Goal: Task Accomplishment & Management: Manage account settings

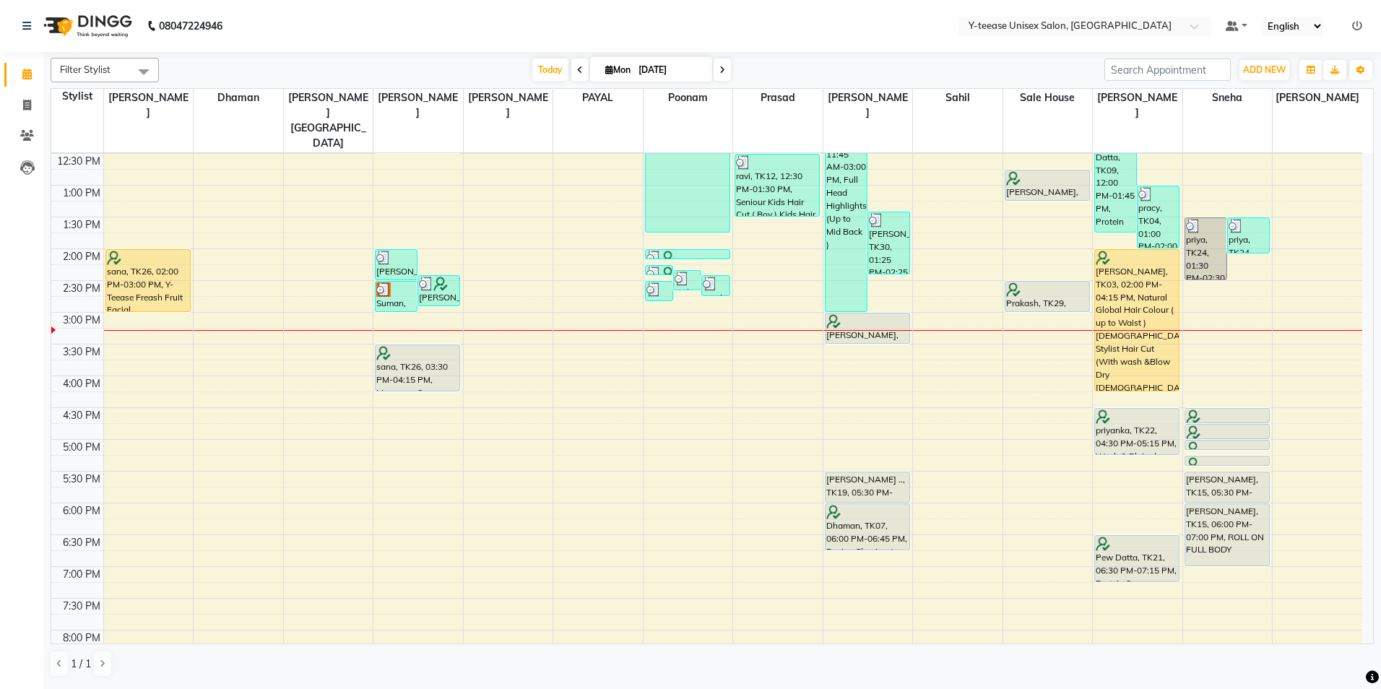
scroll to position [361, 0]
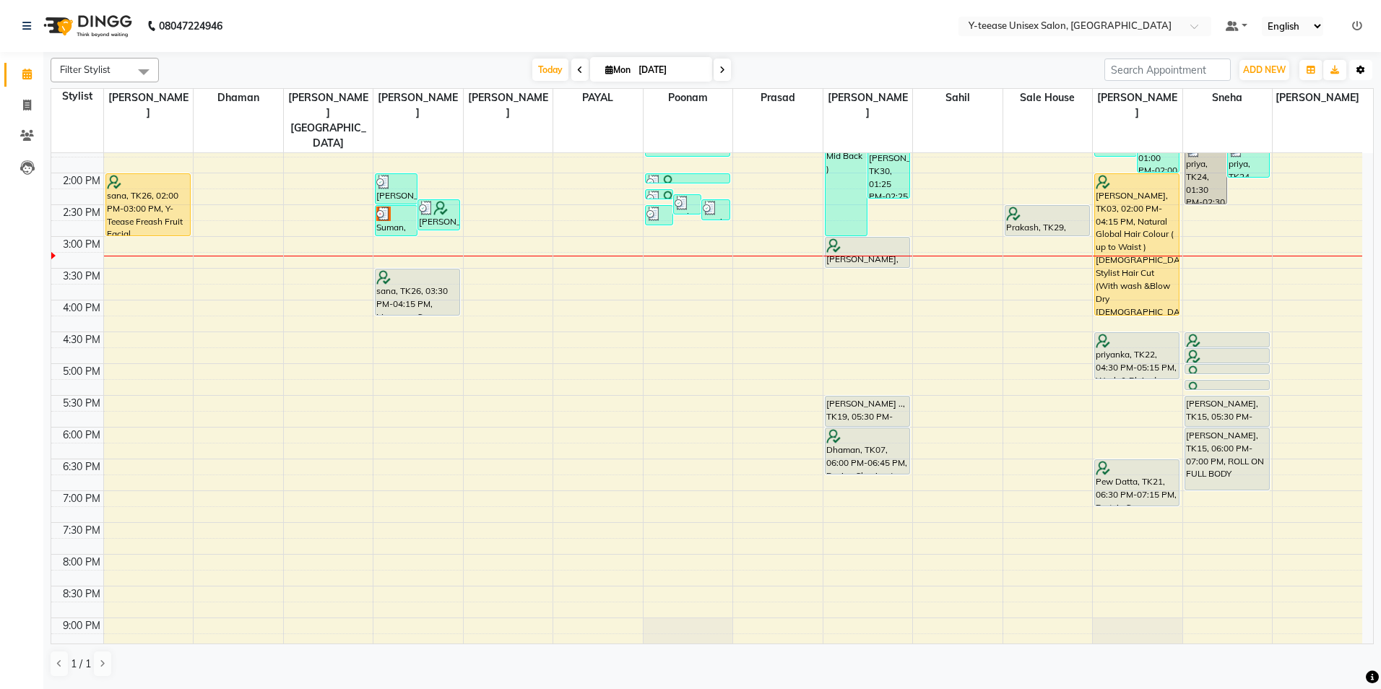
click at [1363, 68] on icon "button" at bounding box center [1360, 70] width 9 height 9
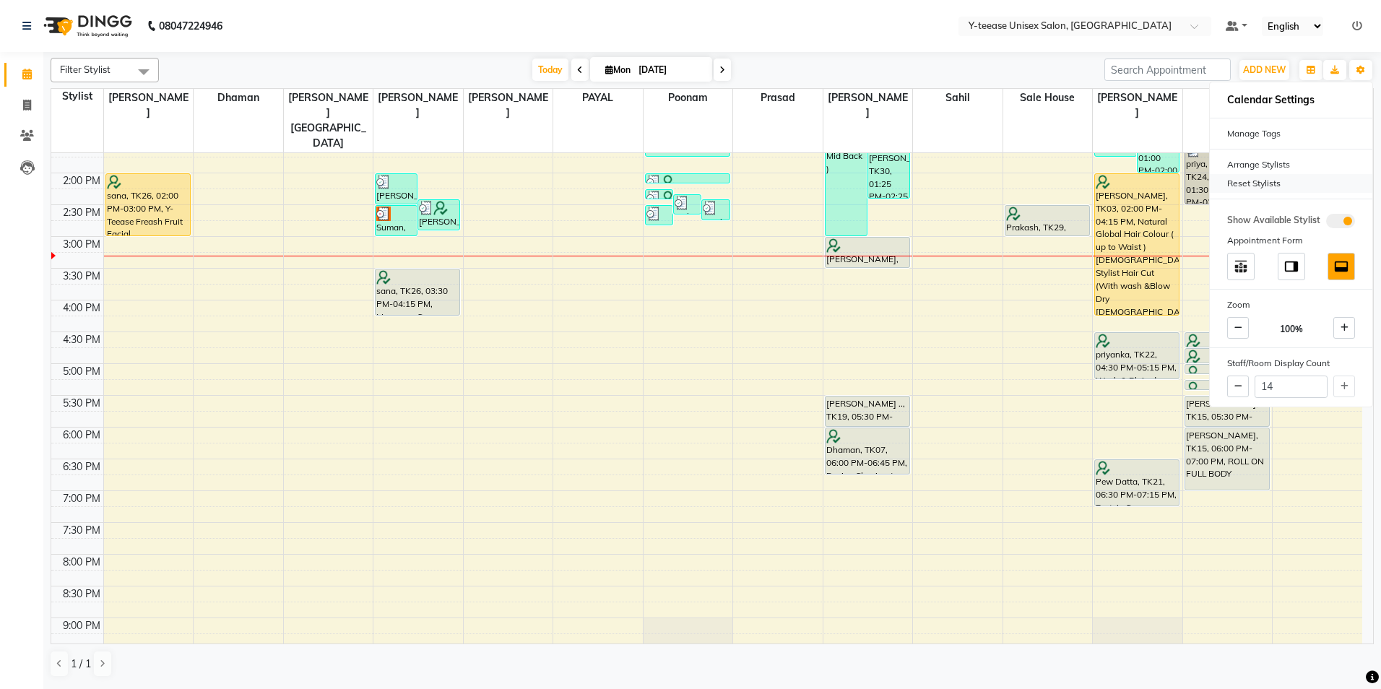
click at [1231, 184] on div "Reset Stylists" at bounding box center [1291, 183] width 162 height 19
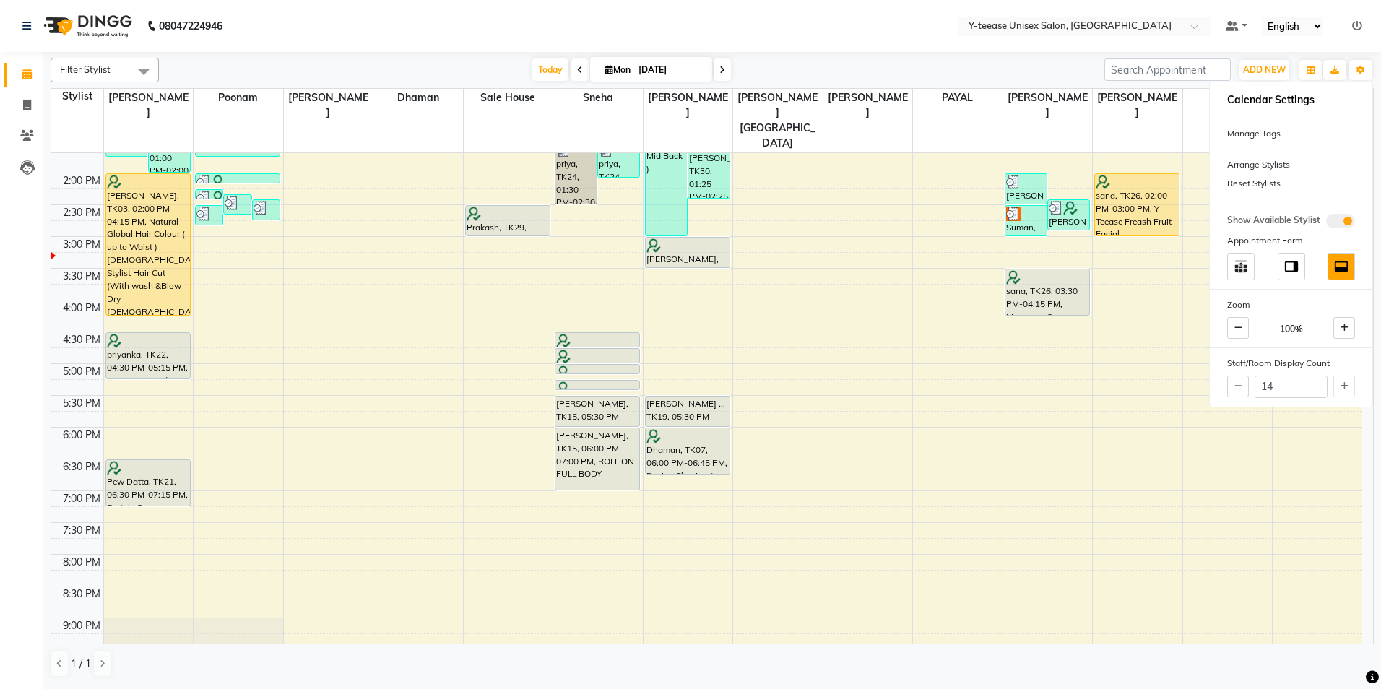
click at [861, 46] on nav "08047224946 Select Location × Y-teease Unisex Salon, Amanora Default Panel My P…" at bounding box center [690, 26] width 1381 height 52
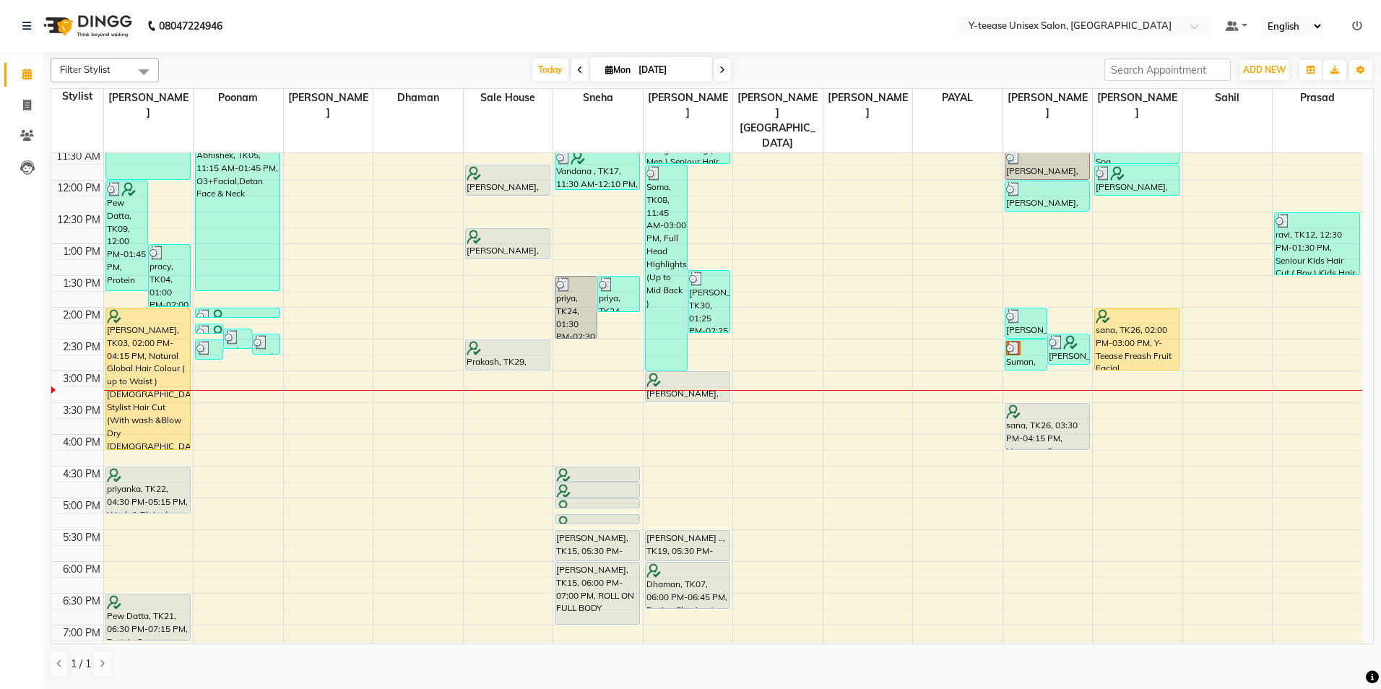
scroll to position [217, 0]
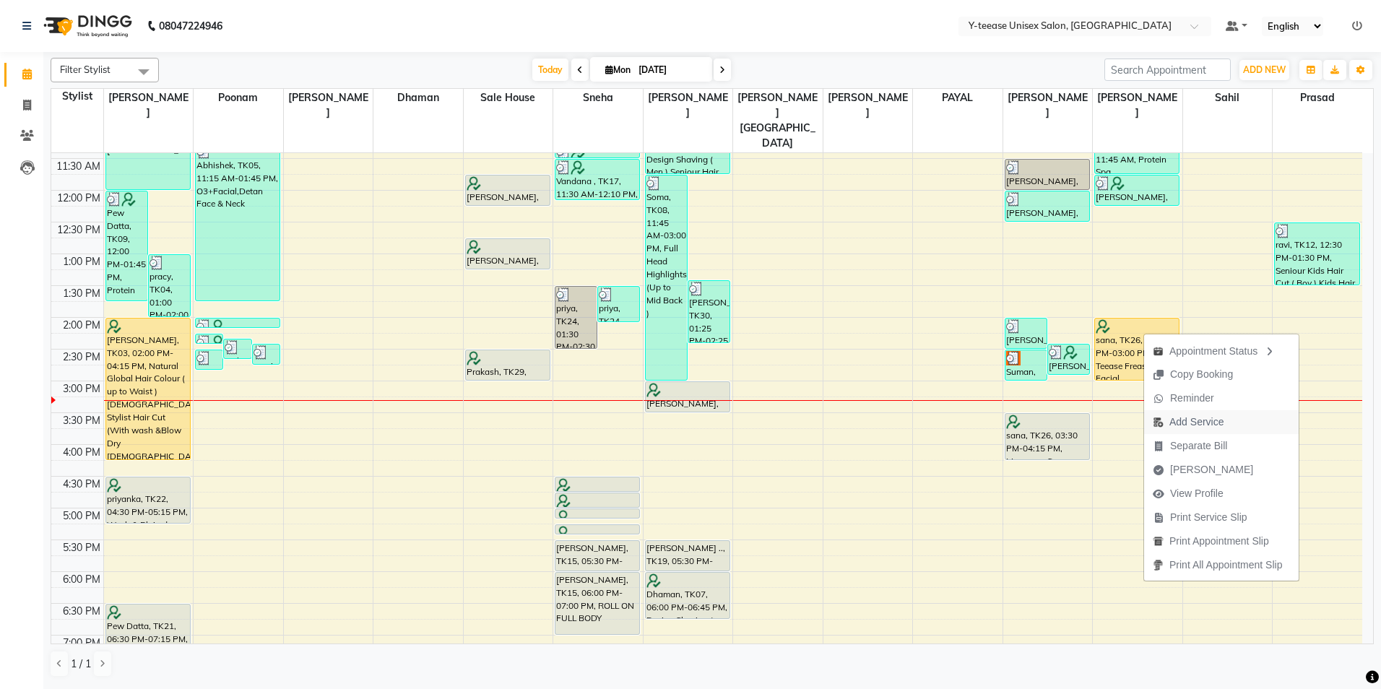
click at [1210, 422] on span "Add Service" at bounding box center [1196, 422] width 54 height 15
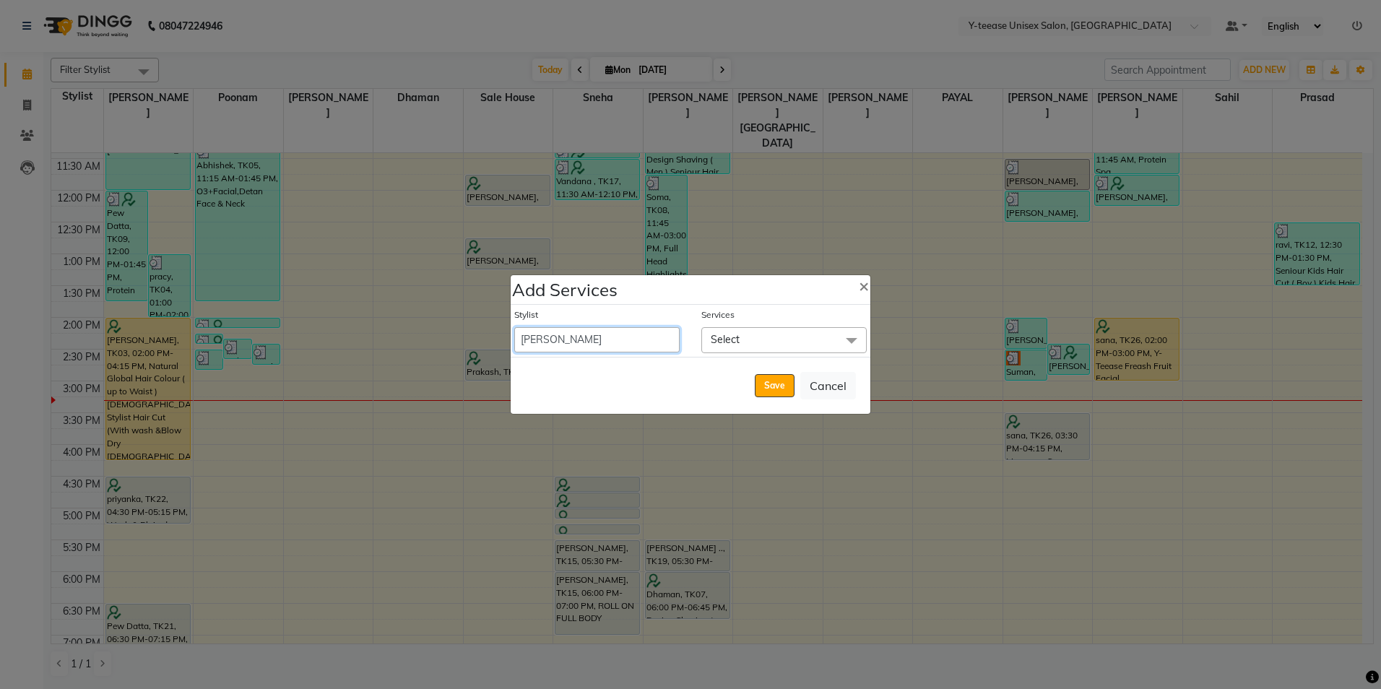
click at [629, 348] on select "[PERSON_NAME] Dhaman [PERSON_NAME] [PERSON_NAME] nagar Manager [PERSON_NAME] [P…" at bounding box center [596, 339] width 165 height 25
click at [740, 339] on span "Select" at bounding box center [783, 339] width 165 height 25
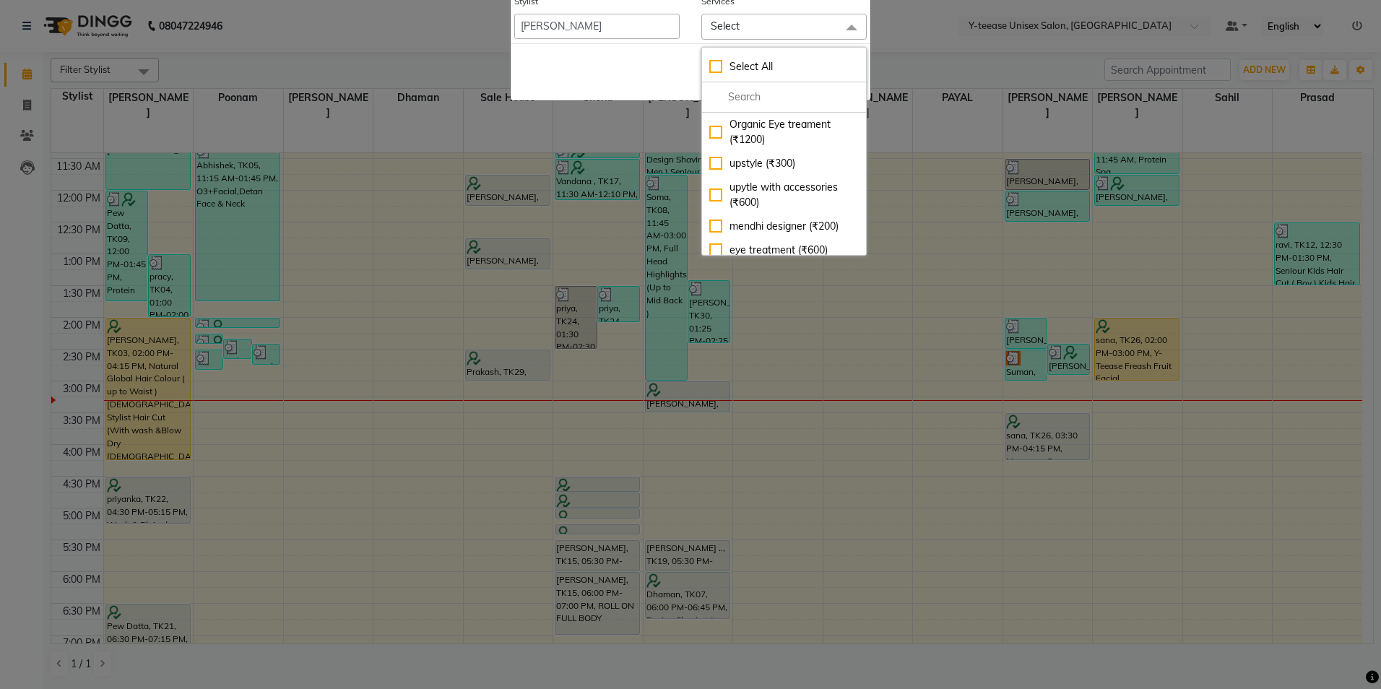
scroll to position [25, 0]
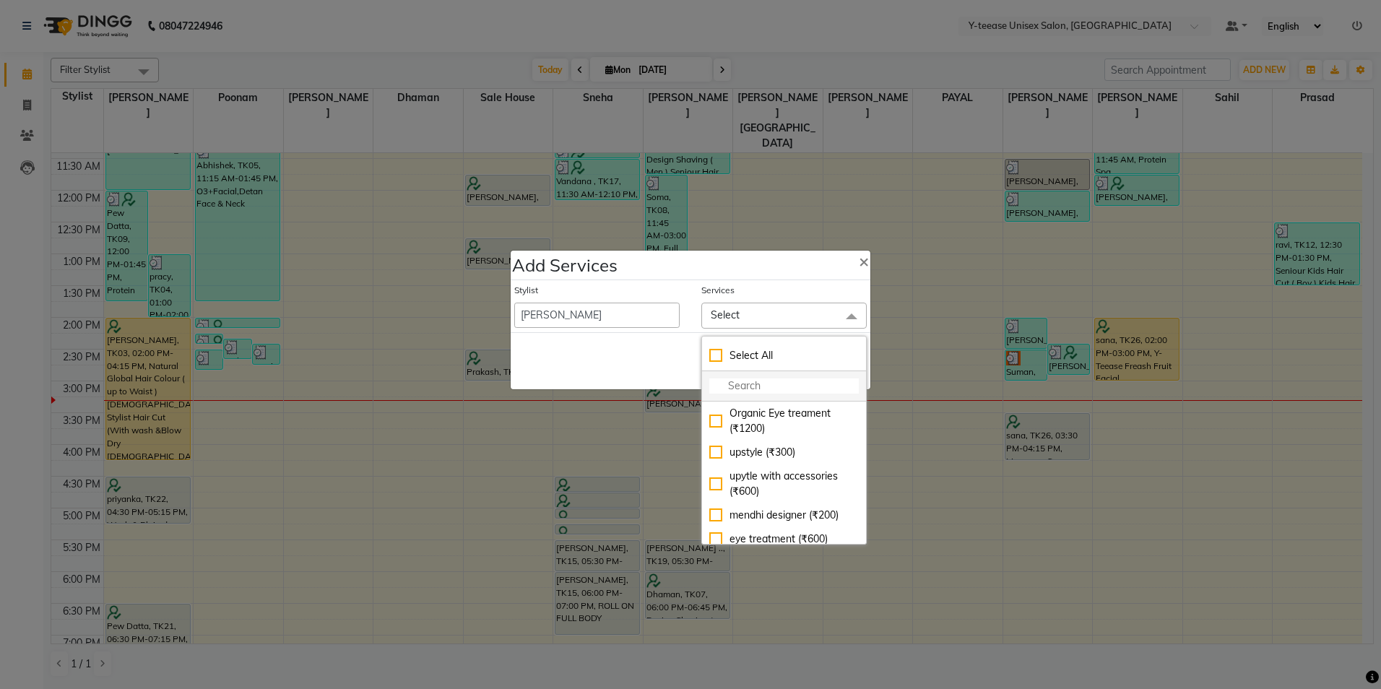
click at [795, 385] on input "multiselect-search" at bounding box center [783, 385] width 149 height 15
type input "sIGNATURE"
click at [776, 493] on div "Y-Teease Signature Facial OILY (₹2400)" at bounding box center [783, 499] width 149 height 30
checkbox input "true"
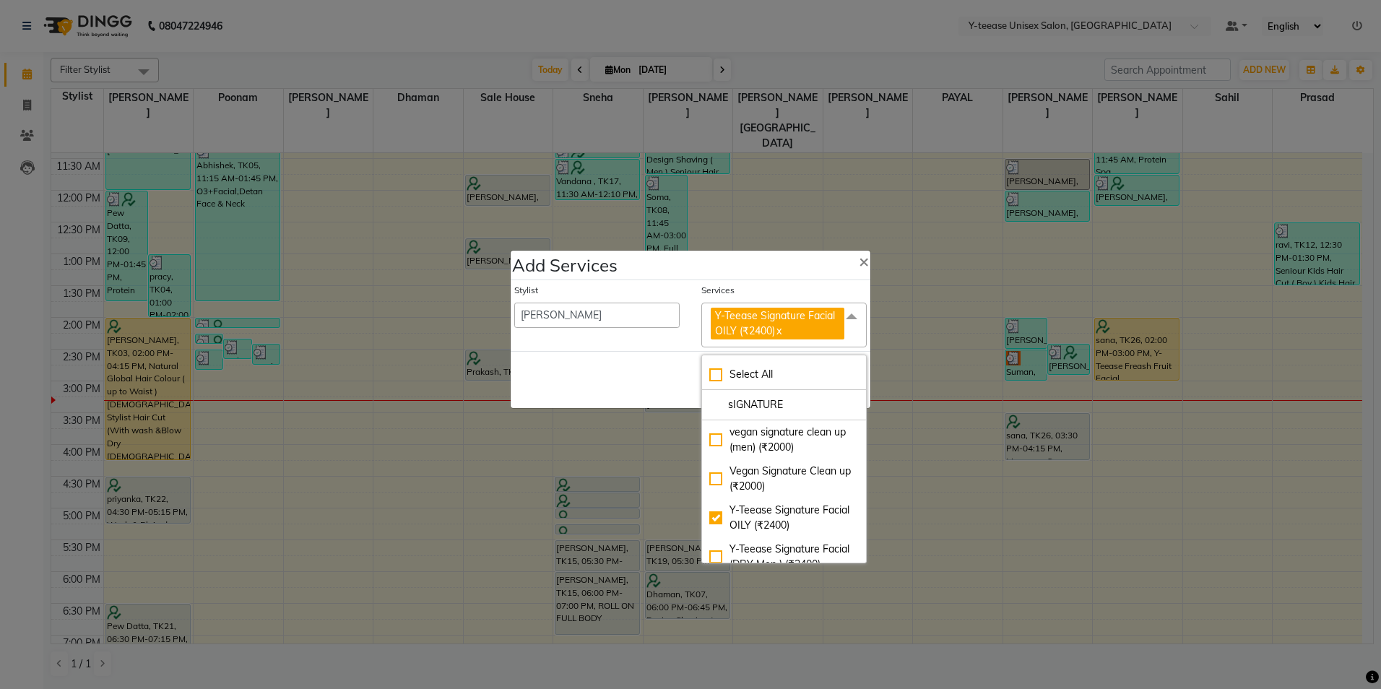
click at [631, 365] on div "Save Cancel" at bounding box center [691, 379] width 360 height 57
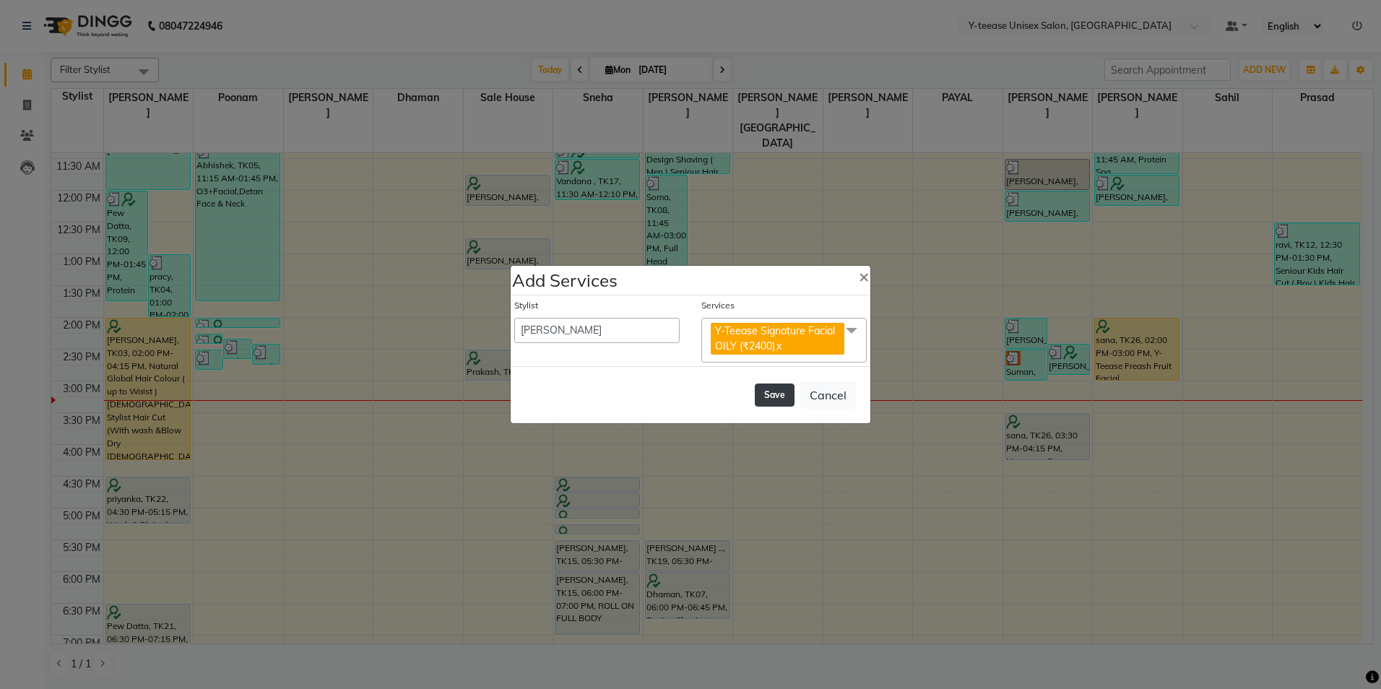
click at [779, 398] on button "Save" at bounding box center [775, 394] width 40 height 23
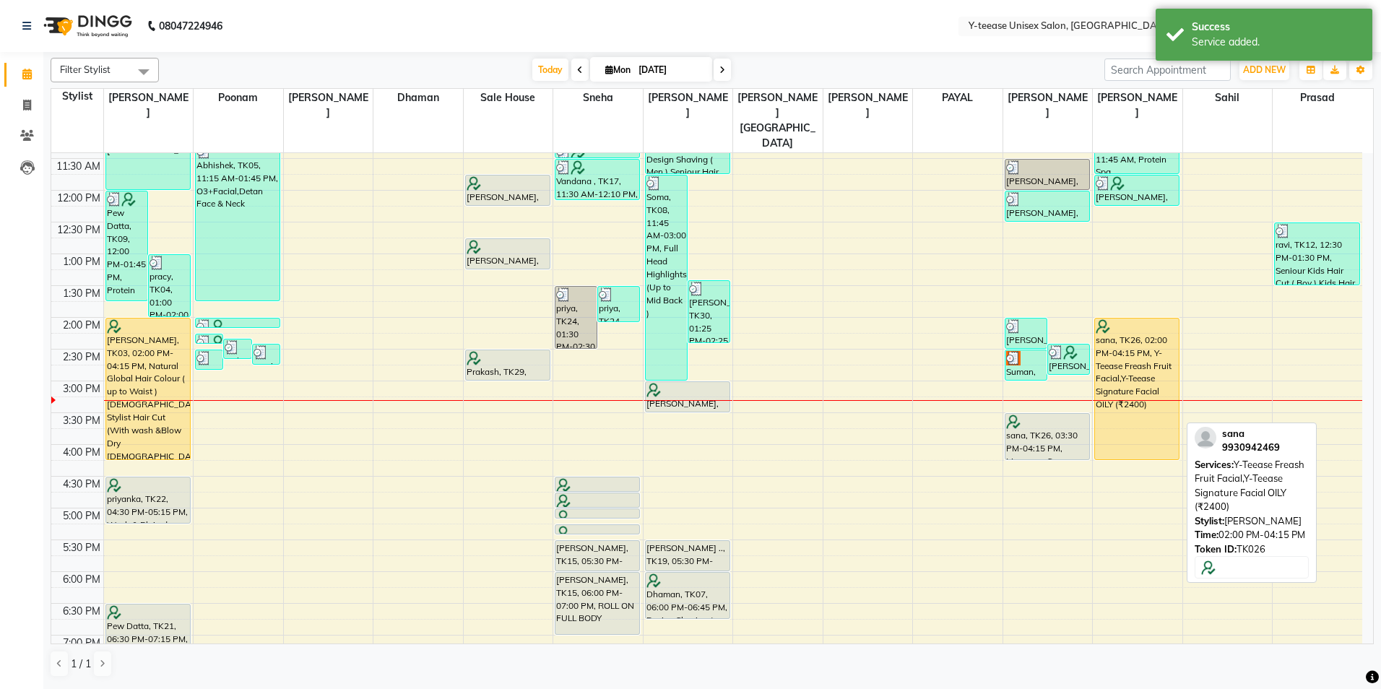
click at [1115, 320] on div "sana, TK26, 02:00 PM-04:15 PM, Y-Teease Freash Fruit Facial,Y-Teease Signature …" at bounding box center [1137, 388] width 84 height 141
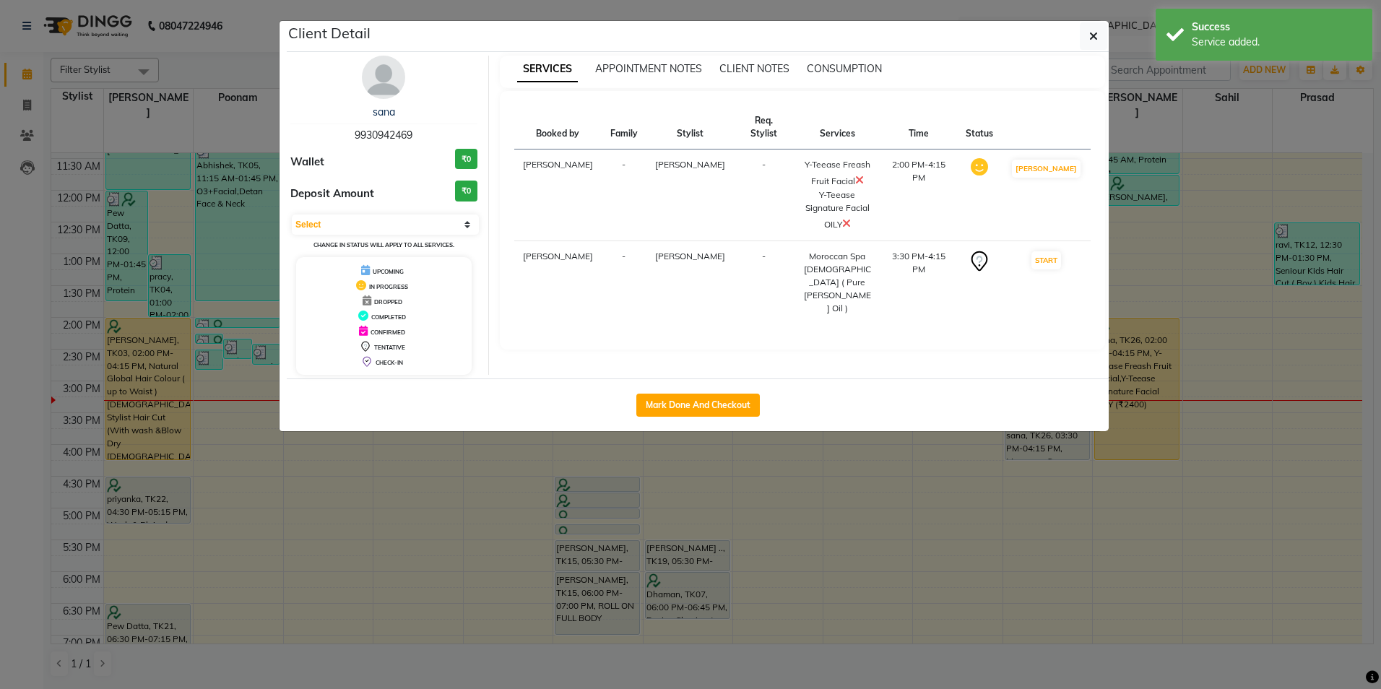
click at [855, 174] on icon at bounding box center [859, 180] width 9 height 12
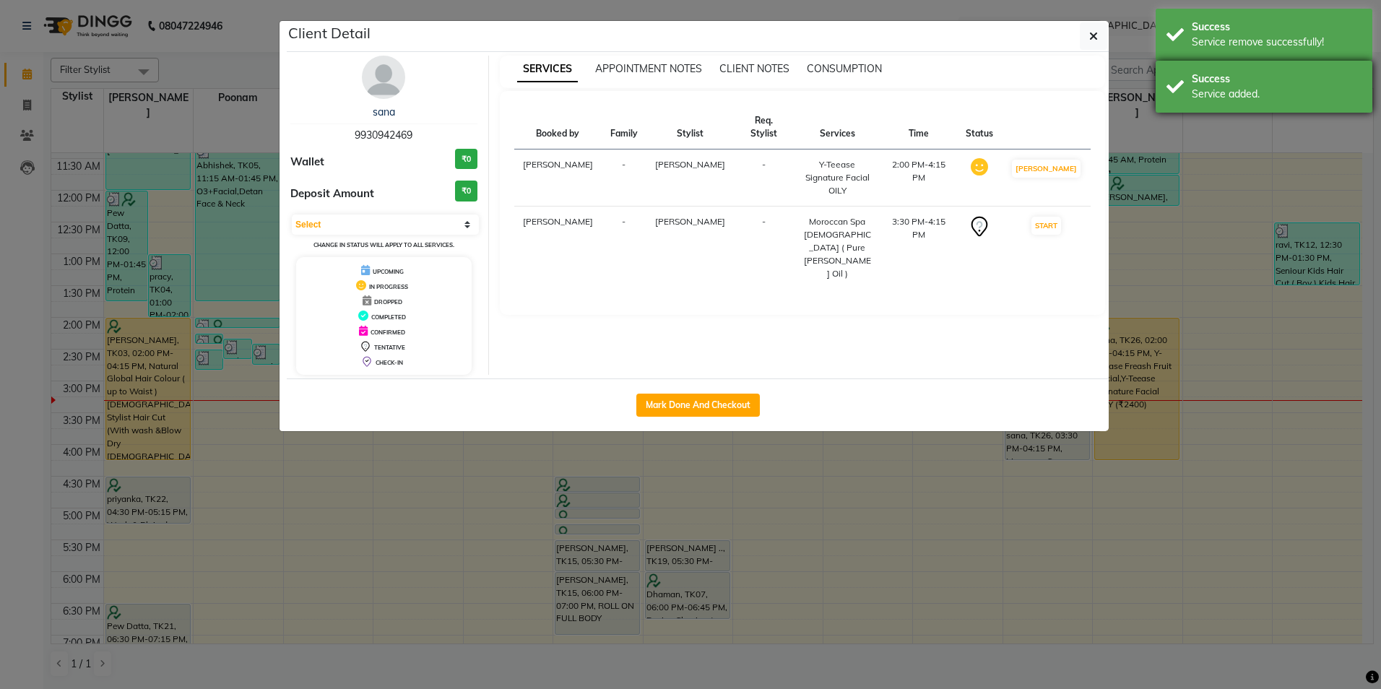
click at [1206, 106] on div "Success Service added." at bounding box center [1264, 87] width 217 height 52
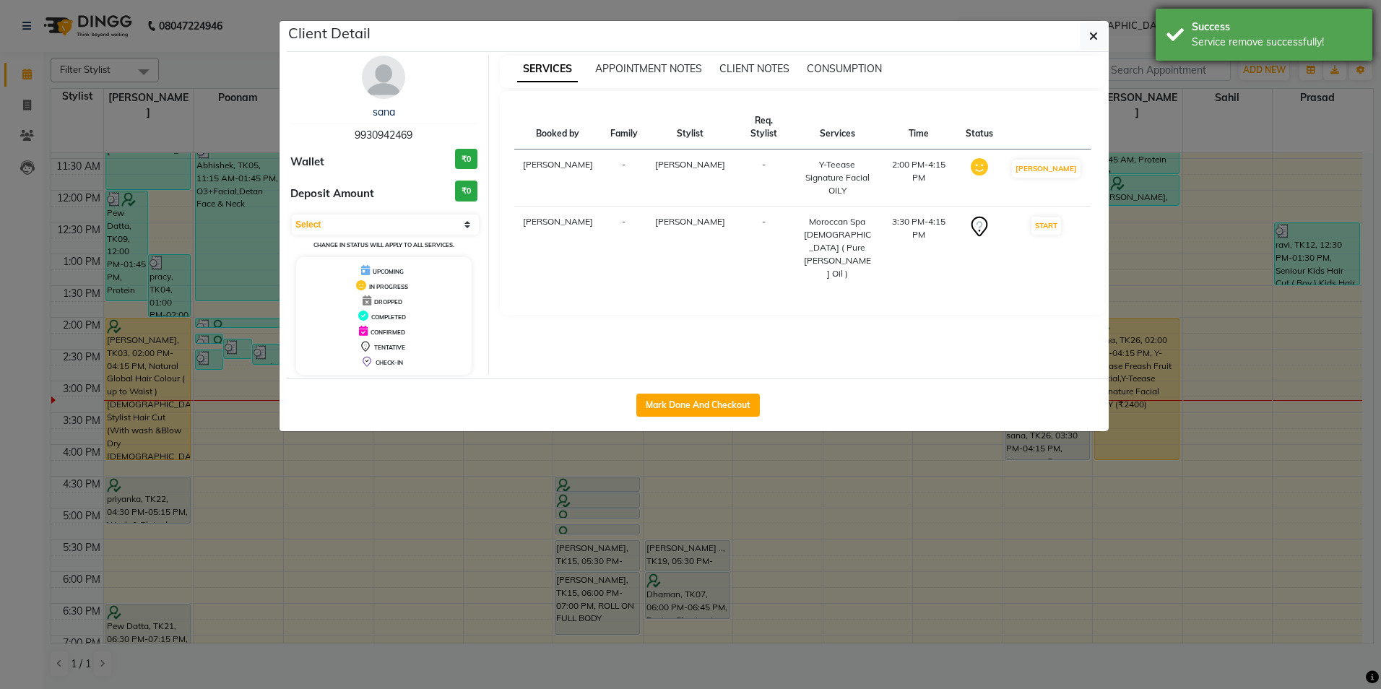
click at [1192, 58] on div "Success Service remove successfully!" at bounding box center [1264, 35] width 217 height 52
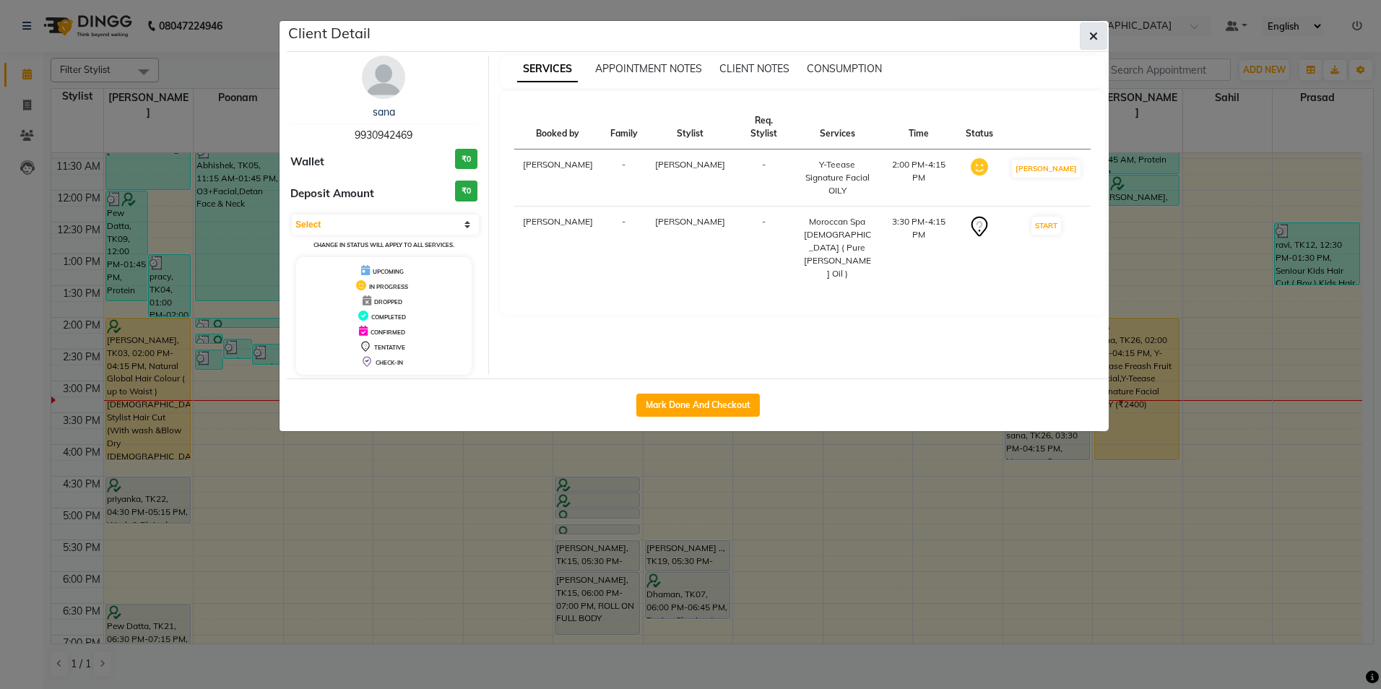
click at [1101, 35] on button "button" at bounding box center [1093, 35] width 27 height 27
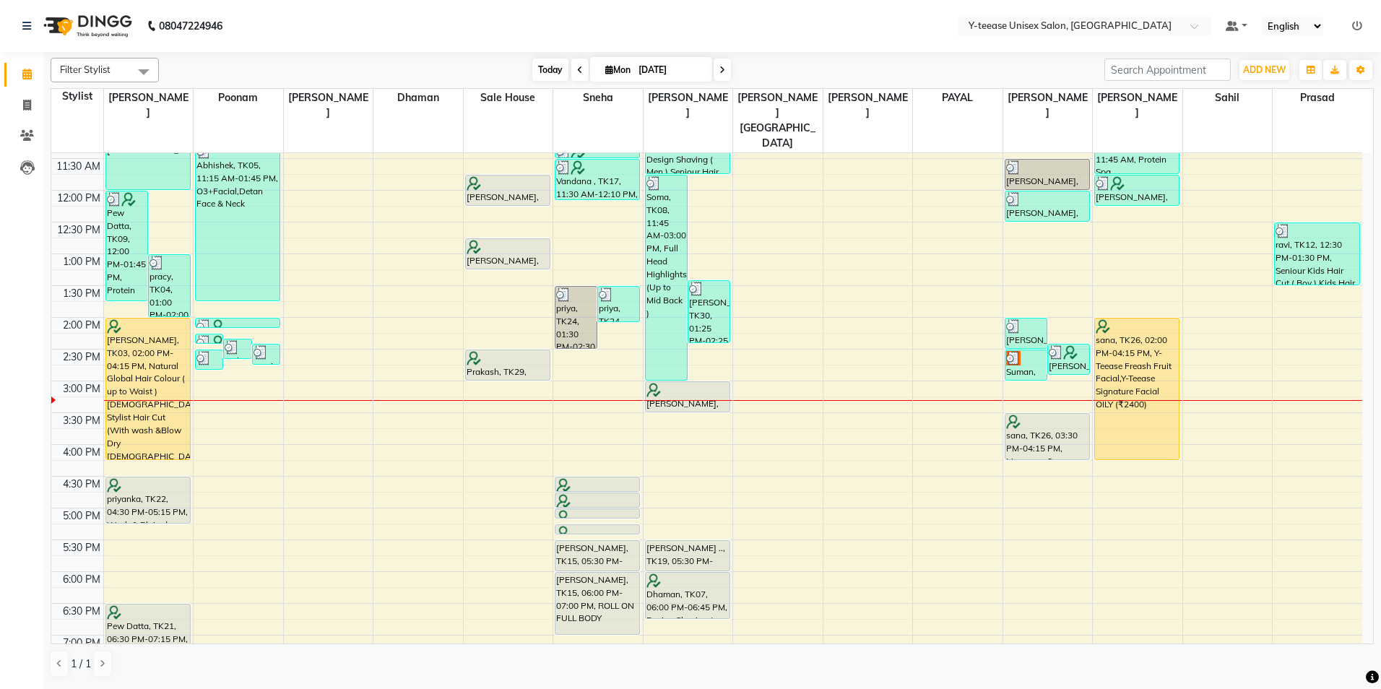
click at [558, 69] on span "Today" at bounding box center [550, 69] width 36 height 22
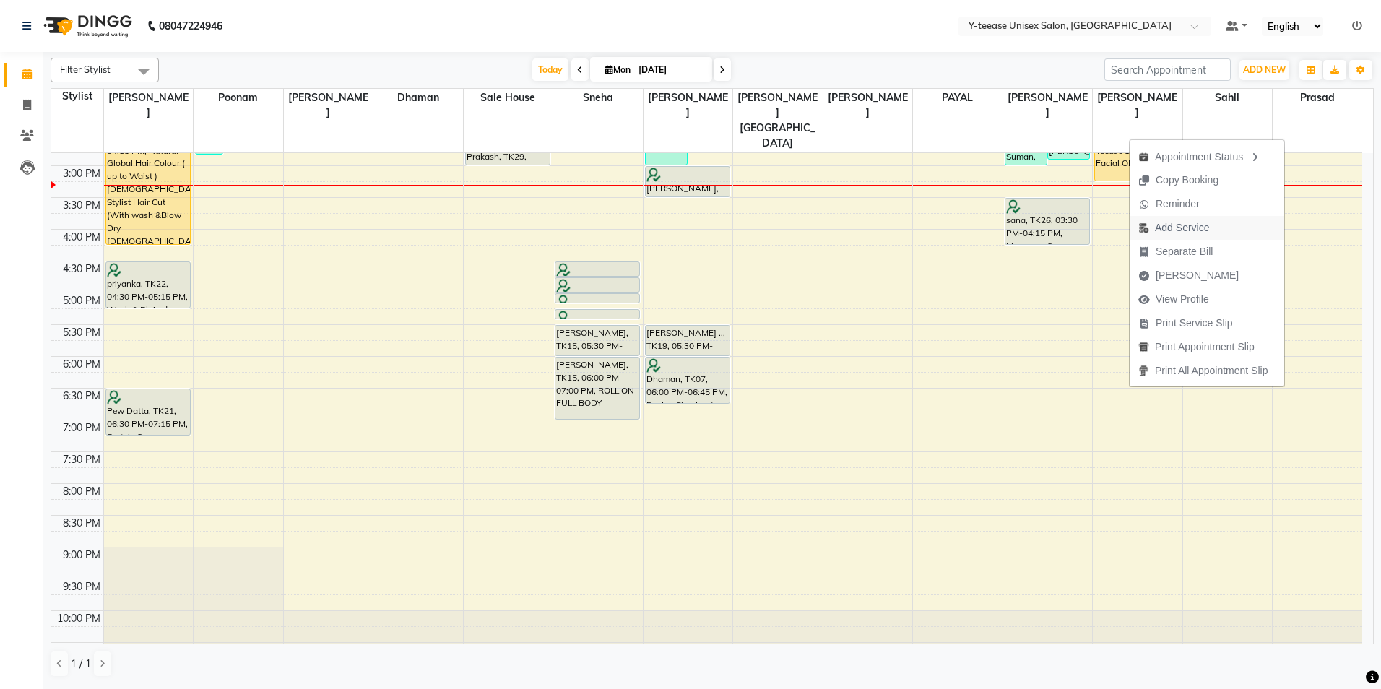
click at [1186, 232] on span "Add Service" at bounding box center [1182, 227] width 54 height 15
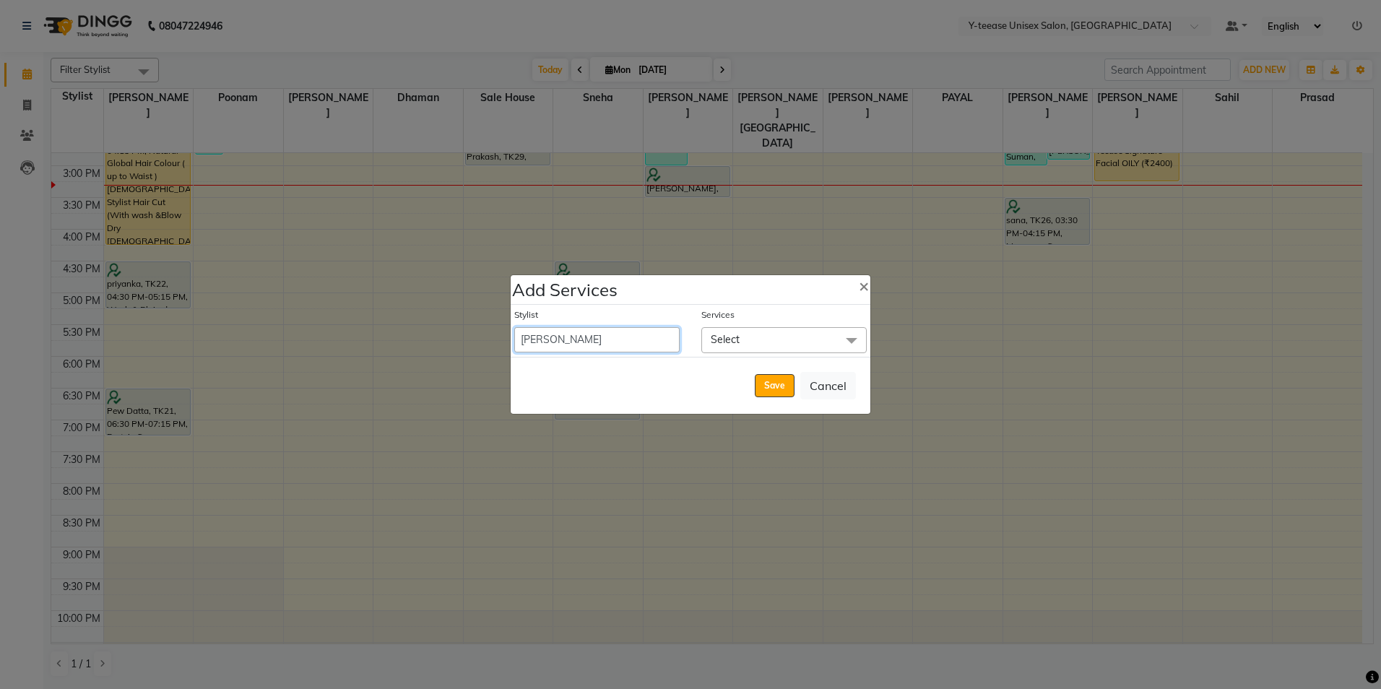
click at [583, 351] on select "[PERSON_NAME] Dhaman [PERSON_NAME] [PERSON_NAME] nagar Manager [PERSON_NAME] [P…" at bounding box center [596, 339] width 165 height 25
select select "81457"
click at [514, 327] on select "[PERSON_NAME] Dhaman [PERSON_NAME] [PERSON_NAME] nagar Manager [PERSON_NAME] [P…" at bounding box center [596, 339] width 165 height 25
select select "900"
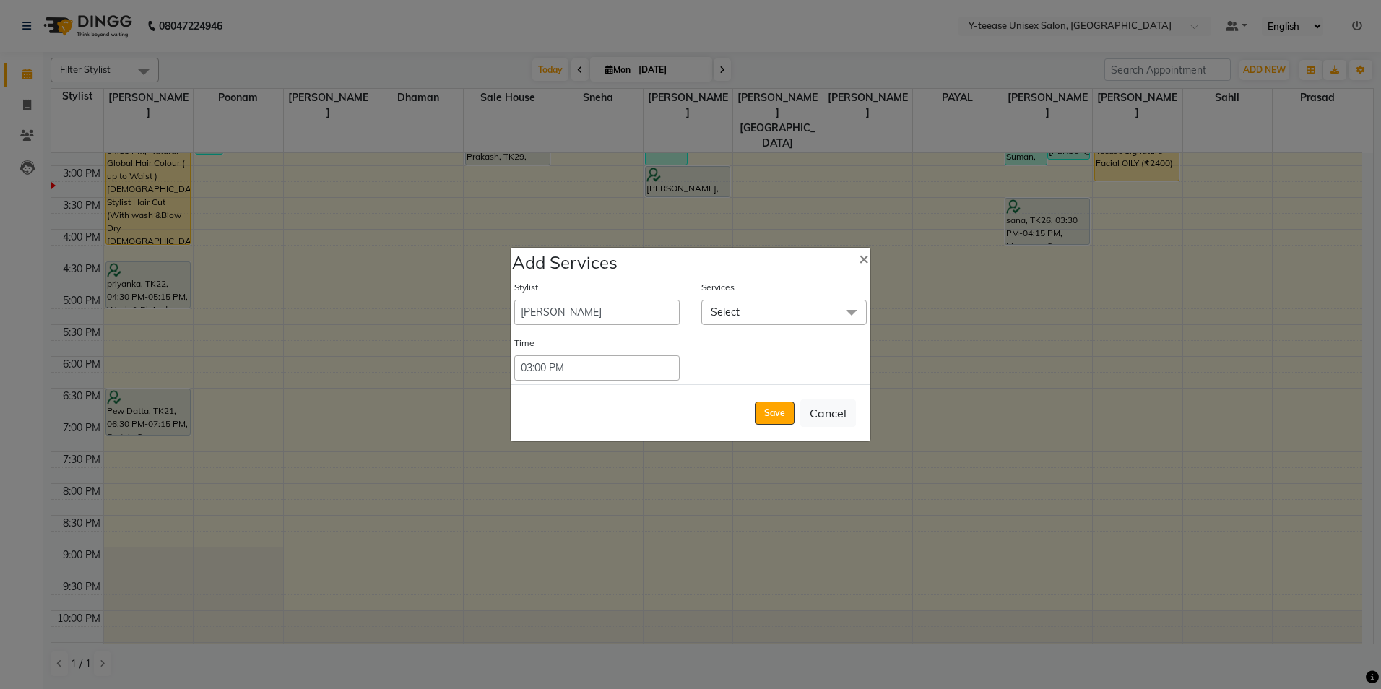
click at [755, 314] on span "Select" at bounding box center [783, 312] width 165 height 25
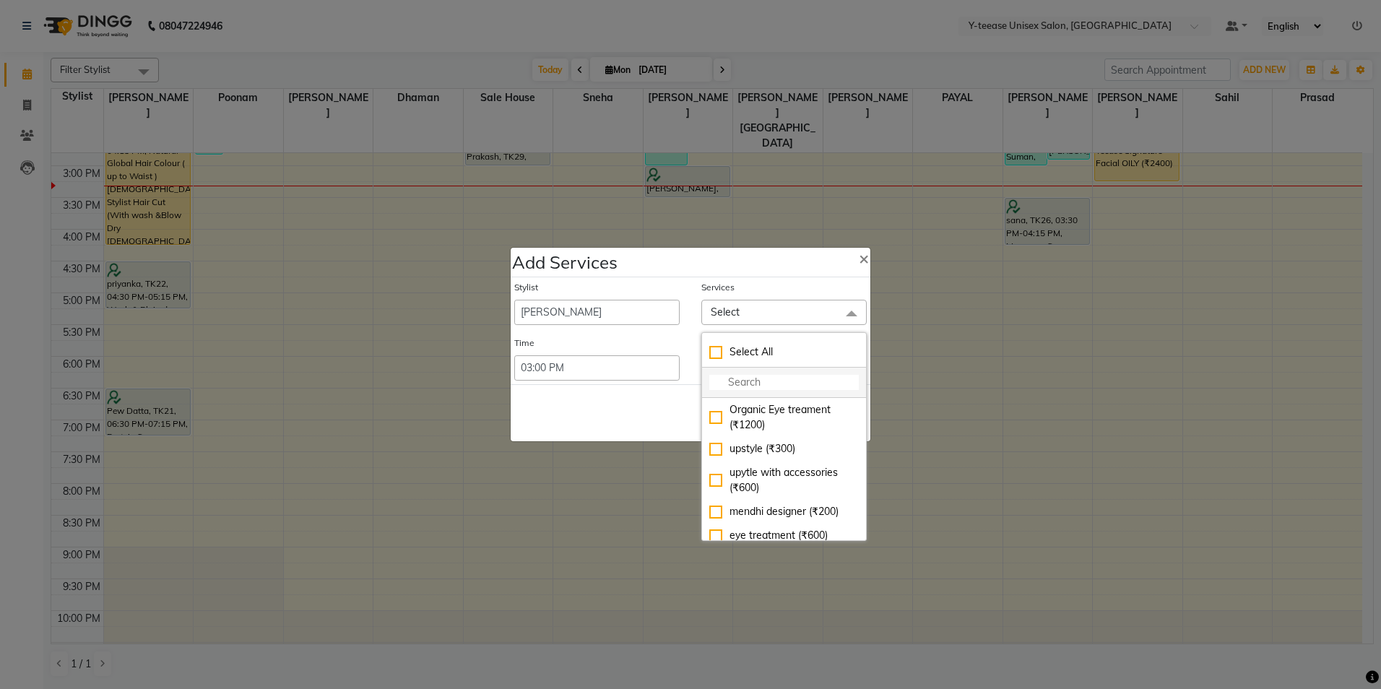
click at [739, 386] on input "multiselect-search" at bounding box center [783, 382] width 149 height 15
click at [732, 378] on input "sEN" at bounding box center [783, 382] width 149 height 15
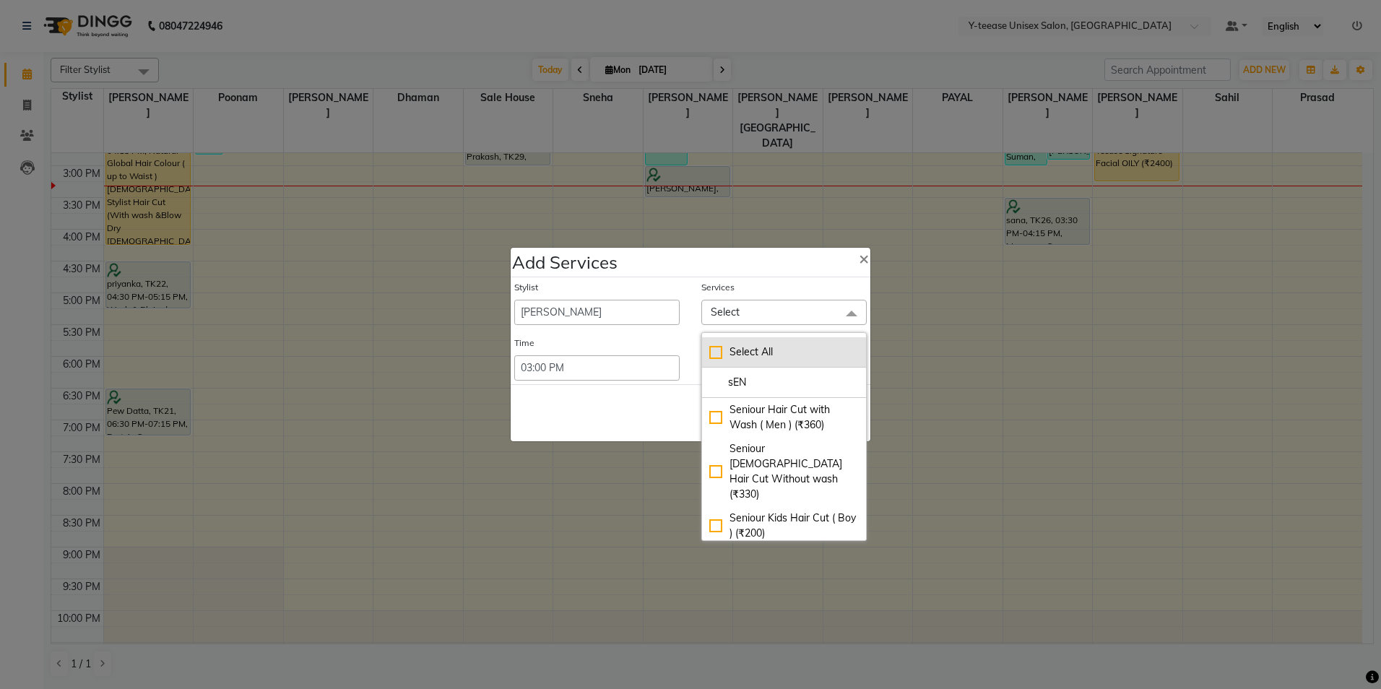
type input "sEN"
click at [744, 365] on li "Select All" at bounding box center [784, 352] width 164 height 30
checkbox input "true"
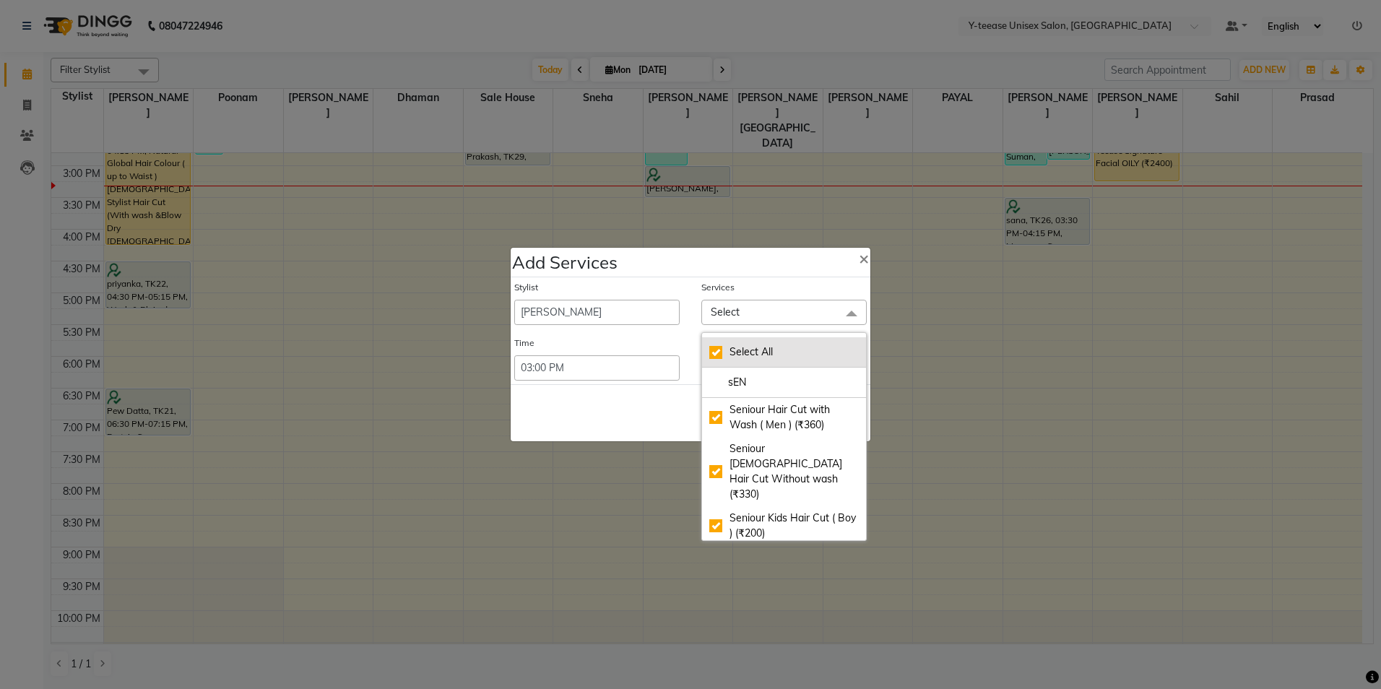
checkbox input "true"
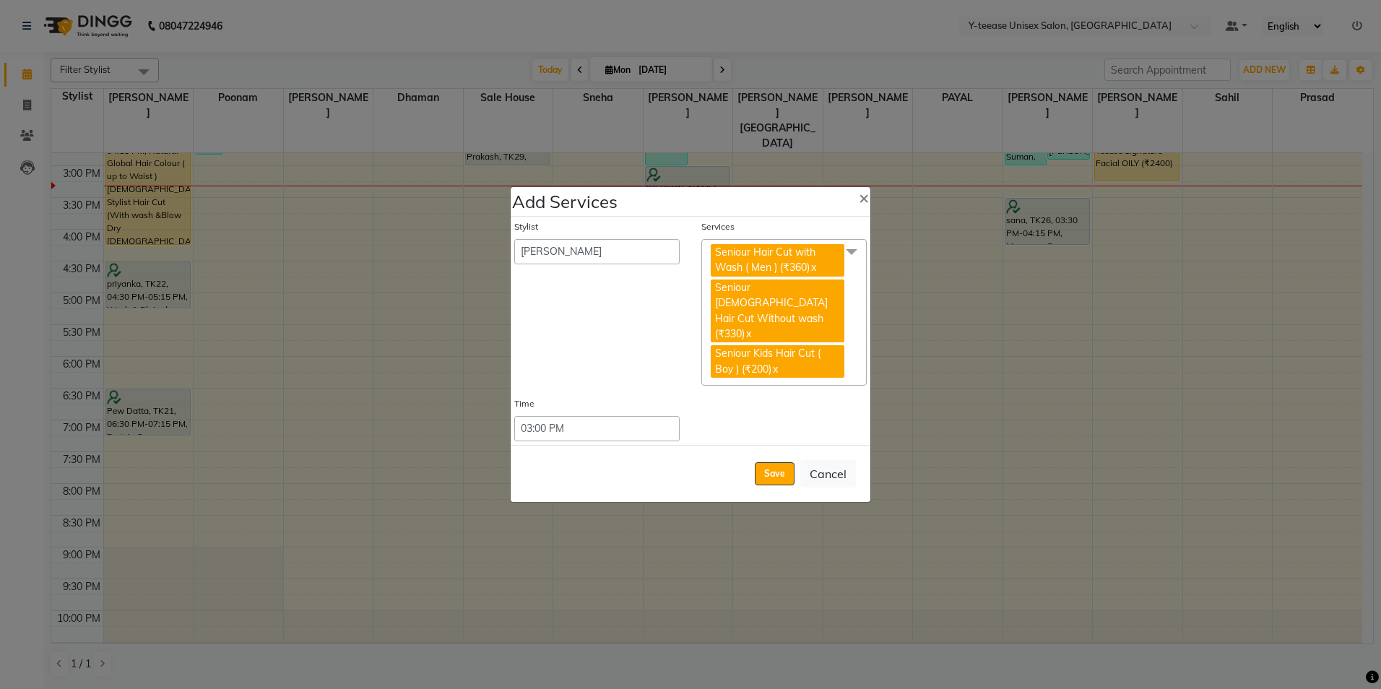
click at [778, 363] on link "x" at bounding box center [774, 369] width 6 height 13
checkbox input "false"
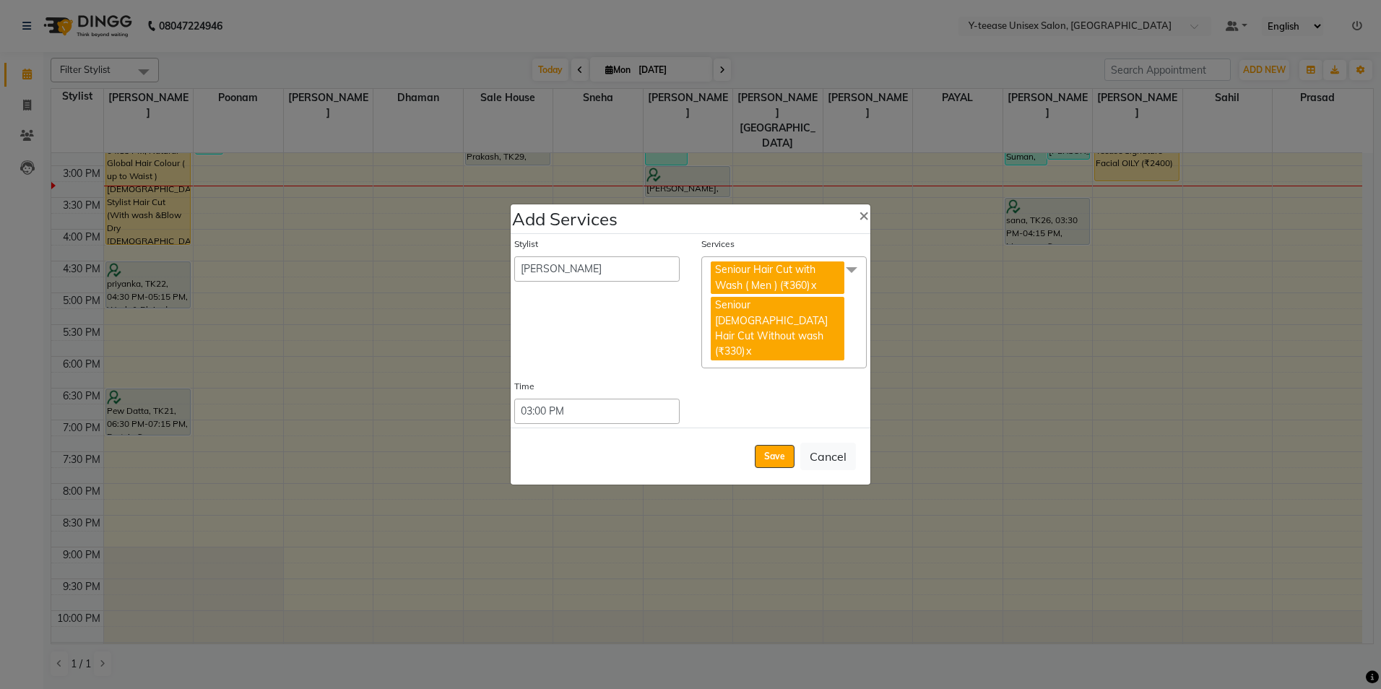
click at [825, 331] on span "Seniour [DEMOGRAPHIC_DATA] Hair Cut Without wash (₹330) x" at bounding box center [778, 329] width 134 height 64
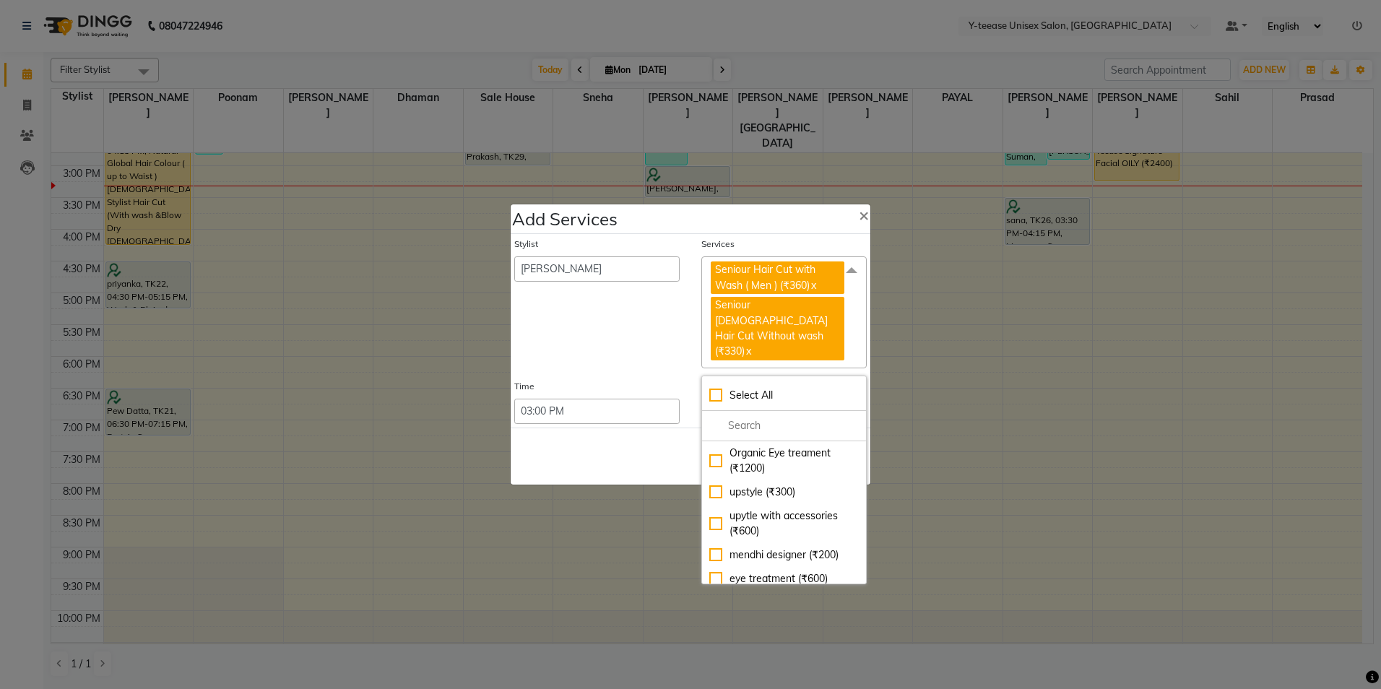
click at [812, 292] on link "x" at bounding box center [813, 285] width 6 height 13
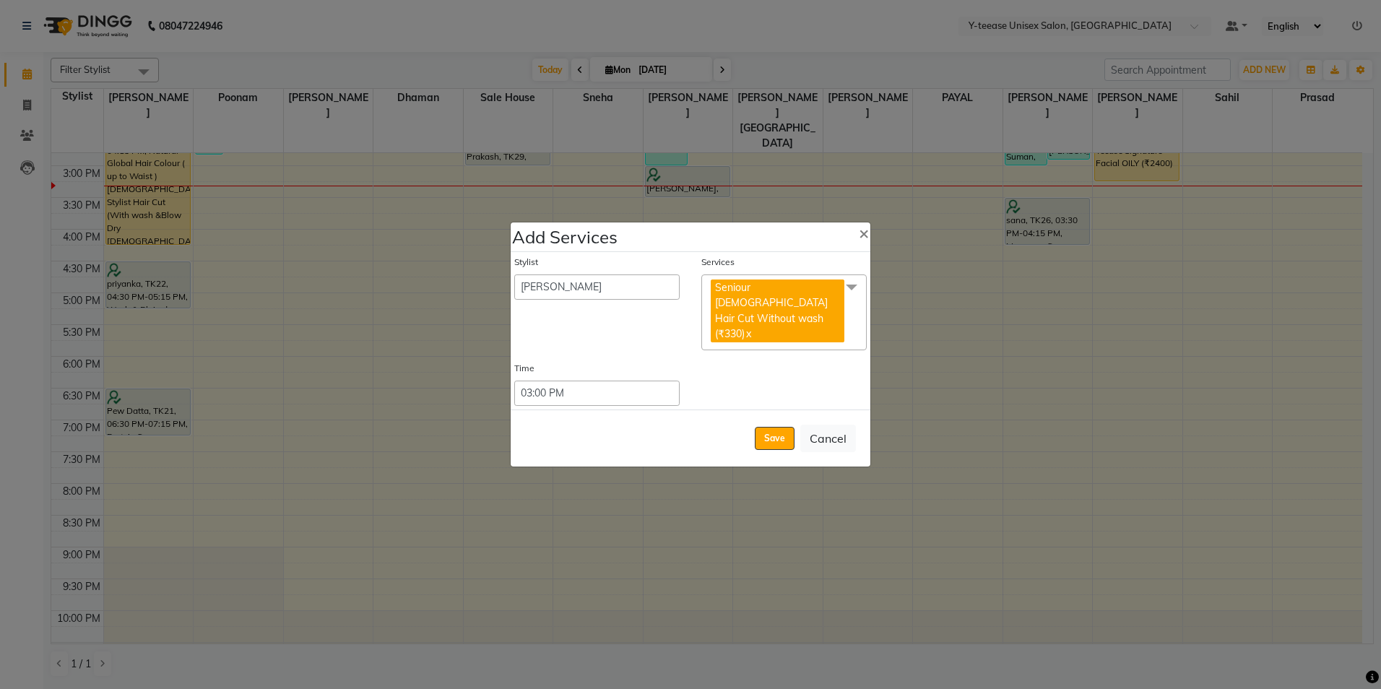
click at [751, 327] on link "x" at bounding box center [748, 333] width 6 height 13
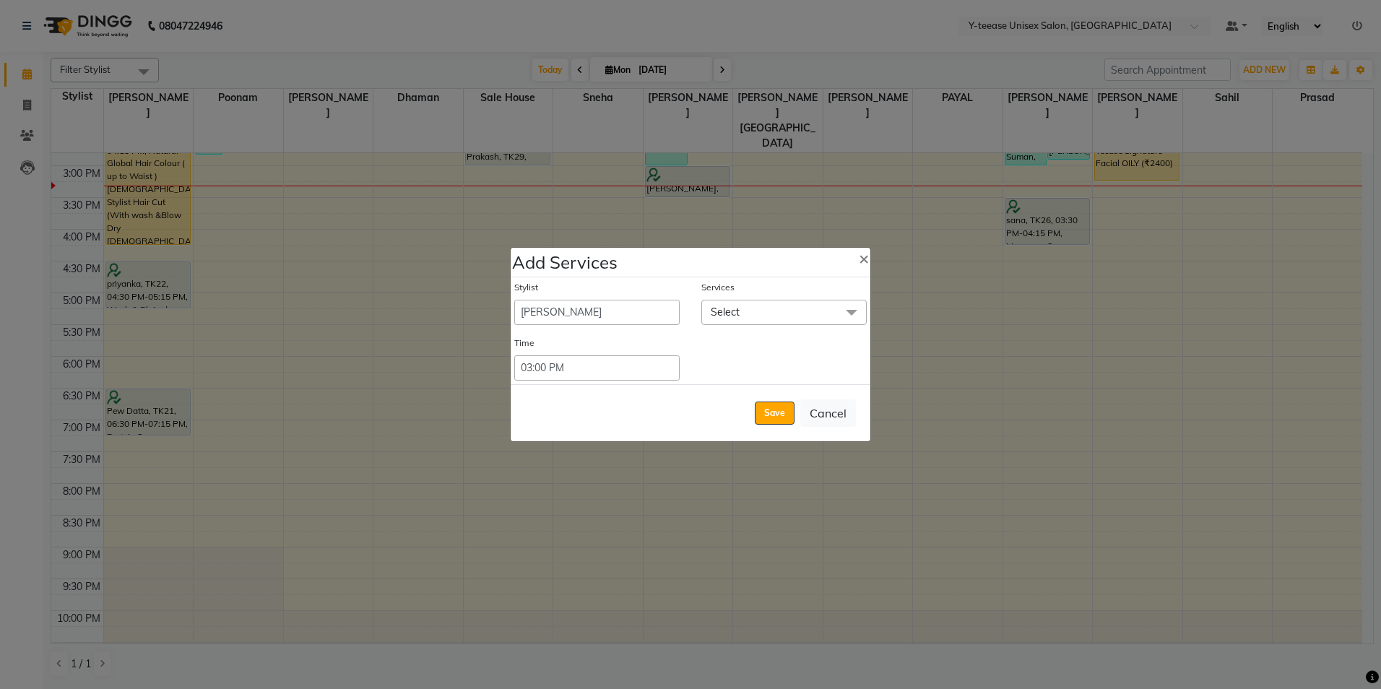
click at [799, 323] on span "Select" at bounding box center [783, 312] width 165 height 25
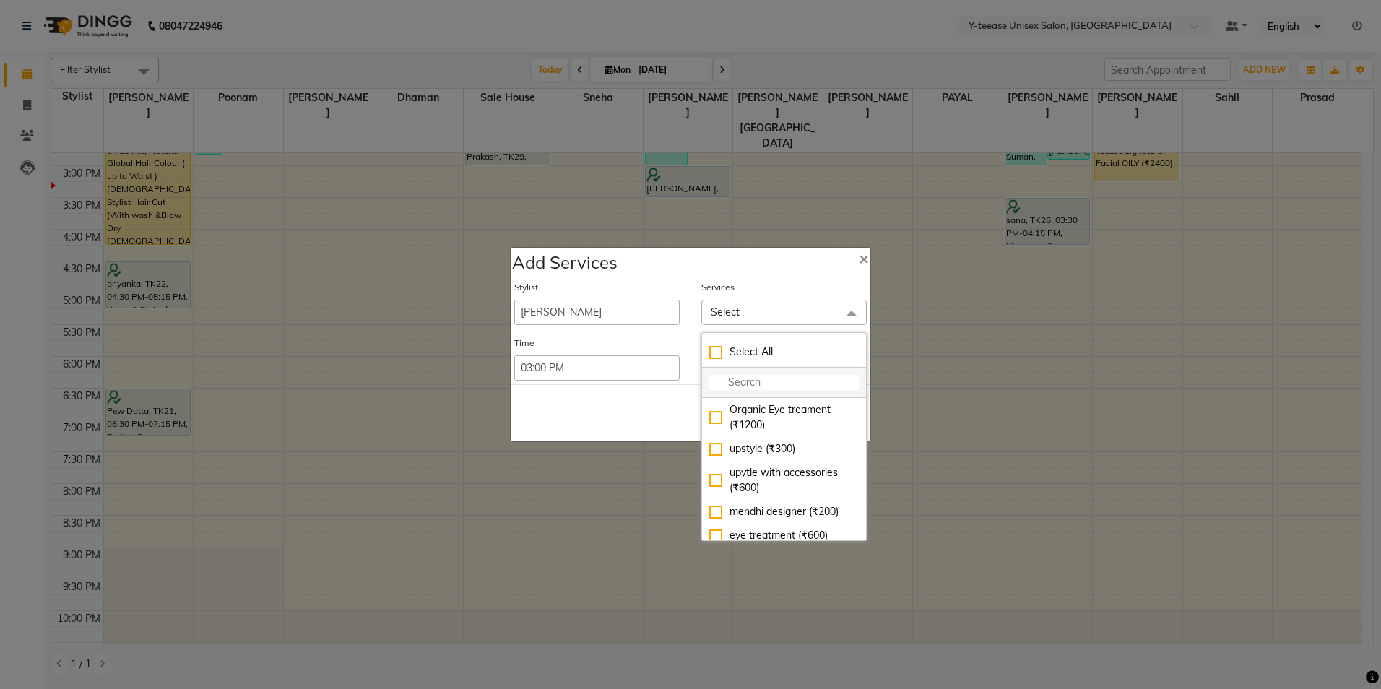
click at [741, 389] on input "multiselect-search" at bounding box center [783, 382] width 149 height 15
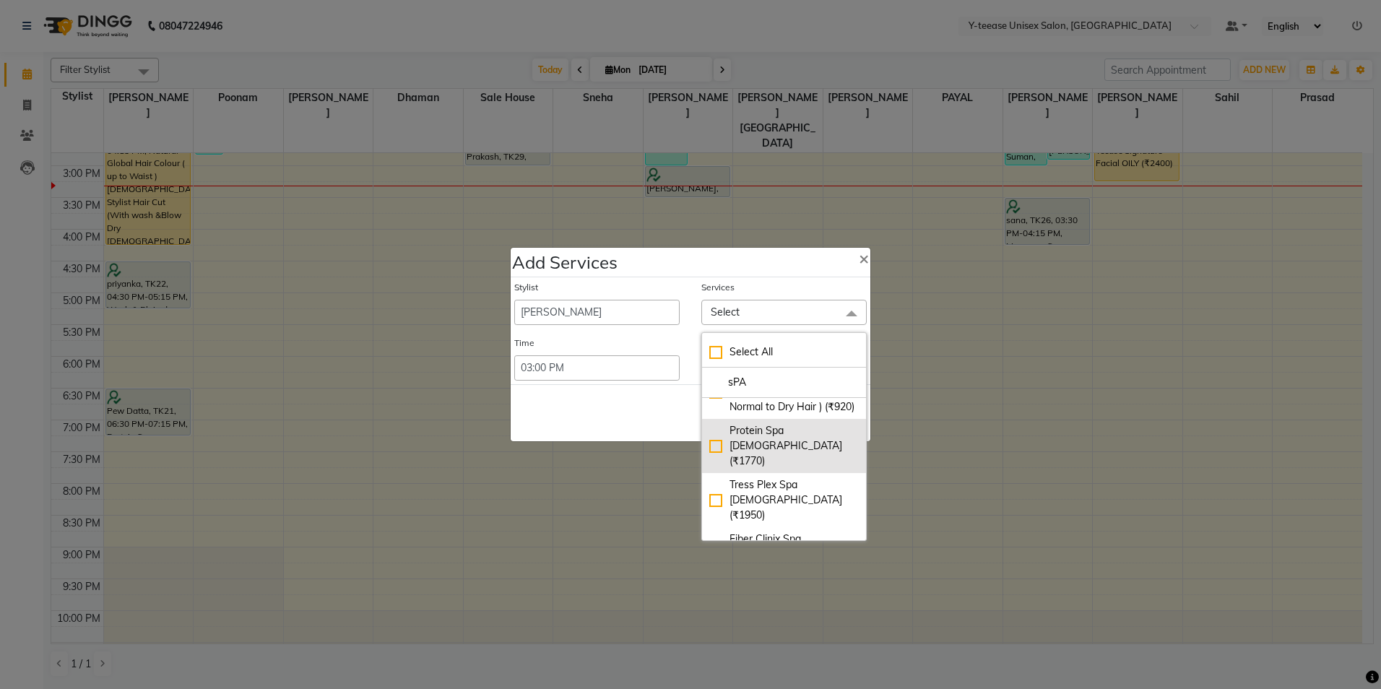
type input "sPA"
click at [785, 453] on div "Protein Spa [DEMOGRAPHIC_DATA] (₹1770)" at bounding box center [783, 445] width 149 height 45
checkbox input "true"
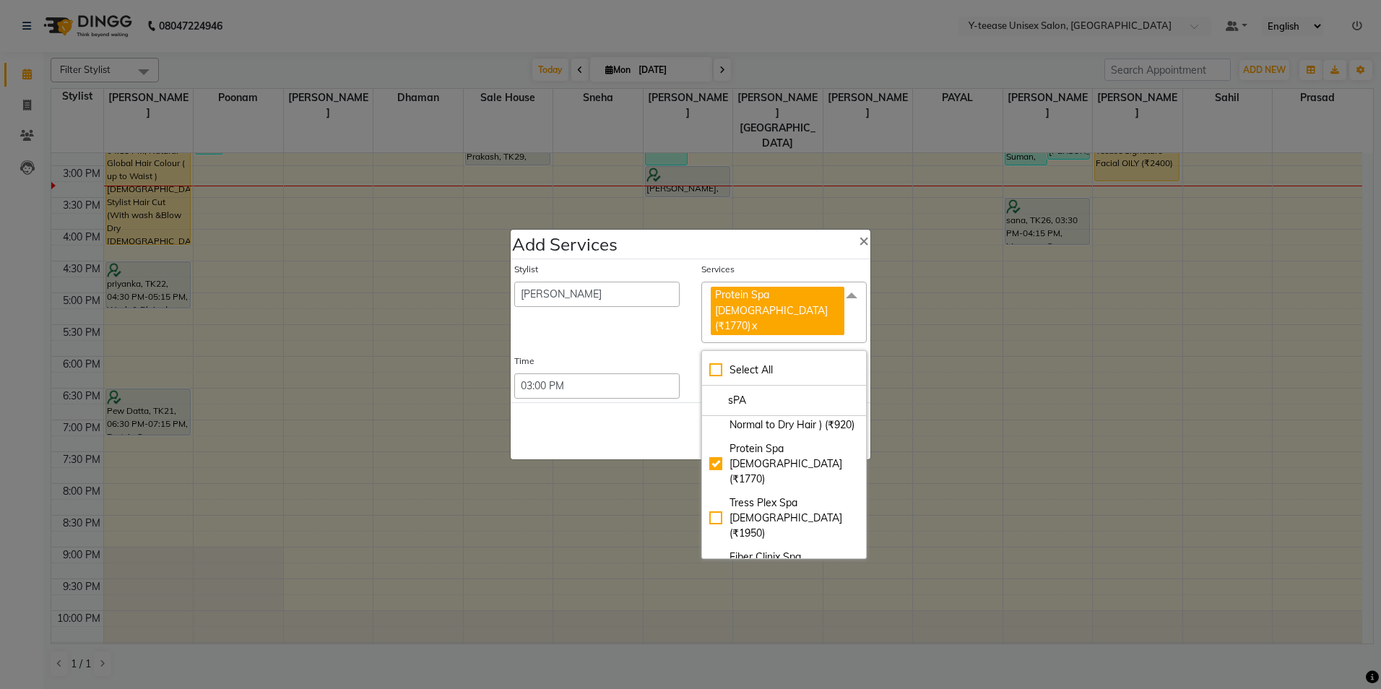
click at [599, 416] on div "Save Cancel" at bounding box center [691, 430] width 360 height 57
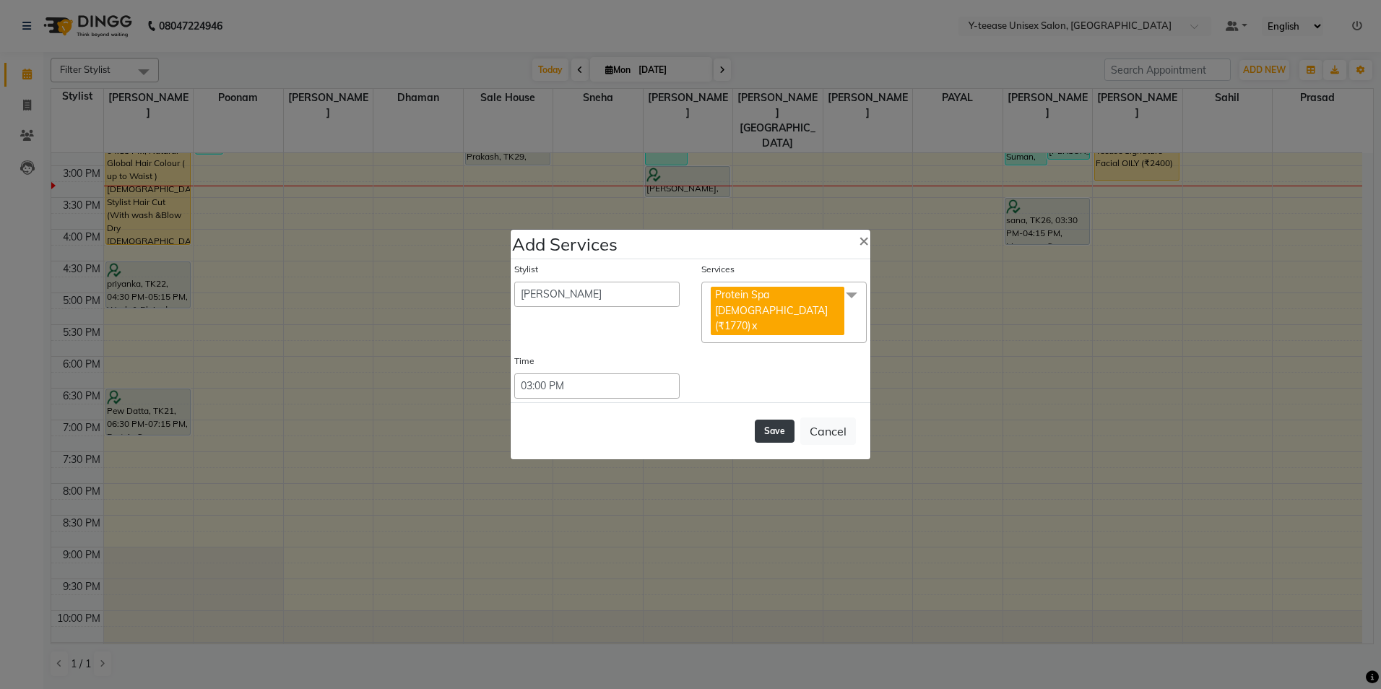
click at [768, 422] on button "Save" at bounding box center [775, 431] width 40 height 23
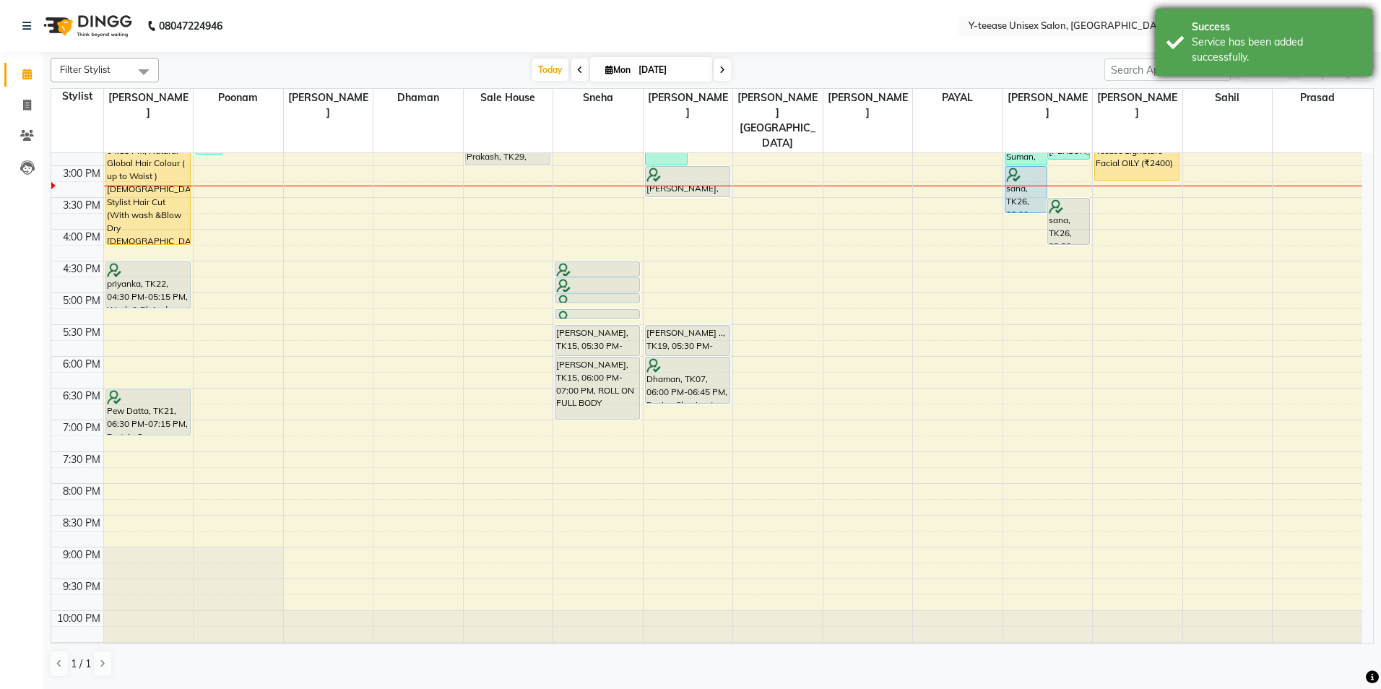
click at [1198, 59] on div "Service has been added successfully." at bounding box center [1277, 50] width 170 height 30
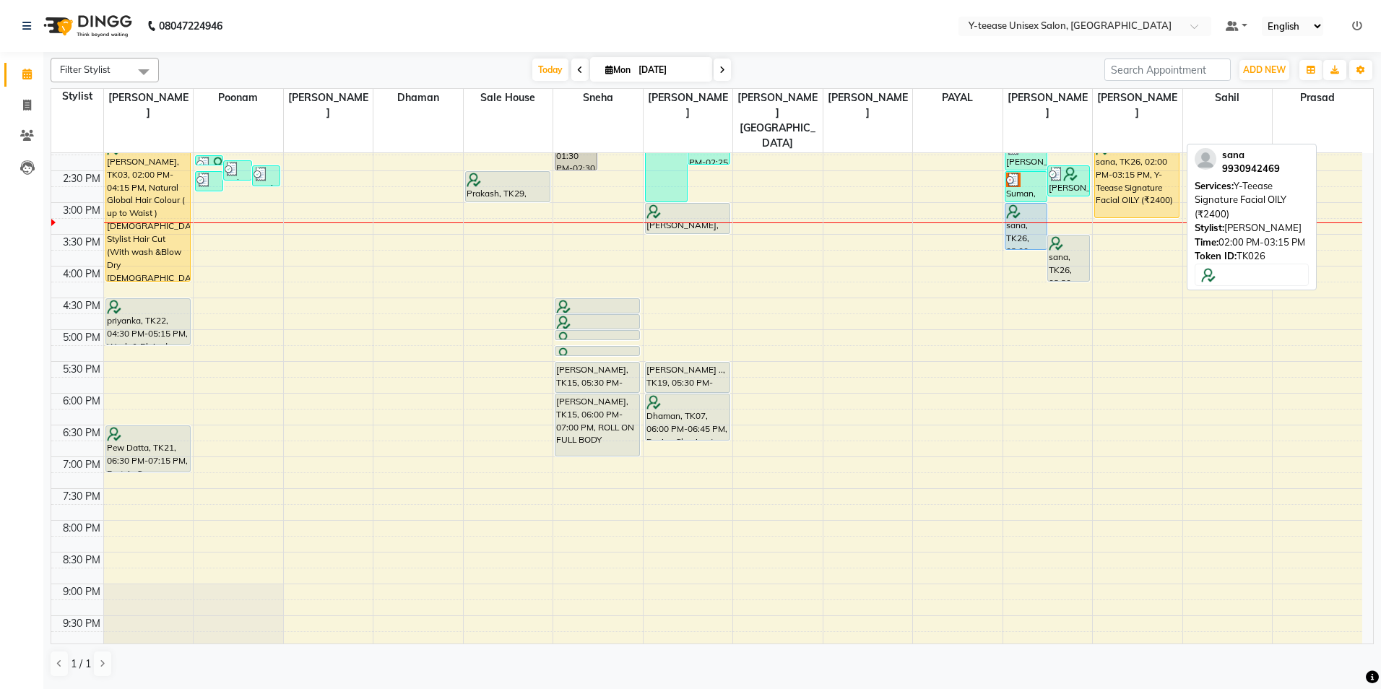
scroll to position [360, 0]
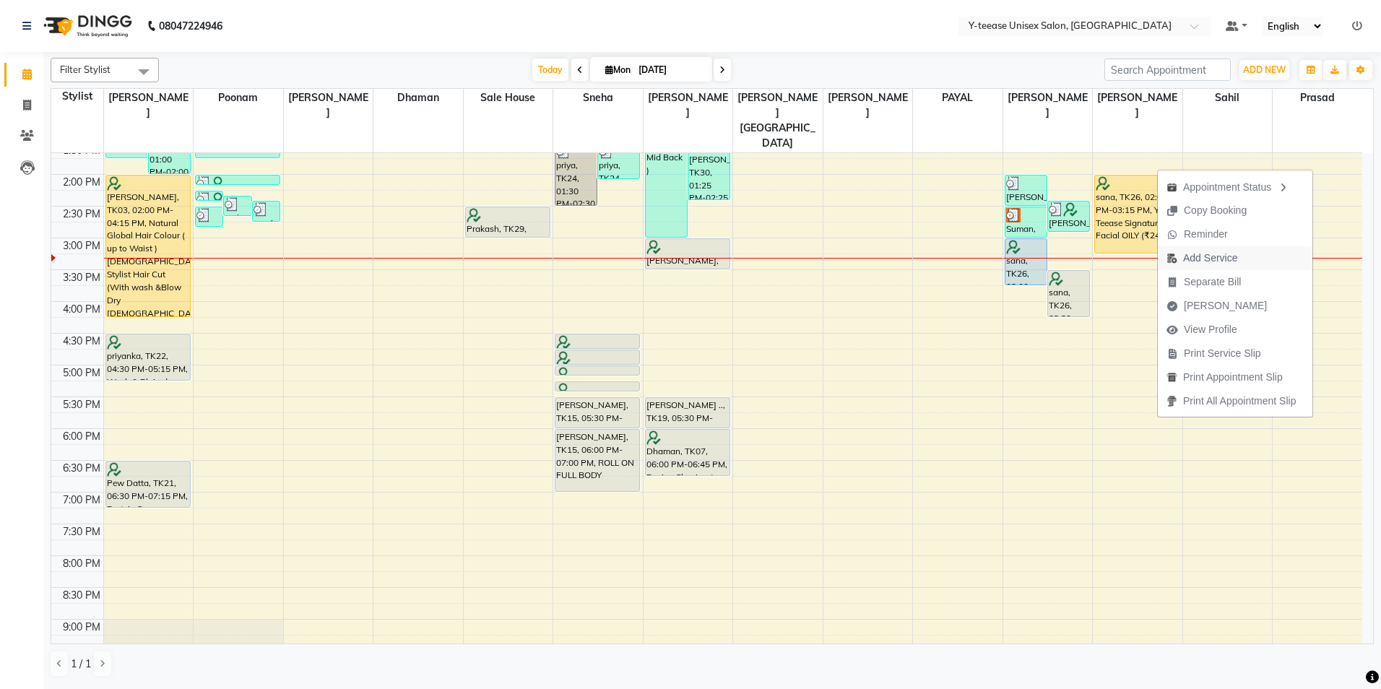
click at [1188, 262] on span "Add Service" at bounding box center [1210, 258] width 54 height 15
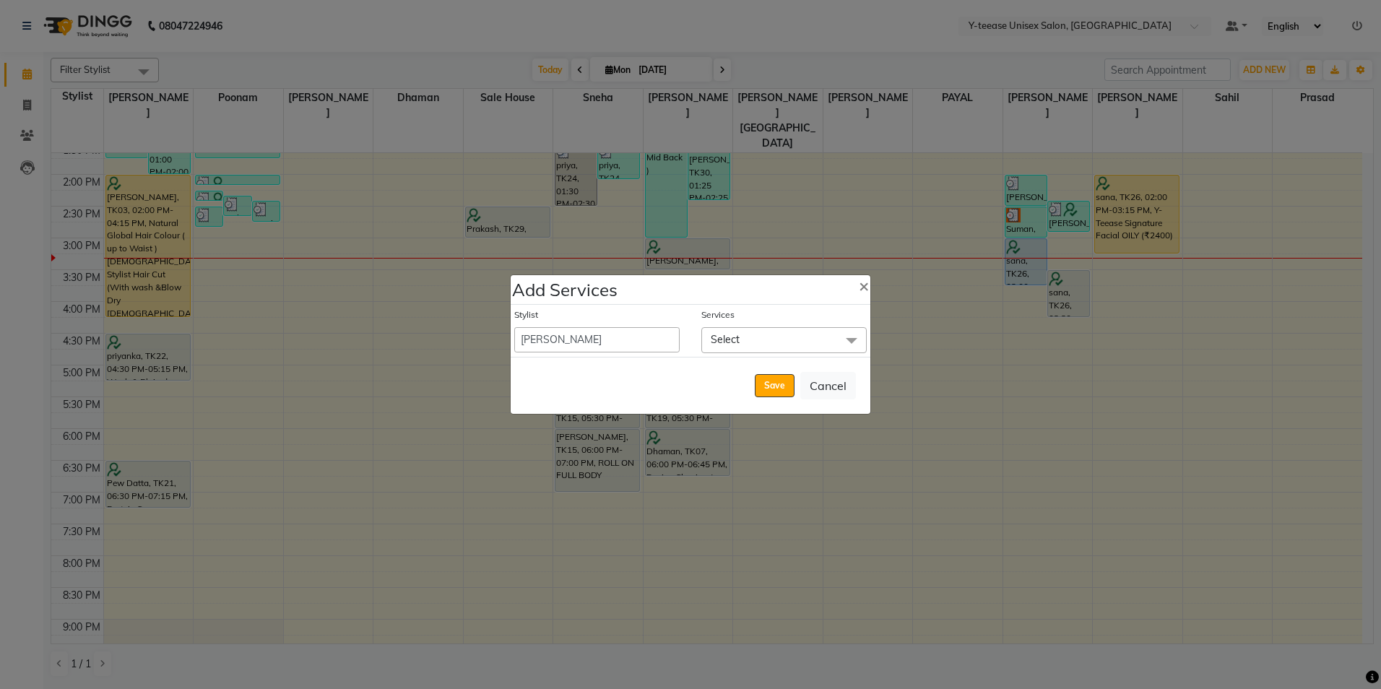
drag, startPoint x: 797, startPoint y: 342, endPoint x: 761, endPoint y: 391, distance: 60.5
click at [797, 344] on span "Select" at bounding box center [783, 339] width 165 height 25
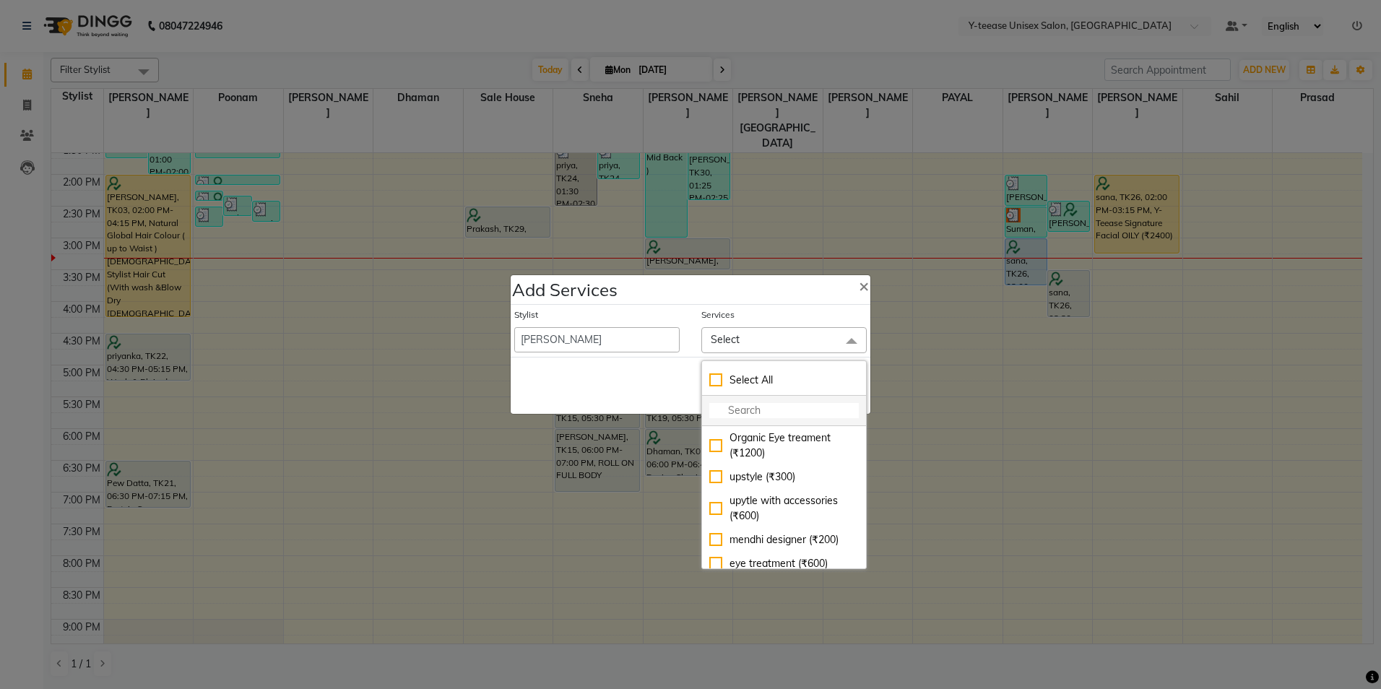
click at [747, 420] on li at bounding box center [784, 411] width 164 height 30
click at [747, 412] on input "multiselect-search" at bounding box center [783, 410] width 149 height 15
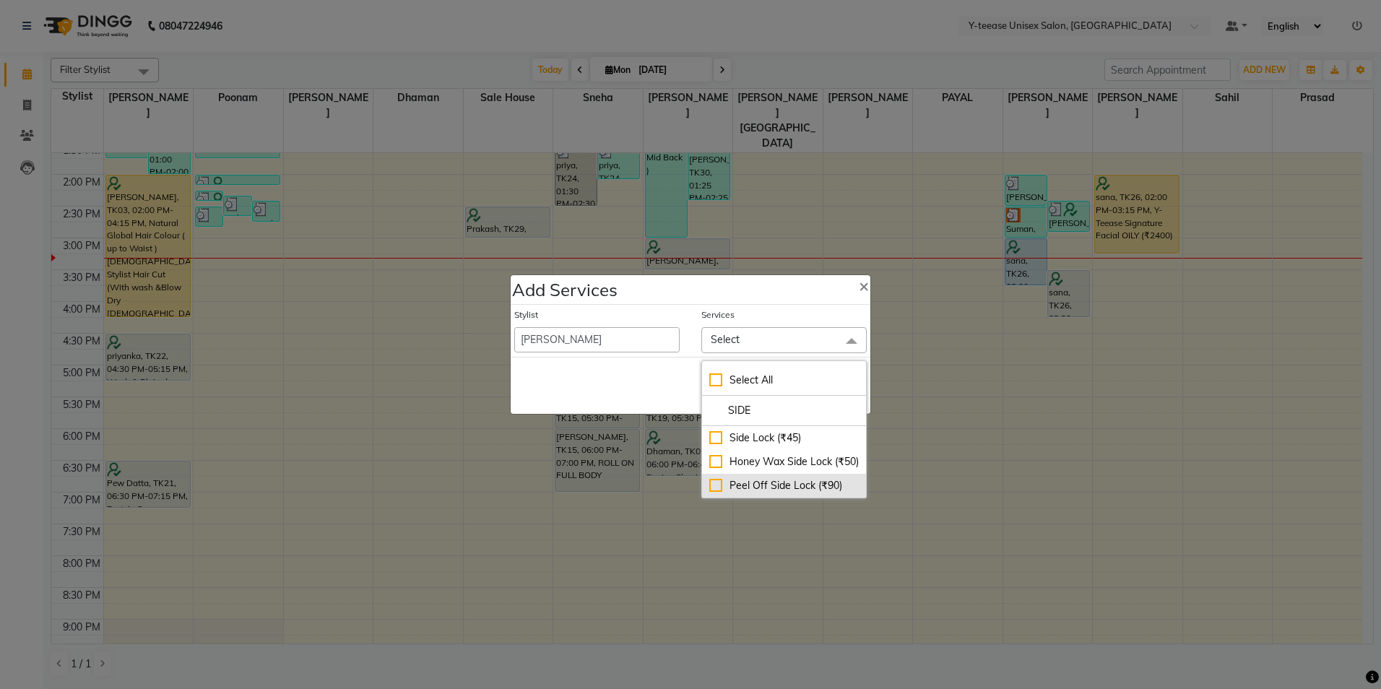
type input "SIDE"
drag, startPoint x: 769, startPoint y: 495, endPoint x: 779, endPoint y: 461, distance: 34.7
click at [769, 493] on div "Peel Off Side Lock (₹90)" at bounding box center [783, 485] width 149 height 15
checkbox input "true"
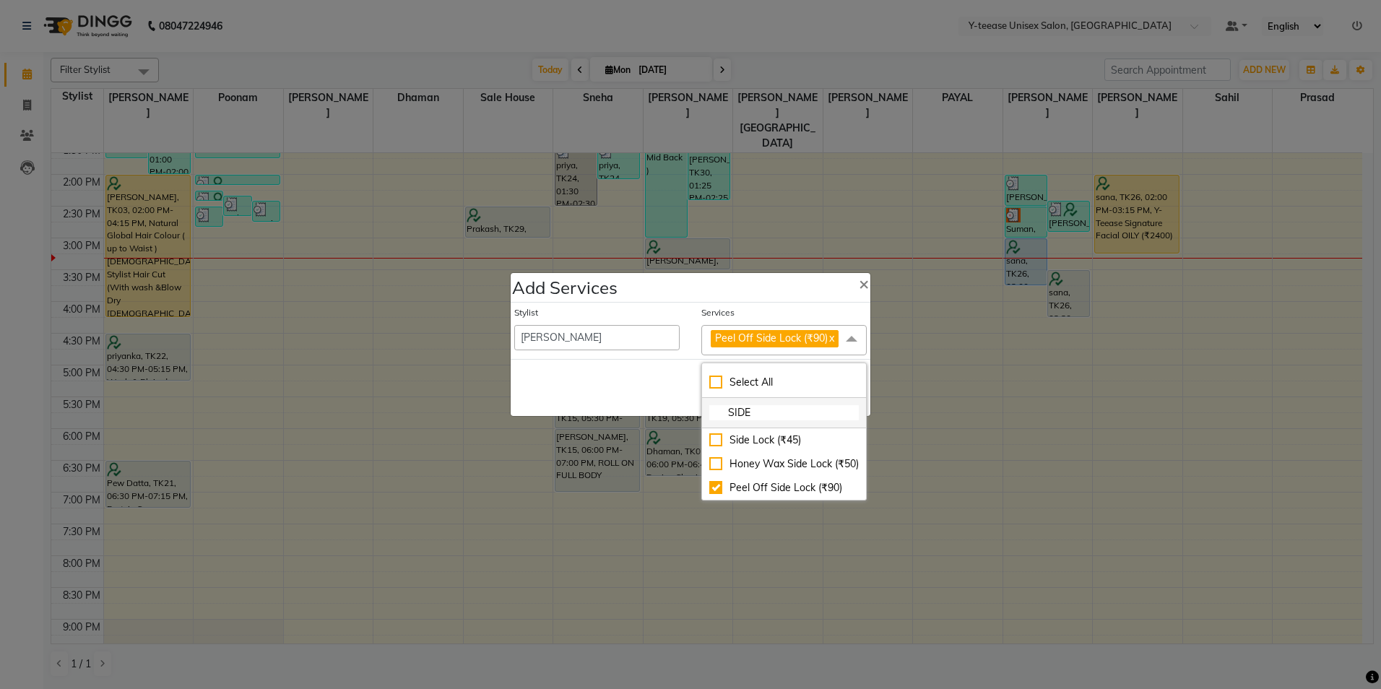
click at [789, 406] on input "SIDE" at bounding box center [783, 412] width 149 height 15
type input "UPP"
click at [787, 512] on div "Bleach Upper/Lower Lips (₹60)" at bounding box center [783, 519] width 149 height 30
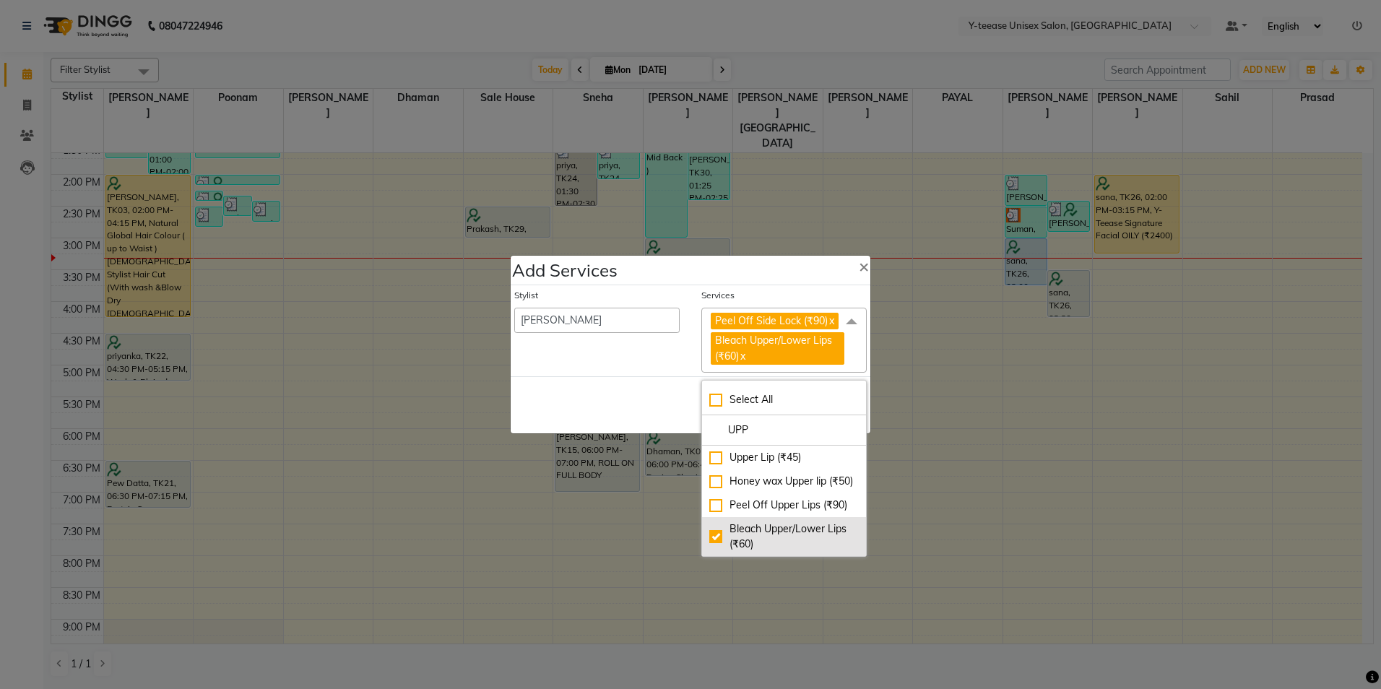
click at [774, 527] on div "Bleach Upper/Lower Lips (₹60)" at bounding box center [783, 536] width 149 height 30
checkbox input "false"
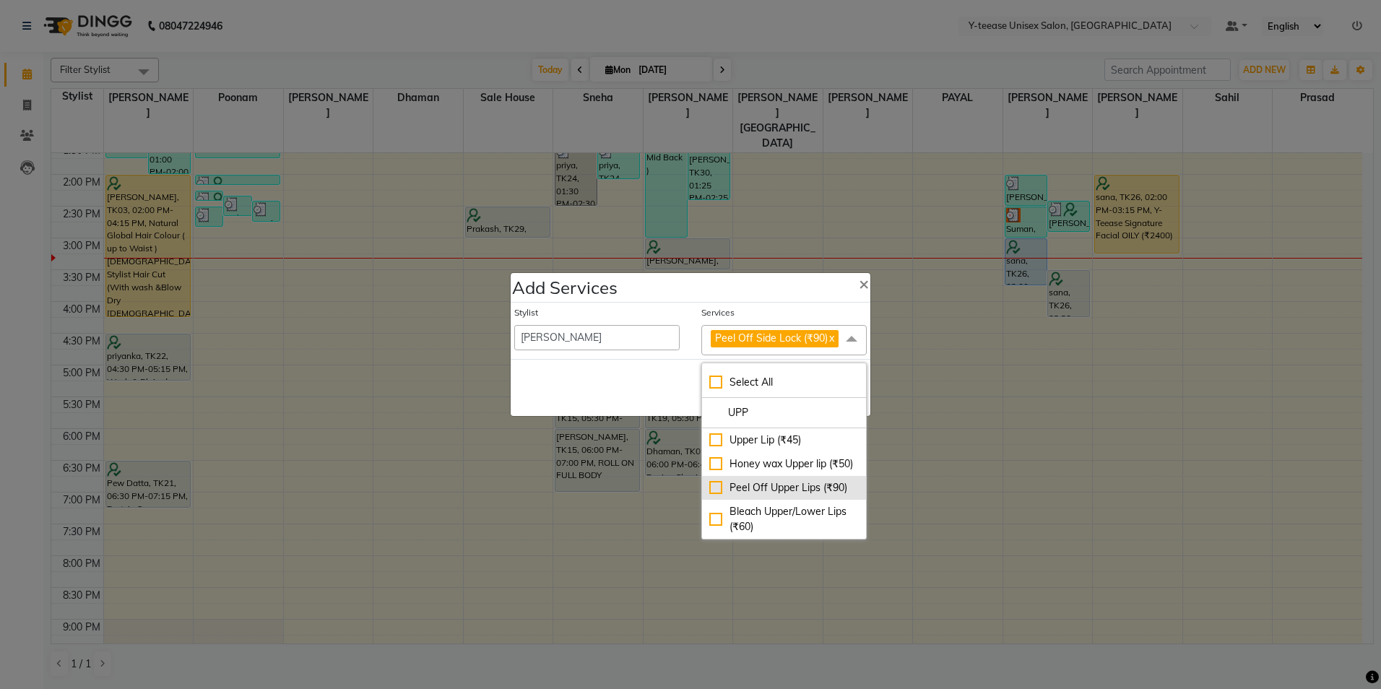
click at [797, 490] on div "Peel Off Upper Lips (₹90)" at bounding box center [783, 487] width 149 height 15
checkbox input "true"
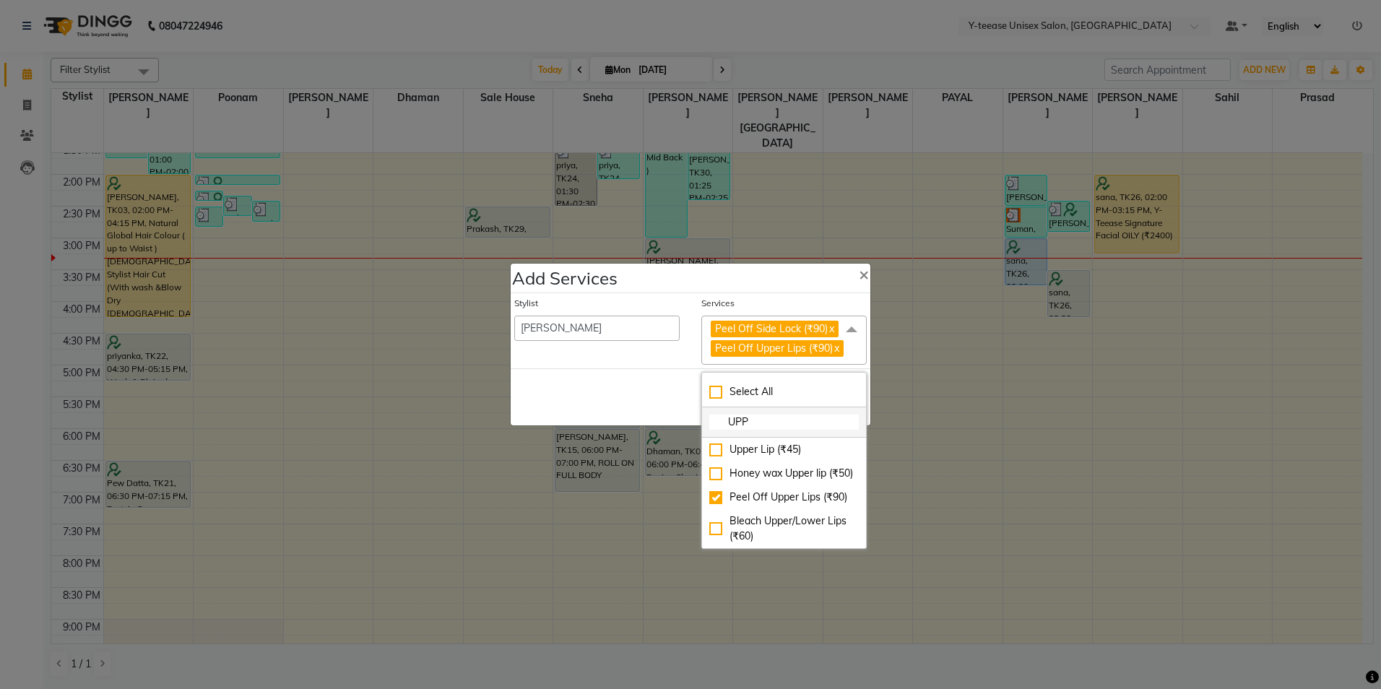
click at [789, 428] on input "UPP" at bounding box center [783, 422] width 149 height 15
click at [789, 429] on input "UPP" at bounding box center [783, 422] width 149 height 15
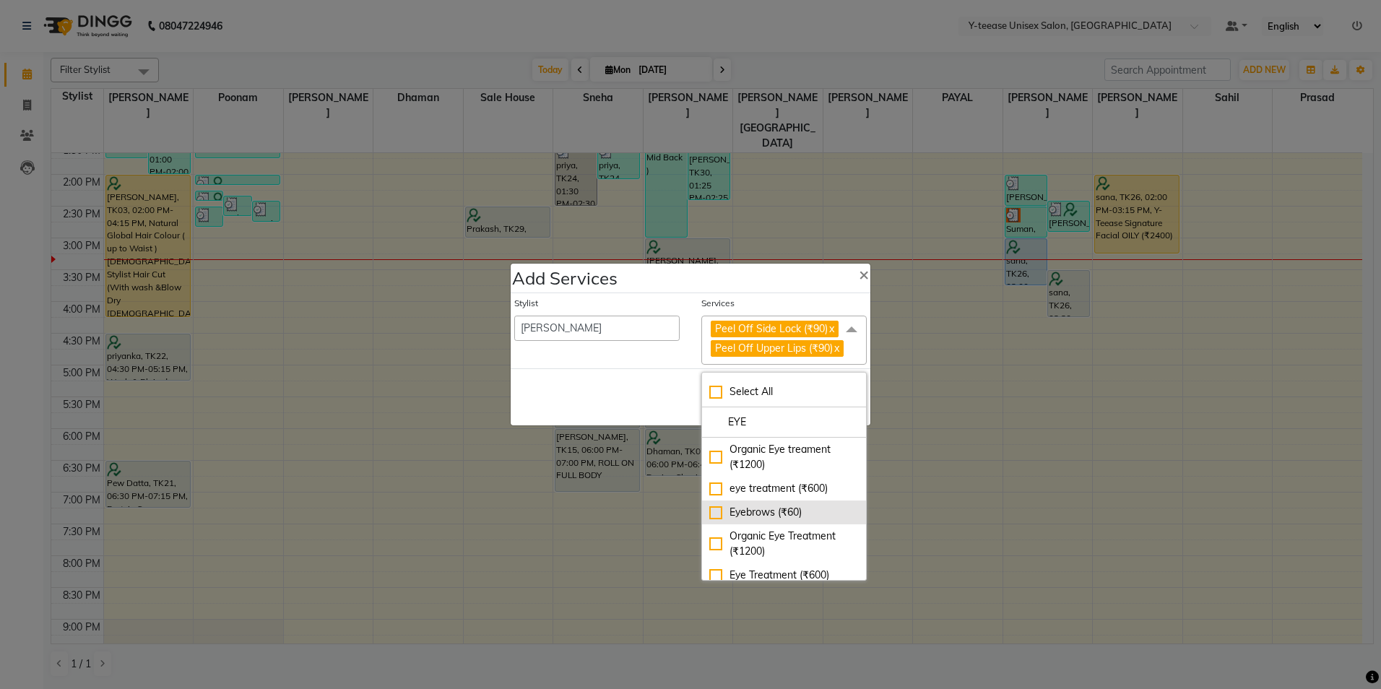
type input "EYE"
click at [766, 520] on div "Eyebrows (₹60)" at bounding box center [783, 512] width 149 height 15
checkbox input "true"
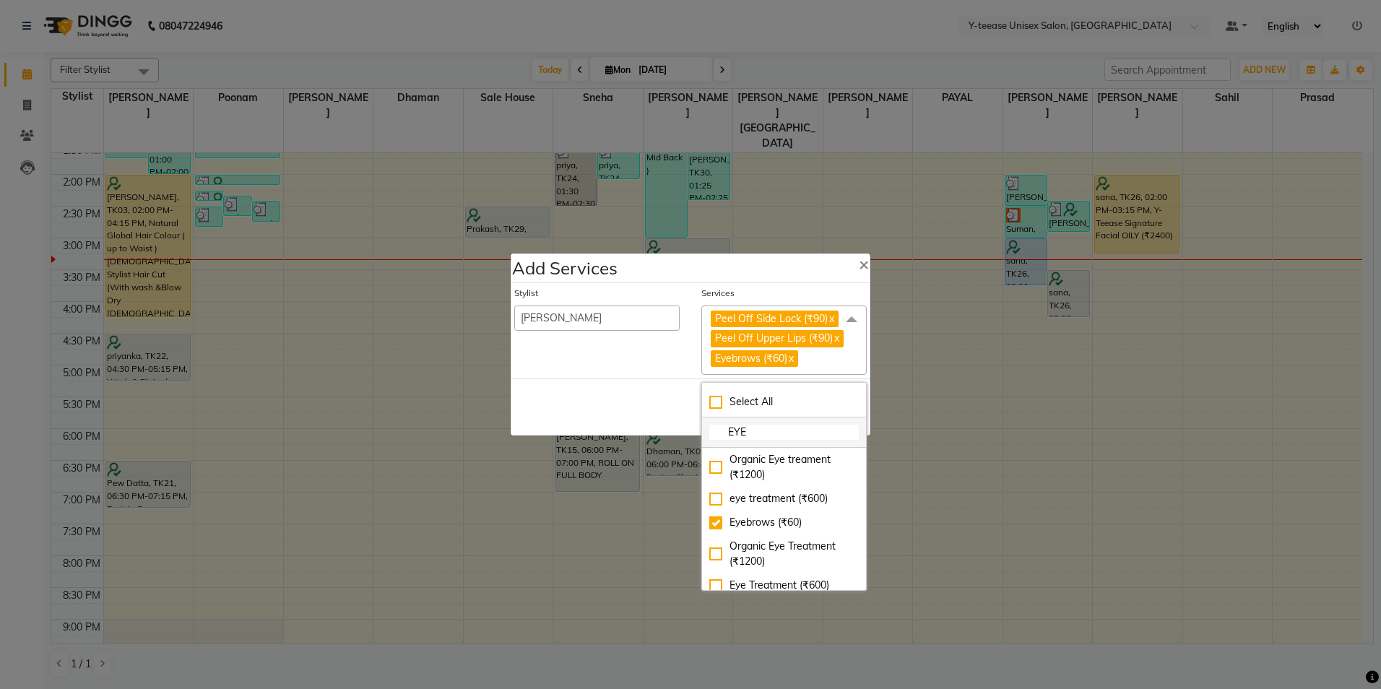
click at [789, 440] on input "EYE" at bounding box center [783, 432] width 149 height 15
click at [684, 404] on div "Save Cancel" at bounding box center [691, 406] width 360 height 57
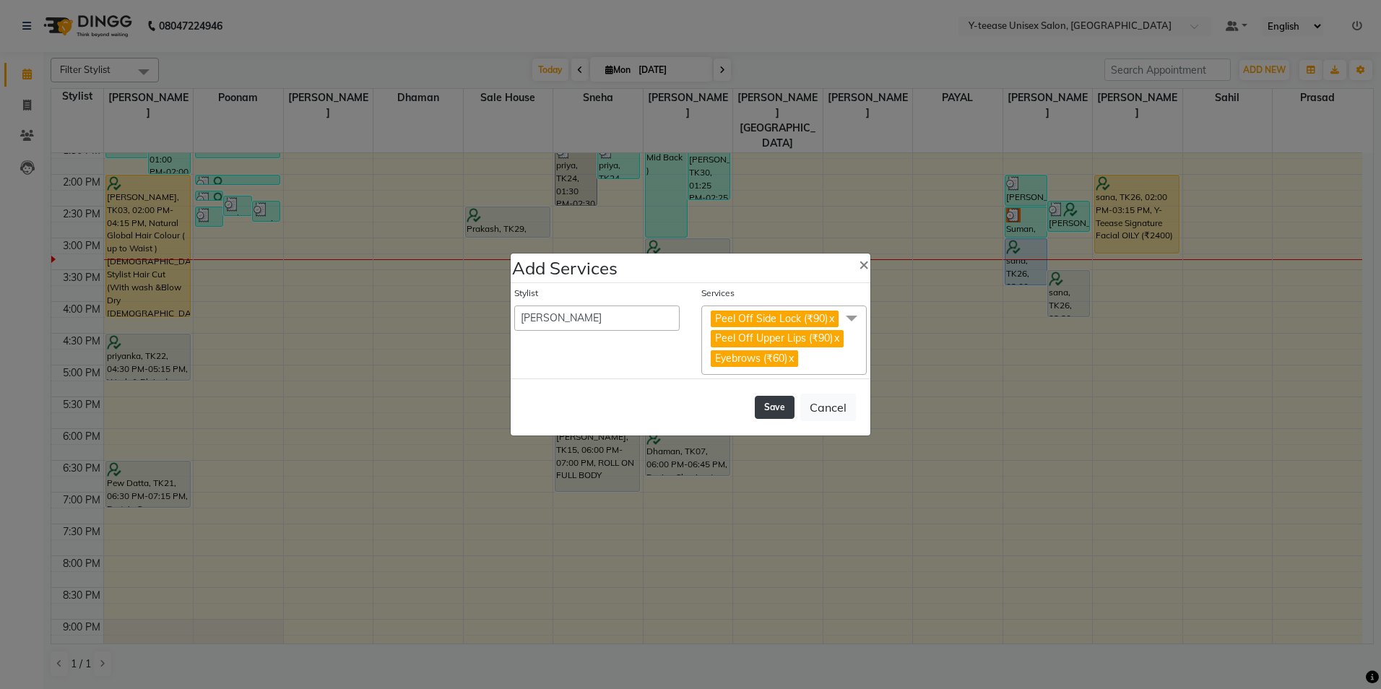
click at [776, 419] on button "Save" at bounding box center [775, 407] width 40 height 23
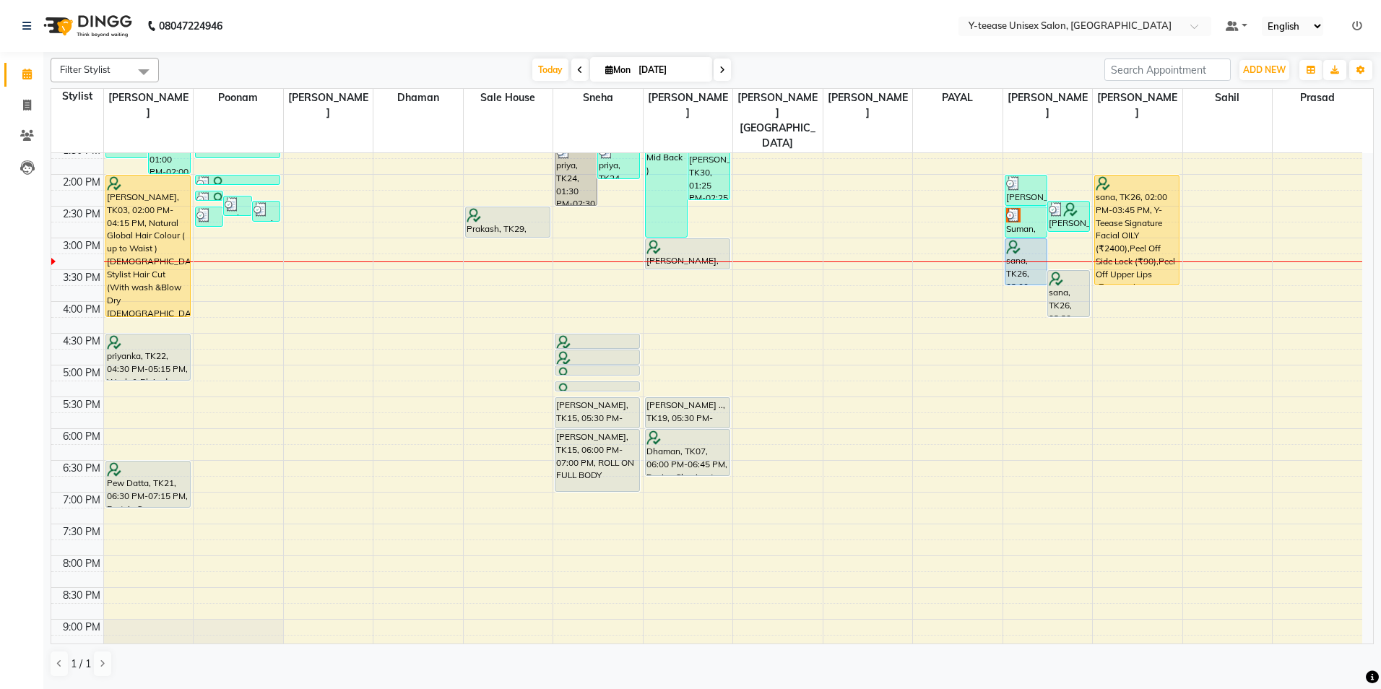
click at [578, 67] on icon at bounding box center [580, 70] width 6 height 9
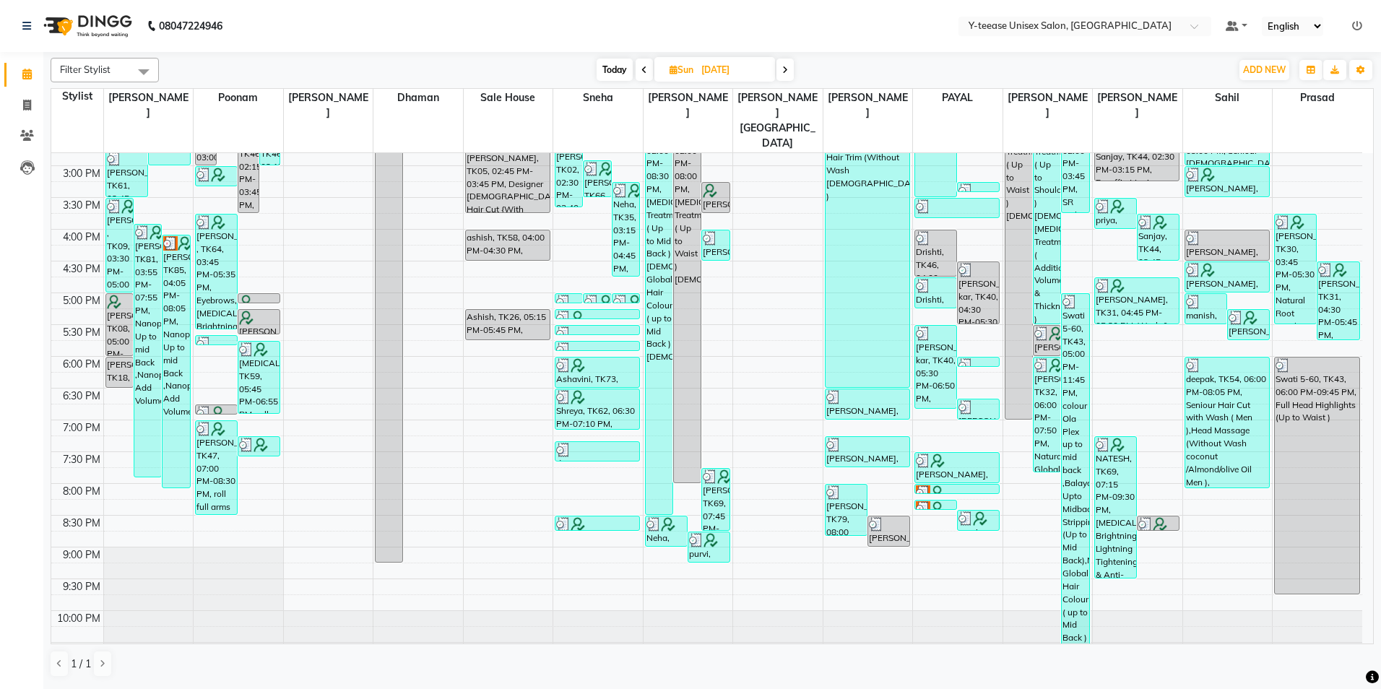
click at [642, 72] on icon at bounding box center [644, 70] width 6 height 9
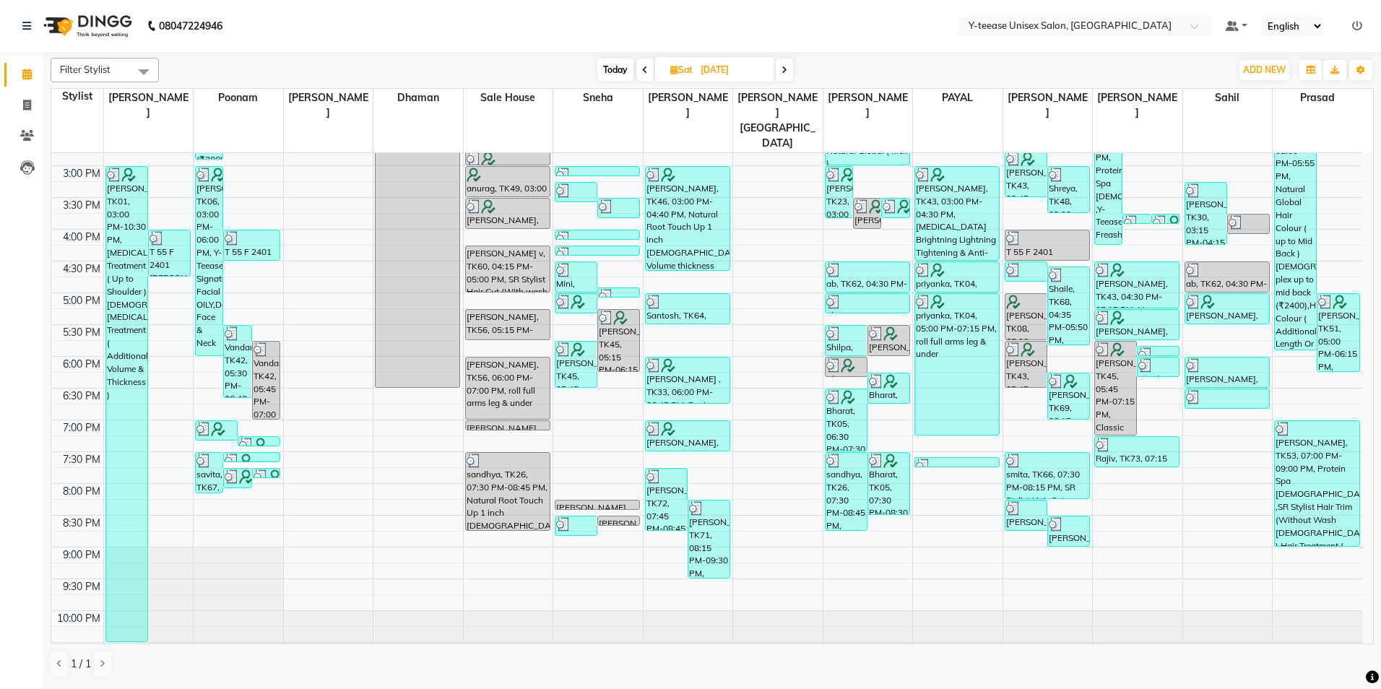
click at [786, 63] on span at bounding box center [784, 69] width 17 height 22
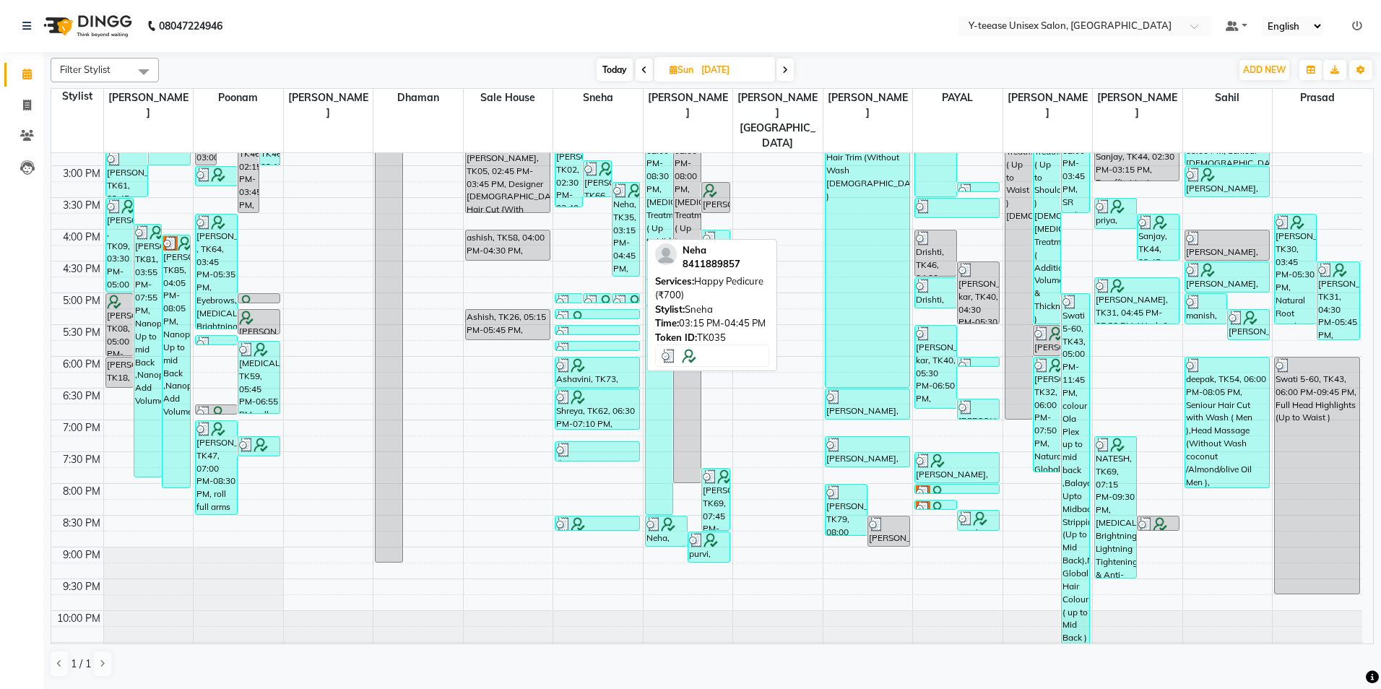
scroll to position [360, 0]
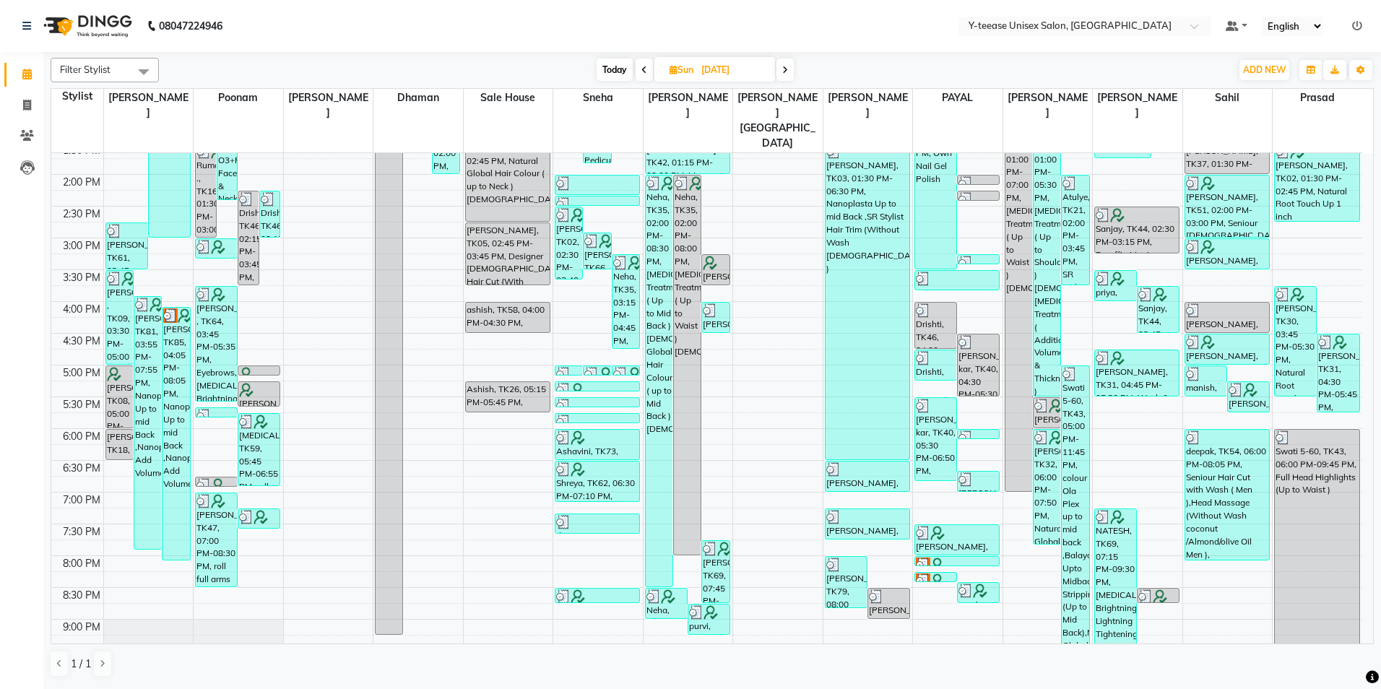
click at [643, 77] on span at bounding box center [644, 69] width 17 height 22
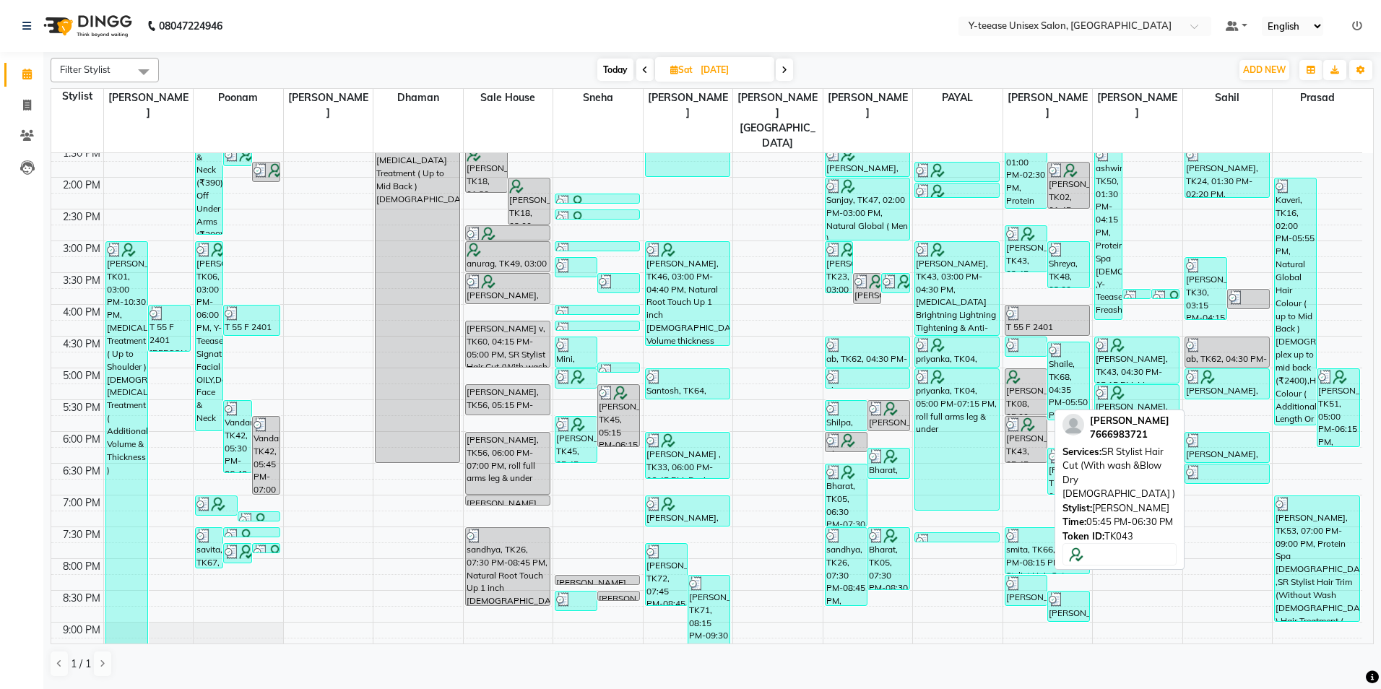
scroll to position [287, 0]
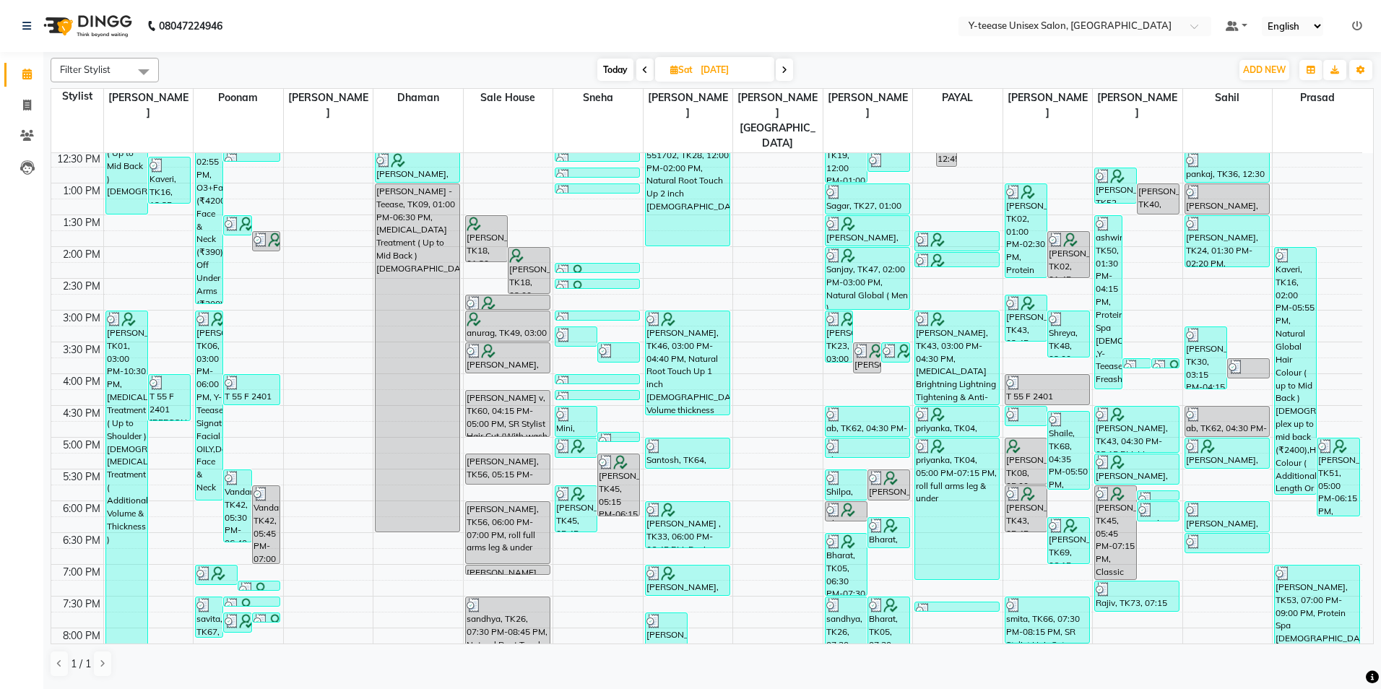
click at [620, 71] on span "Today" at bounding box center [615, 69] width 36 height 22
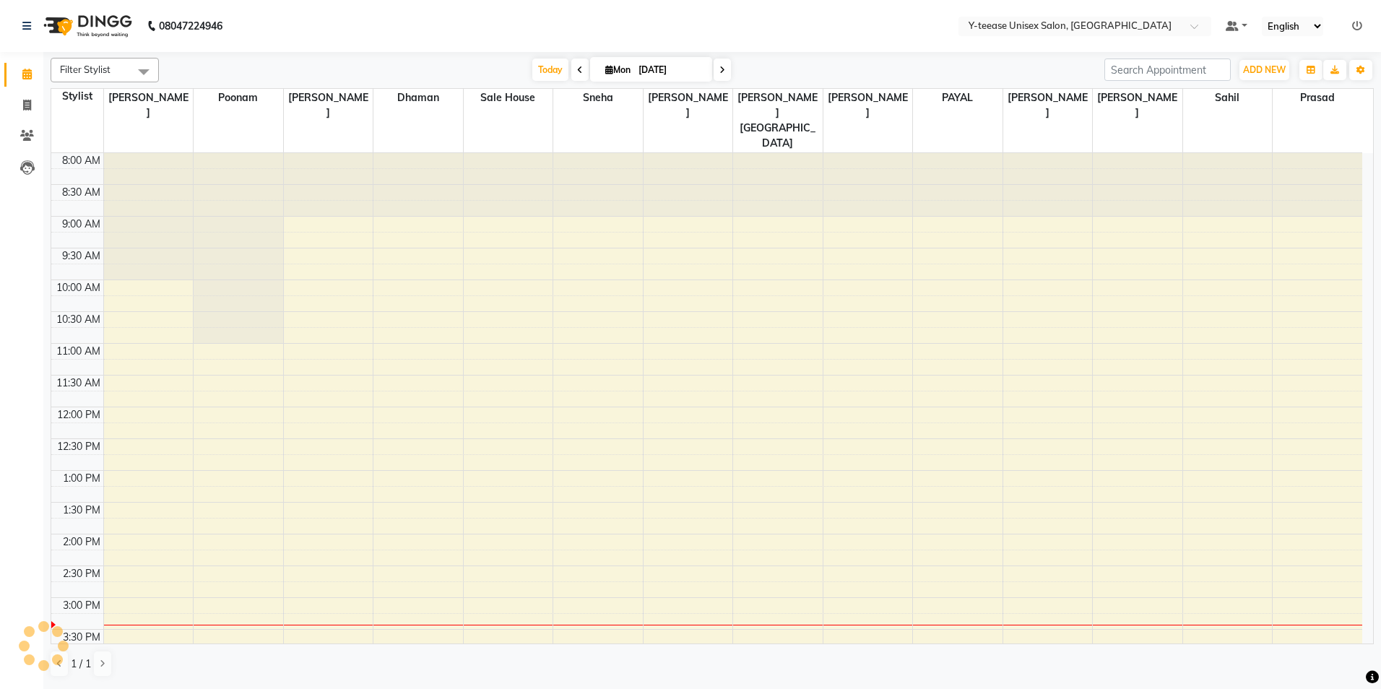
scroll to position [432, 0]
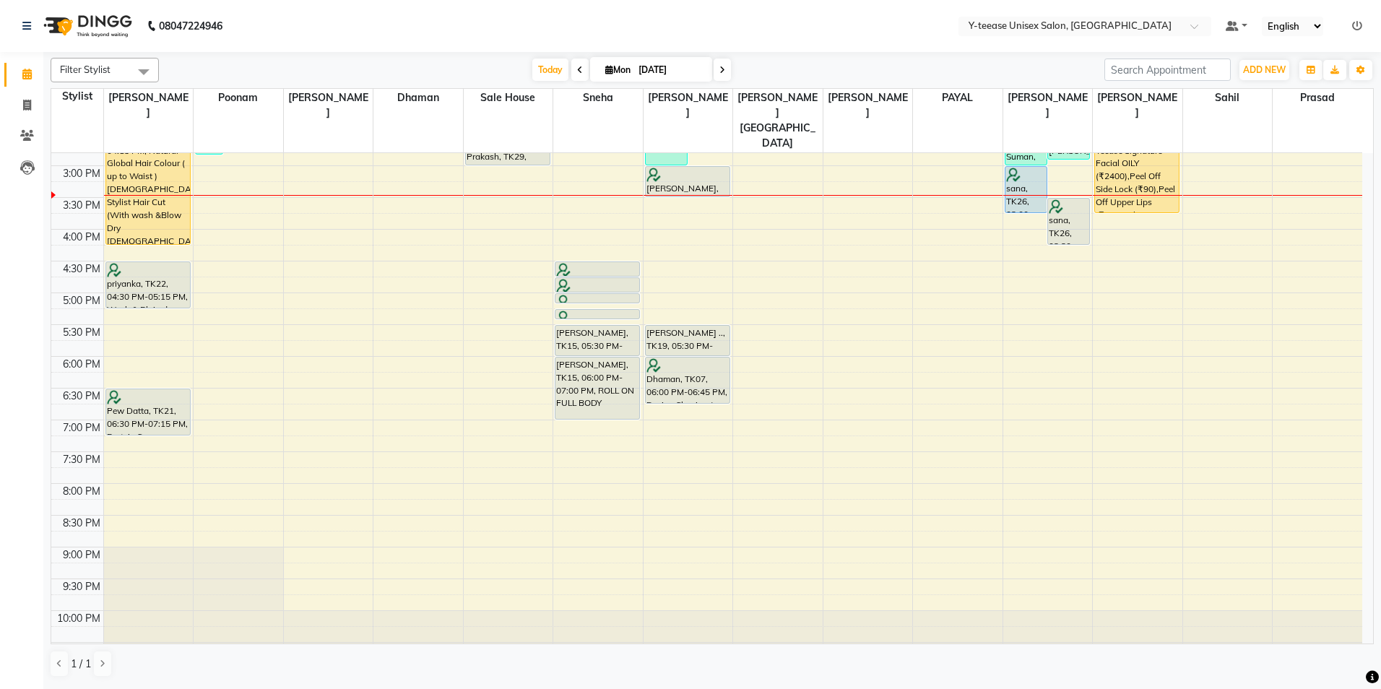
click at [577, 69] on icon at bounding box center [580, 70] width 6 height 9
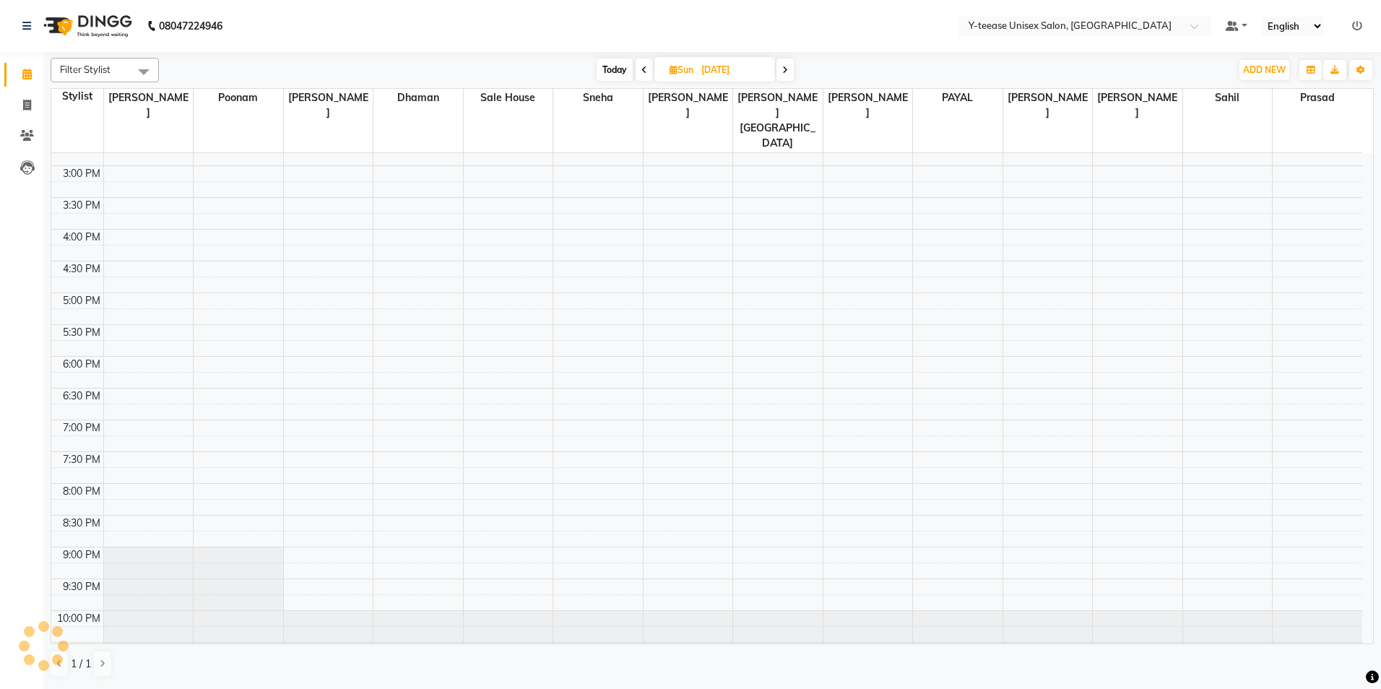
click at [574, 69] on div "[DATE] [DATE]" at bounding box center [694, 70] width 1057 height 22
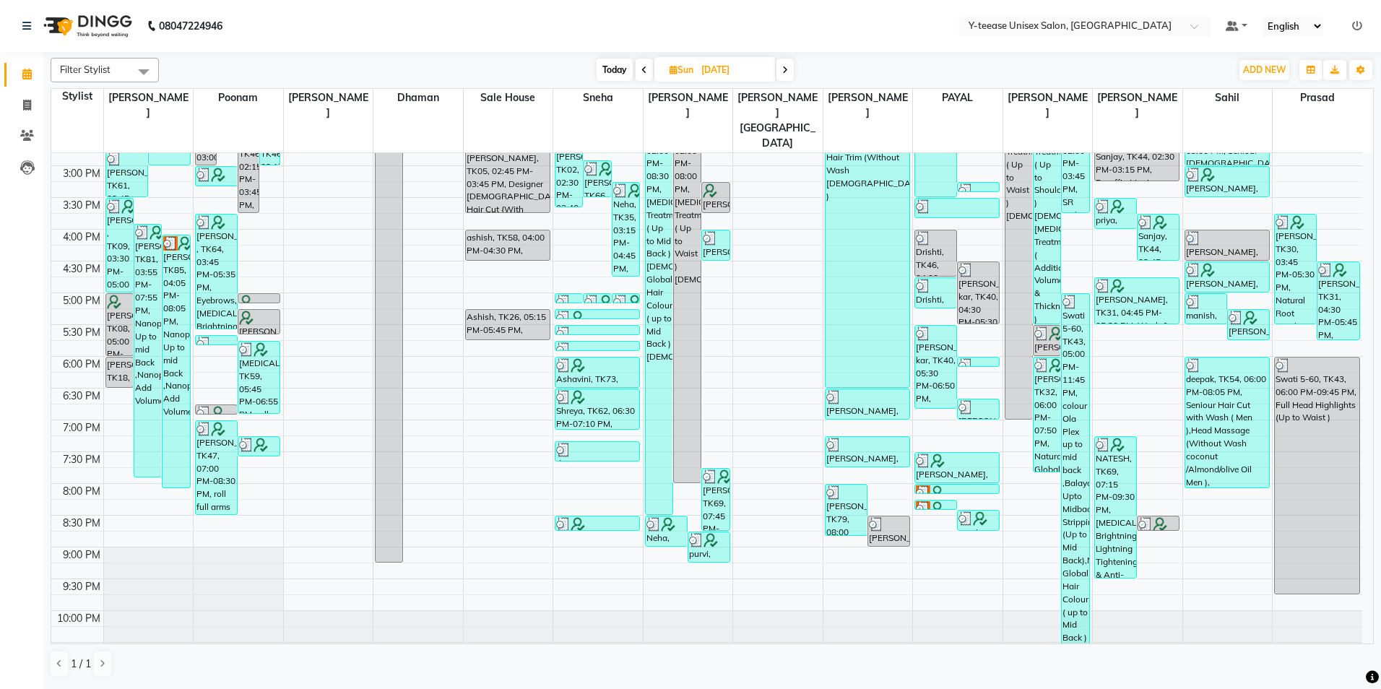
click at [645, 77] on span at bounding box center [644, 69] width 17 height 22
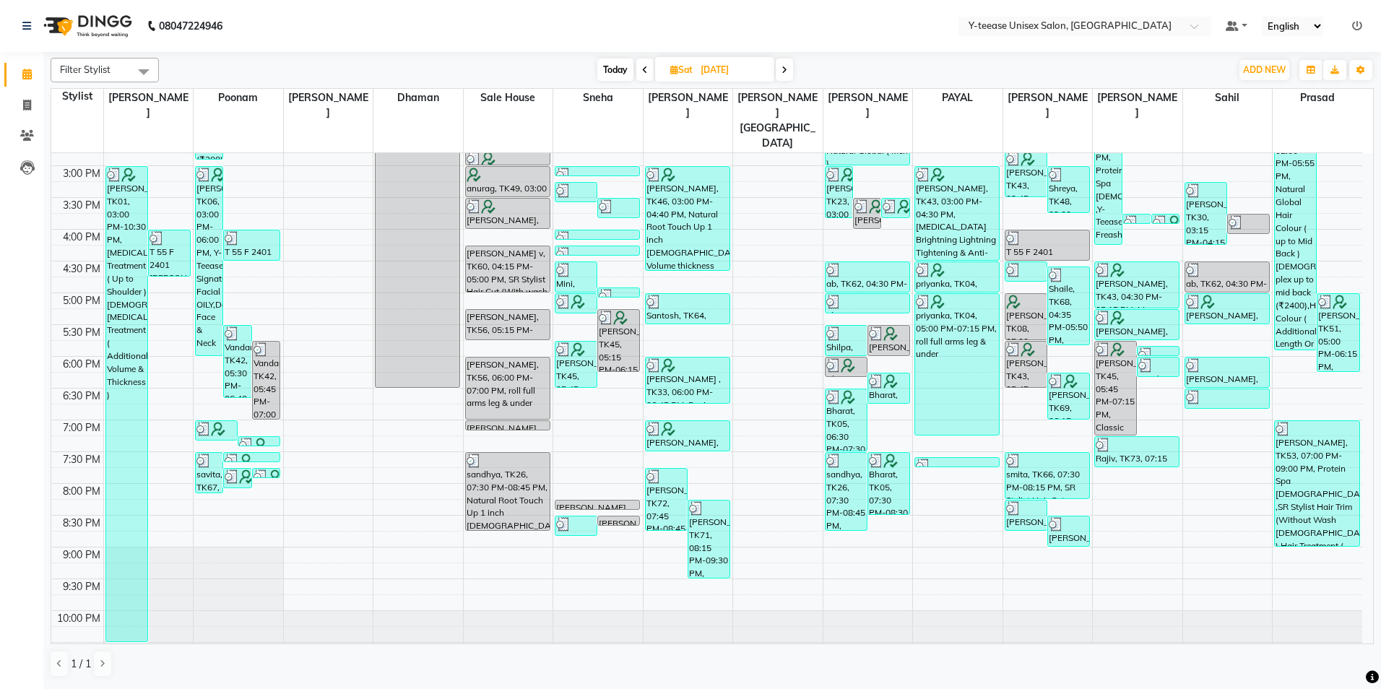
click at [624, 66] on span "Today" at bounding box center [615, 69] width 36 height 22
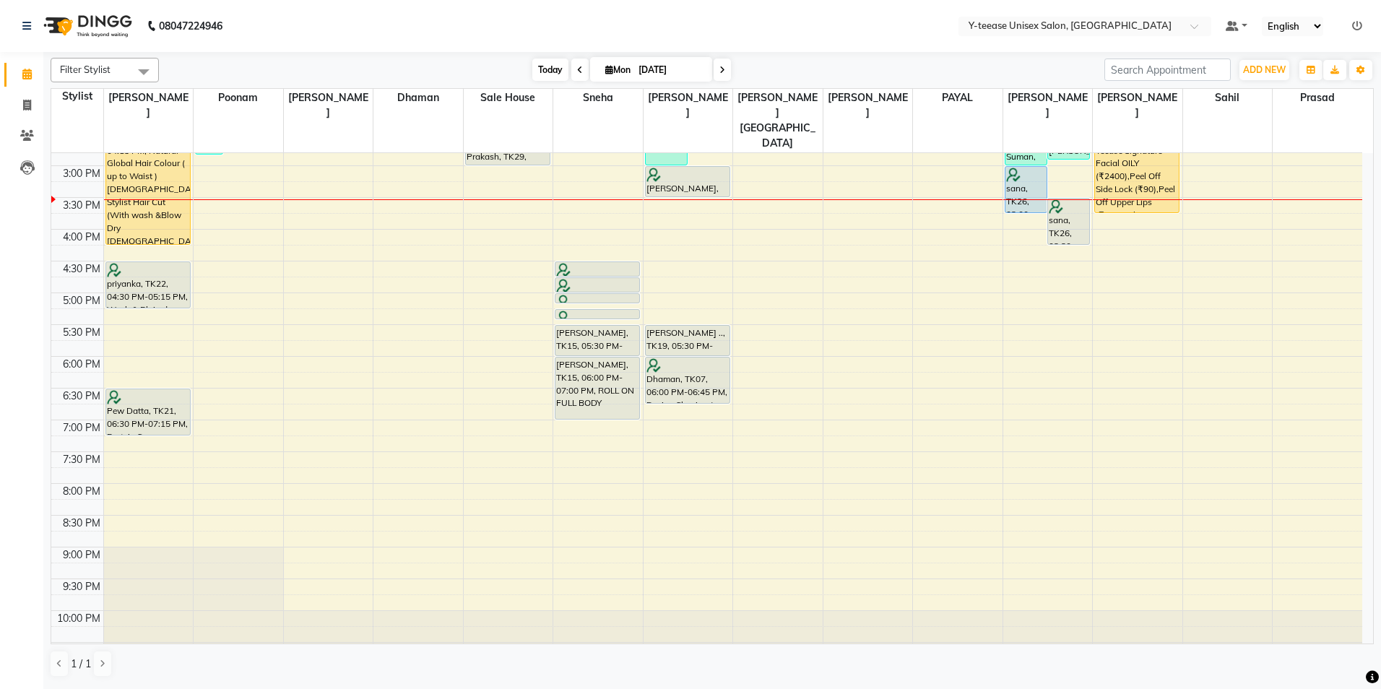
click at [560, 69] on span "Today" at bounding box center [550, 69] width 36 height 22
click at [723, 77] on span at bounding box center [722, 69] width 17 height 22
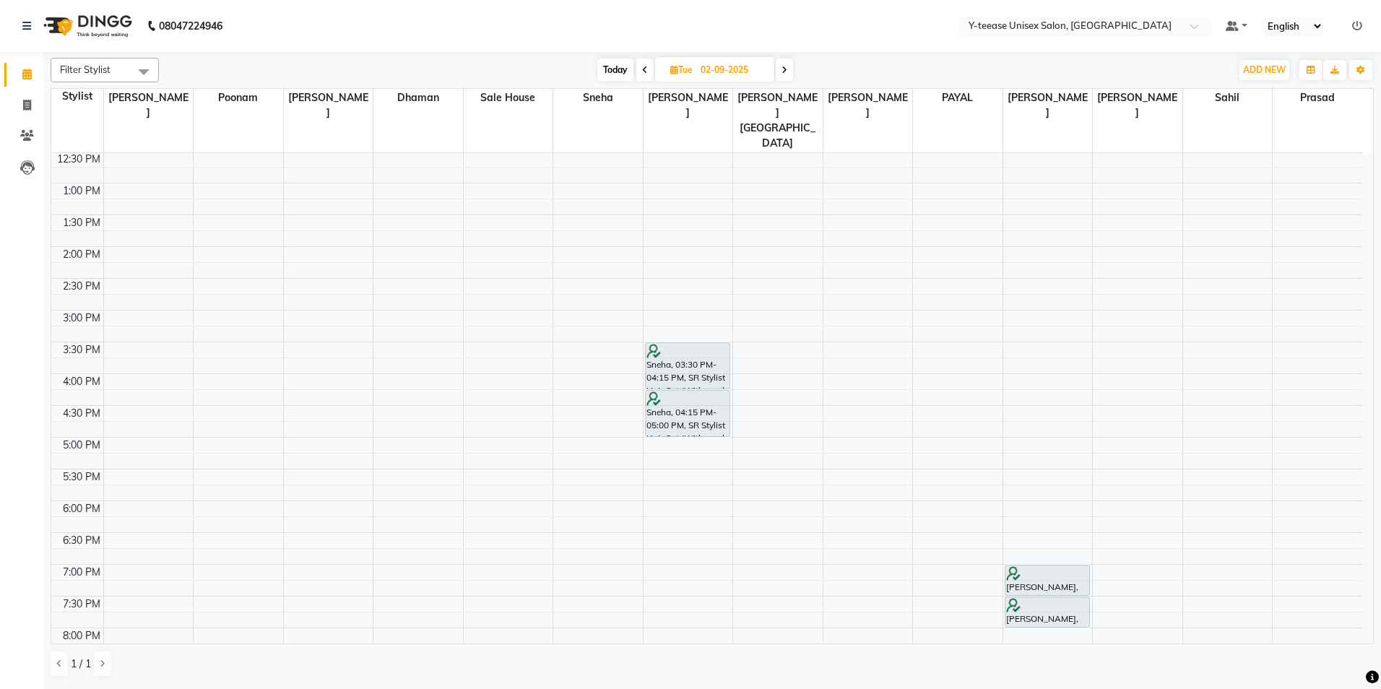
scroll to position [0, 0]
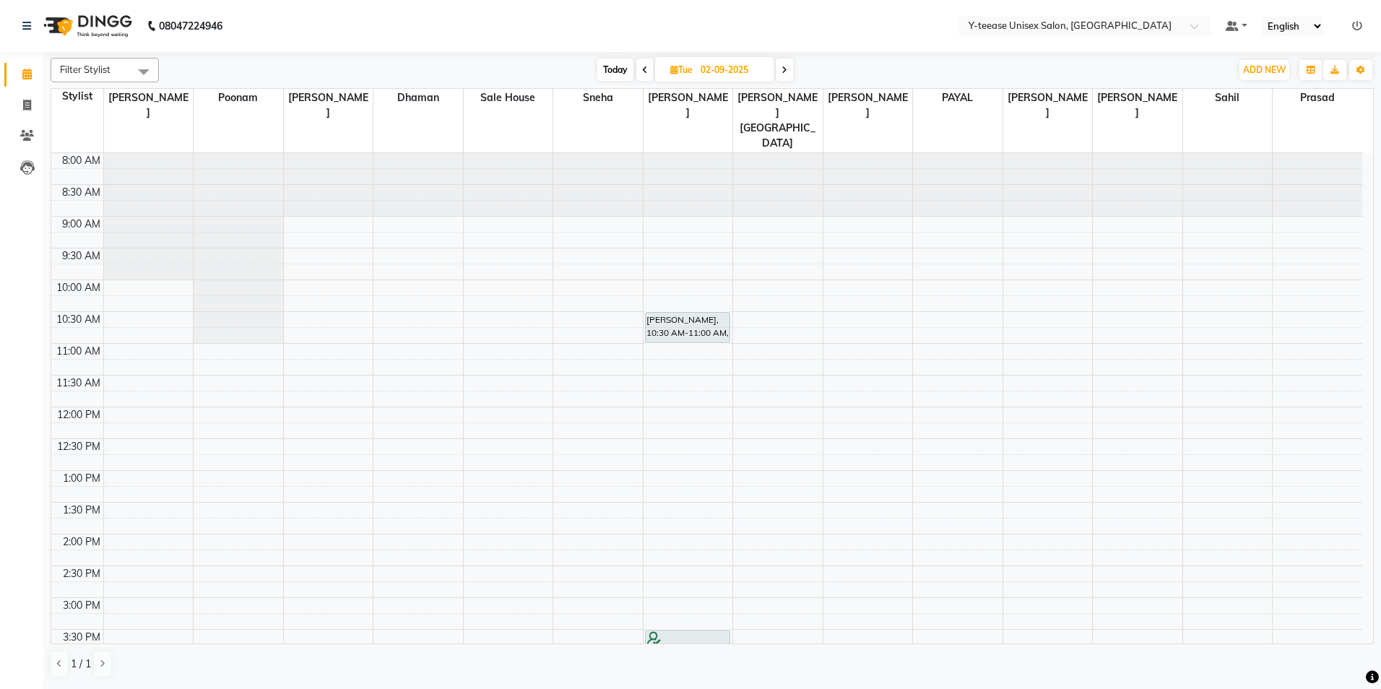
click at [604, 73] on span "Today" at bounding box center [615, 69] width 36 height 22
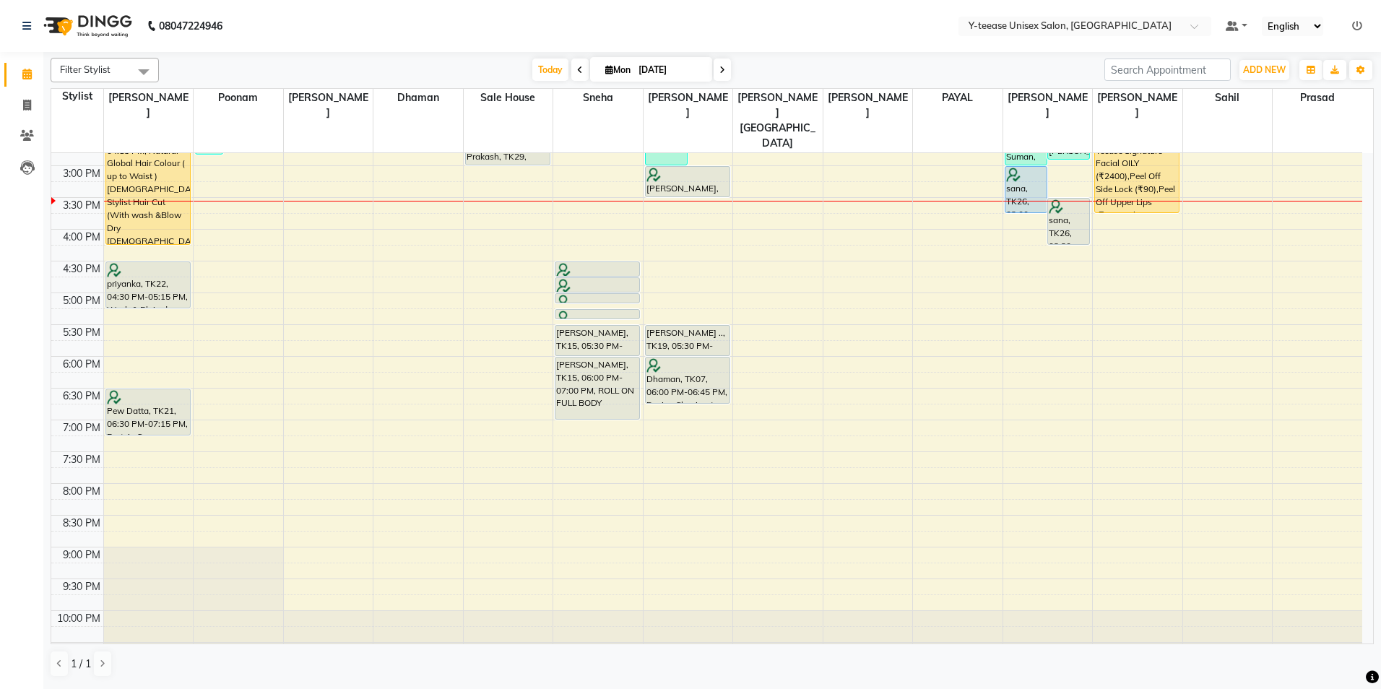
click at [725, 66] on span at bounding box center [722, 69] width 17 height 22
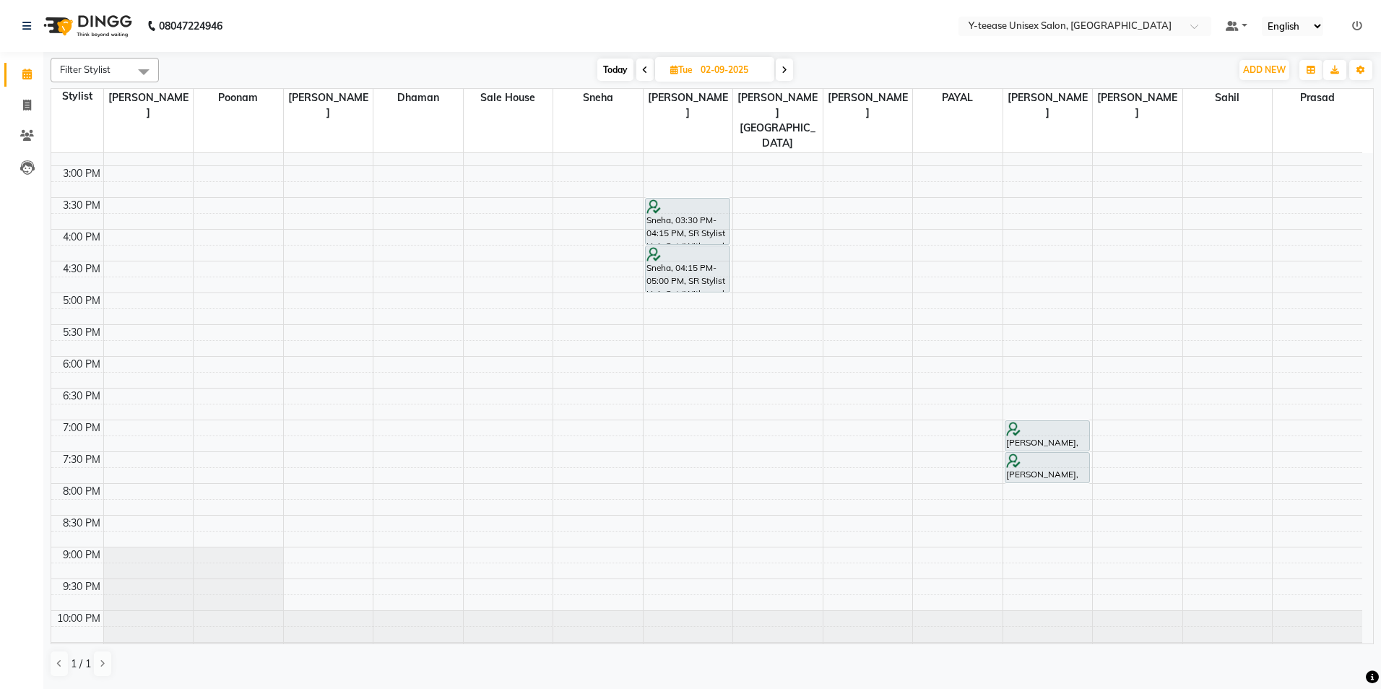
click at [784, 72] on icon at bounding box center [784, 70] width 6 height 9
type input "[DATE]"
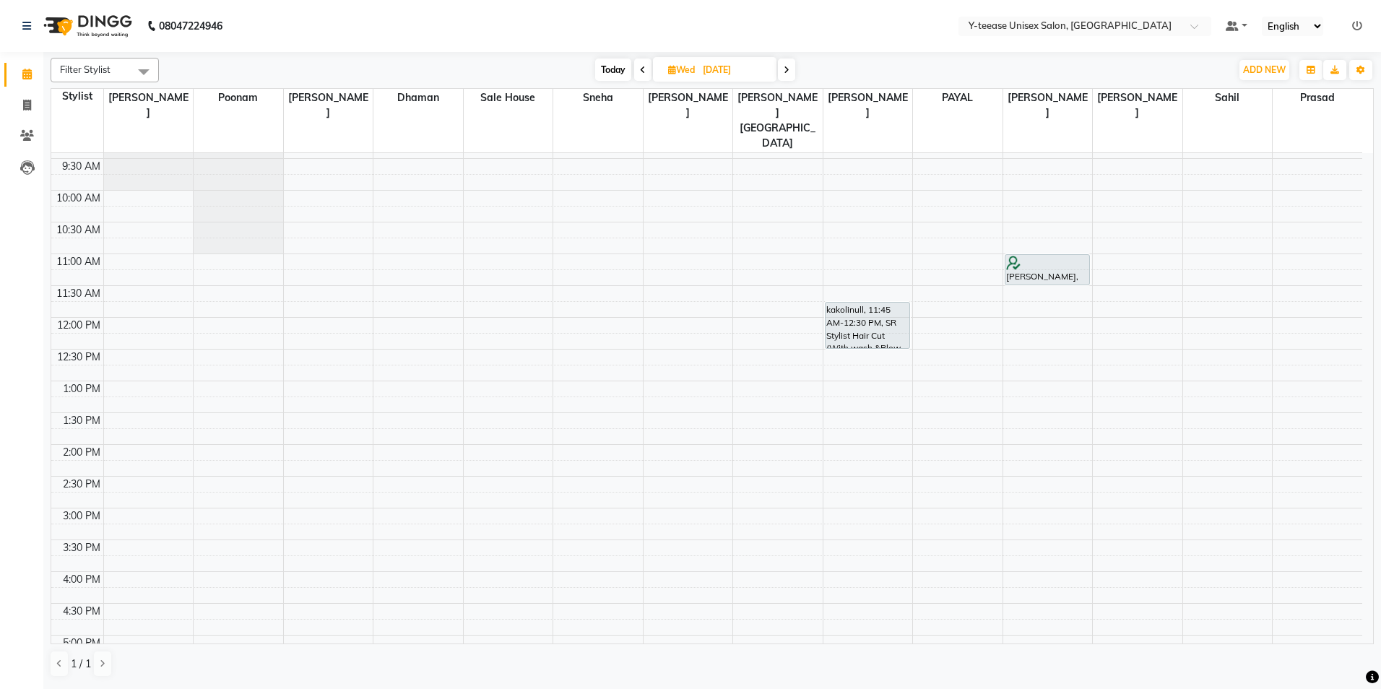
scroll to position [0, 0]
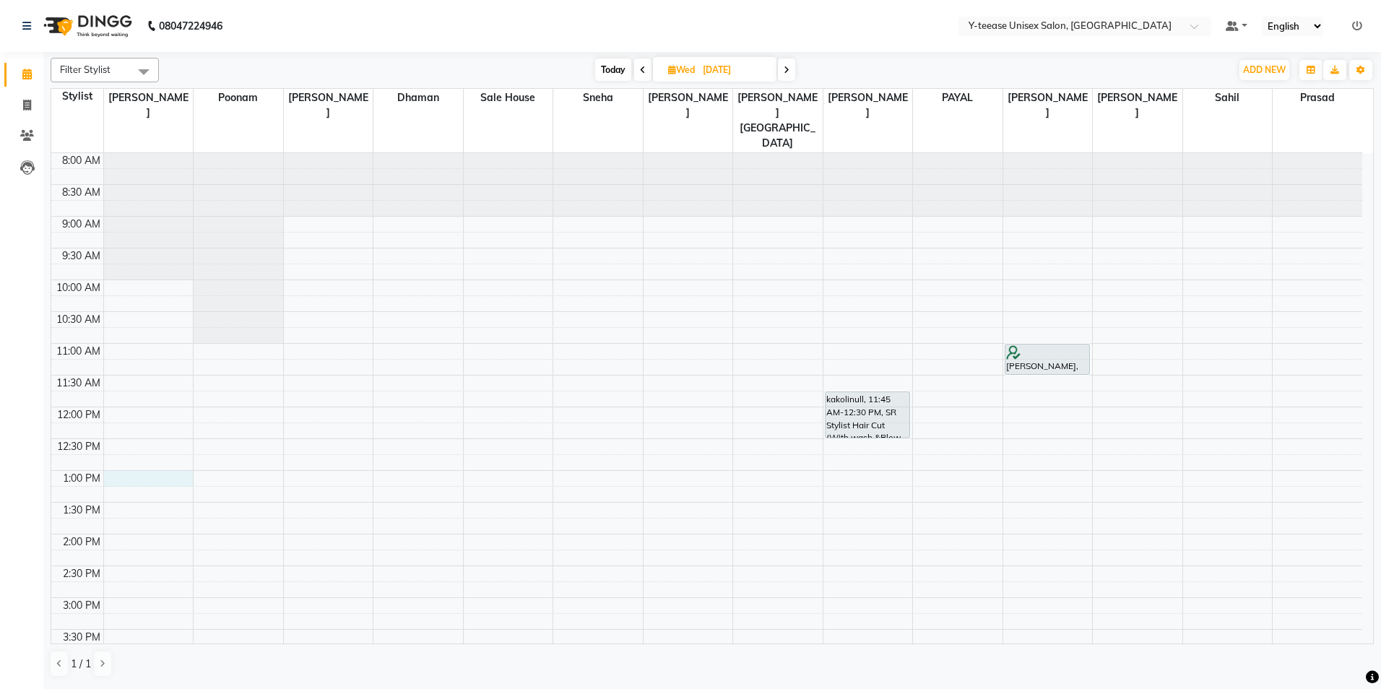
click at [135, 446] on div "8:00 AM 8:30 AM 9:00 AM 9:30 AM 10:00 AM 10:30 AM 11:00 AM 11:30 AM 12:00 PM 12…" at bounding box center [706, 629] width 1311 height 953
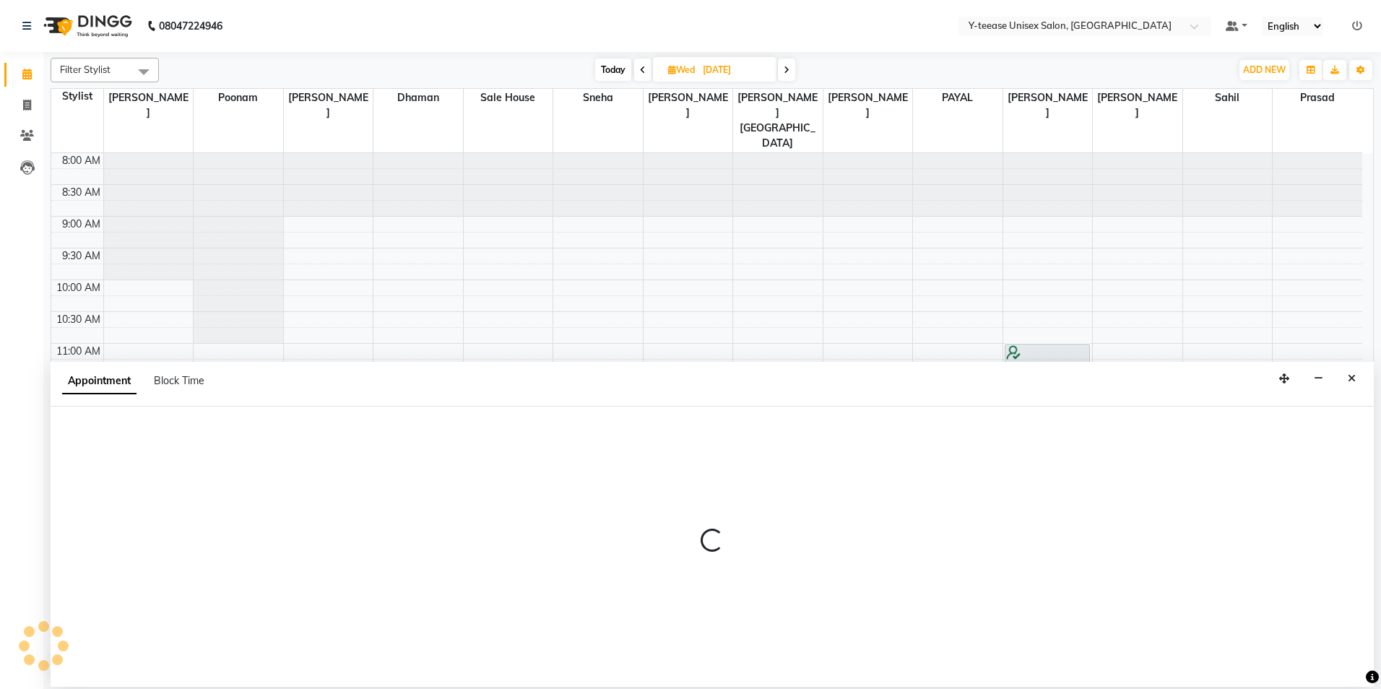
select select "56"
select select "780"
select select "tentative"
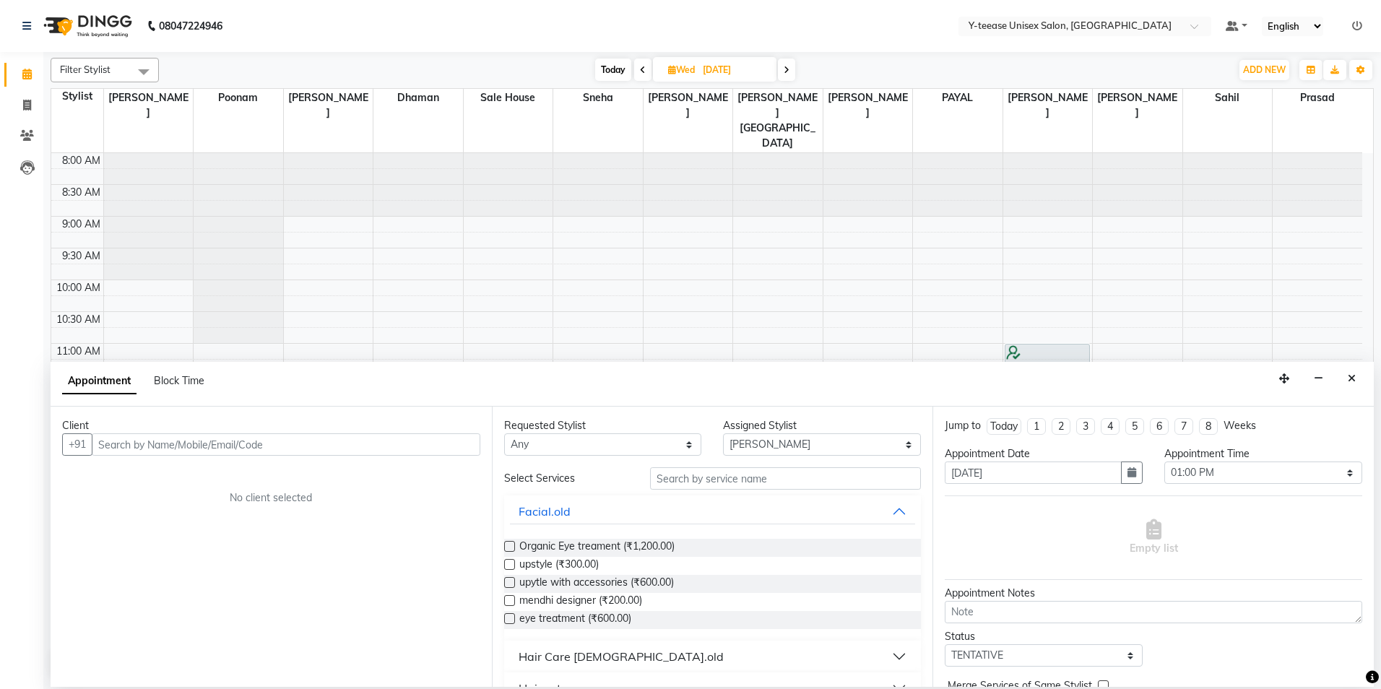
click at [283, 441] on input "text" at bounding box center [286, 444] width 389 height 22
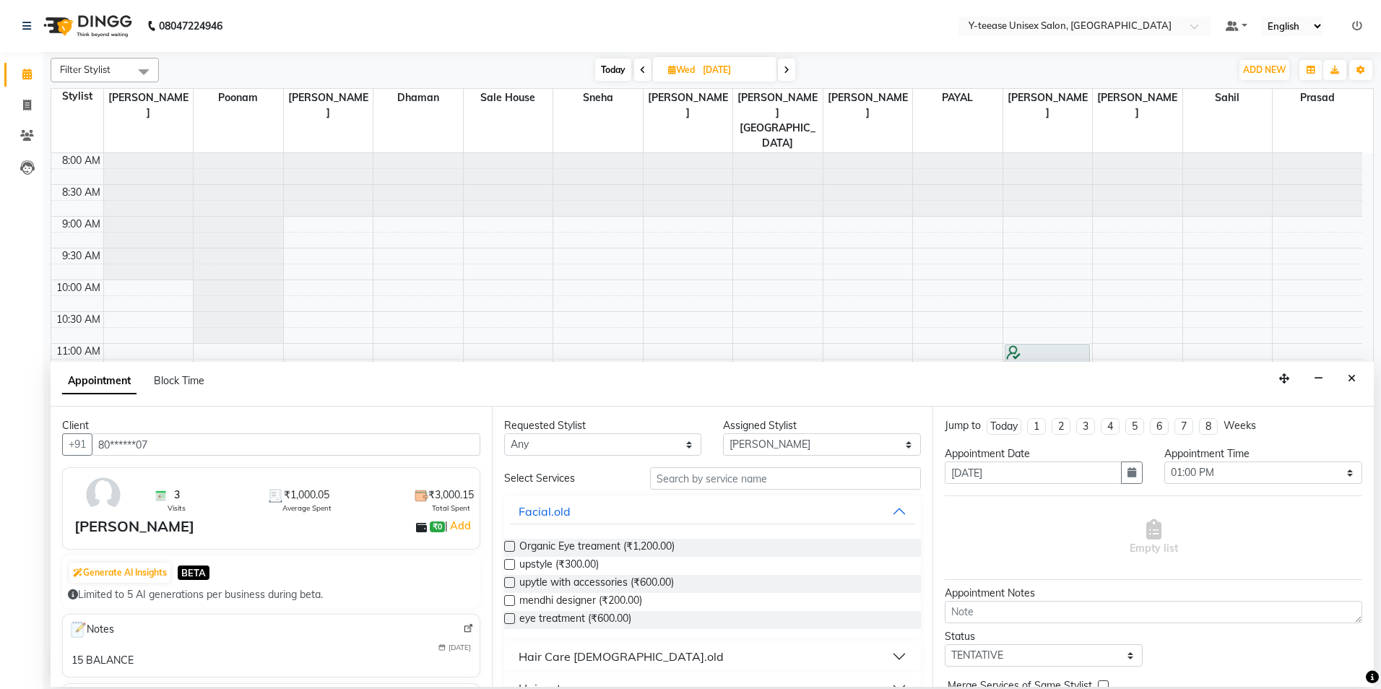
type input "80******07"
click at [702, 480] on input "text" at bounding box center [785, 478] width 271 height 22
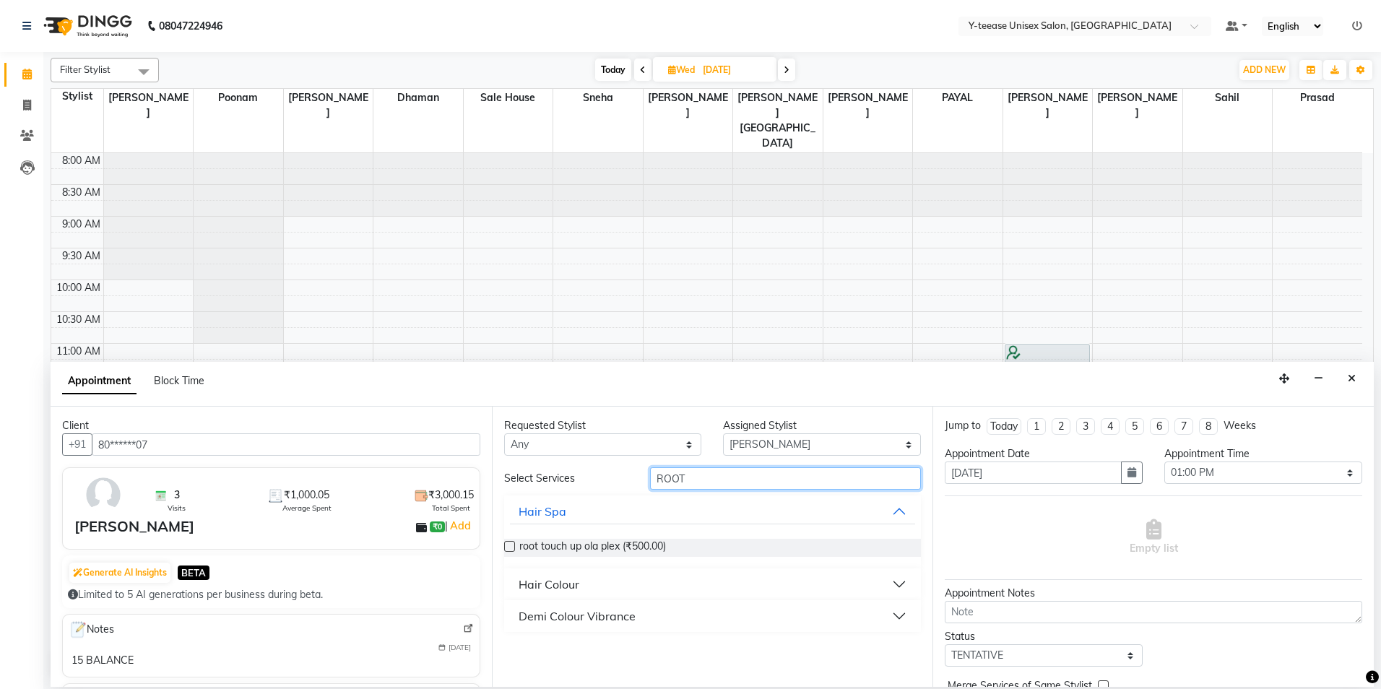
type input "ROOT"
click at [599, 584] on button "Hair Colour" at bounding box center [713, 584] width 406 height 26
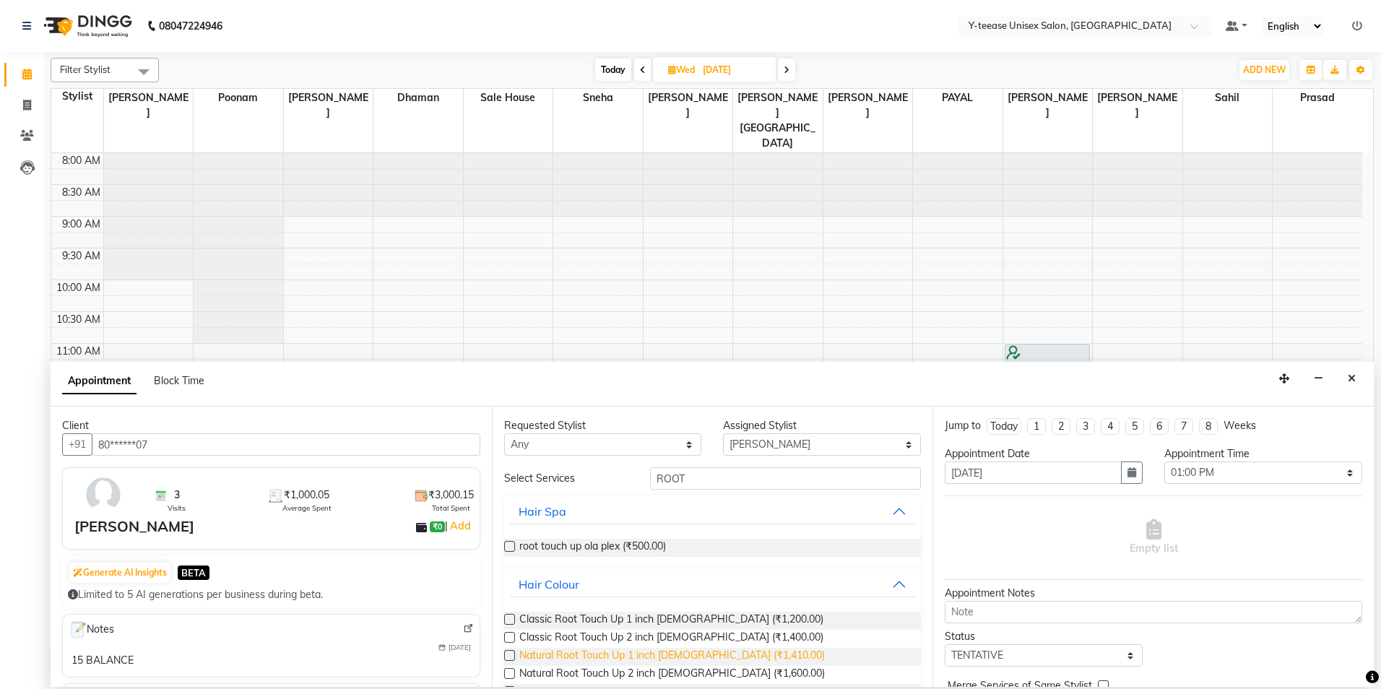
click at [573, 658] on span "Natural Root Touch Up 1 inch [DEMOGRAPHIC_DATA] (₹1,410.00)" at bounding box center [671, 657] width 305 height 18
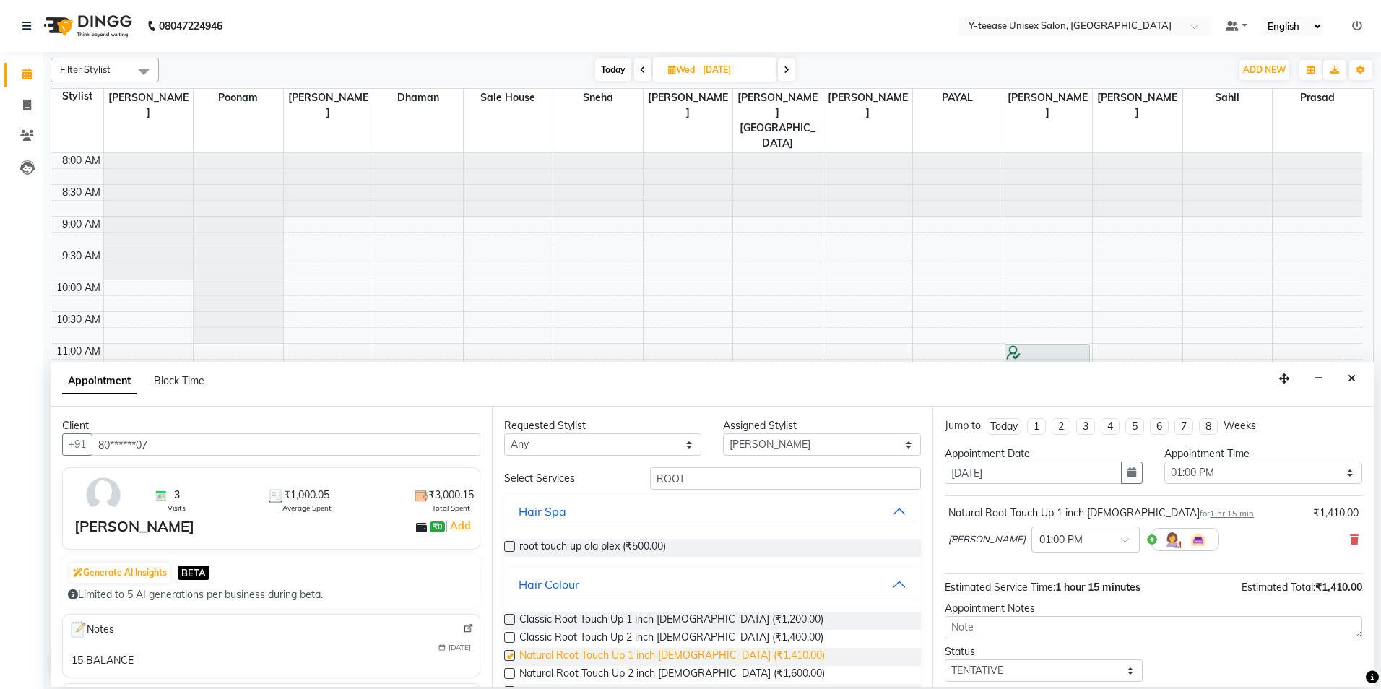
checkbox input "false"
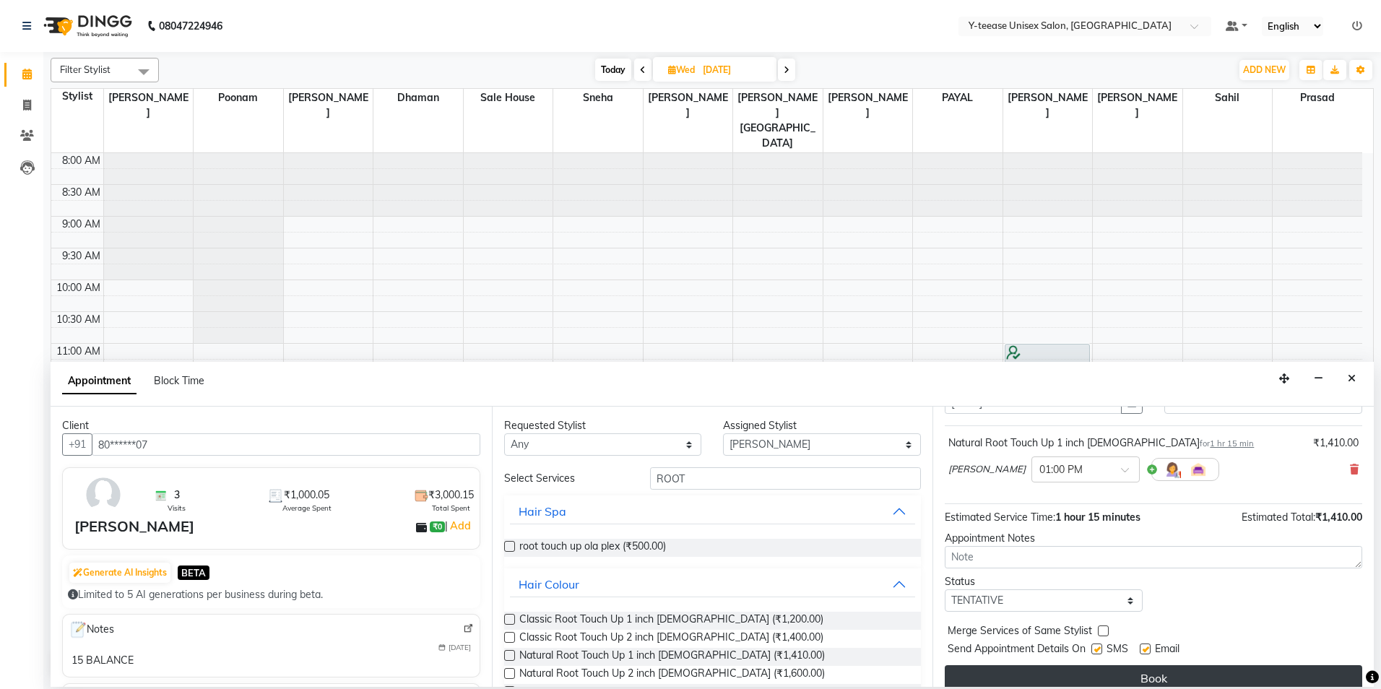
scroll to position [72, 0]
click at [1178, 680] on button "Book" at bounding box center [1153, 676] width 417 height 26
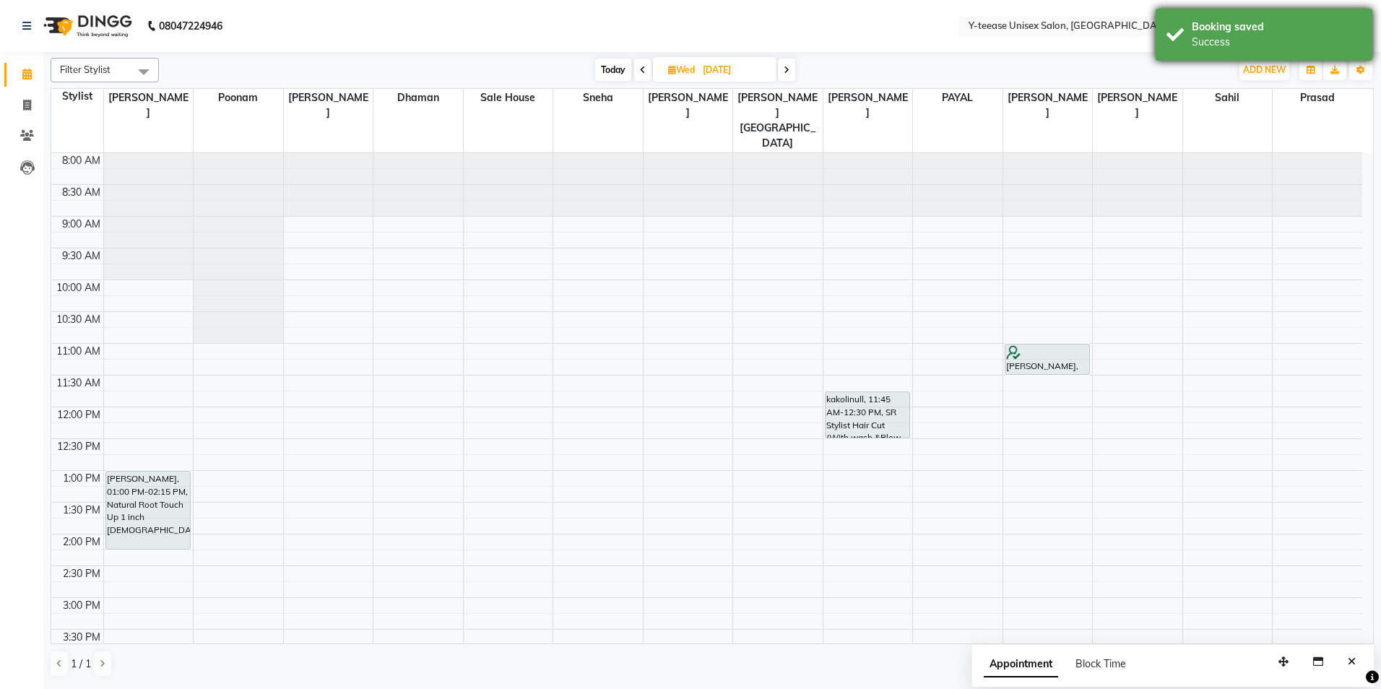
click at [1218, 40] on div "Success" at bounding box center [1277, 42] width 170 height 15
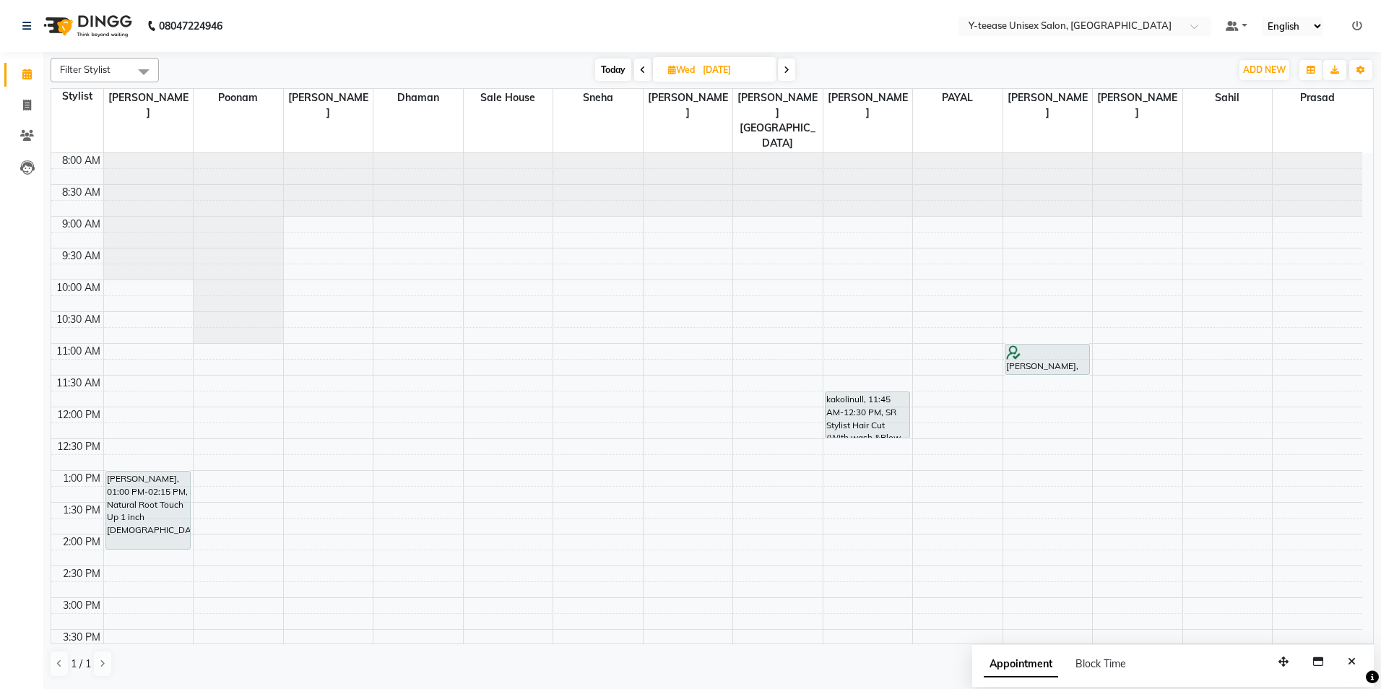
click at [620, 70] on span "Today" at bounding box center [613, 69] width 36 height 22
type input "[DATE]"
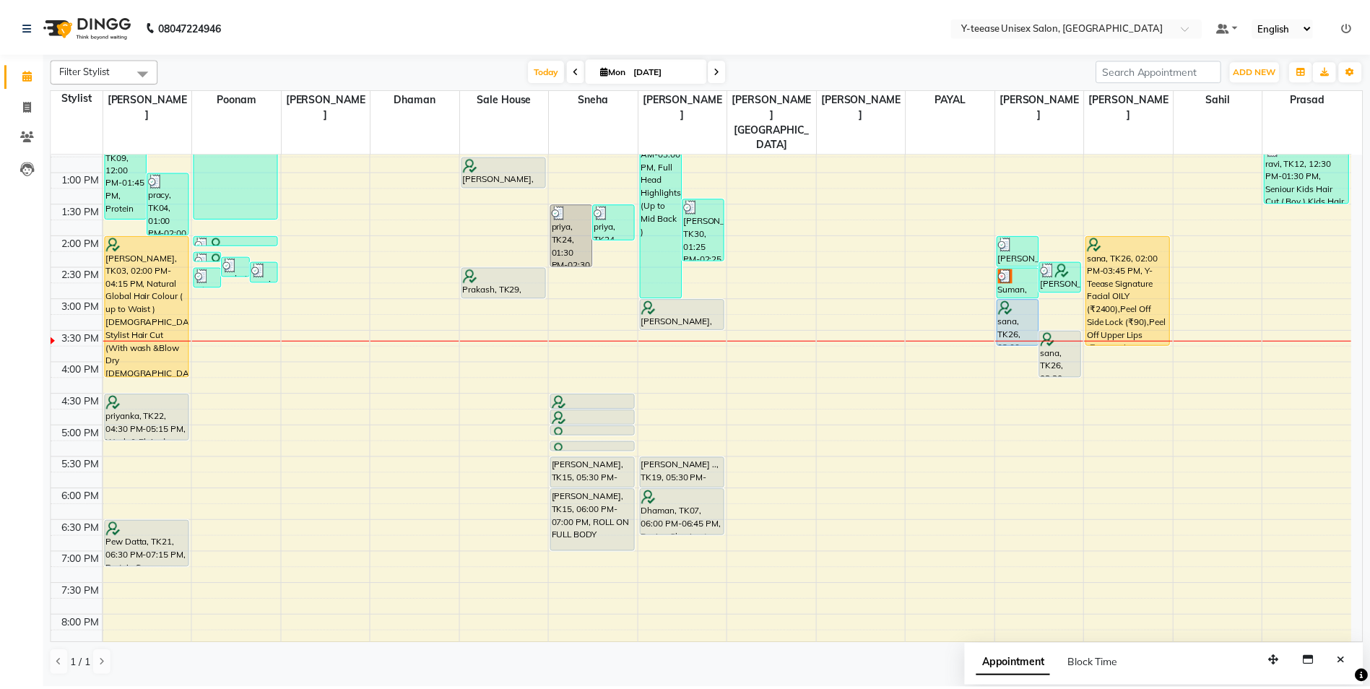
scroll to position [287, 0]
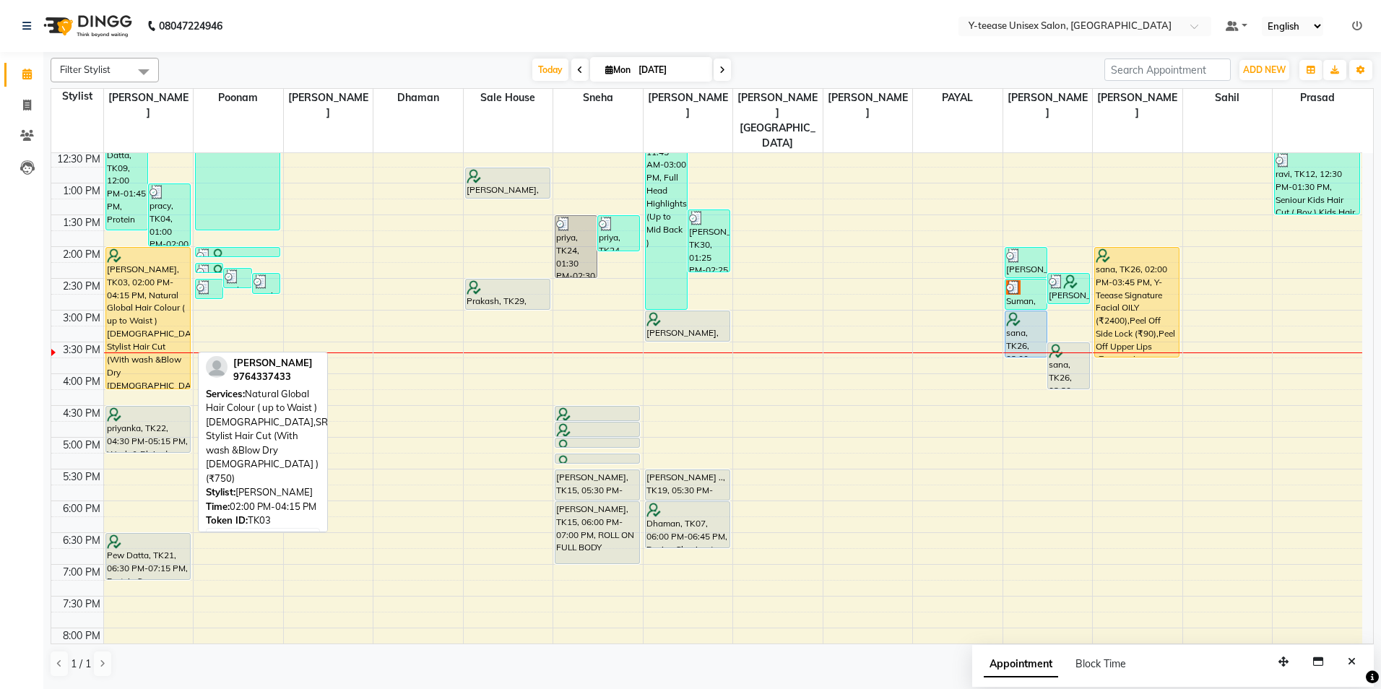
click at [147, 248] on div "[PERSON_NAME], TK03, 02:00 PM-04:15 PM, Natural Global Hair Colour ( up to Wais…" at bounding box center [148, 318] width 84 height 141
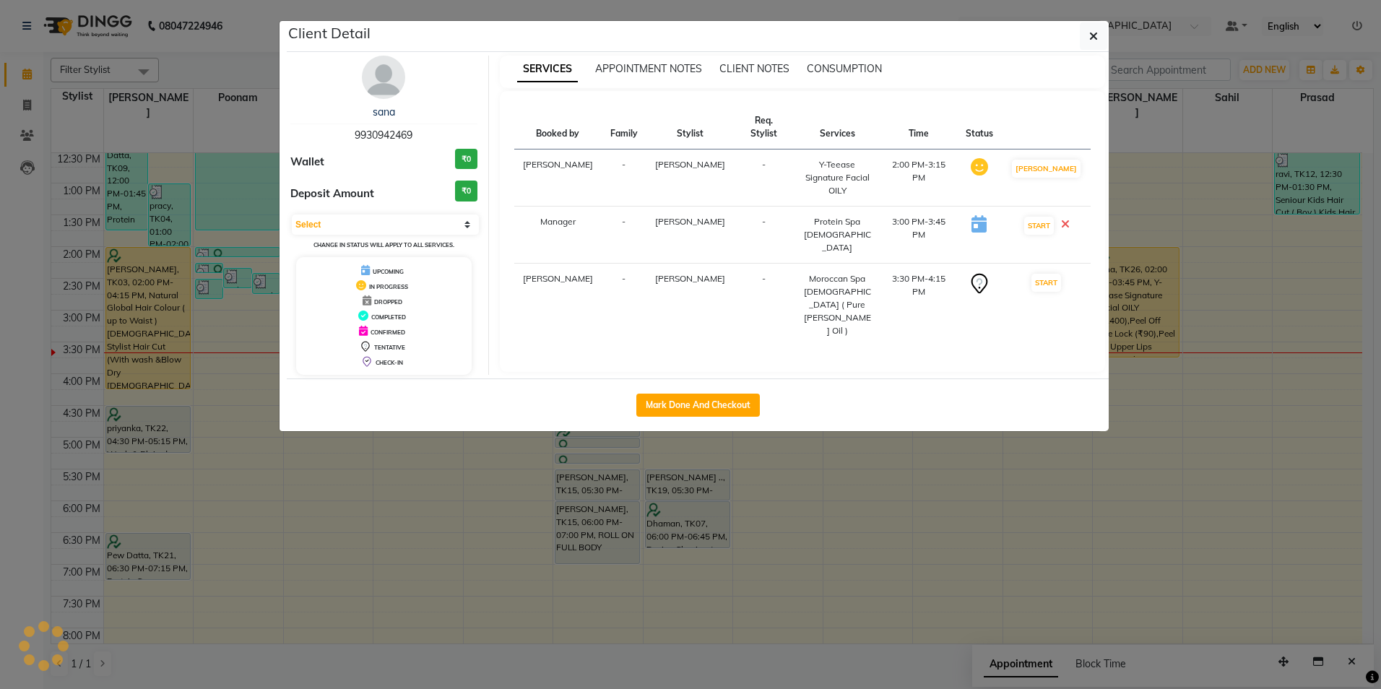
select select "1"
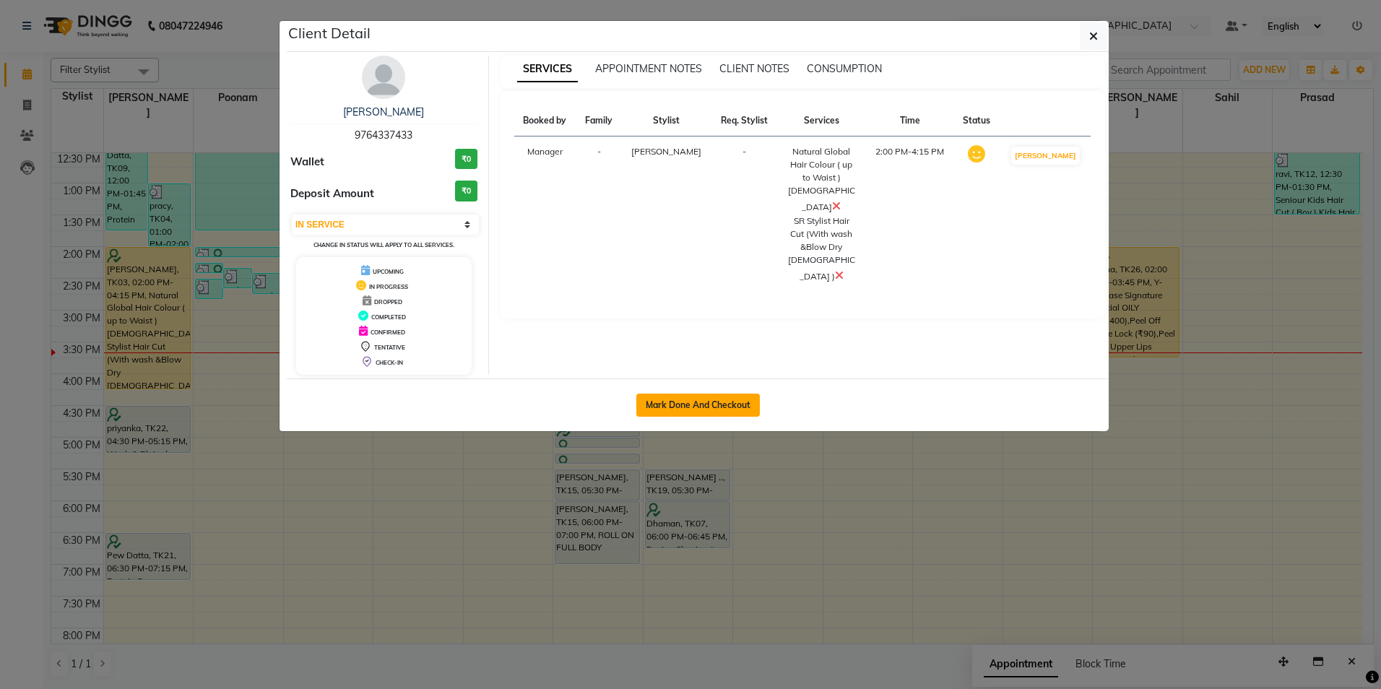
click at [716, 414] on button "Mark Done And Checkout" at bounding box center [697, 405] width 123 height 23
select select "service"
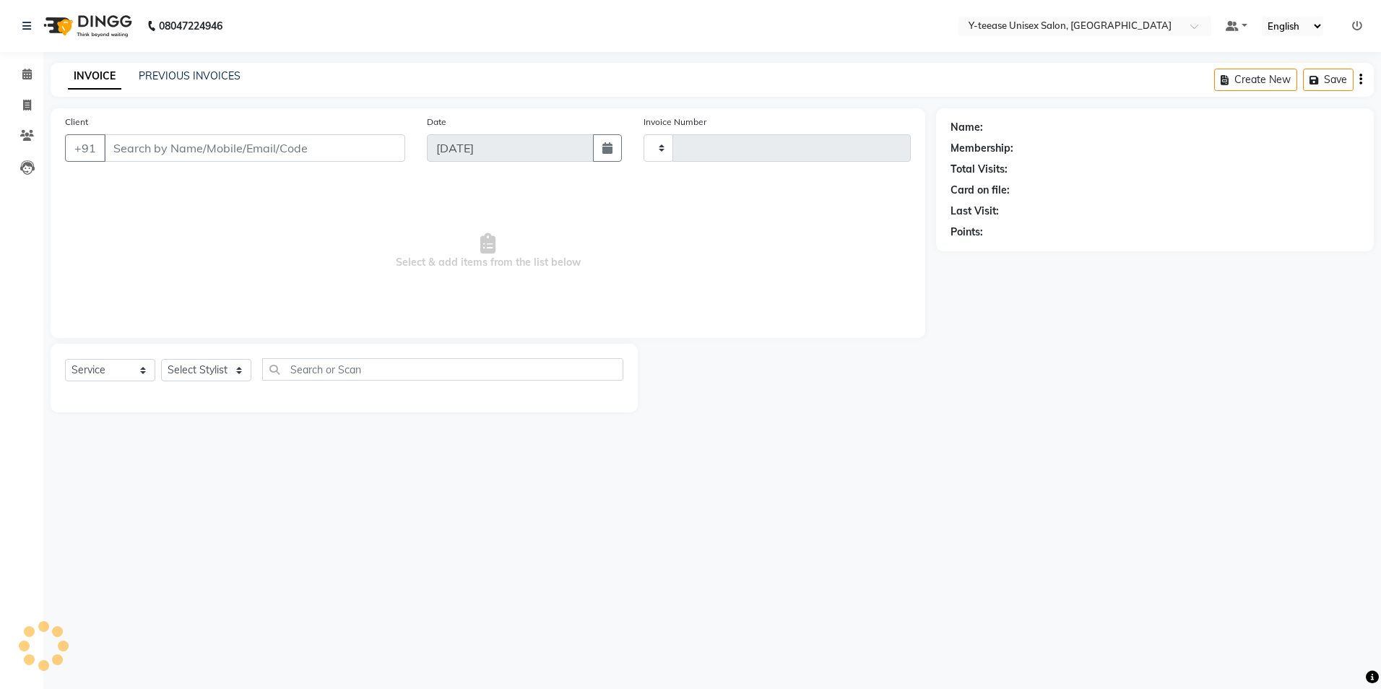
type input "6914"
select select "4"
type input "97******33"
select select "56"
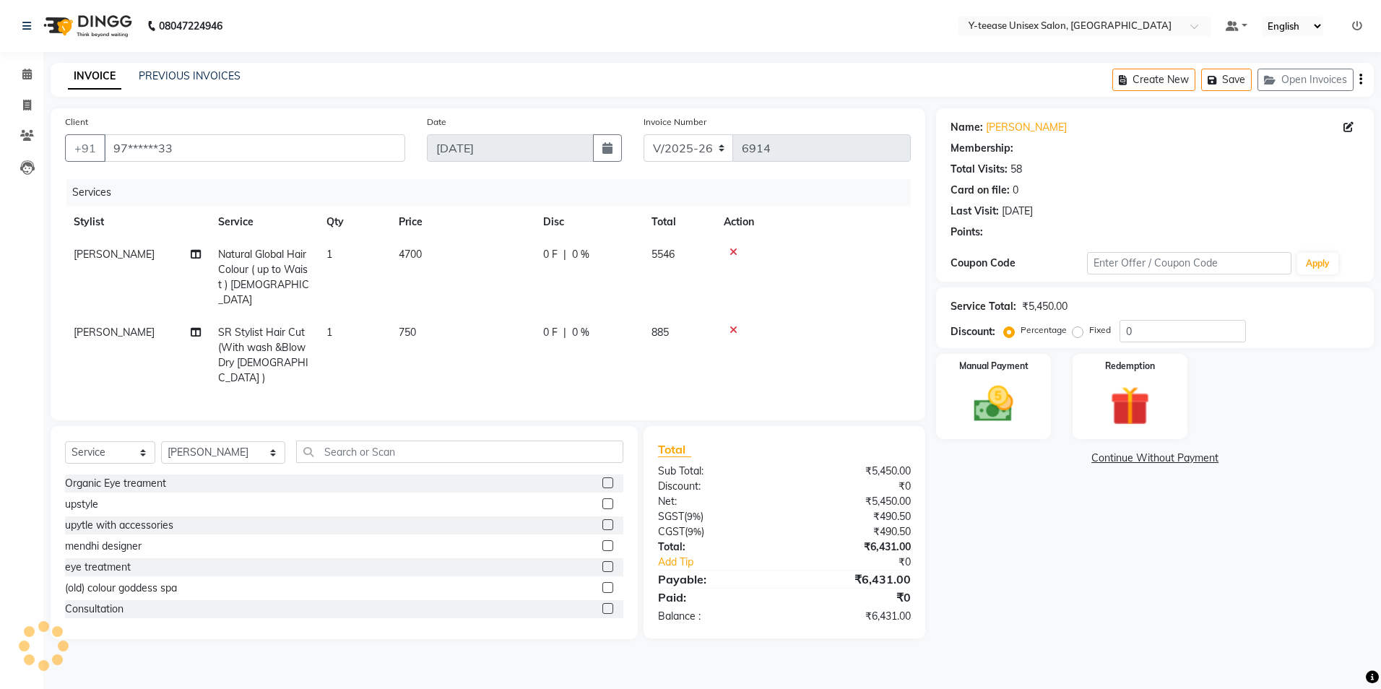
select select "1: Object"
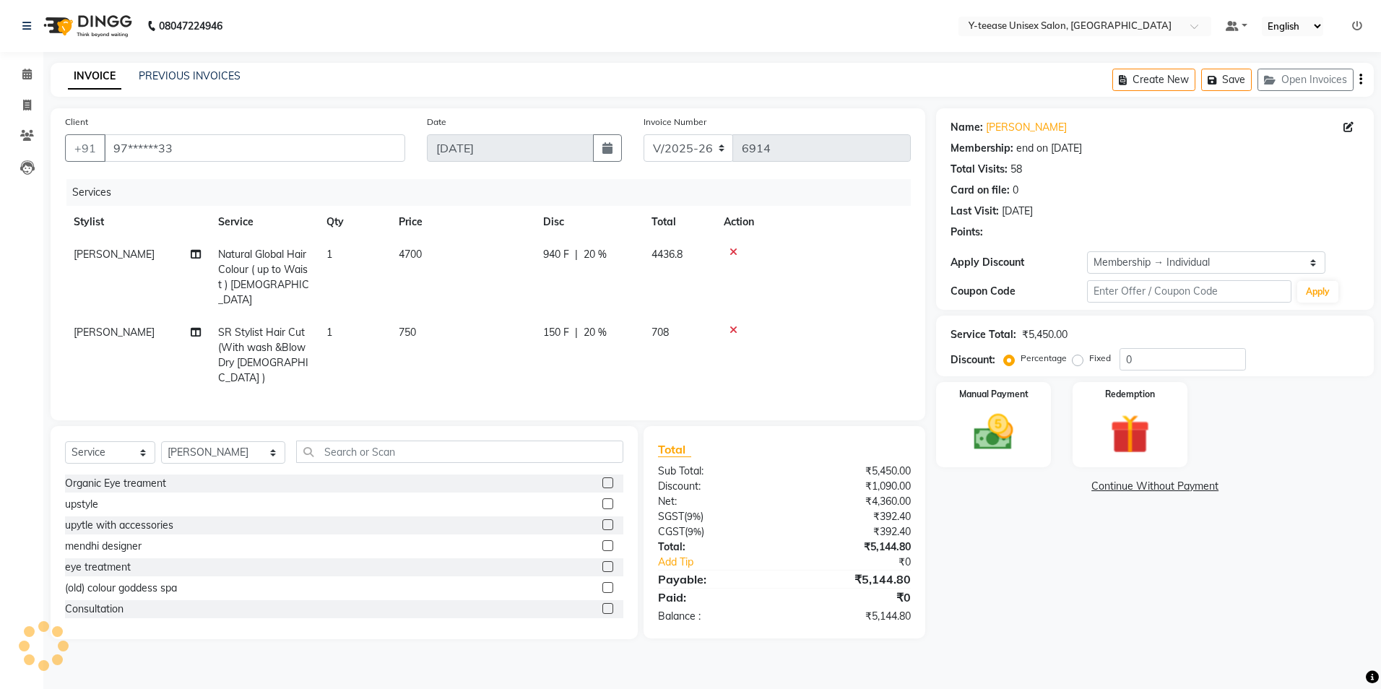
type input "20"
click at [210, 441] on select "Select Stylist [PERSON_NAME] Dhaman [PERSON_NAME] [PERSON_NAME] nagar Manager M…" at bounding box center [223, 452] width 124 height 22
select select "57"
click at [161, 441] on select "Select Stylist [PERSON_NAME] Dhaman [PERSON_NAME] [PERSON_NAME] nagar Manager M…" at bounding box center [223, 452] width 124 height 22
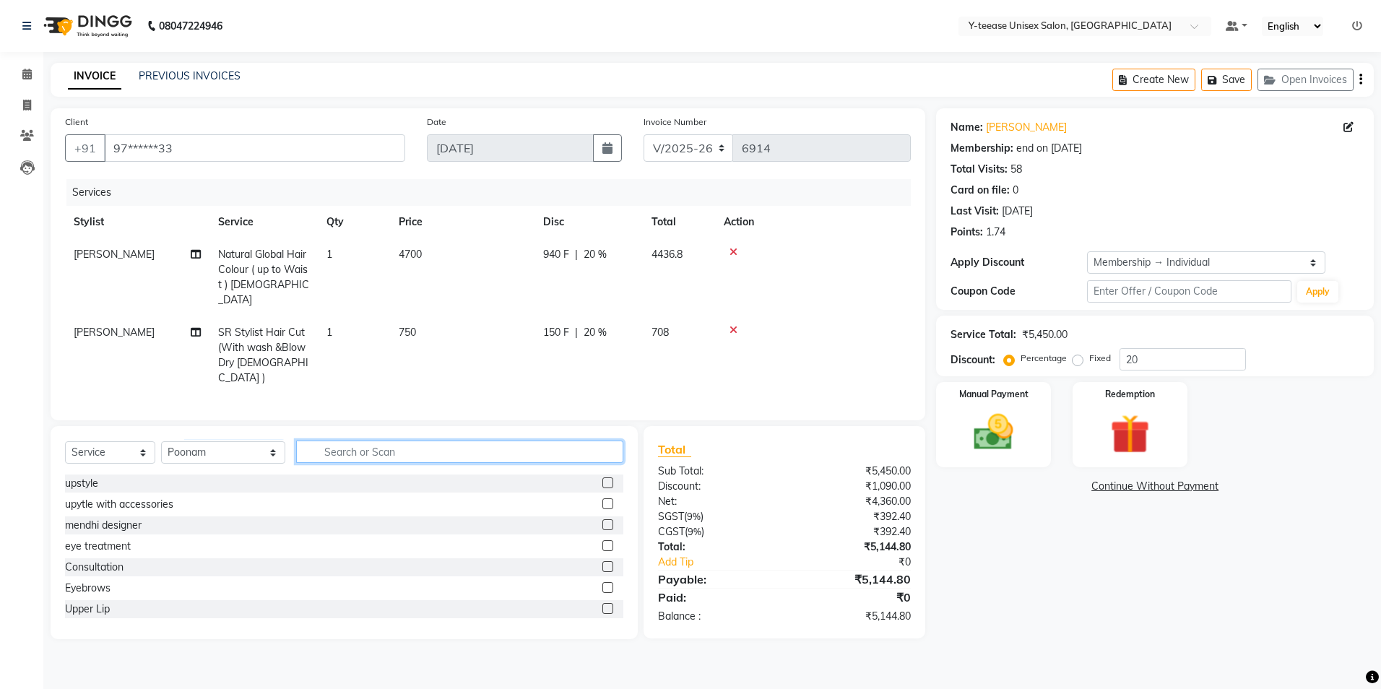
click at [313, 441] on input "text" at bounding box center [459, 452] width 327 height 22
type input "EYE"
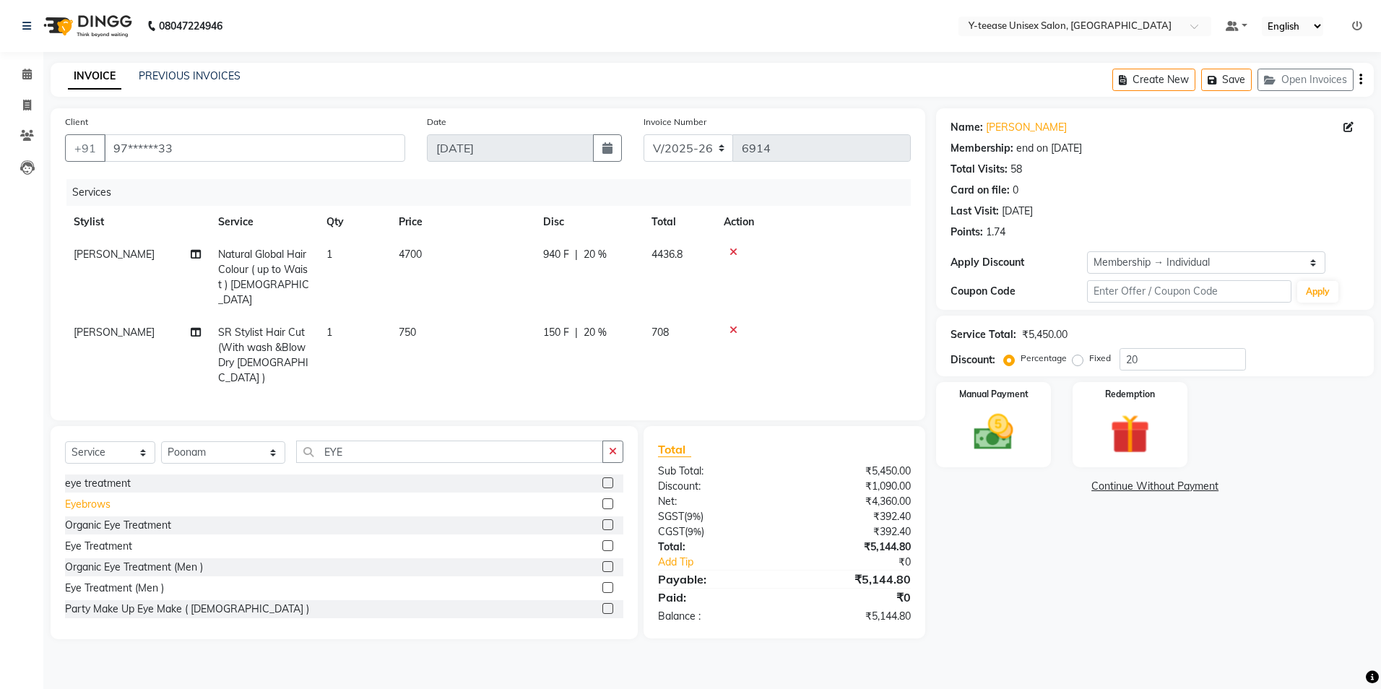
click at [103, 497] on div "Eyebrows" at bounding box center [87, 504] width 45 height 15
checkbox input "false"
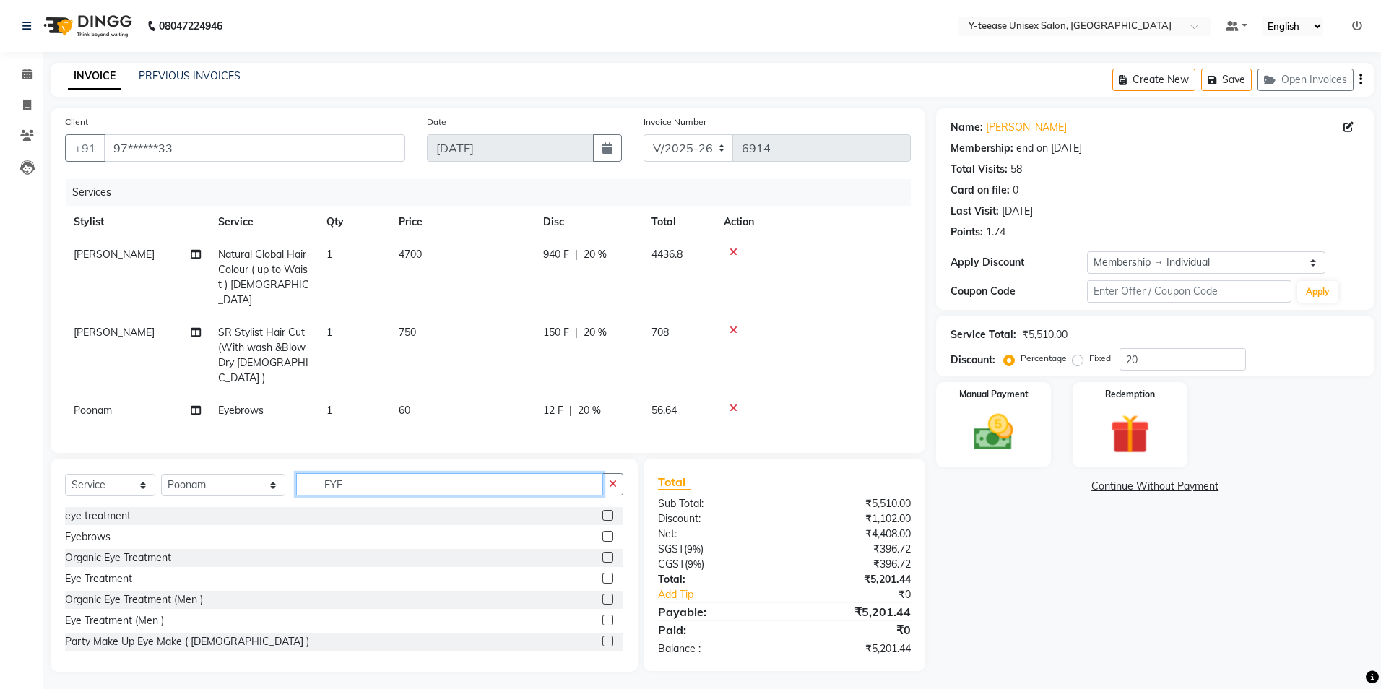
click at [369, 473] on input "EYE" at bounding box center [449, 484] width 307 height 22
type input "FORE"
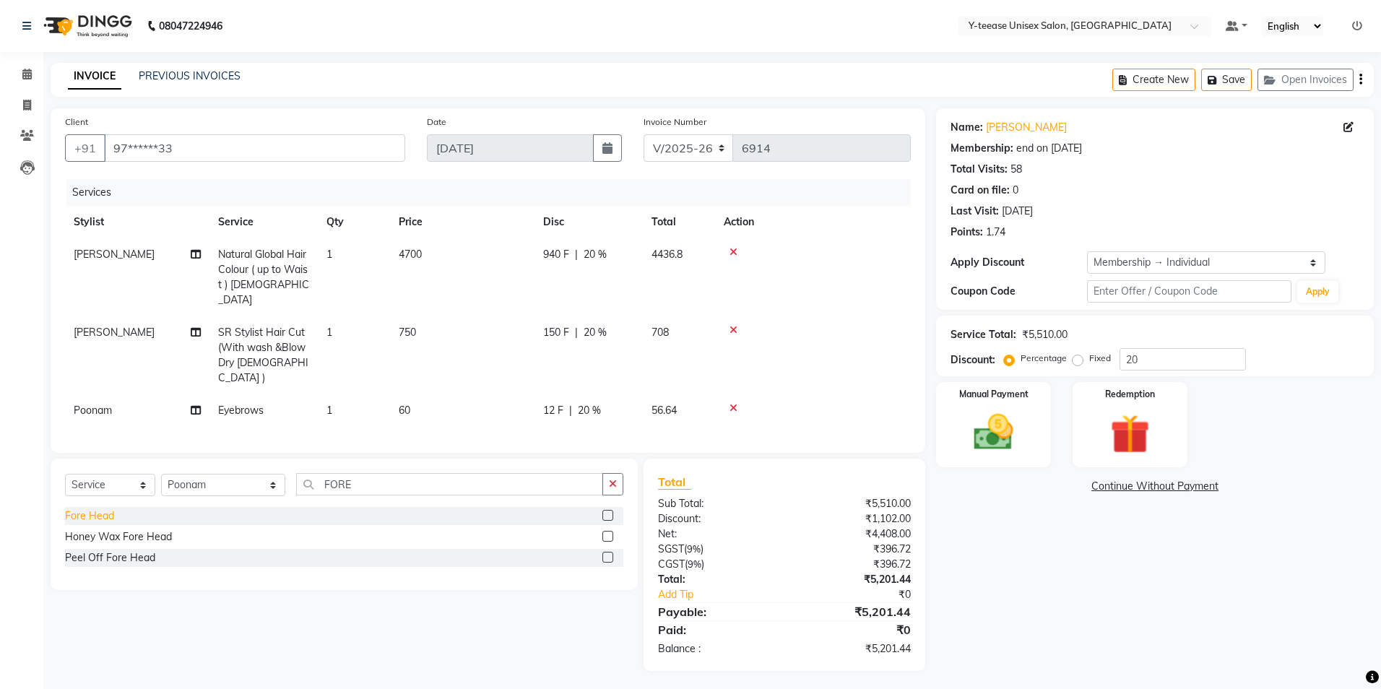
click at [90, 508] on div "Fore Head" at bounding box center [89, 515] width 49 height 15
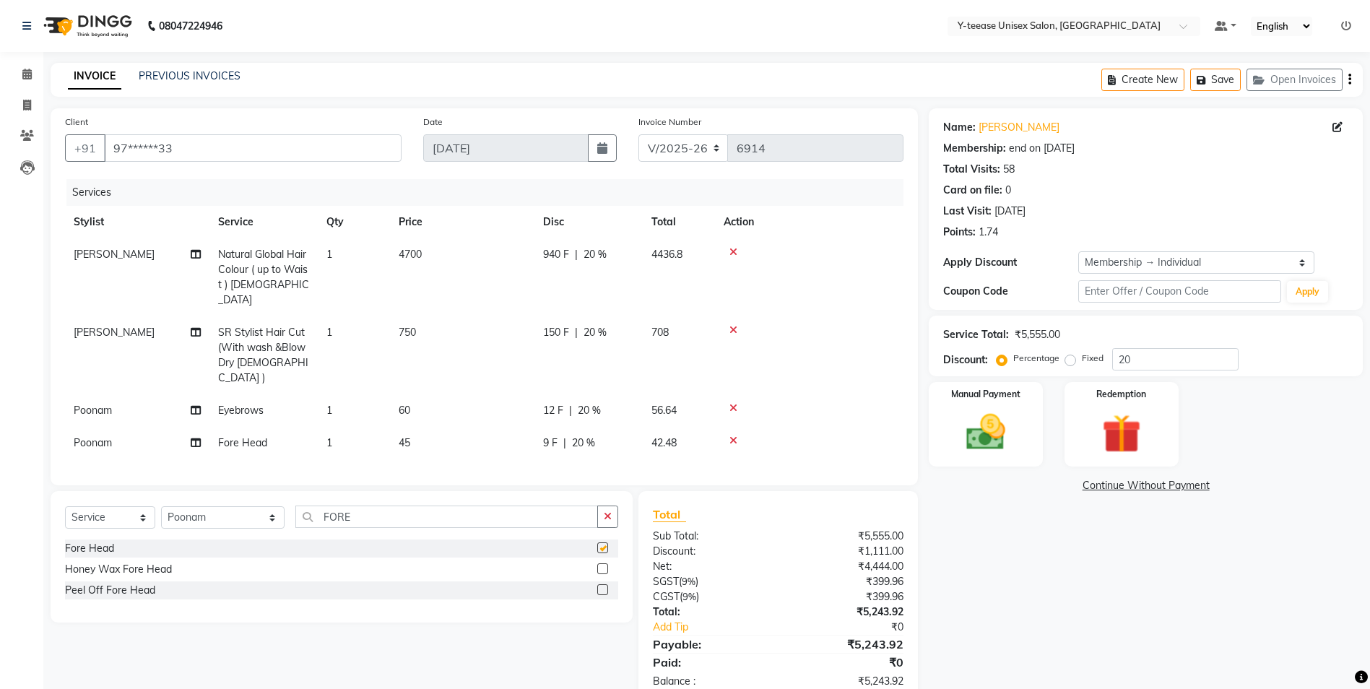
checkbox input "false"
click at [393, 506] on input "FORE" at bounding box center [446, 517] width 303 height 22
type input "UPP"
click at [83, 541] on div "Upper Lip" at bounding box center [87, 548] width 45 height 15
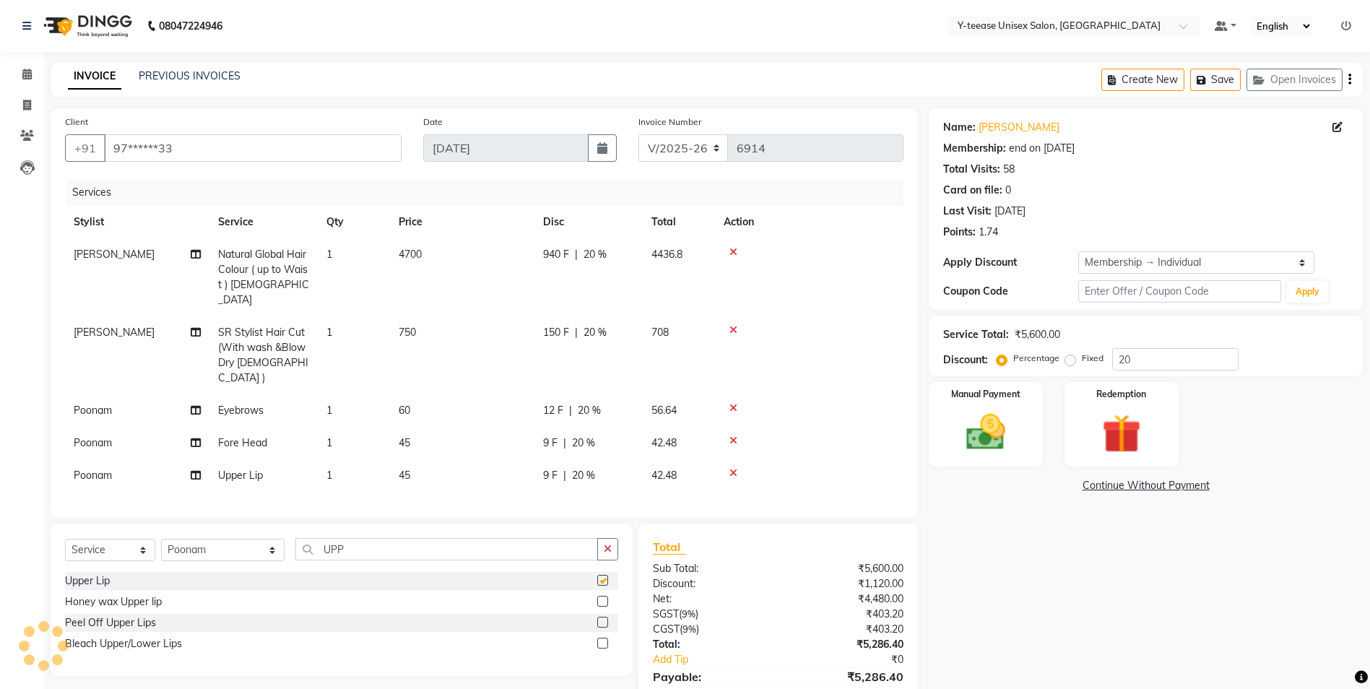
checkbox input "false"
click at [326, 538] on input "UPP" at bounding box center [446, 549] width 303 height 22
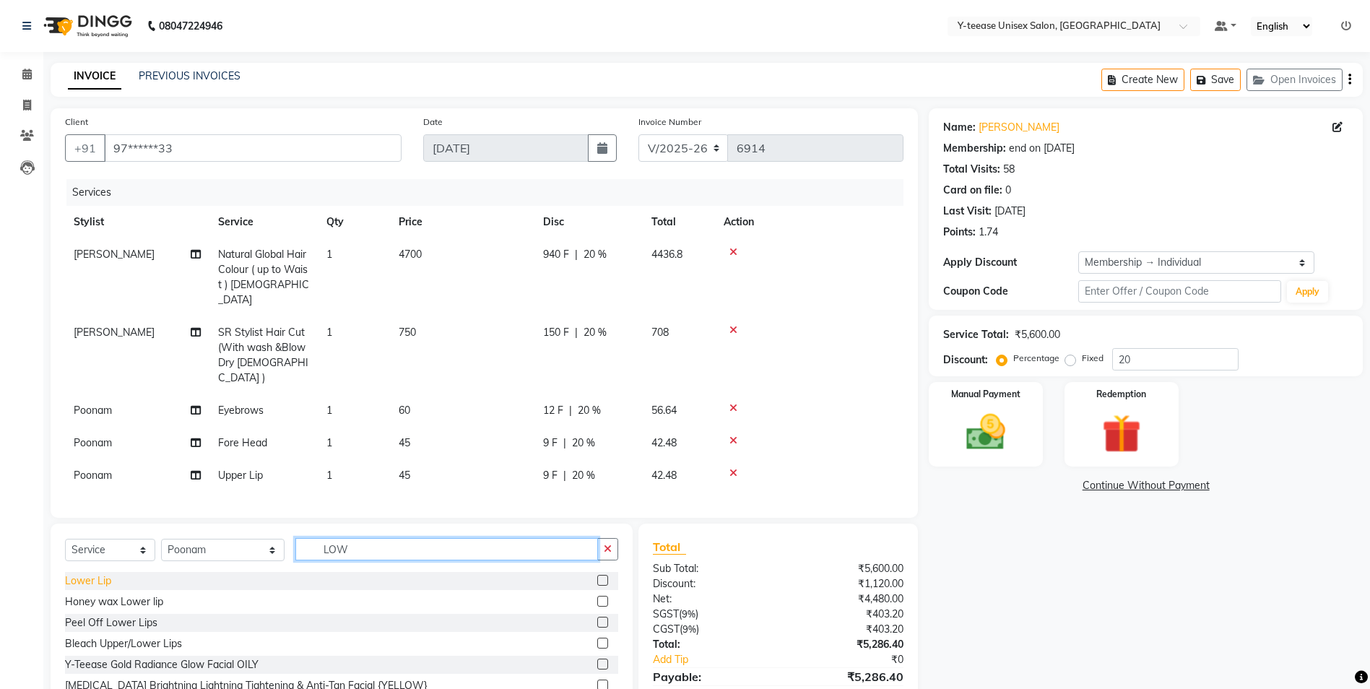
type input "LOW"
click at [84, 573] on div "Lower Lip" at bounding box center [88, 580] width 46 height 15
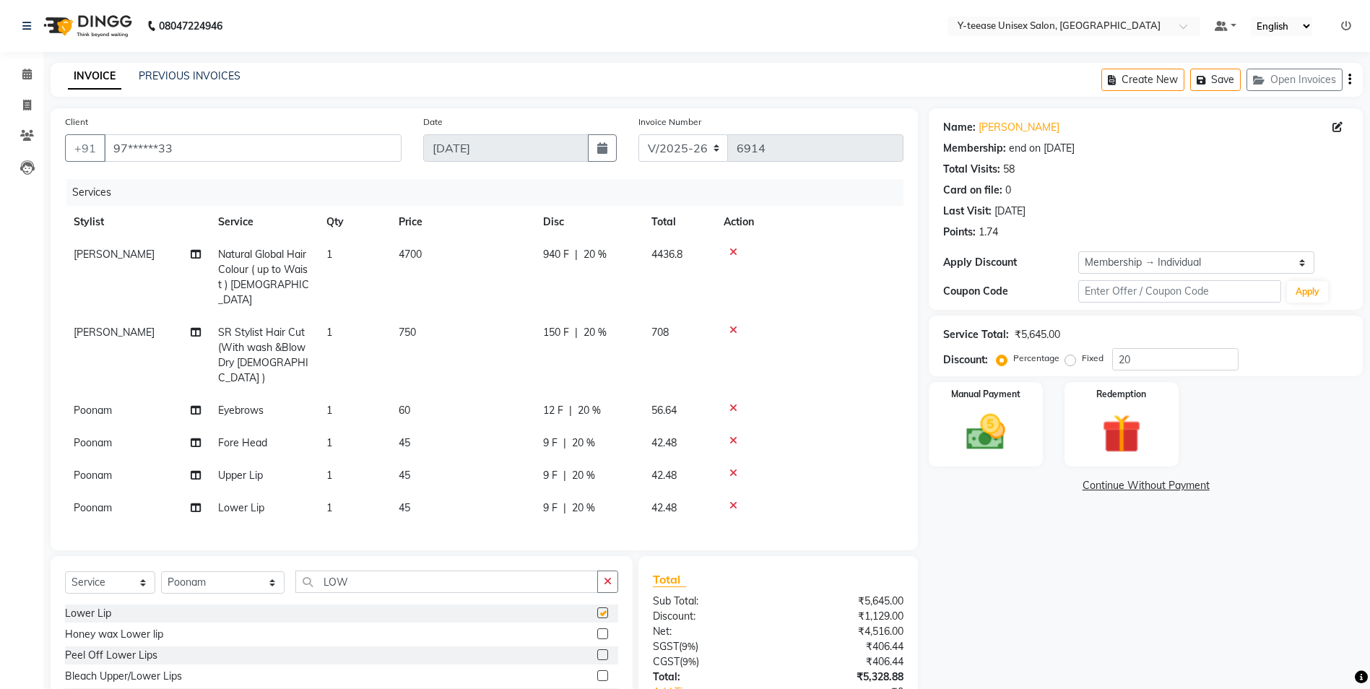
checkbox input "false"
click at [612, 571] on button "button" at bounding box center [607, 582] width 21 height 22
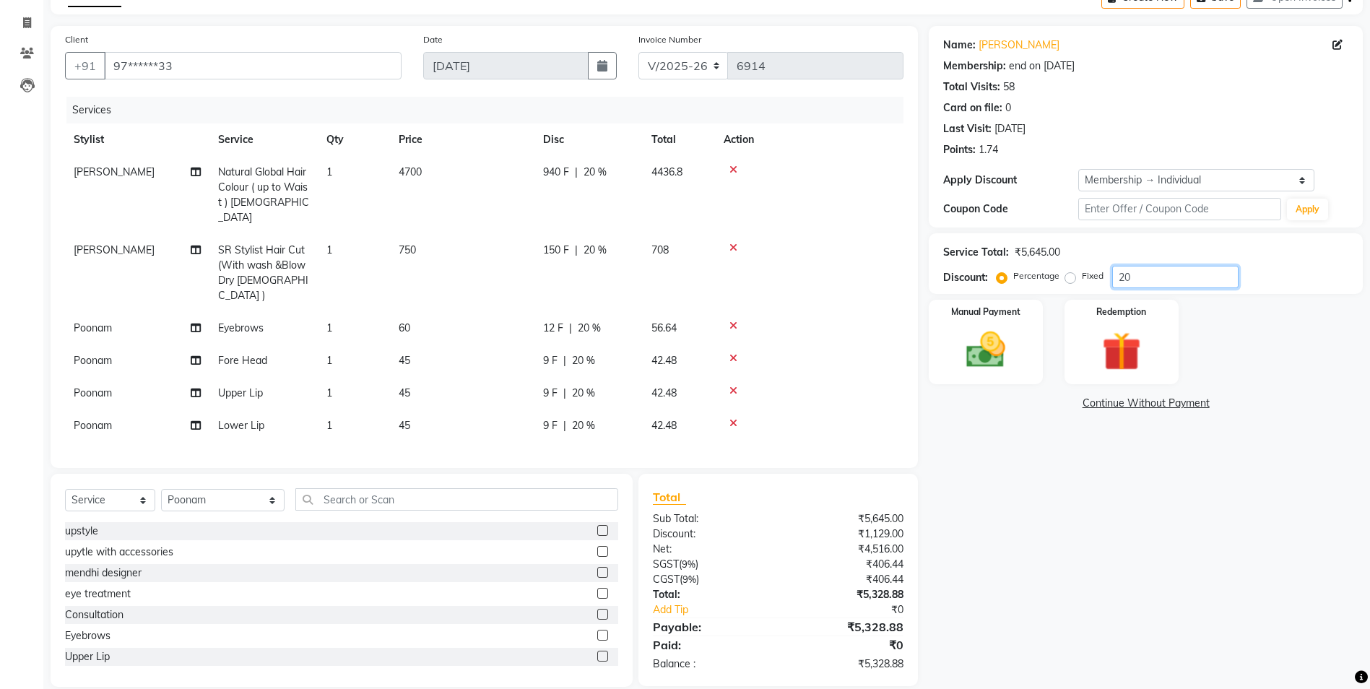
click at [1163, 281] on input "20" at bounding box center [1175, 277] width 126 height 22
click at [1163, 272] on input "20" at bounding box center [1175, 277] width 126 height 22
type input "2"
type input "25"
click at [1009, 344] on img at bounding box center [986, 349] width 66 height 47
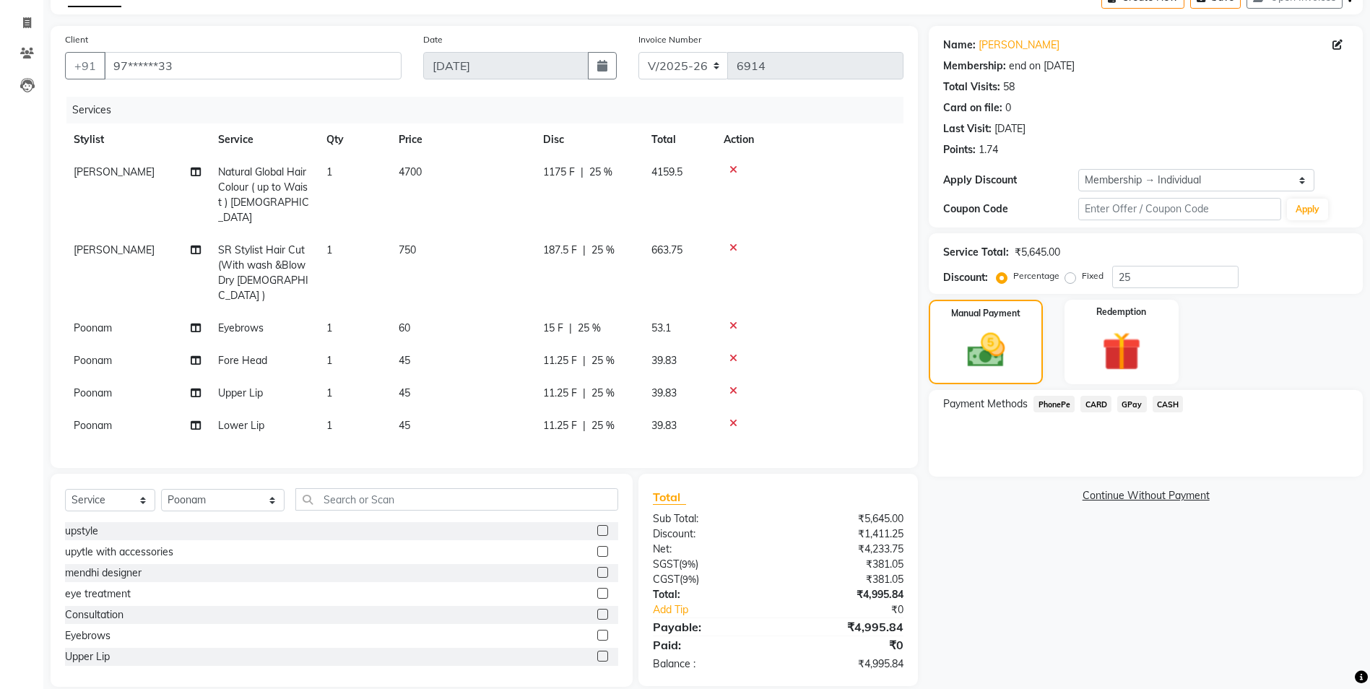
click at [1132, 407] on span "GPay" at bounding box center [1132, 404] width 30 height 17
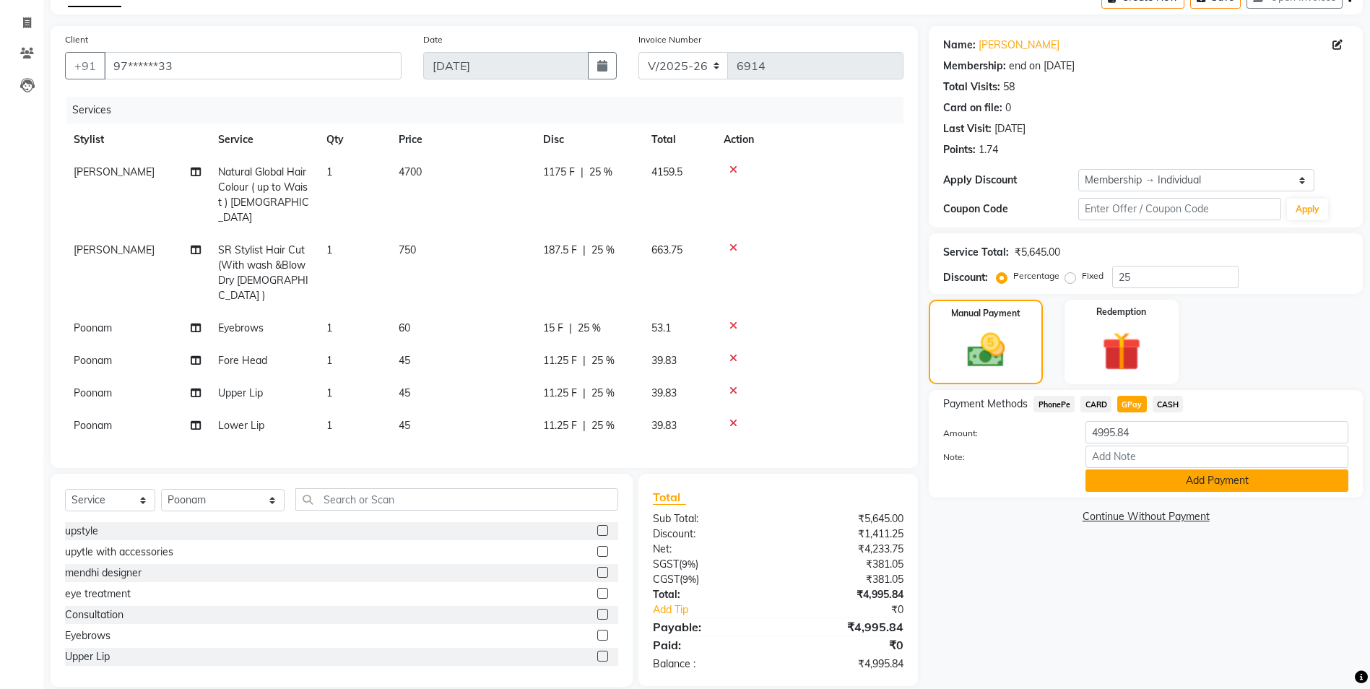
click at [1156, 476] on button "Add Payment" at bounding box center [1216, 480] width 263 height 22
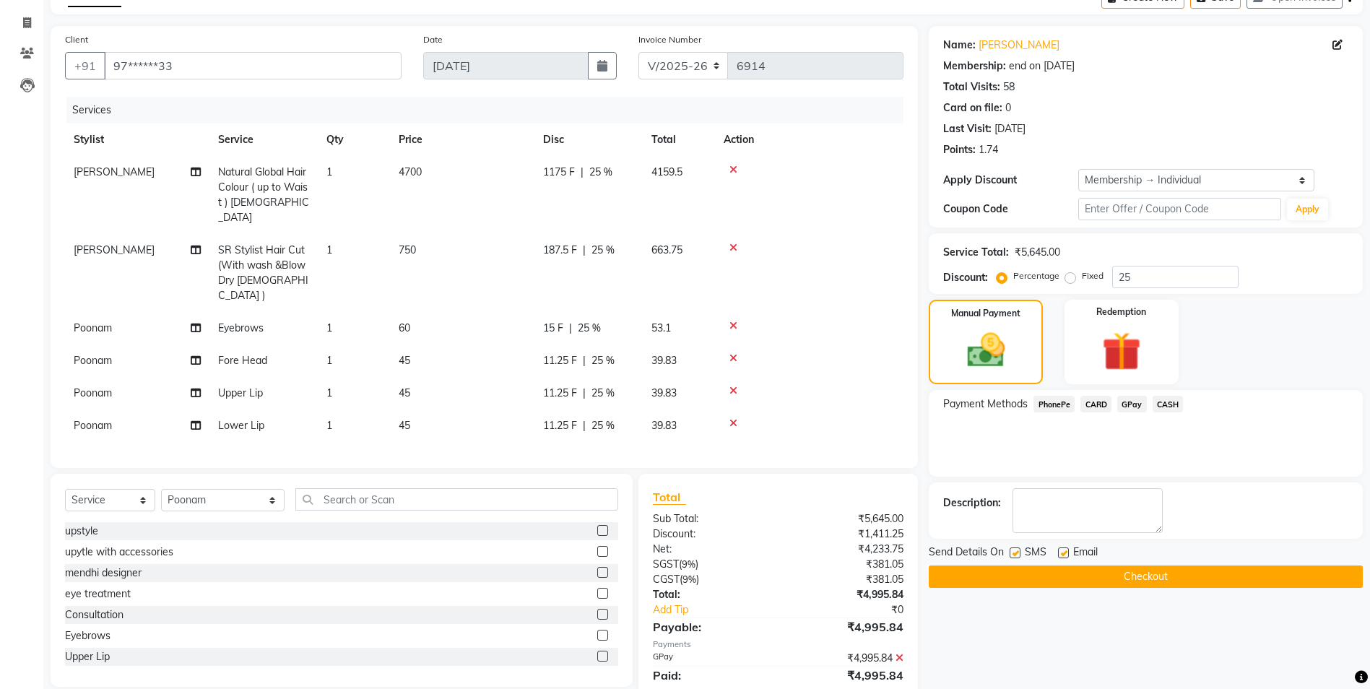
click at [1085, 585] on button "Checkout" at bounding box center [1146, 576] width 434 height 22
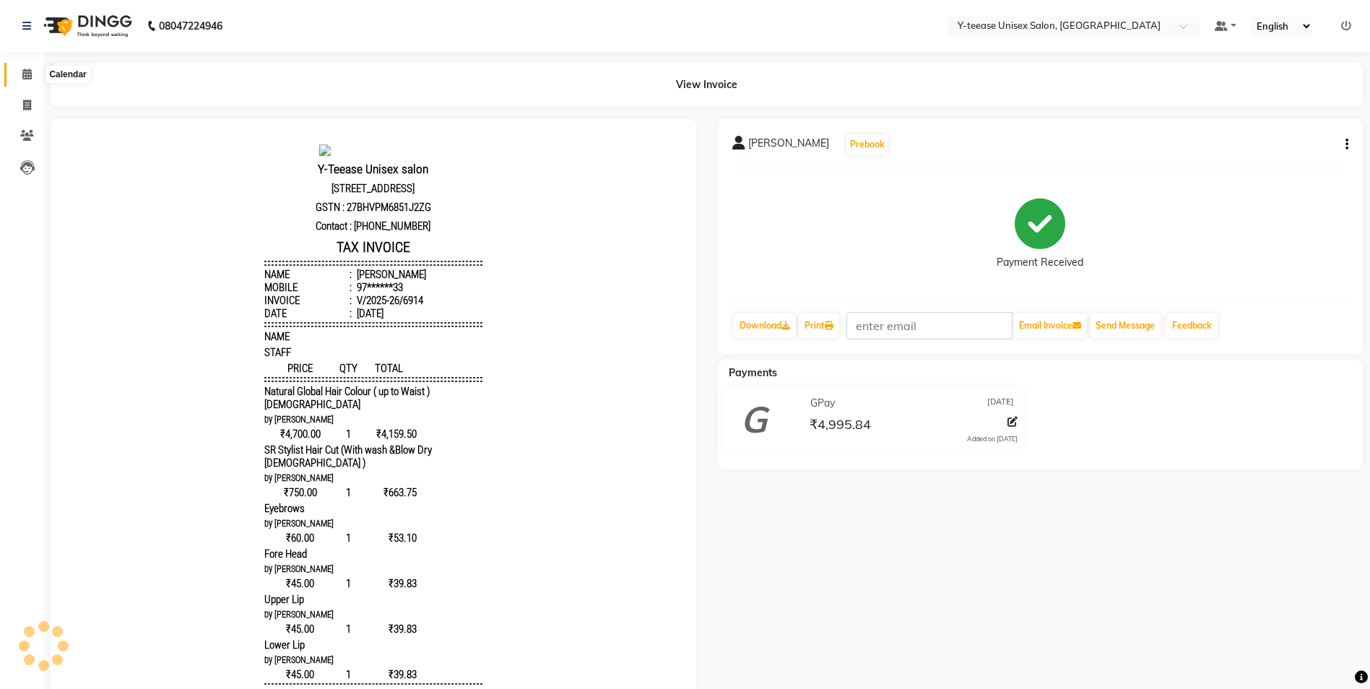
drag, startPoint x: 25, startPoint y: 67, endPoint x: 53, endPoint y: 82, distance: 31.4
click at [26, 69] on span at bounding box center [26, 74] width 25 height 17
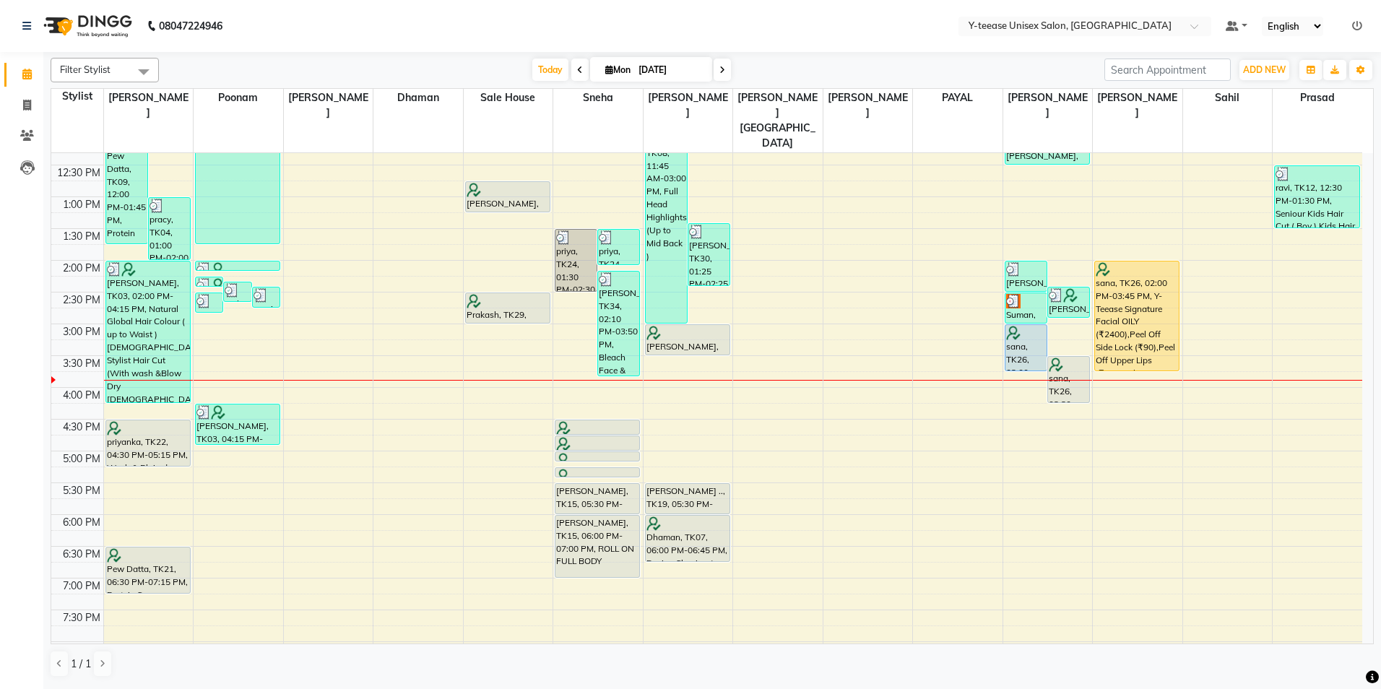
scroll to position [289, 0]
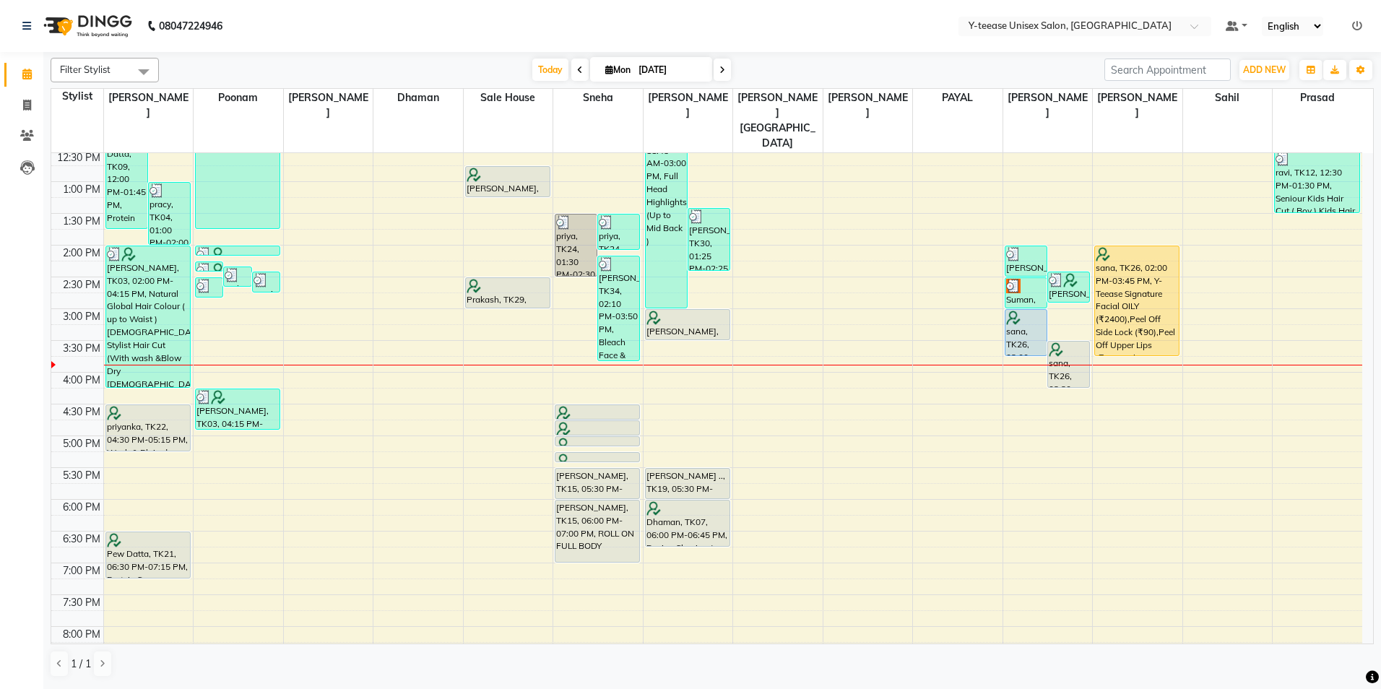
click at [1360, 25] on icon at bounding box center [1357, 26] width 10 height 10
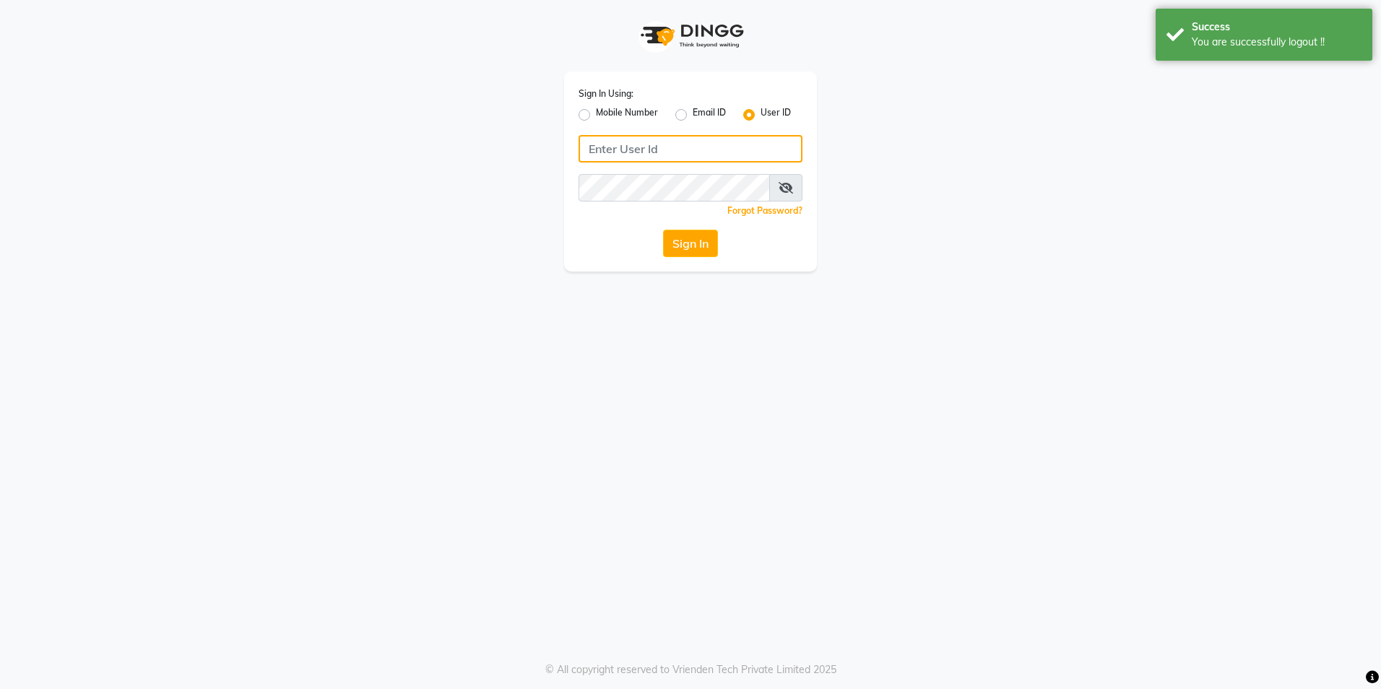
type input "8999679795"
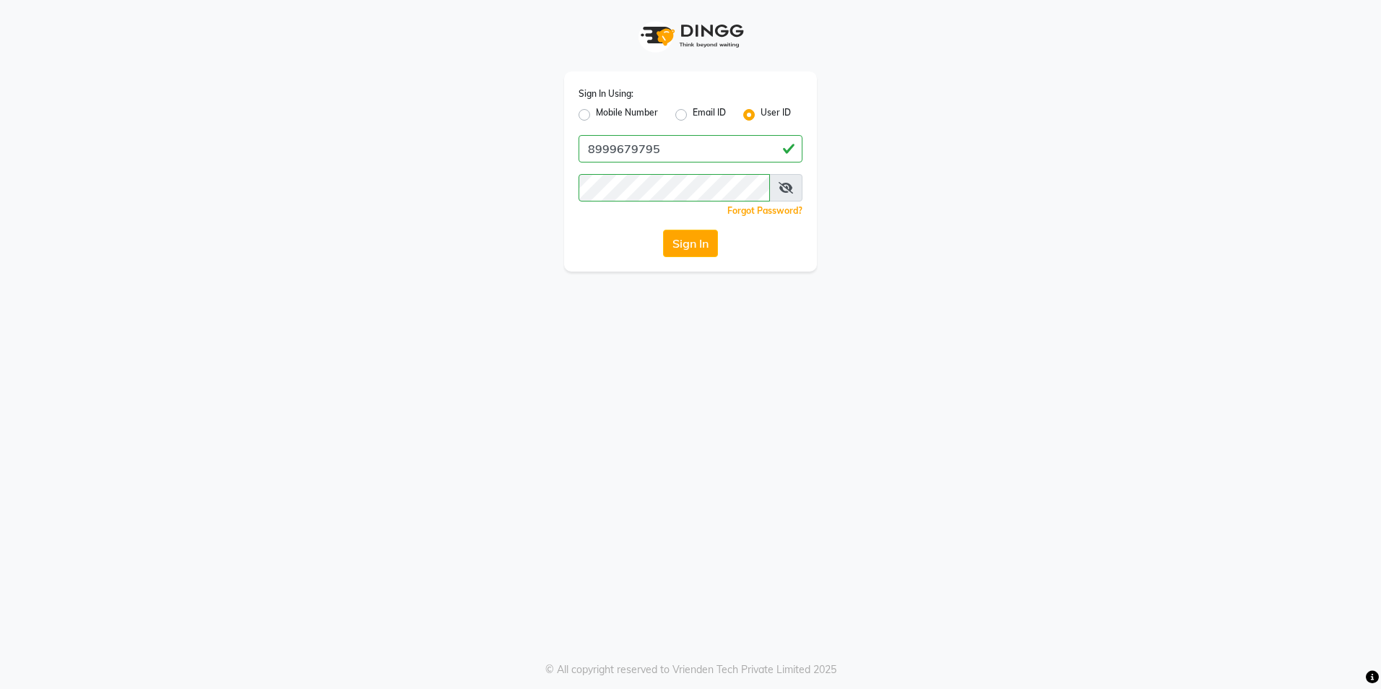
click at [596, 111] on label "Mobile Number" at bounding box center [627, 114] width 62 height 17
click at [596, 111] on input "Mobile Number" at bounding box center [600, 110] width 9 height 9
radio input "true"
radio input "false"
click at [667, 136] on input "Username" at bounding box center [714, 148] width 175 height 27
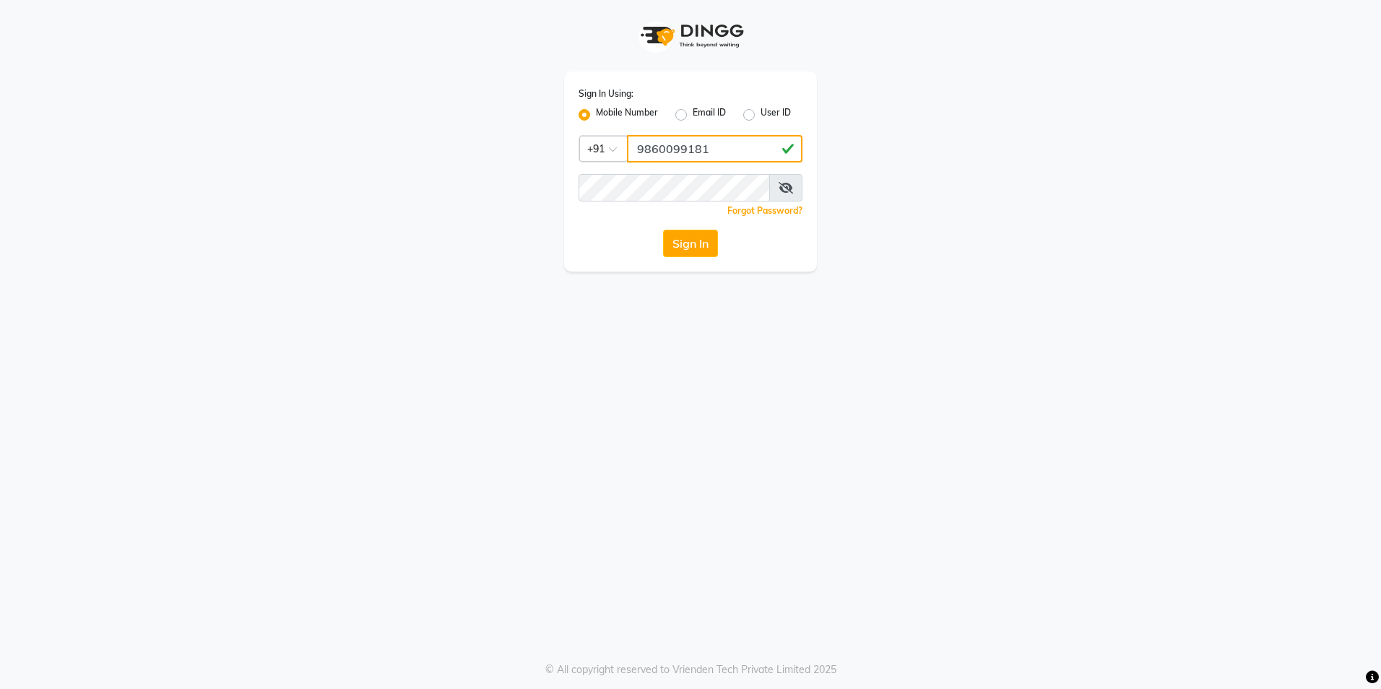
type input "9860099181"
click at [688, 244] on button "Sign In" at bounding box center [690, 243] width 55 height 27
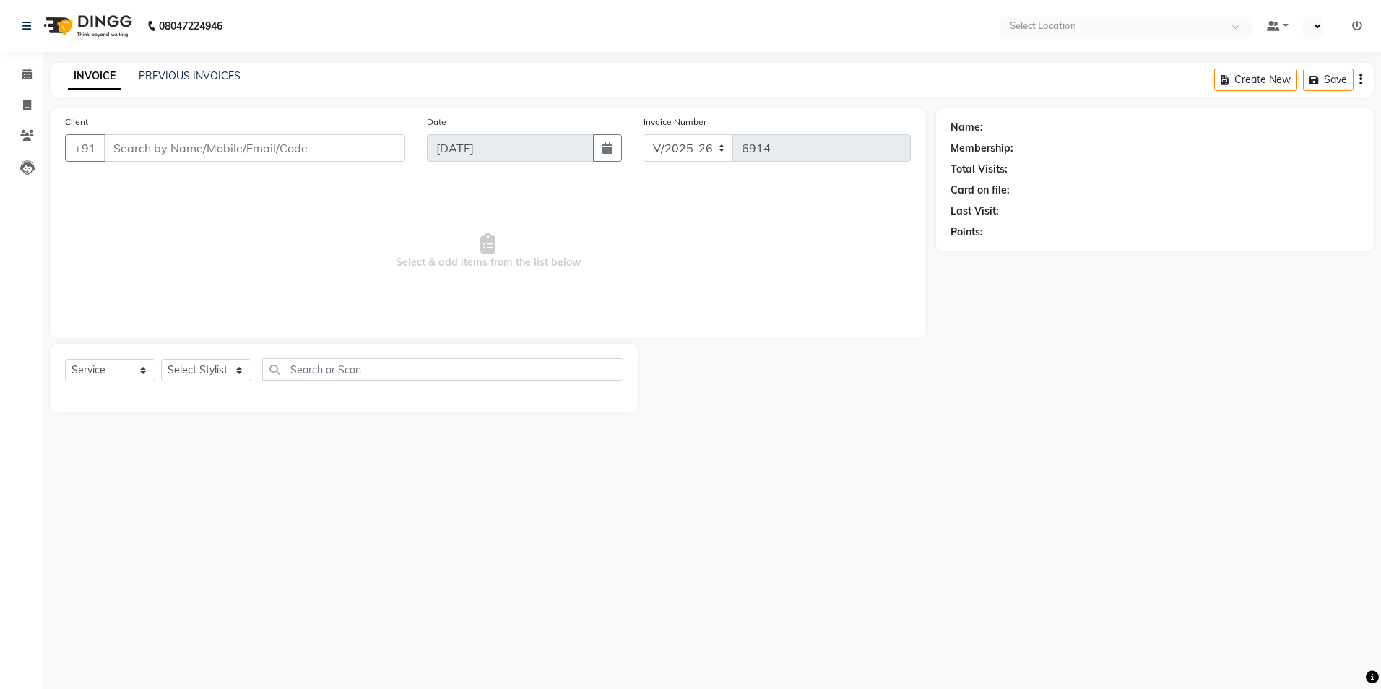
select select "4"
select select "service"
select select "en"
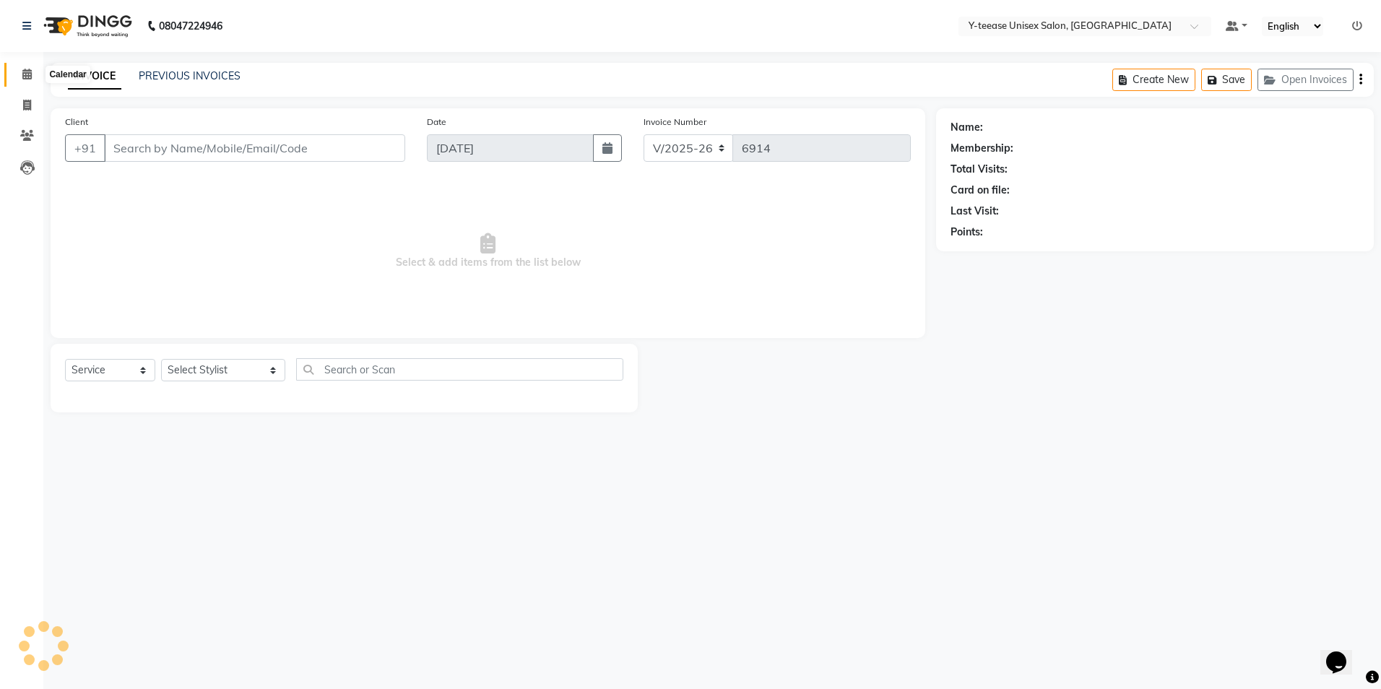
click at [22, 77] on icon at bounding box center [26, 74] width 9 height 11
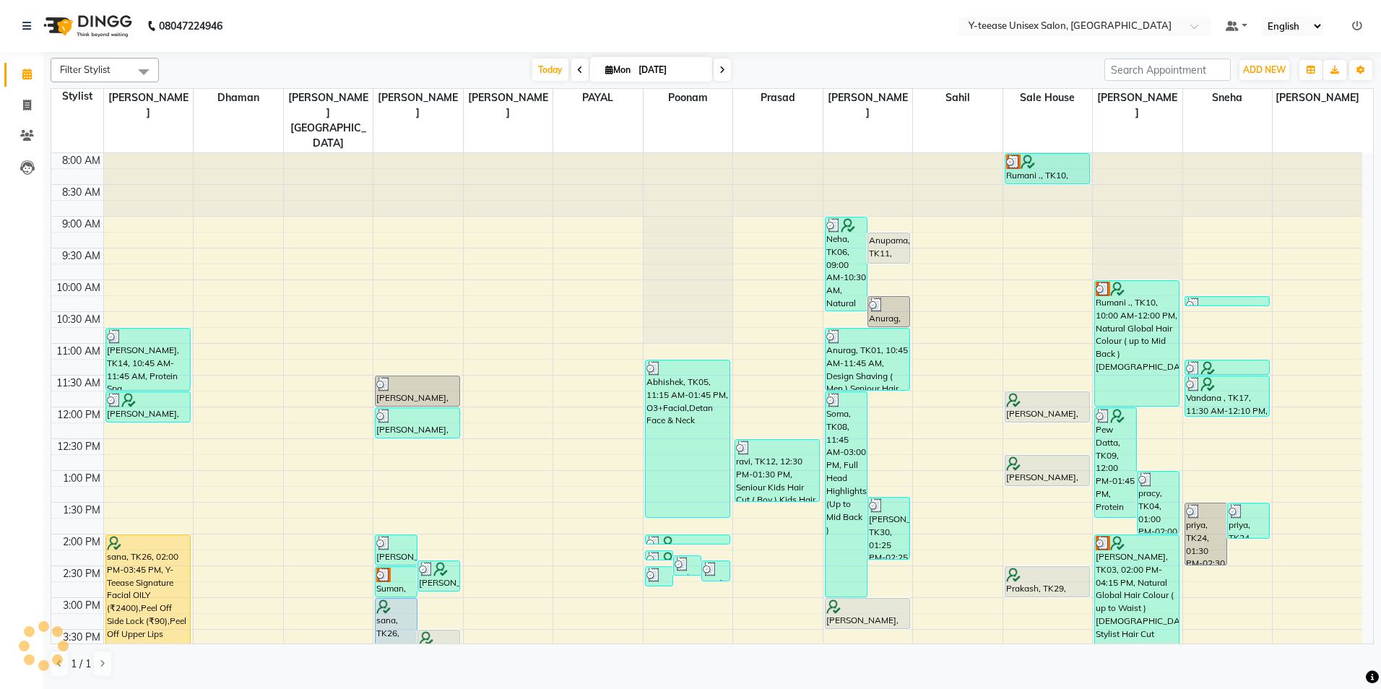
click at [644, 63] on input "[DATE]" at bounding box center [670, 70] width 72 height 22
select select "9"
select select "2025"
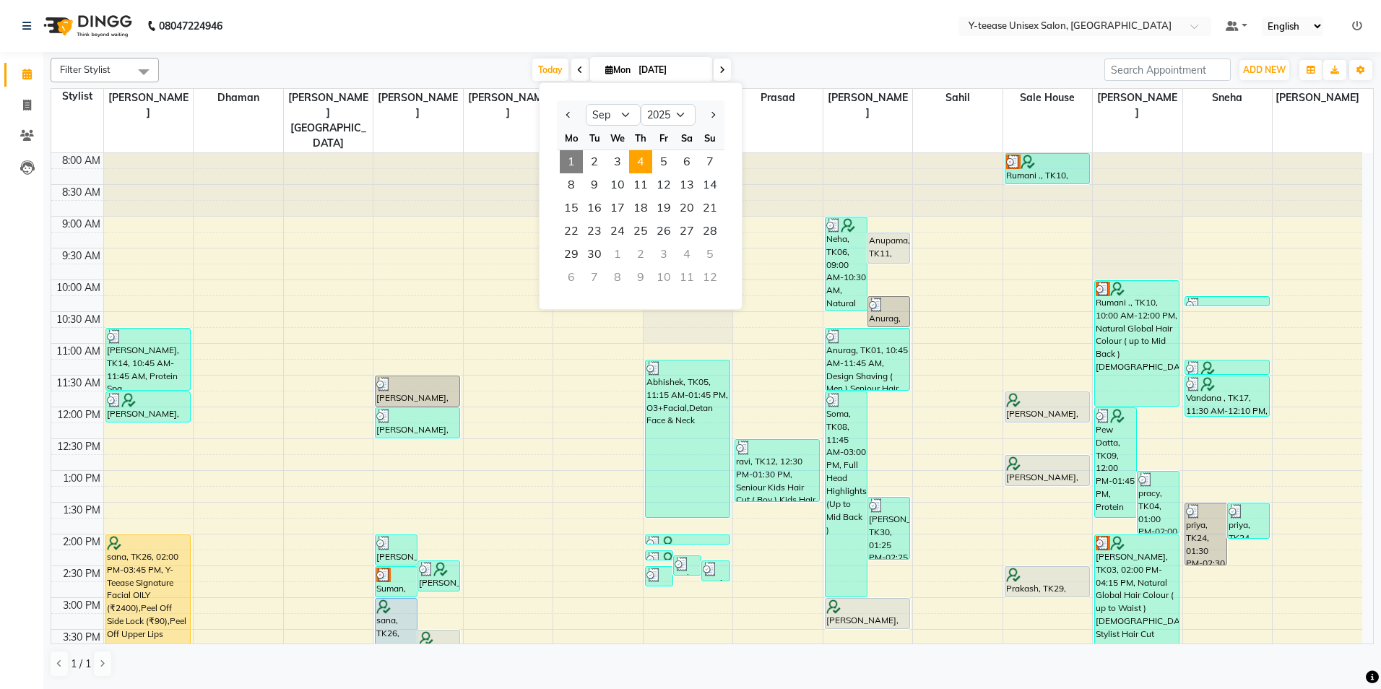
click at [647, 162] on span "4" at bounding box center [640, 161] width 23 height 23
type input "04-09-2025"
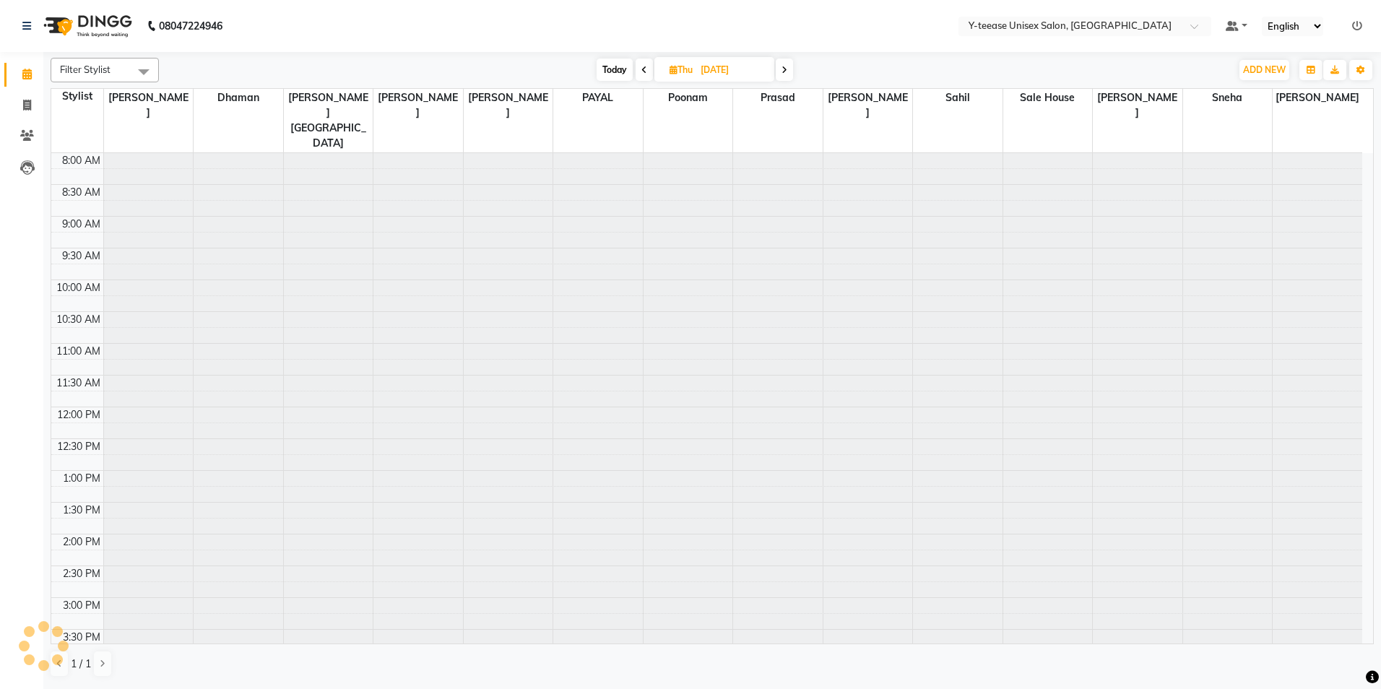
scroll to position [432, 0]
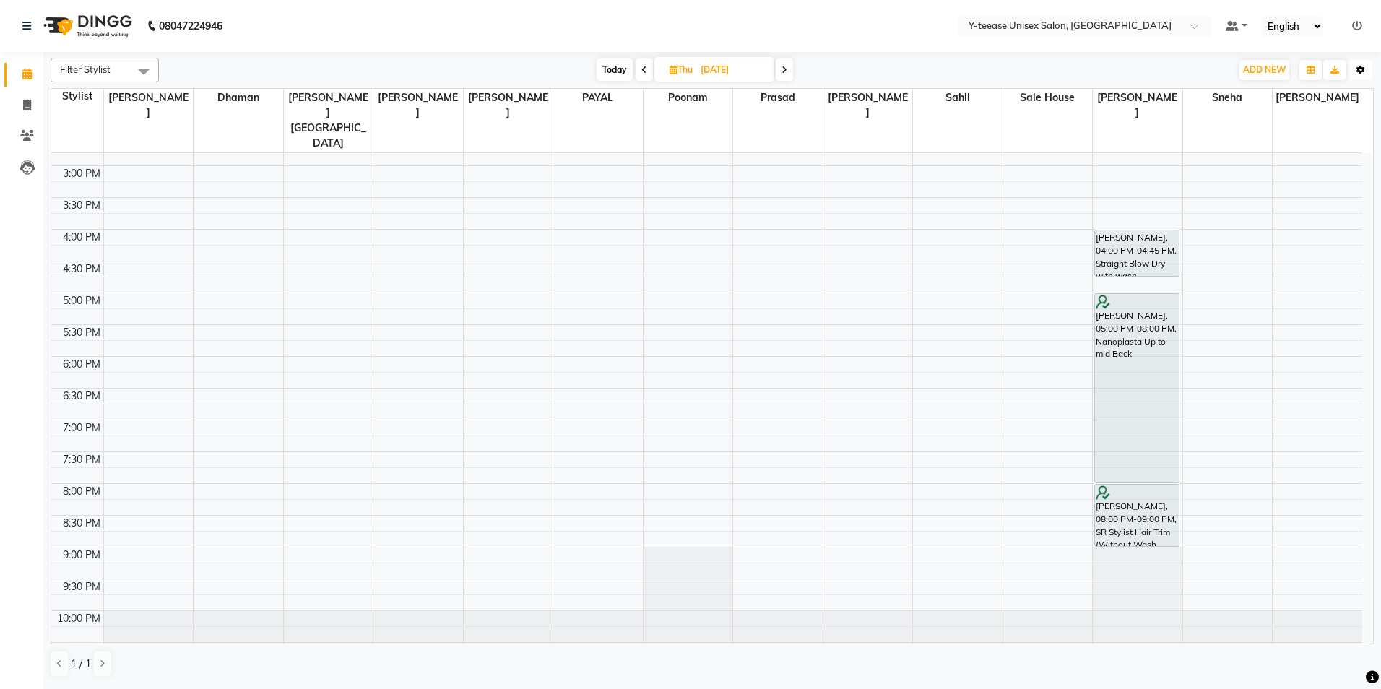
click at [1357, 71] on icon "button" at bounding box center [1360, 70] width 9 height 9
click at [1237, 184] on div "Reset Stylists" at bounding box center [1291, 183] width 162 height 19
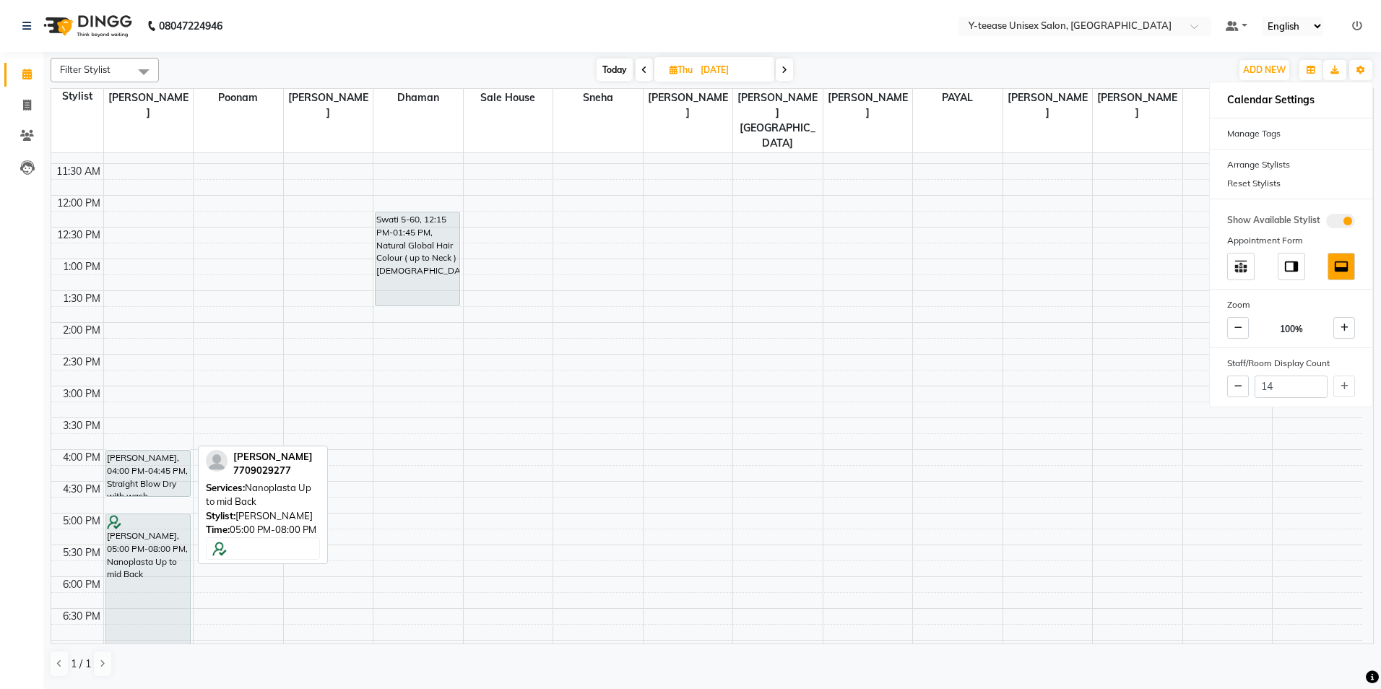
scroll to position [143, 0]
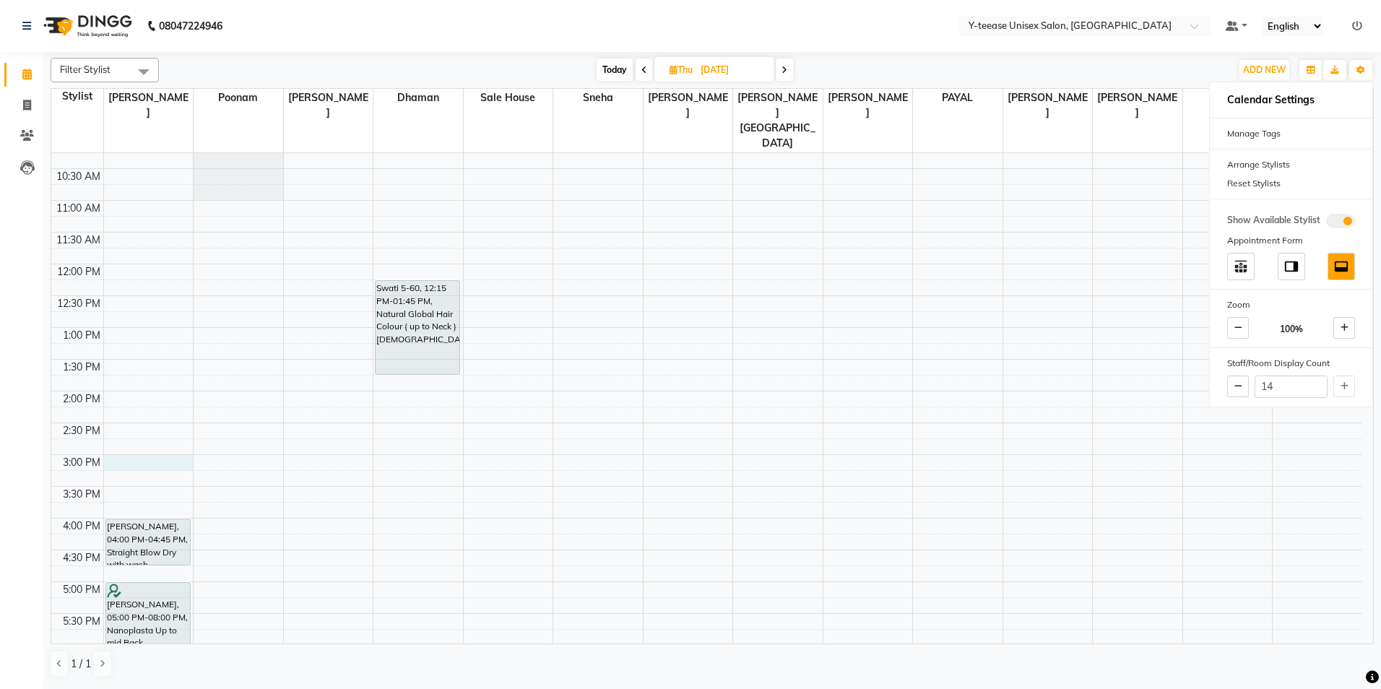
click at [136, 438] on div "8:00 AM 8:30 AM 9:00 AM 9:30 AM 10:00 AM 10:30 AM 11:00 AM 11:30 AM 12:00 PM 12…" at bounding box center [706, 486] width 1311 height 953
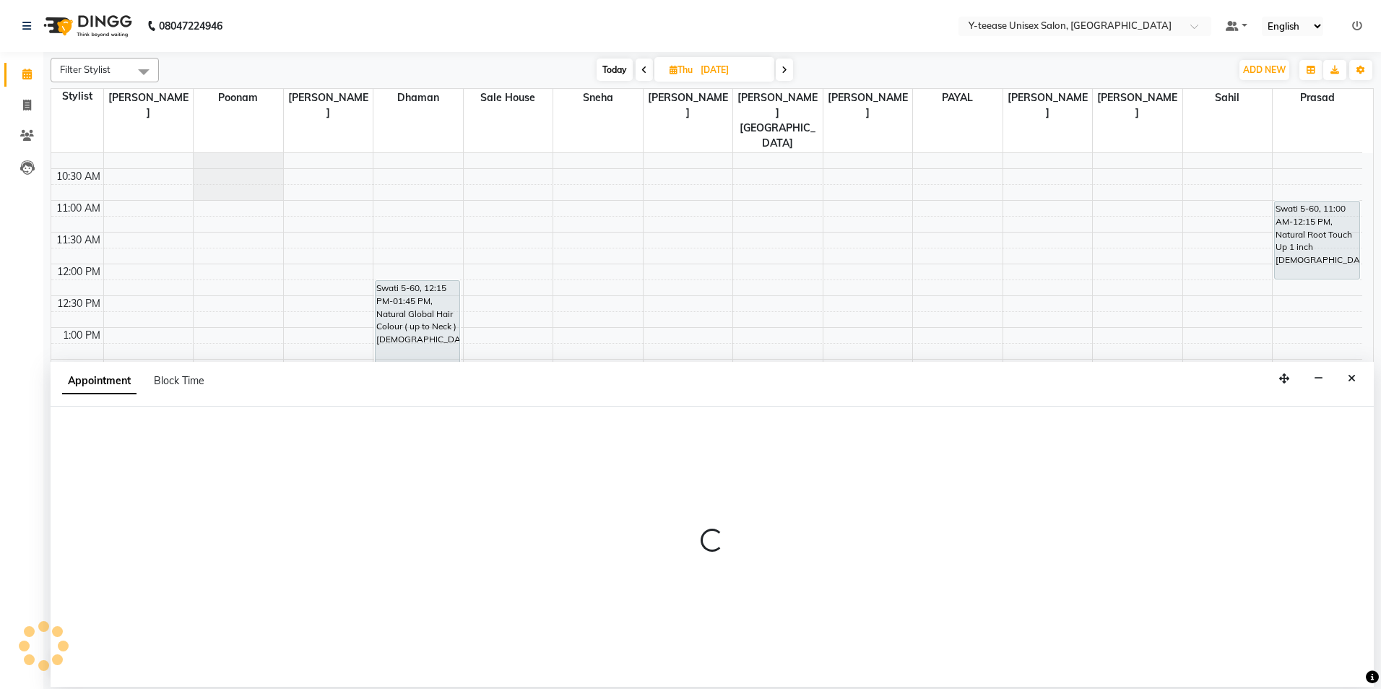
select select "56"
select select "tentative"
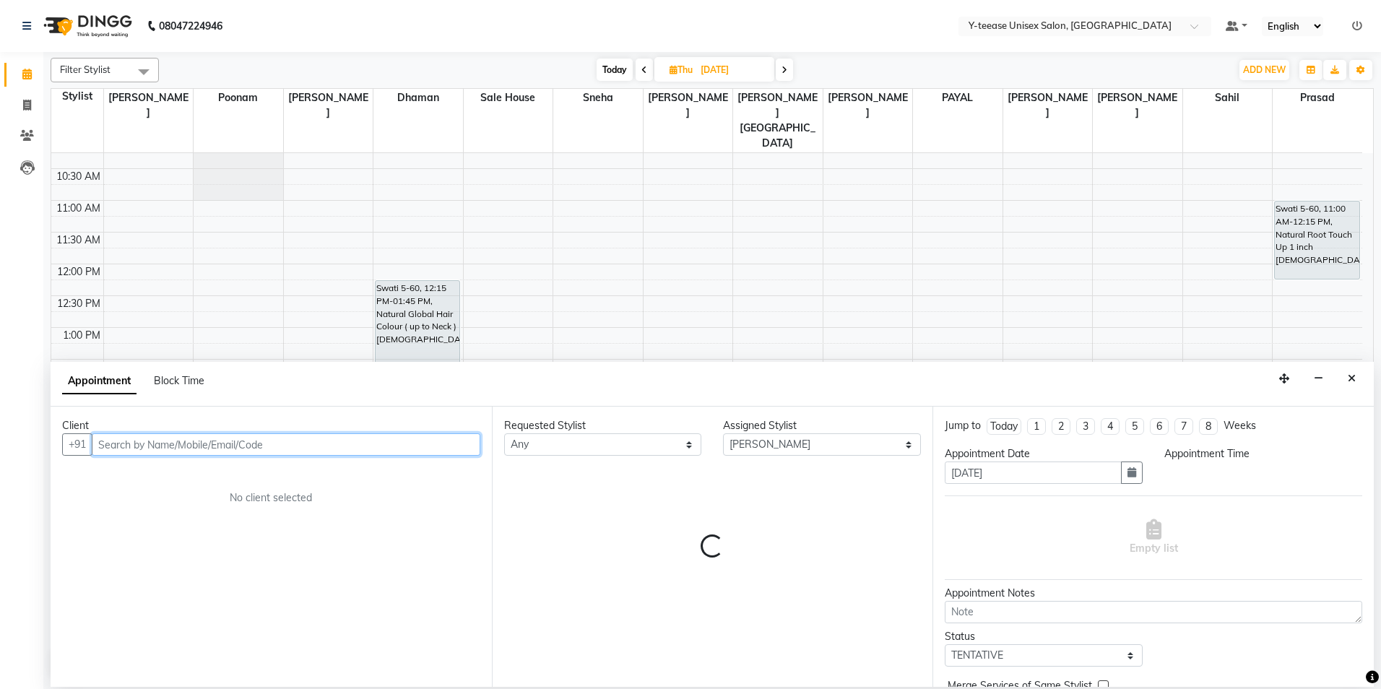
select select "900"
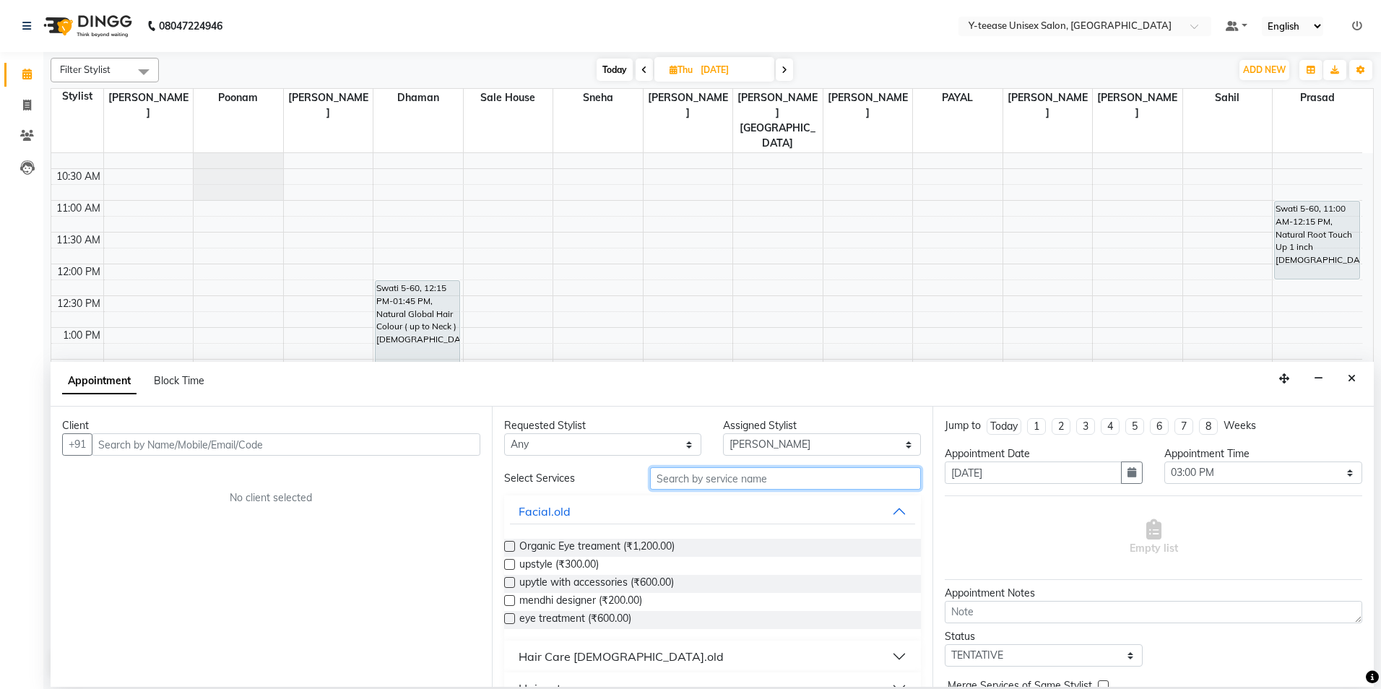
click at [678, 467] on input "text" at bounding box center [785, 478] width 271 height 22
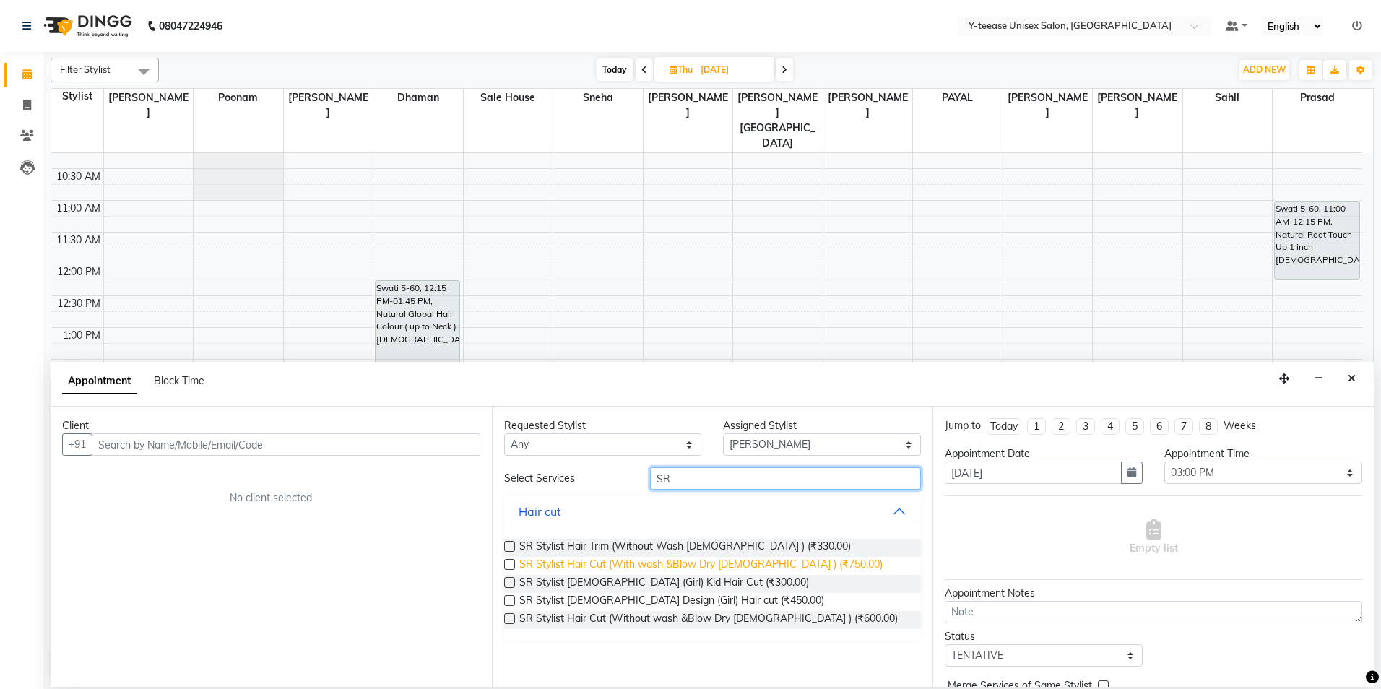
type input "SR"
click at [620, 571] on span "SR Stylist Hair Cut (With wash &Blow Dry Female ) (₹750.00)" at bounding box center [700, 566] width 363 height 18
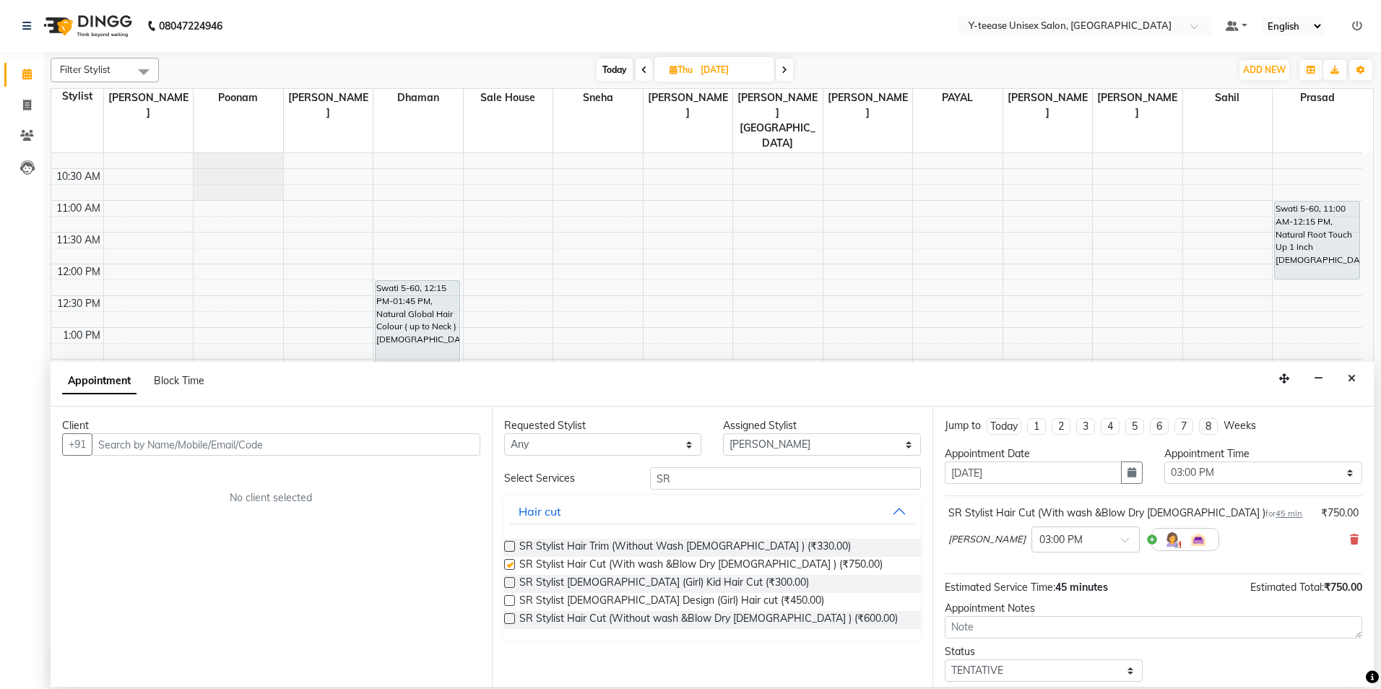
checkbox input "false"
click at [237, 435] on input "text" at bounding box center [286, 444] width 389 height 22
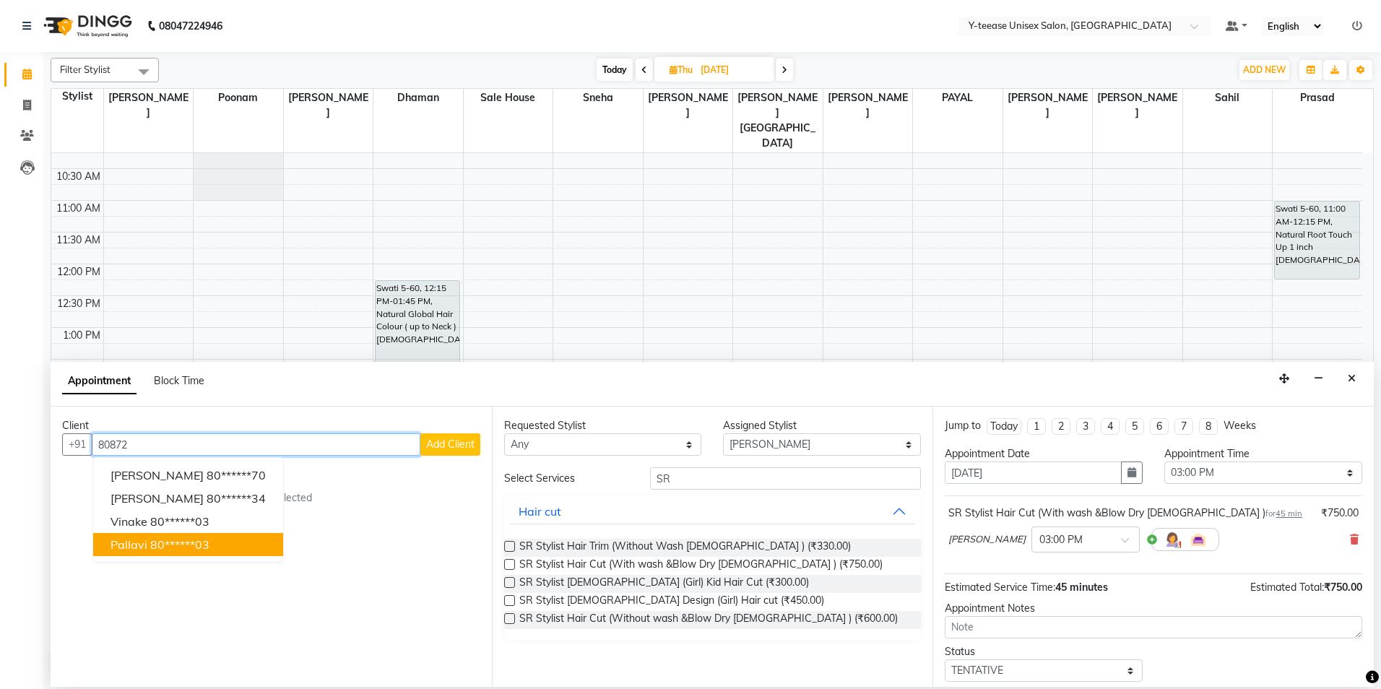
click at [165, 545] on ngb-highlight "80******03" at bounding box center [179, 544] width 59 height 14
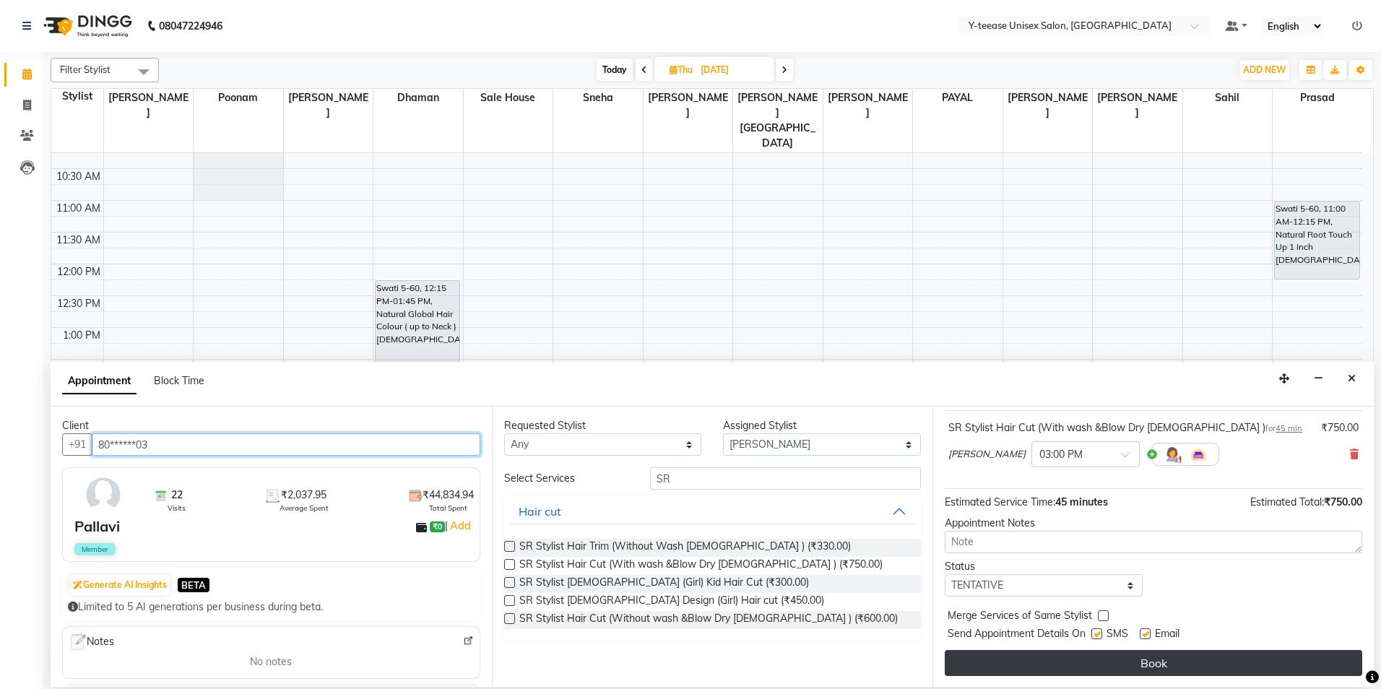
scroll to position [86, 0]
type input "80******03"
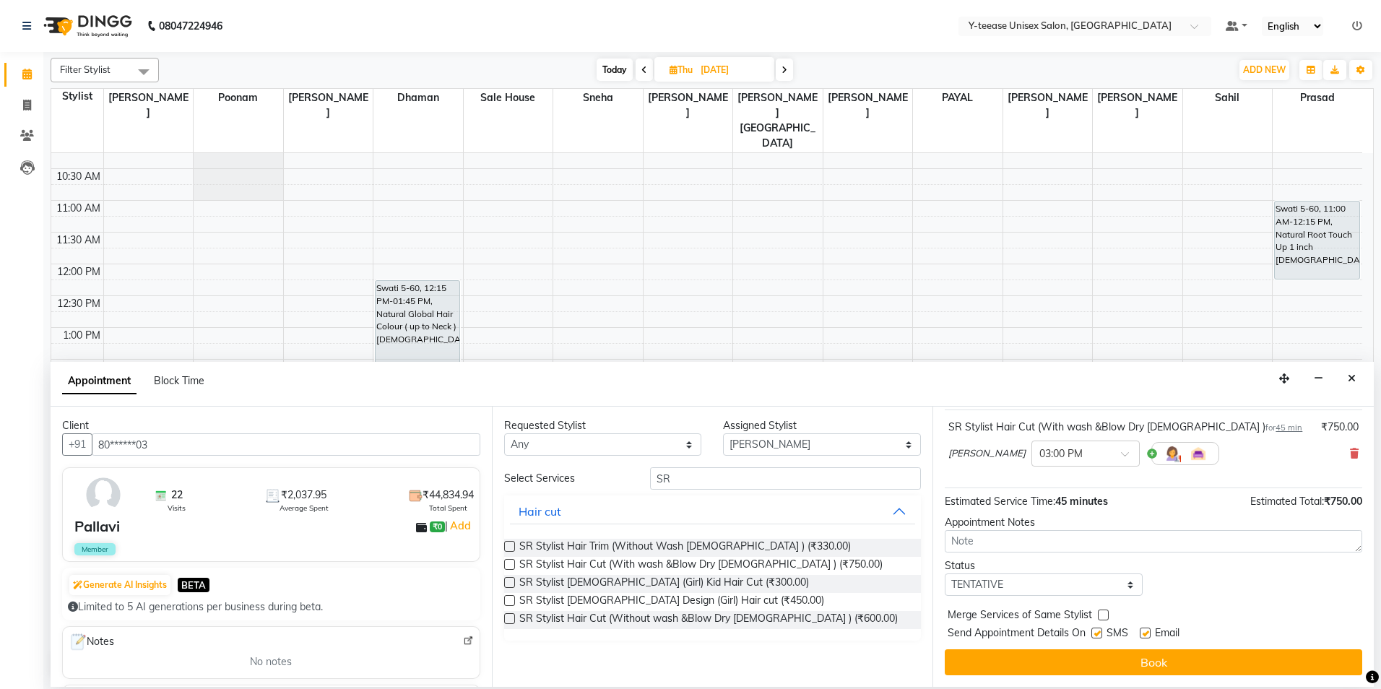
click at [1104, 669] on button "Book" at bounding box center [1153, 662] width 417 height 26
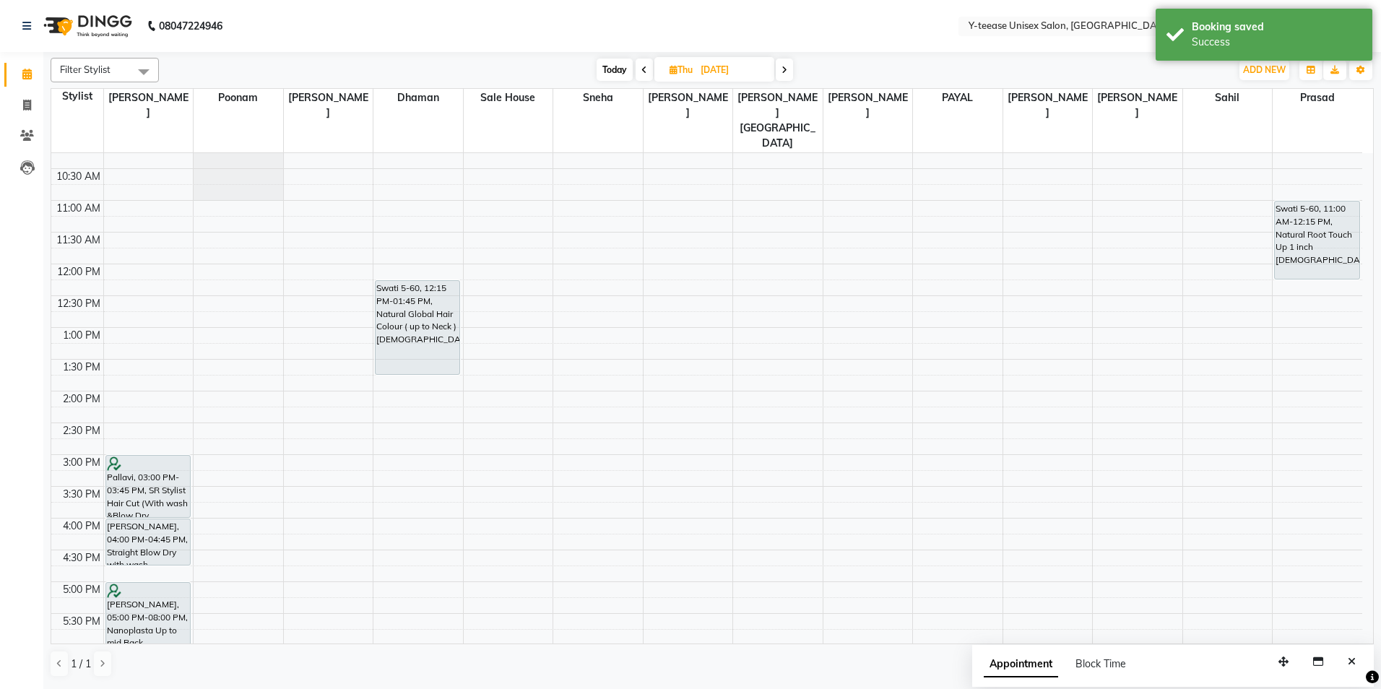
drag, startPoint x: 169, startPoint y: 472, endPoint x: 162, endPoint y: 483, distance: 13.3
click at [162, 483] on div "Pallavi, 03:00 PM-03:45 PM, SR Stylist Hair Cut (With wash &Blow Dry Female ) A…" at bounding box center [149, 486] width 90 height 953
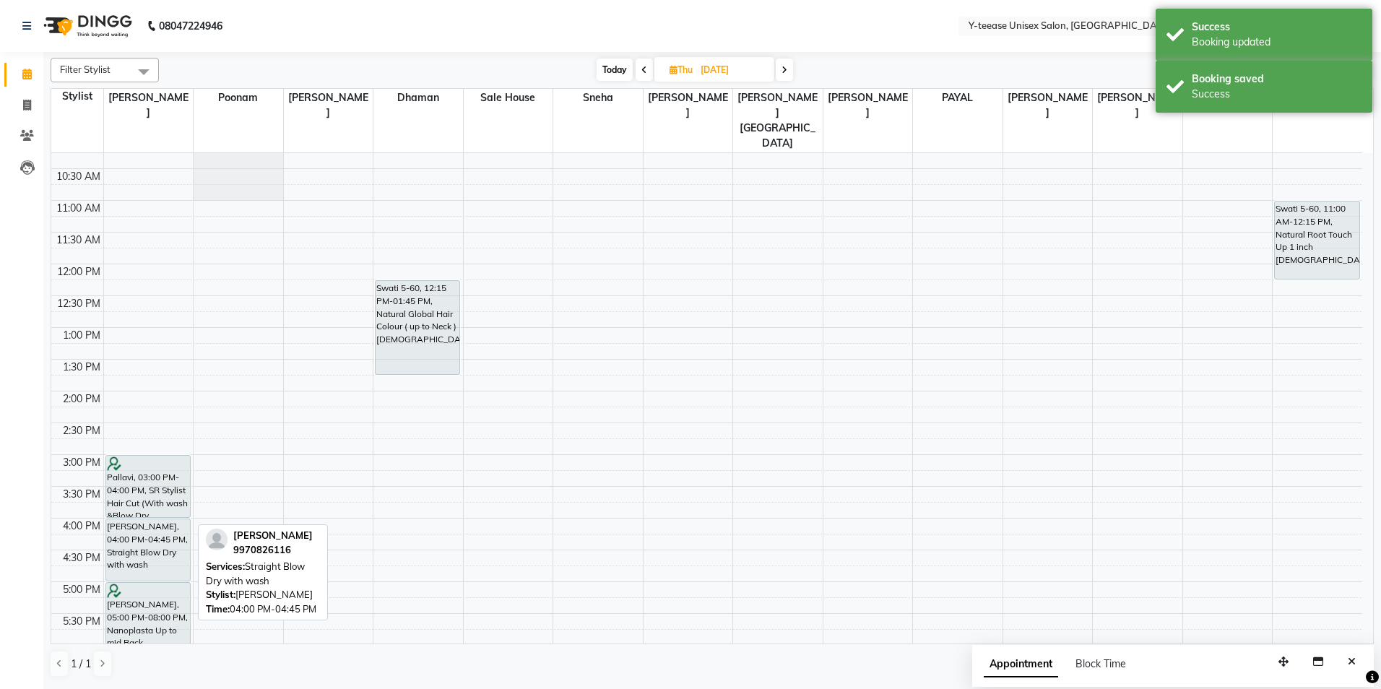
drag, startPoint x: 157, startPoint y: 531, endPoint x: 149, endPoint y: 541, distance: 12.9
click at [149, 541] on div "Pallavi, 03:00 PM-04:00 PM, SR Stylist Hair Cut (With wash &Blow Dry Female ) A…" at bounding box center [149, 486] width 90 height 953
click at [618, 65] on span "Today" at bounding box center [615, 69] width 36 height 22
type input "[DATE]"
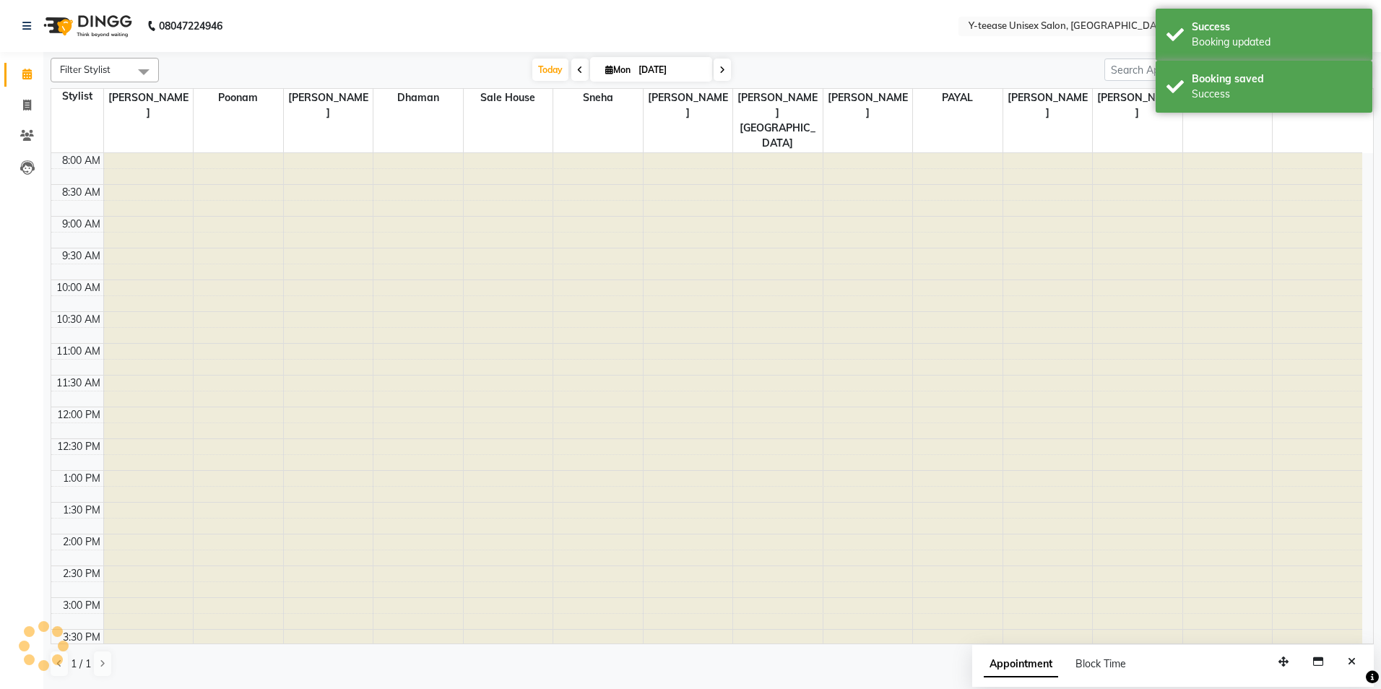
scroll to position [432, 0]
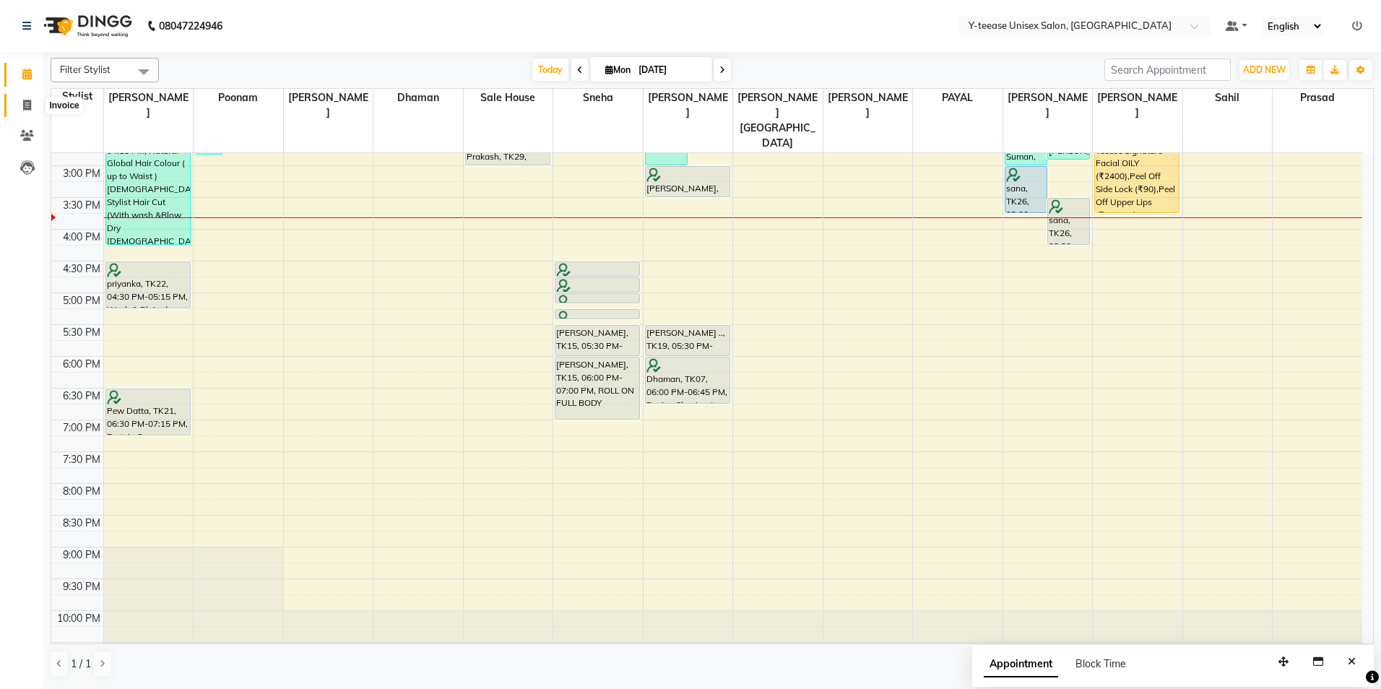
click at [27, 105] on icon at bounding box center [27, 105] width 8 height 11
select select "4"
select select "service"
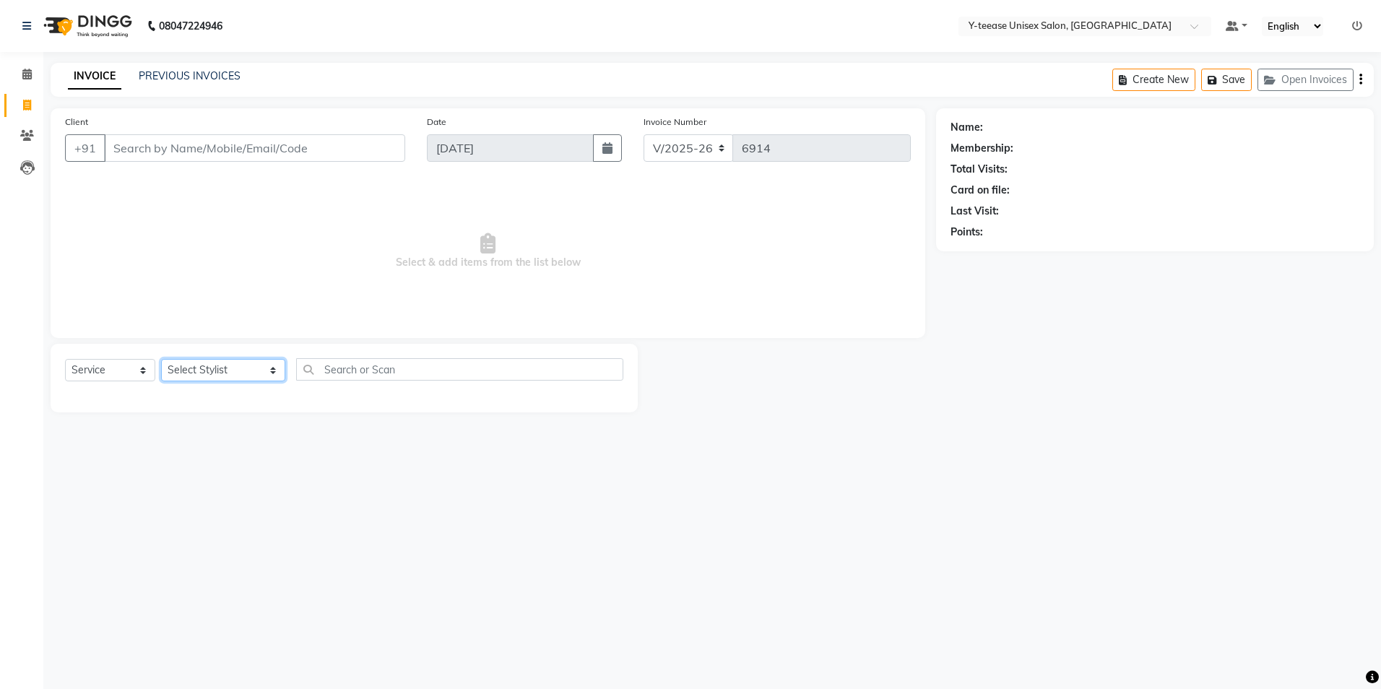
click at [224, 365] on select "Select Stylist [PERSON_NAME] Dhaman [PERSON_NAME] [PERSON_NAME] nagar Manager M…" at bounding box center [223, 370] width 124 height 22
select select "49846"
click at [161, 359] on select "Select Stylist [PERSON_NAME] Dhaman [PERSON_NAME] [PERSON_NAME] nagar Manager M…" at bounding box center [223, 370] width 124 height 22
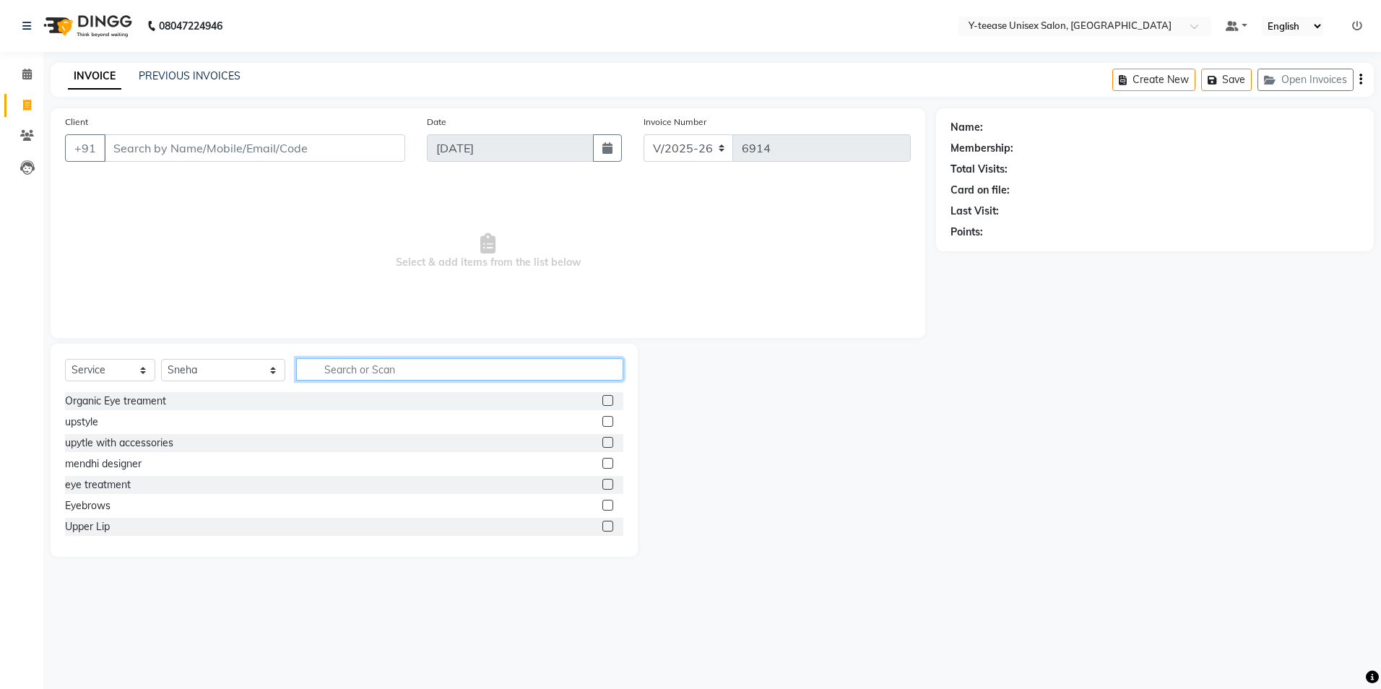
click at [318, 367] on input "text" at bounding box center [459, 369] width 327 height 22
click at [311, 362] on input "text" at bounding box center [459, 369] width 327 height 22
type input "BLE"
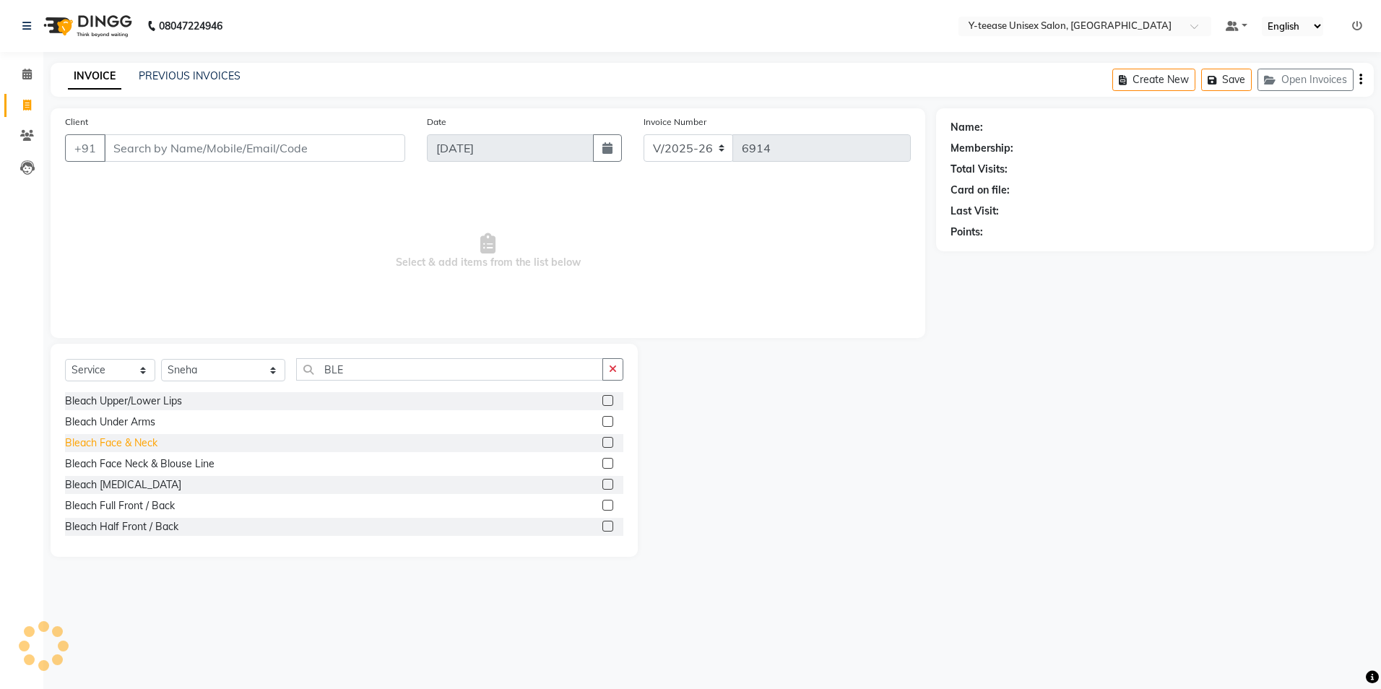
click at [105, 443] on div "Bleach Face & Neck" at bounding box center [111, 442] width 92 height 15
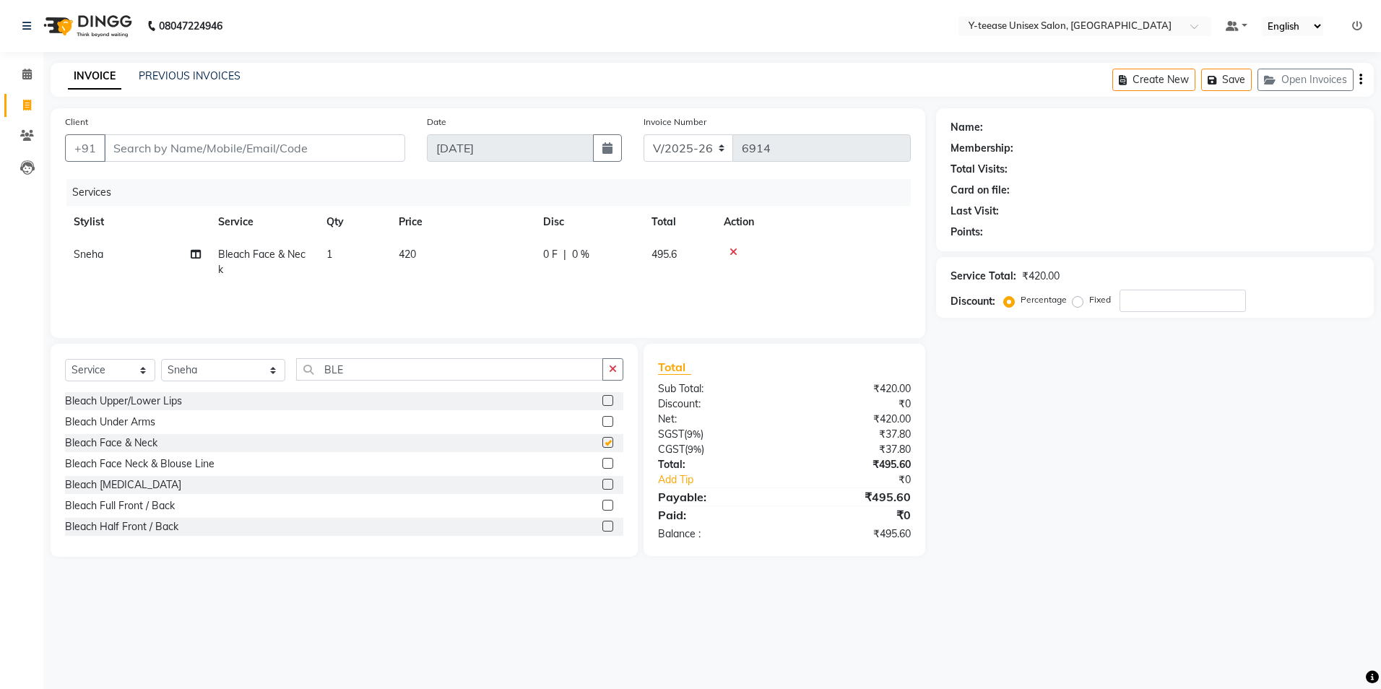
checkbox input "false"
click at [331, 367] on input "BLE" at bounding box center [449, 369] width 307 height 22
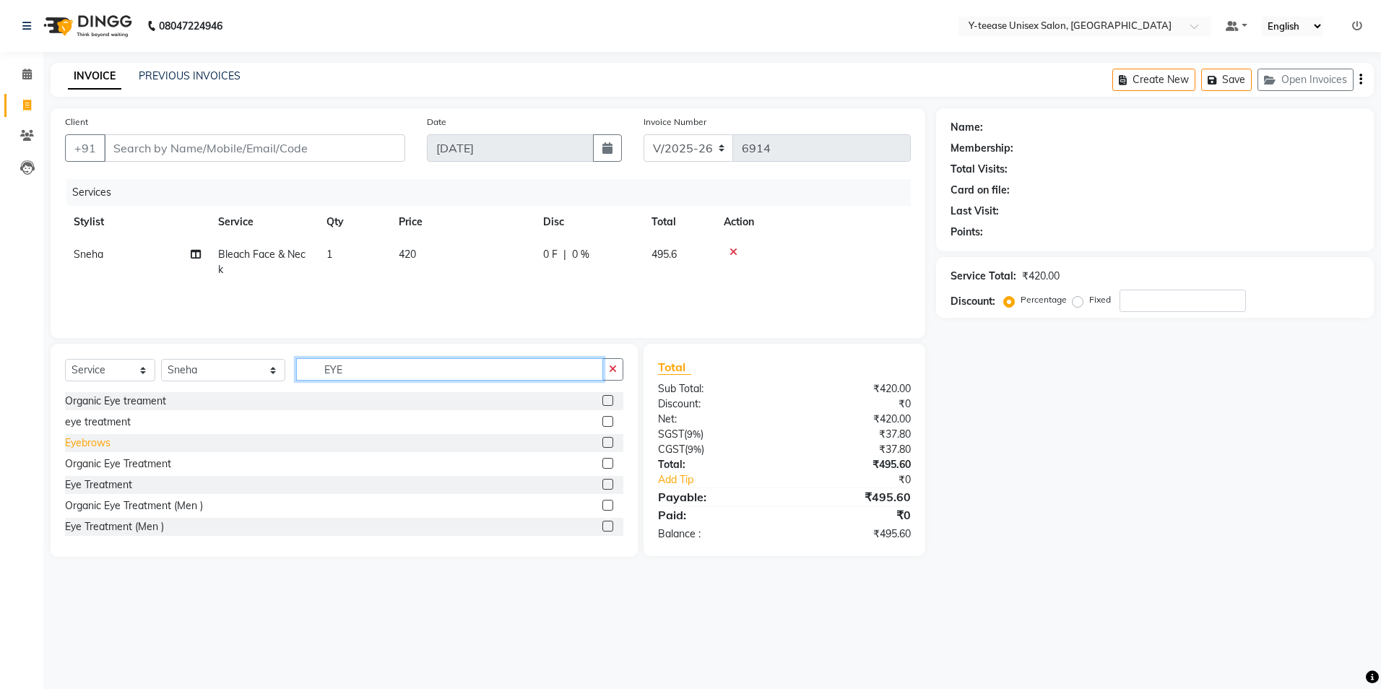
type input "EYE"
click at [95, 443] on div "Eyebrows" at bounding box center [87, 442] width 45 height 15
checkbox input "false"
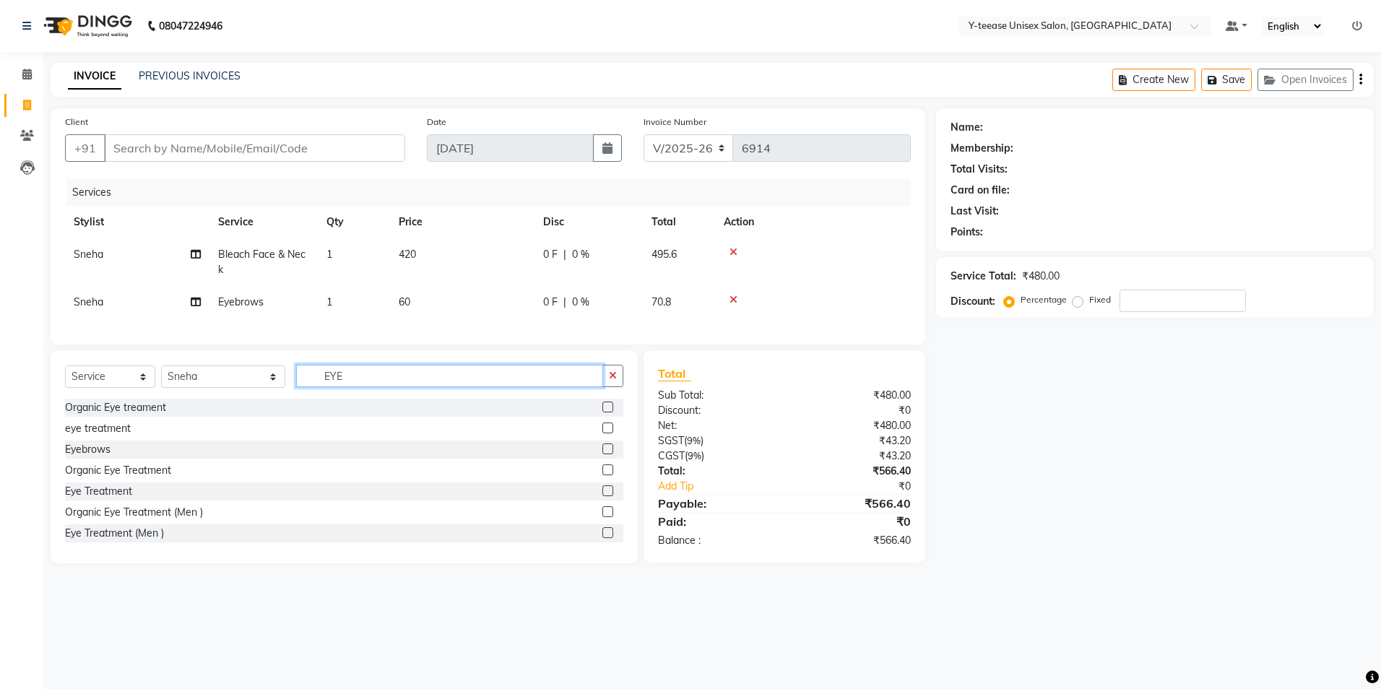
click at [370, 387] on input "EYE" at bounding box center [449, 376] width 307 height 22
type input "PEEL"
click at [118, 415] on div "Peel Off Upper Lips" at bounding box center [110, 407] width 91 height 15
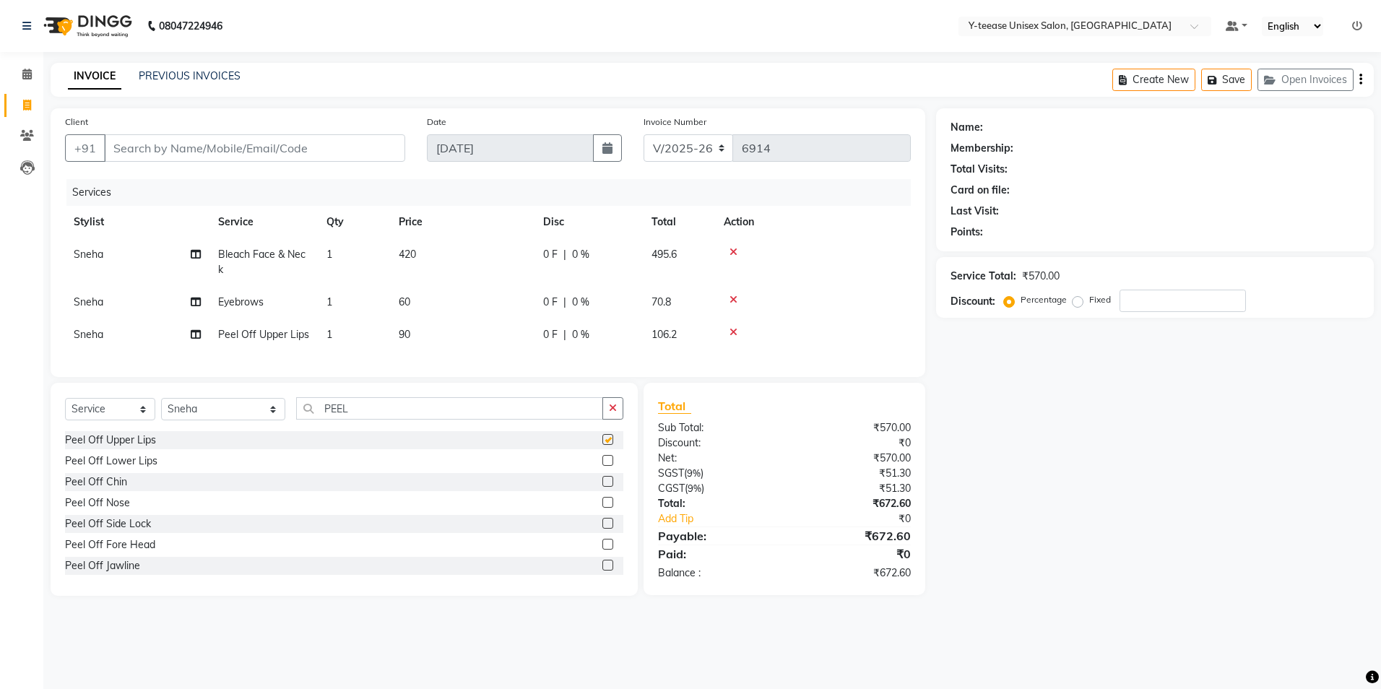
checkbox input "false"
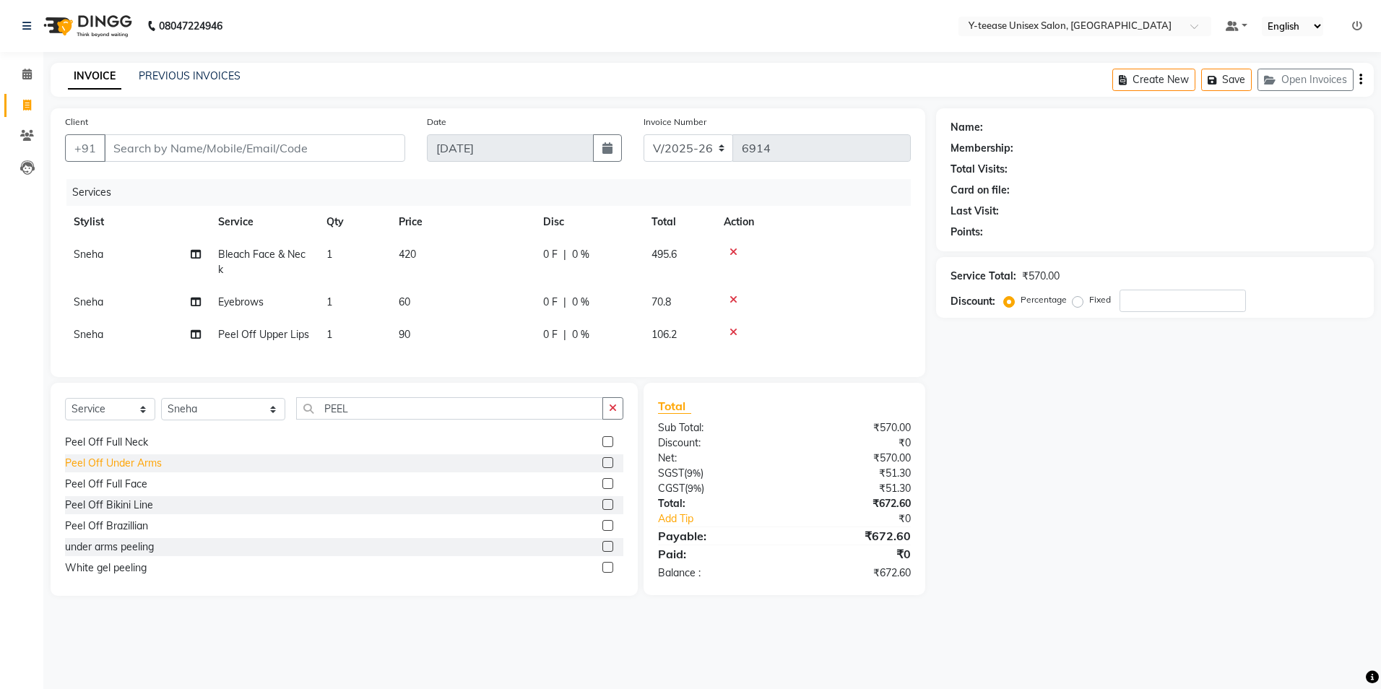
click at [126, 471] on div "Peel Off Under Arms" at bounding box center [113, 463] width 97 height 15
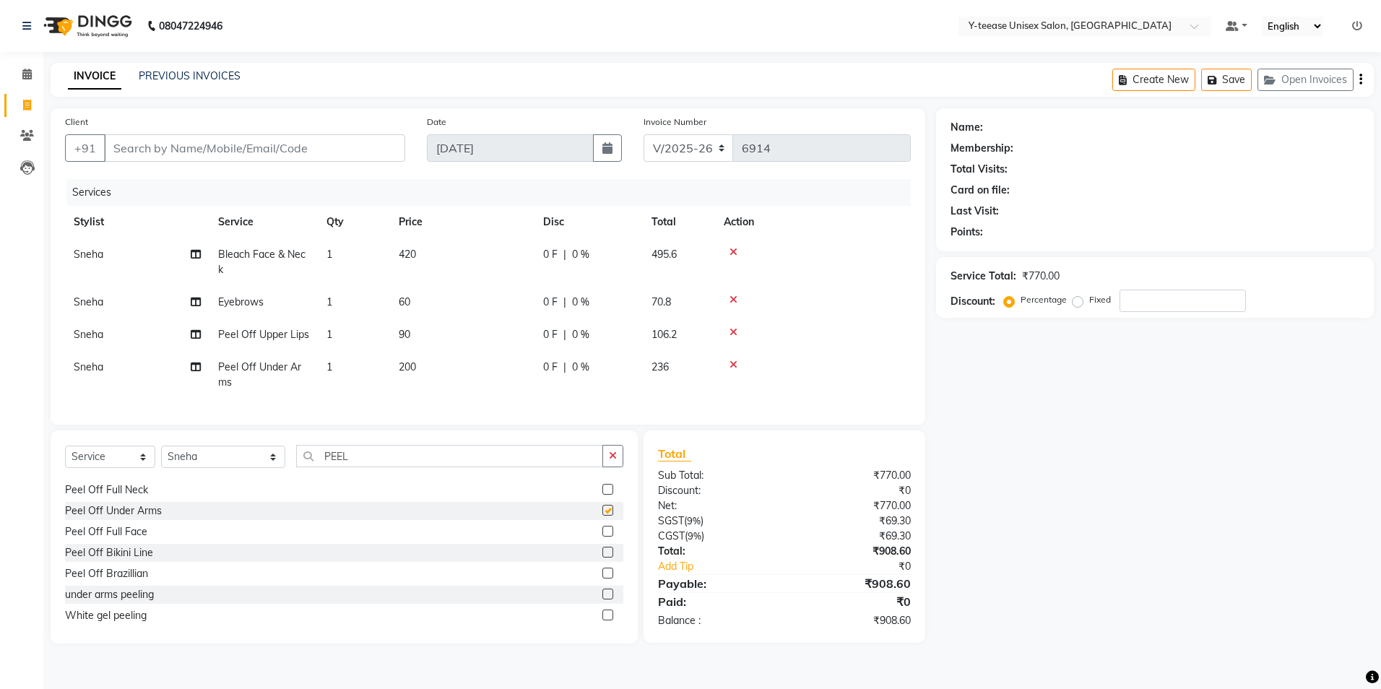
checkbox input "false"
click at [359, 454] on div "Select Service Product Membership Package Voucher Prepaid Gift Card Select Styl…" at bounding box center [344, 536] width 587 height 213
click at [335, 467] on input "PEEL" at bounding box center [449, 456] width 307 height 22
type input "P"
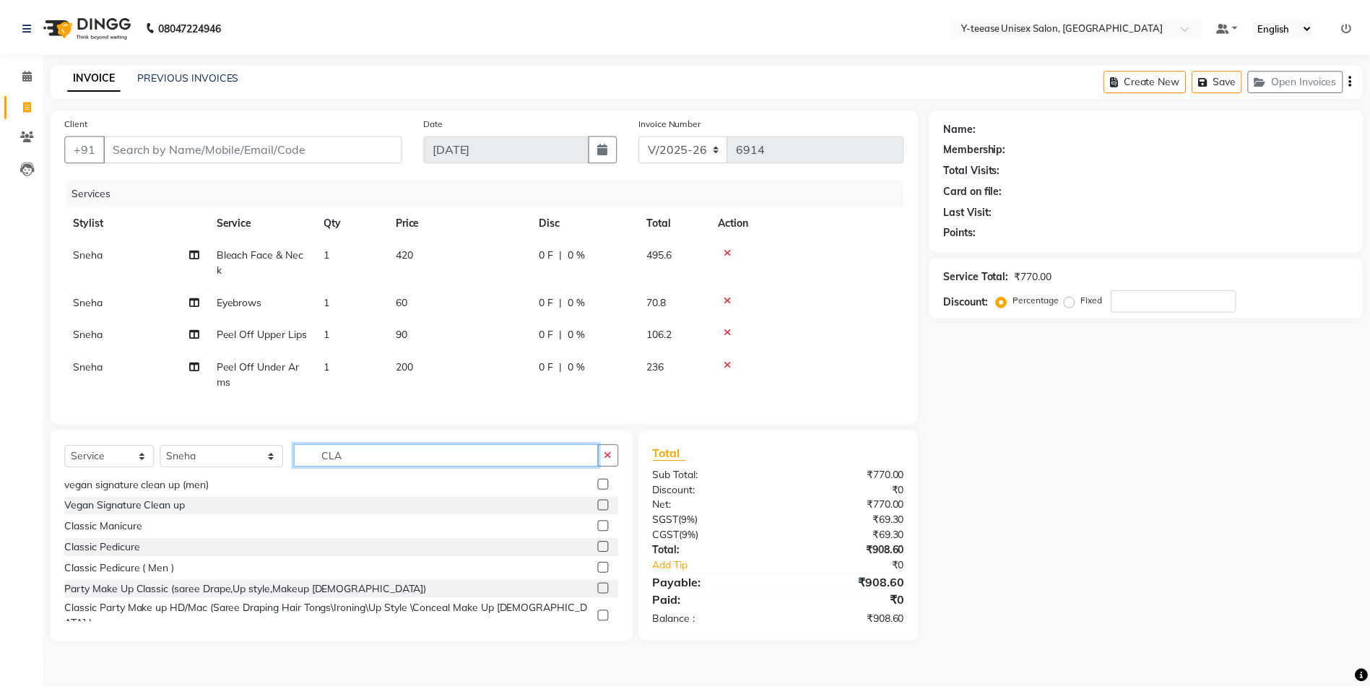
scroll to position [2, 0]
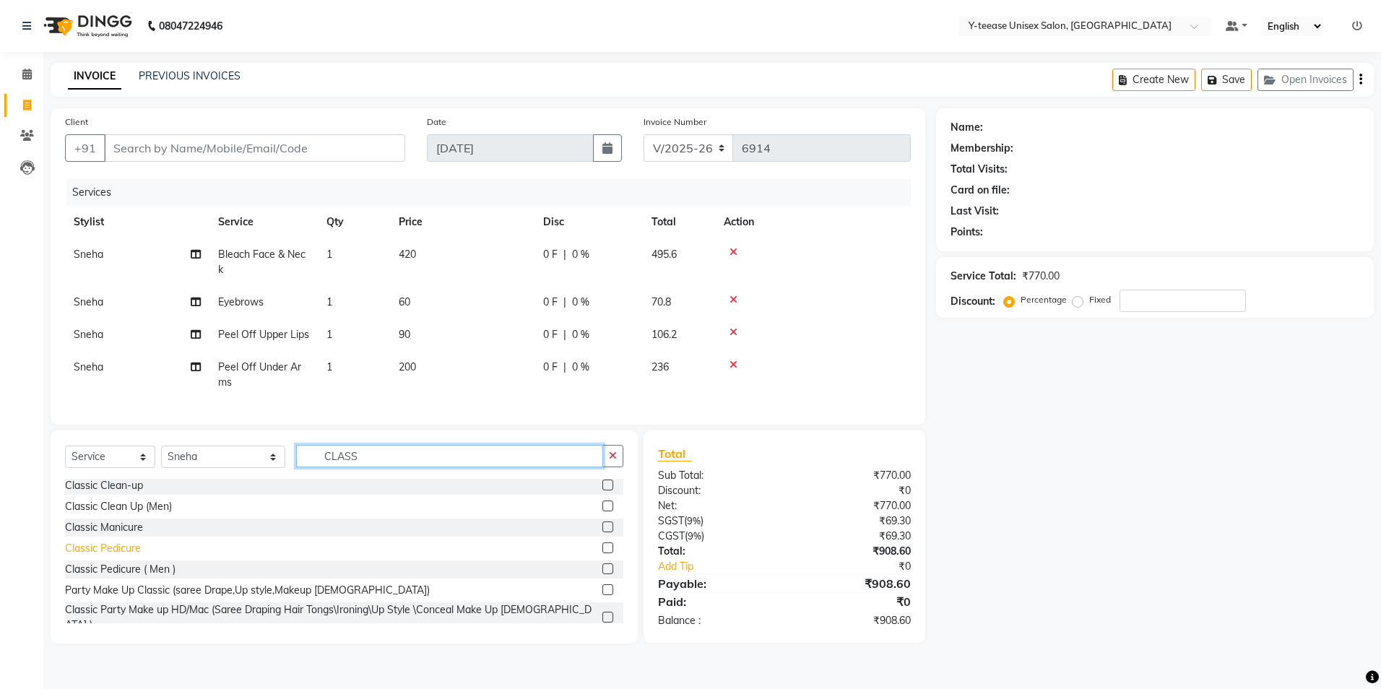
type input "CLASS"
click at [95, 556] on div "Classic Pedicure" at bounding box center [103, 548] width 76 height 15
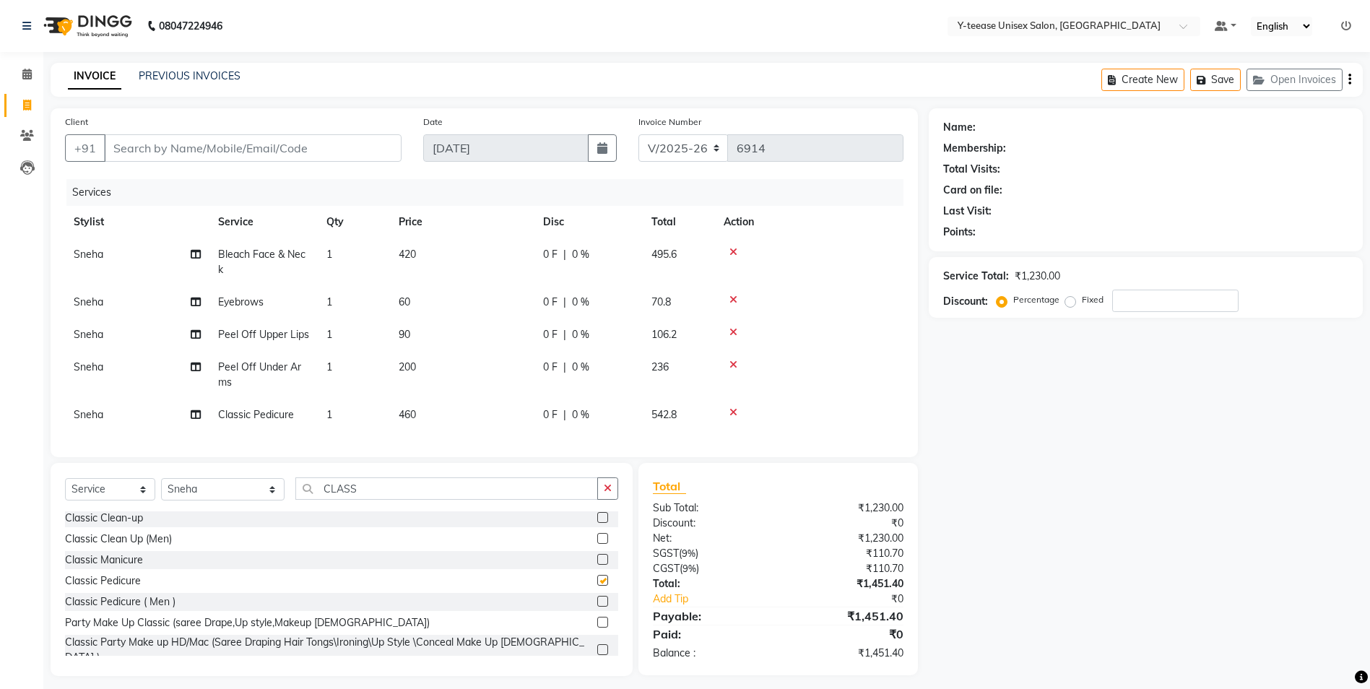
checkbox input "false"
click at [261, 147] on input "Client" at bounding box center [253, 147] width 298 height 27
type input "9"
type input "0"
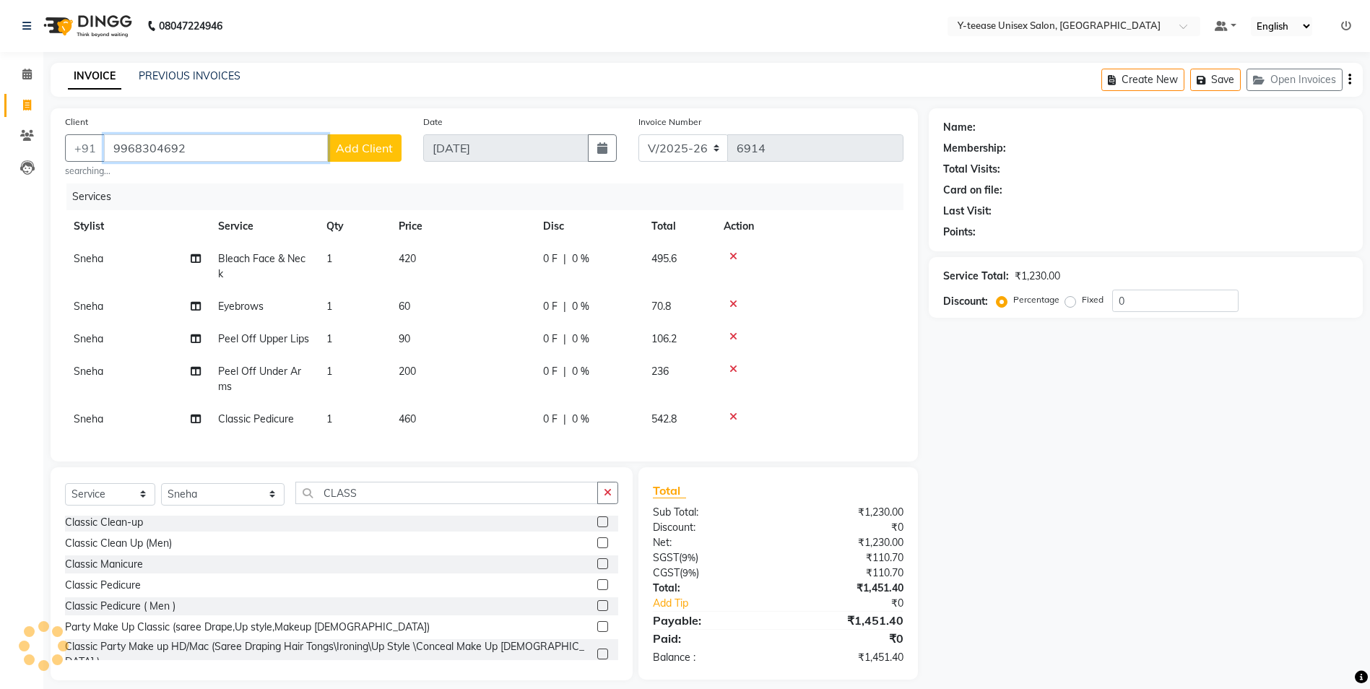
type input "9968304692"
click at [356, 142] on span "Add Client" at bounding box center [364, 148] width 57 height 14
select select "22"
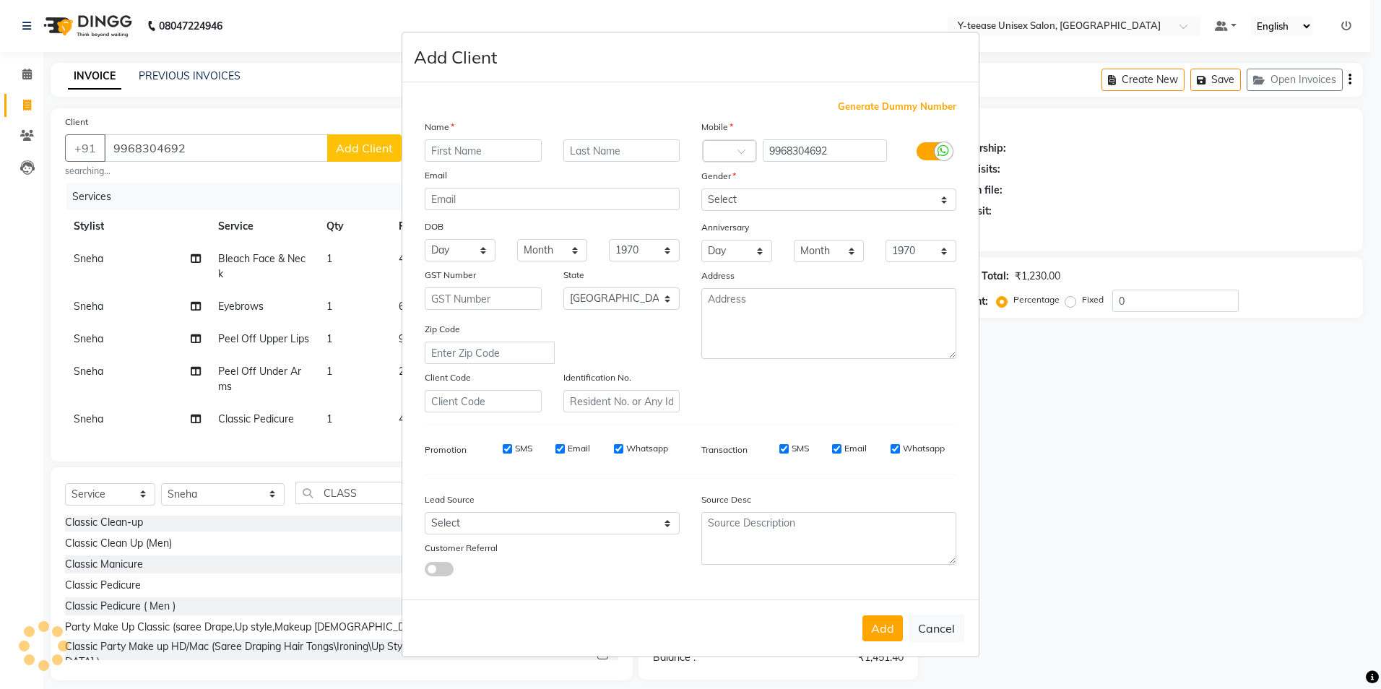
type input "s"
type input "Sudesh"
click at [750, 191] on select "Select Male Female Other Prefer Not To Say" at bounding box center [828, 199] width 255 height 22
select select "female"
click at [701, 188] on select "Select Male Female Other Prefer Not To Say" at bounding box center [828, 199] width 255 height 22
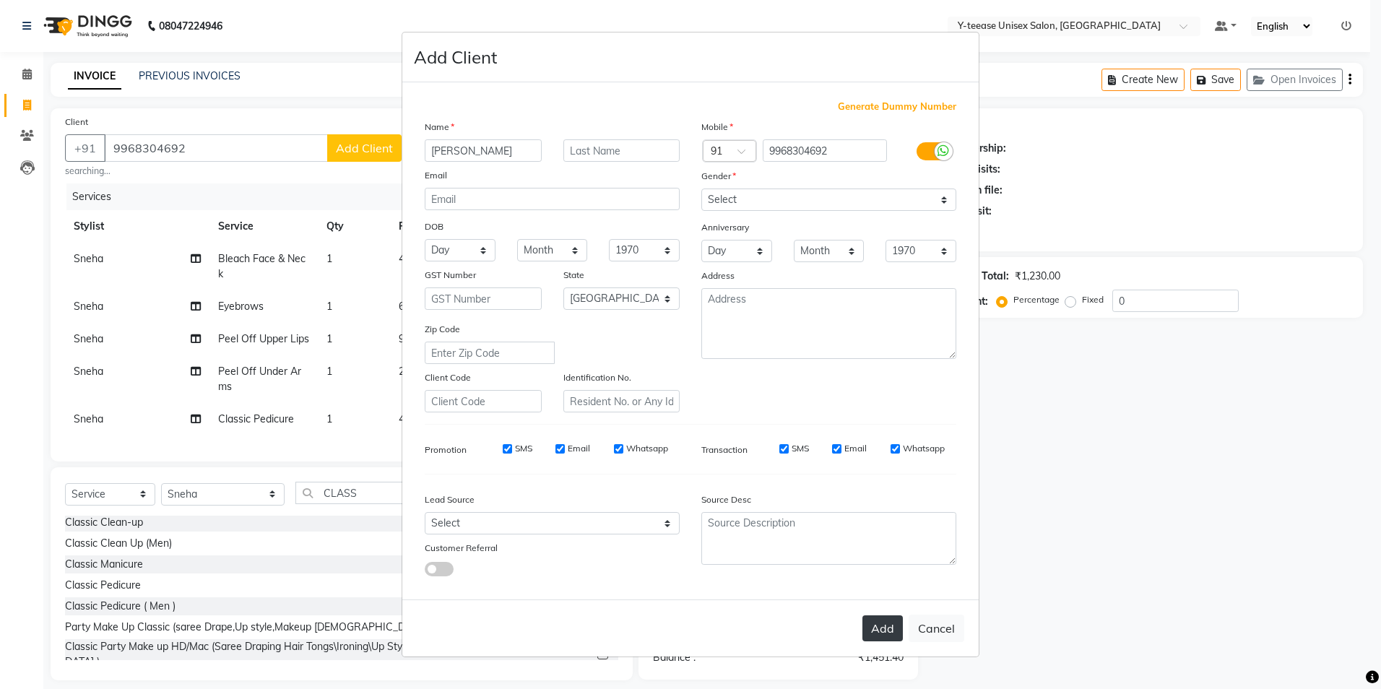
click at [886, 629] on button "Add" at bounding box center [882, 628] width 40 height 26
type input "99******92"
select select
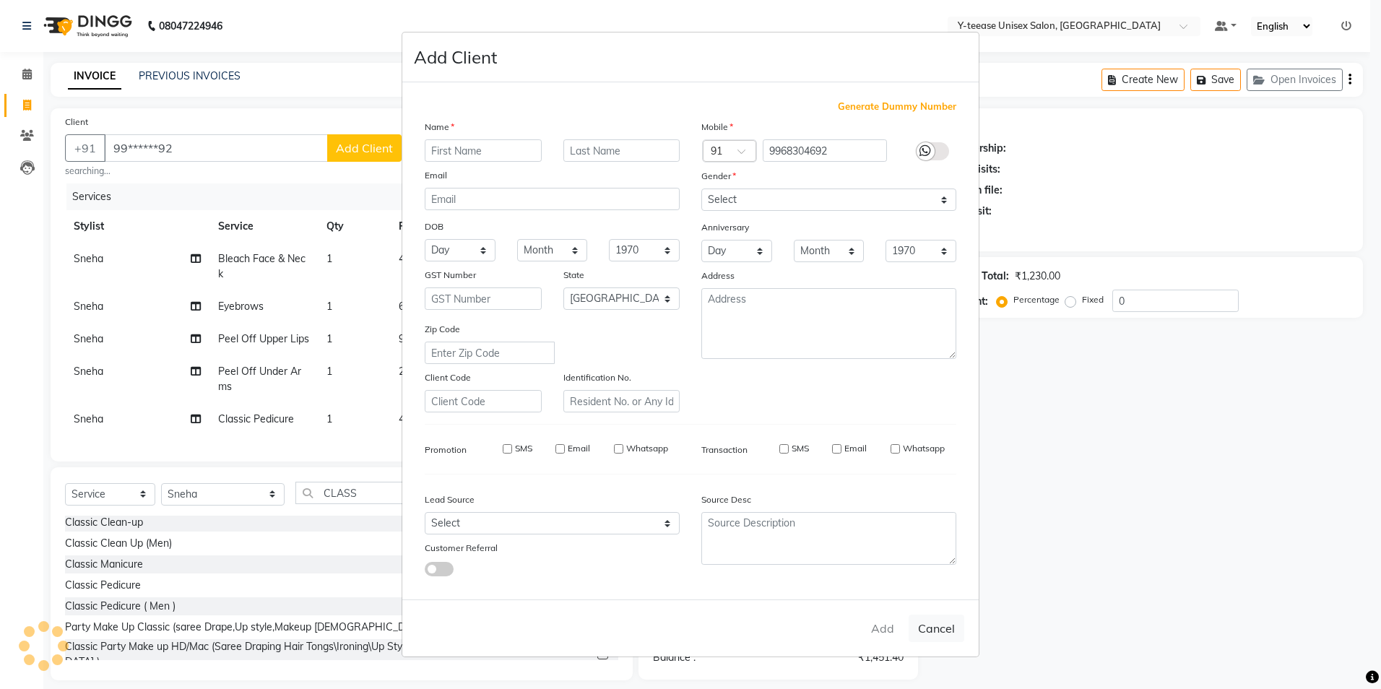
select select "null"
select select
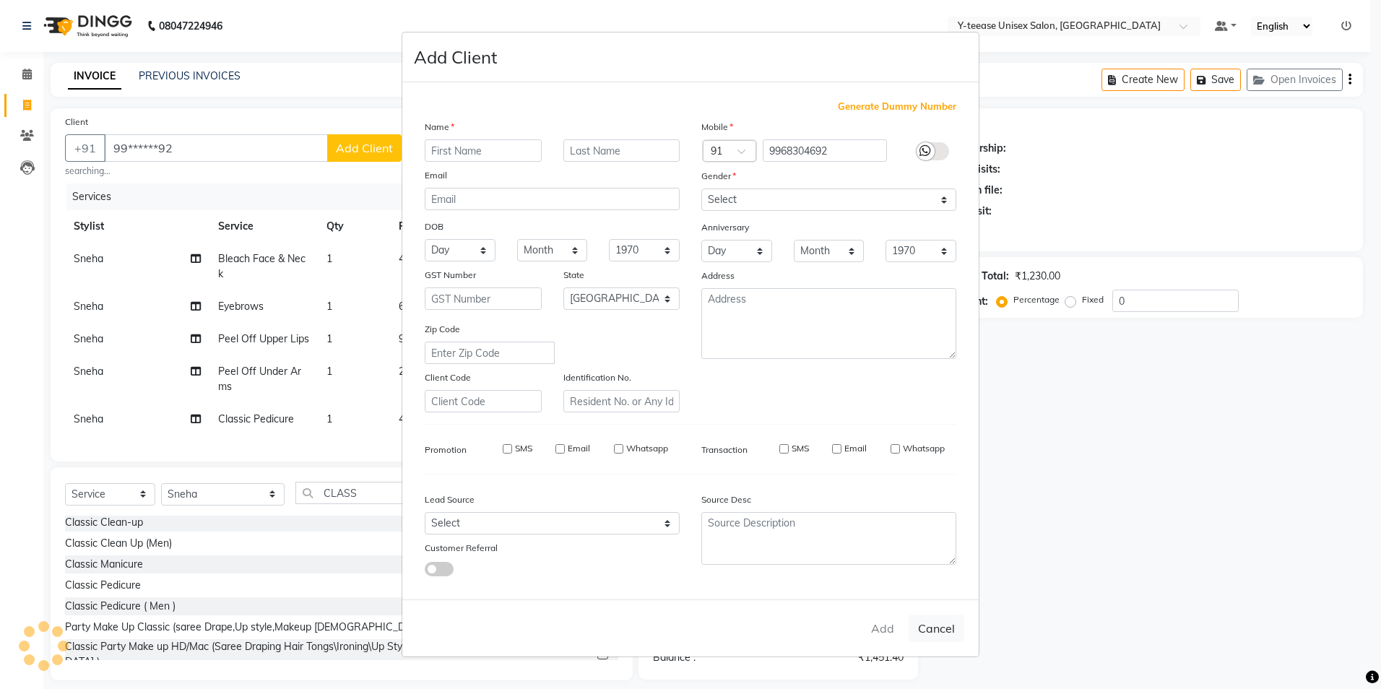
checkbox input "false"
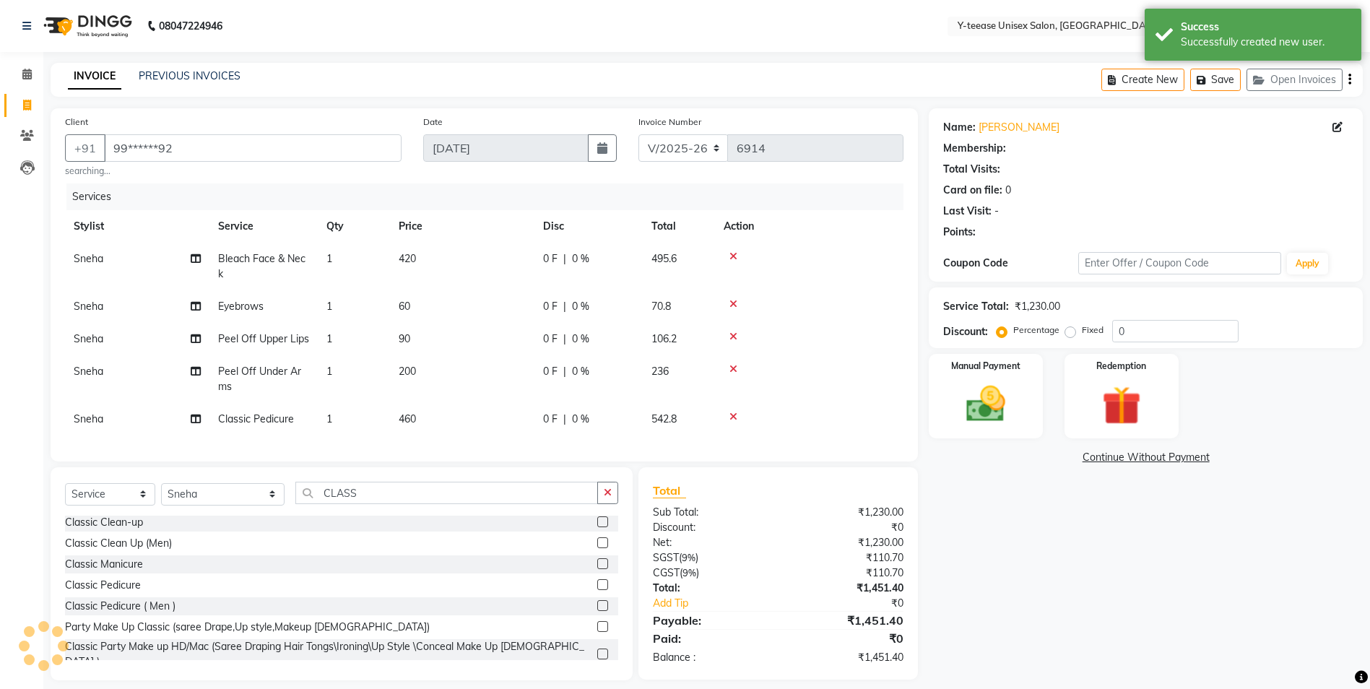
scroll to position [24, 0]
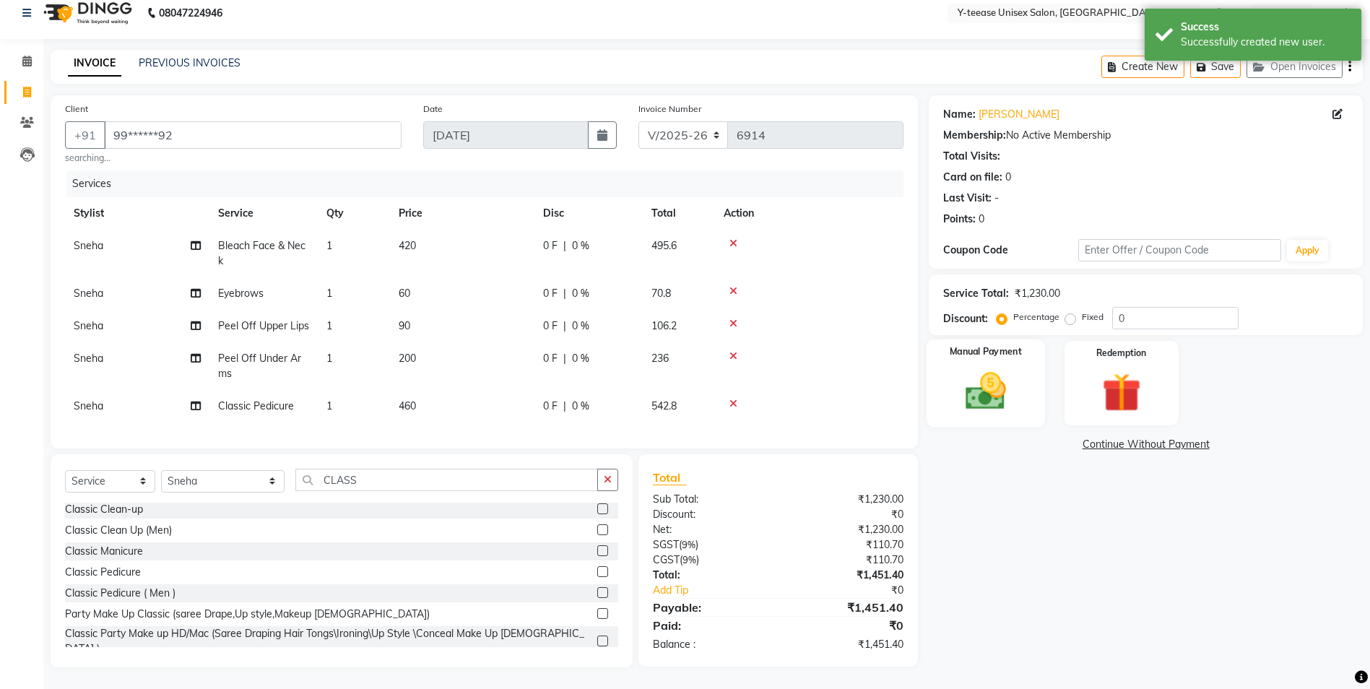
click at [992, 368] on img at bounding box center [986, 391] width 66 height 47
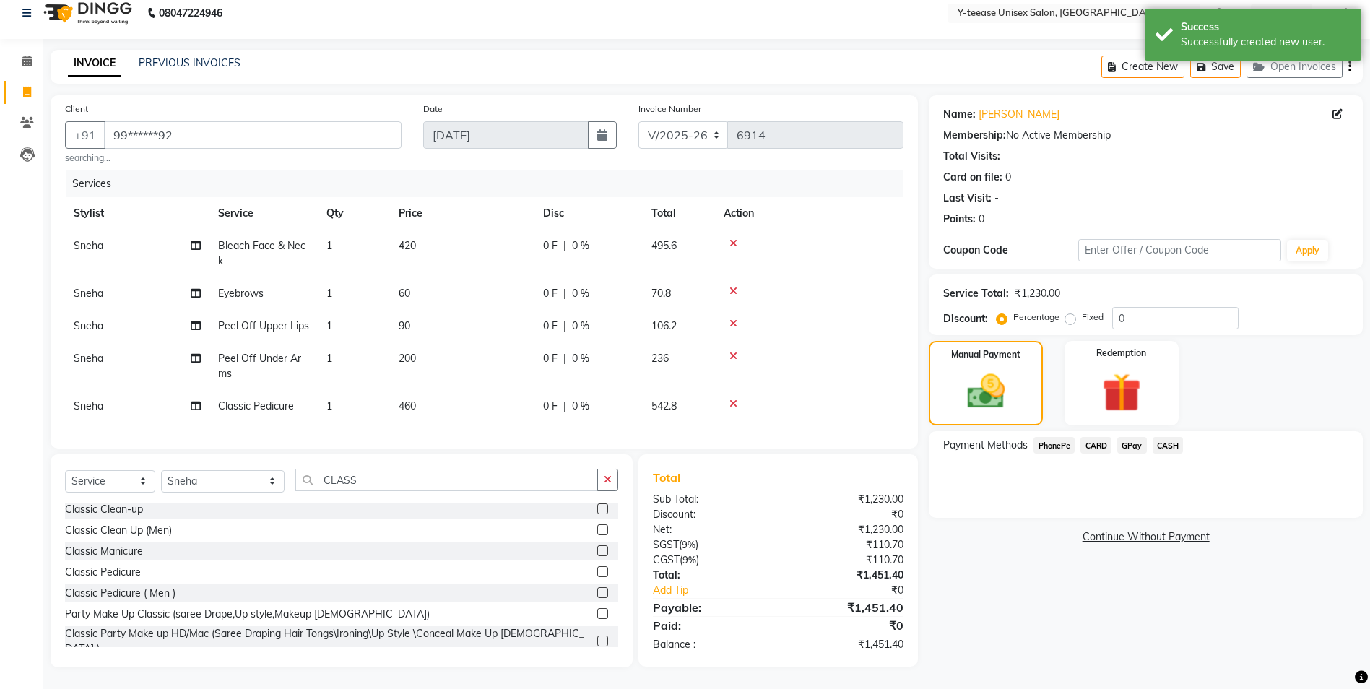
click at [1131, 437] on span "GPay" at bounding box center [1132, 445] width 30 height 17
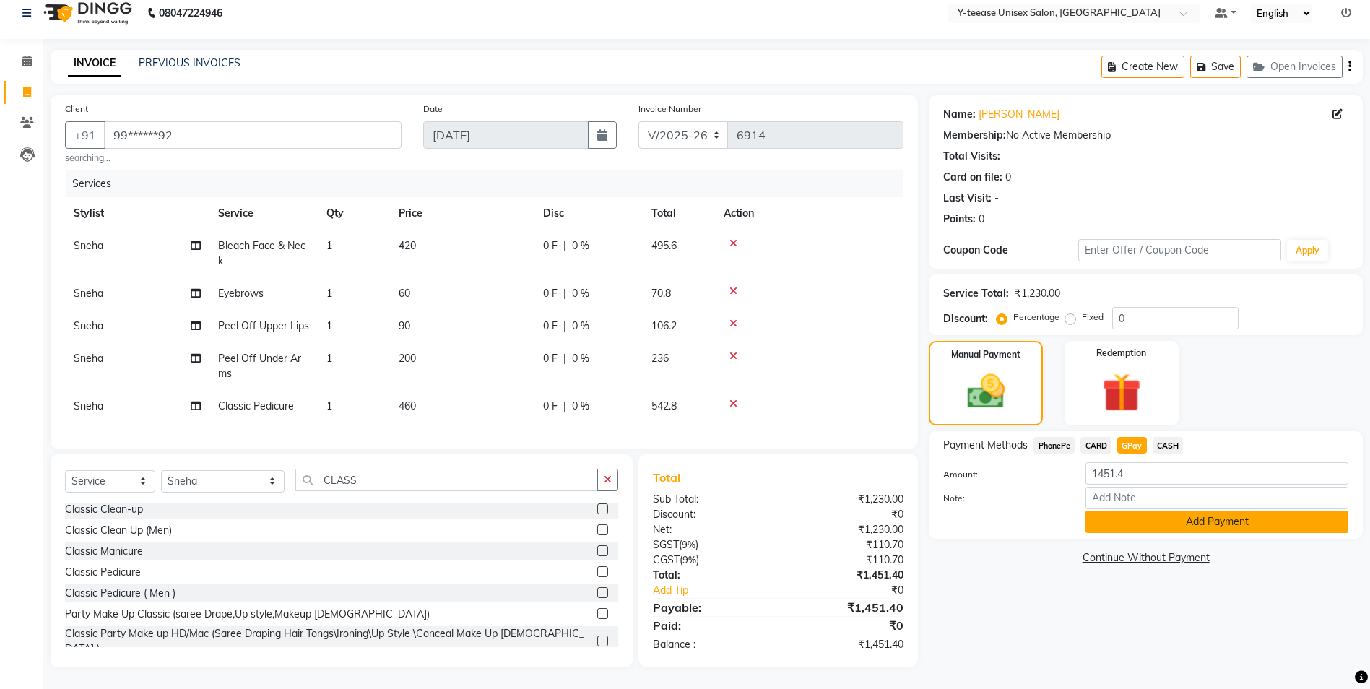
click at [1190, 516] on button "Add Payment" at bounding box center [1216, 522] width 263 height 22
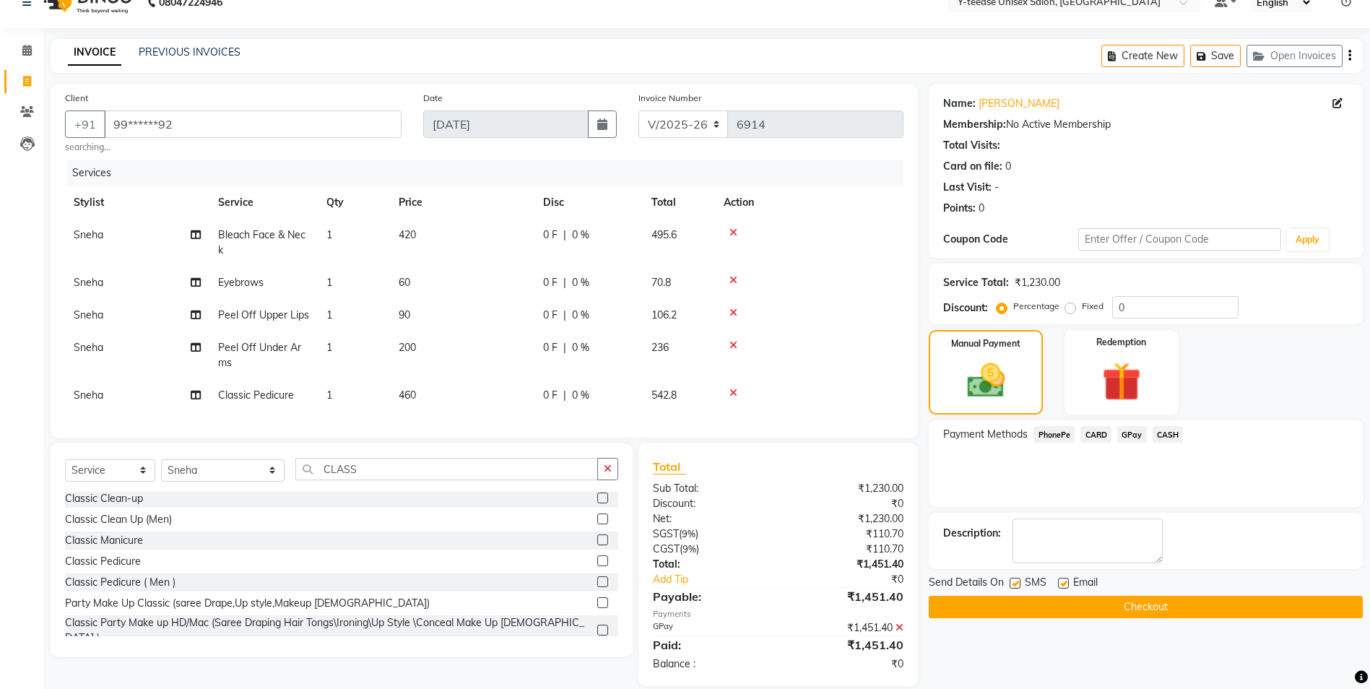
click at [1138, 600] on button "Checkout" at bounding box center [1146, 607] width 434 height 22
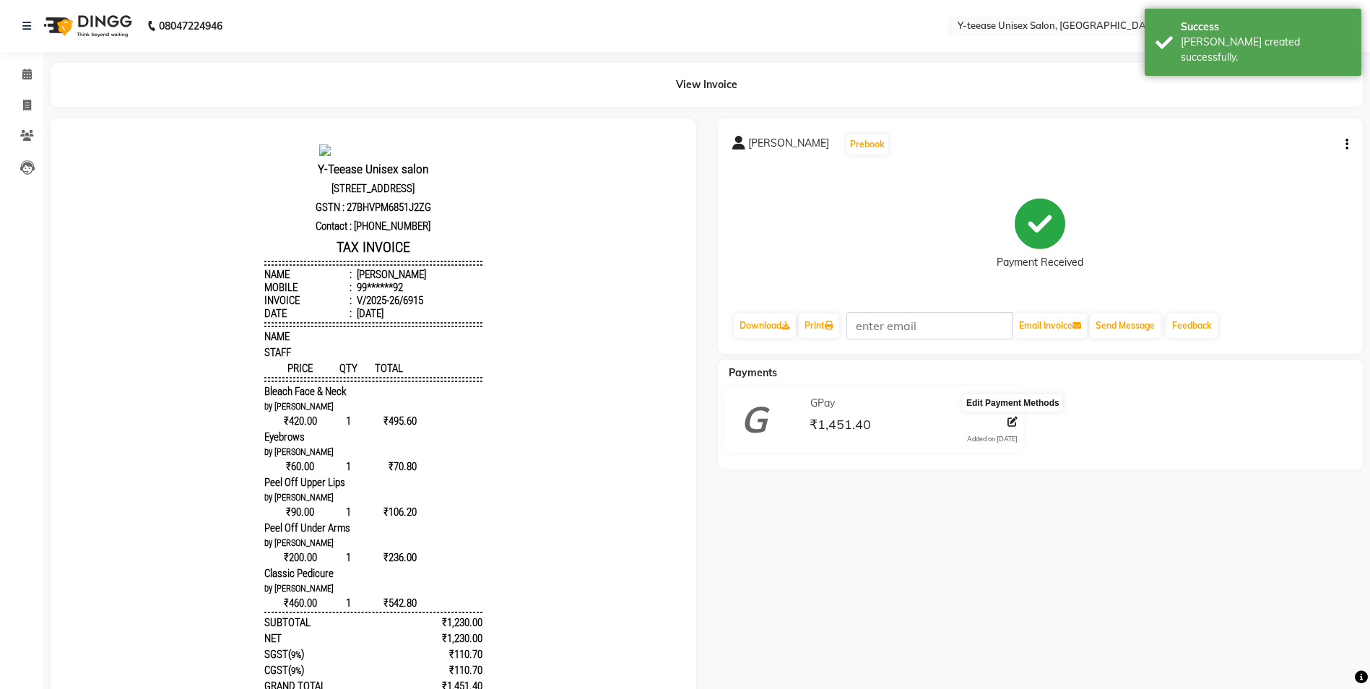
click at [1012, 418] on icon at bounding box center [1012, 422] width 10 height 10
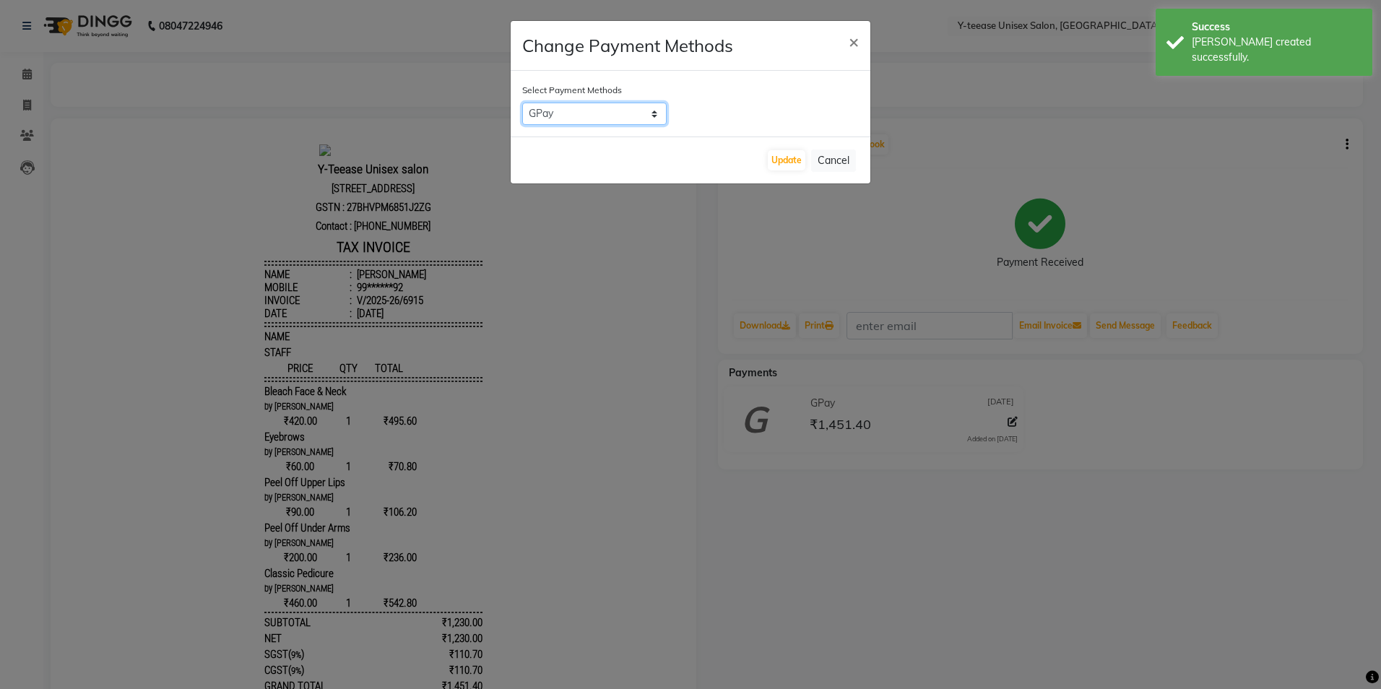
click at [649, 119] on select "PhonePe CARD GPay CASH" at bounding box center [594, 114] width 144 height 22
select select "1"
click at [522, 103] on select "PhonePe CARD GPay CASH" at bounding box center [594, 114] width 144 height 22
click at [786, 161] on button "Update" at bounding box center [787, 160] width 38 height 20
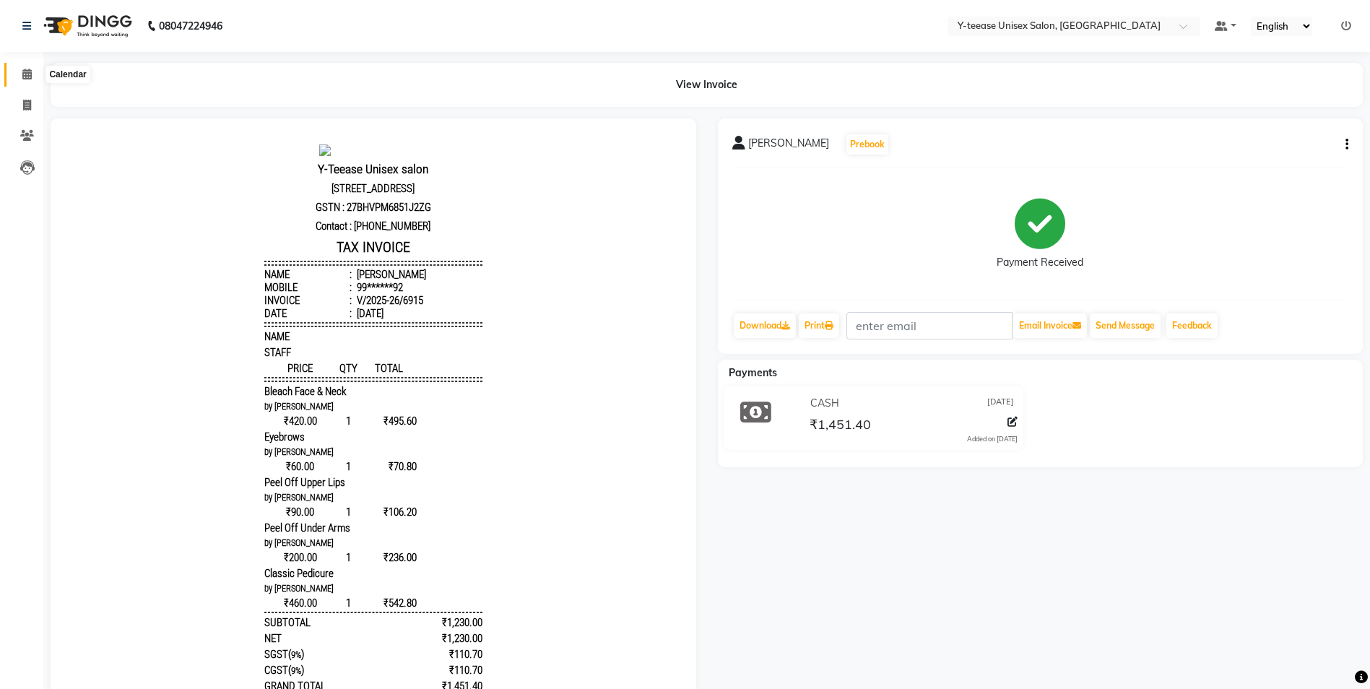
click at [21, 79] on span at bounding box center [26, 74] width 25 height 17
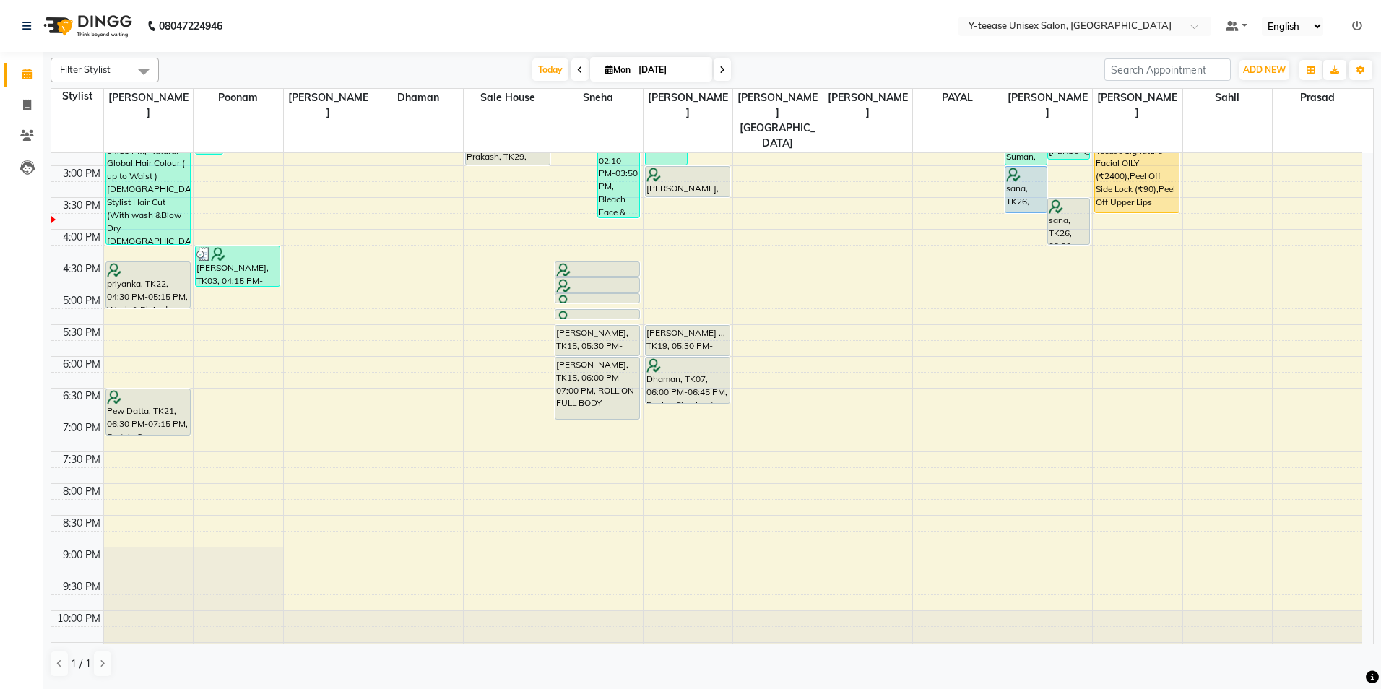
scroll to position [360, 0]
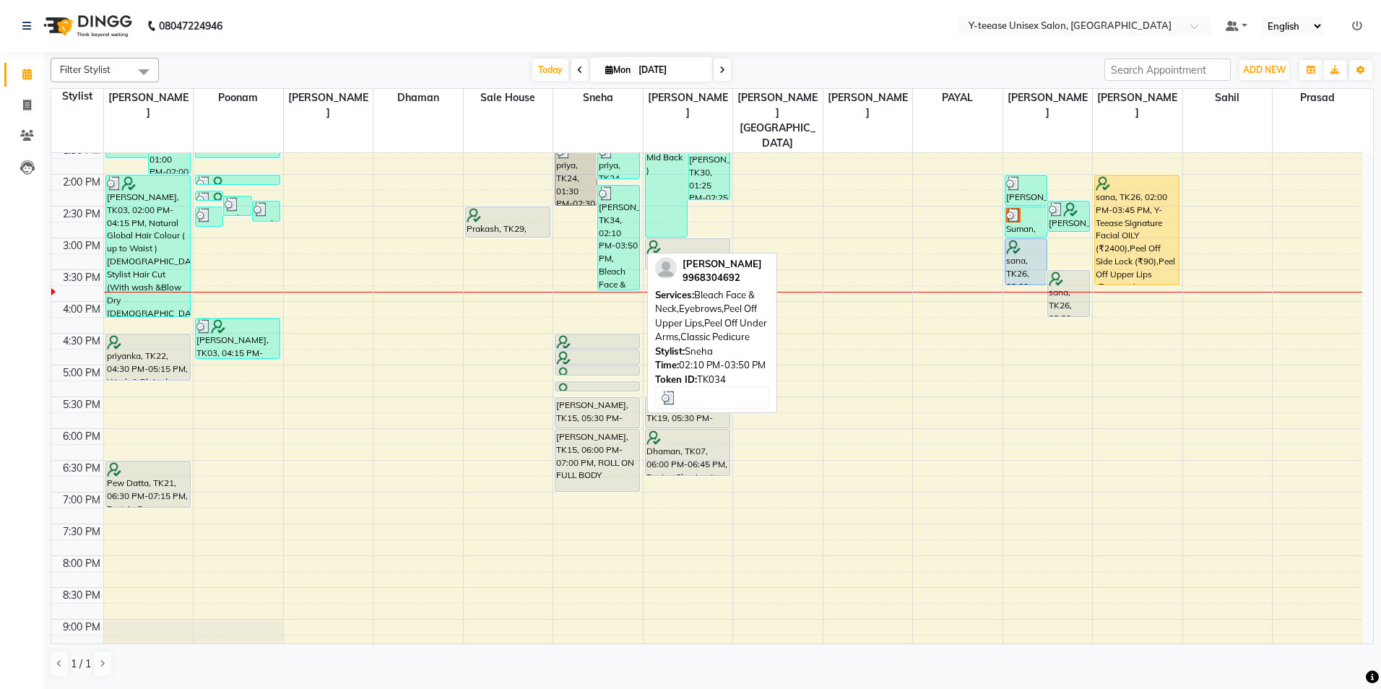
click at [624, 223] on div "[PERSON_NAME], TK34, 02:10 PM-03:50 PM, Bleach Face & Neck,Eyebrows,Peel Off Up…" at bounding box center [618, 238] width 41 height 104
select select "3"
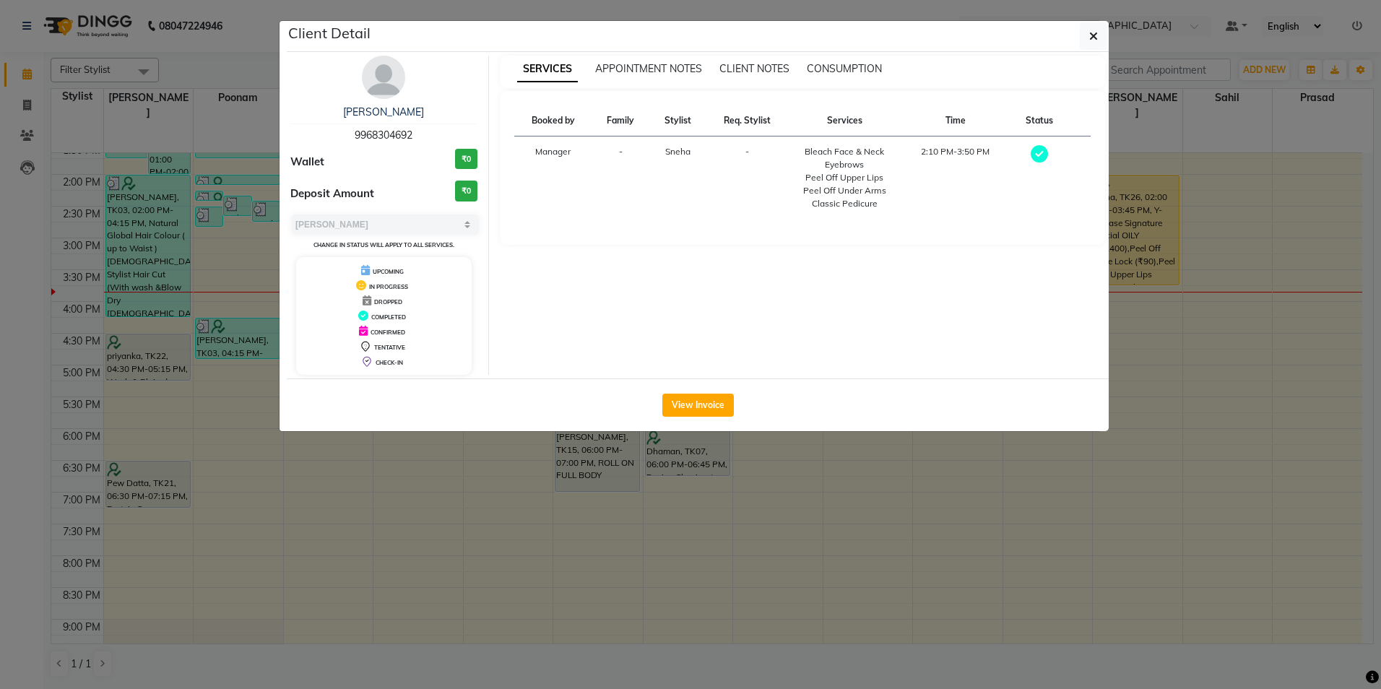
click at [378, 93] on img at bounding box center [383, 77] width 43 height 43
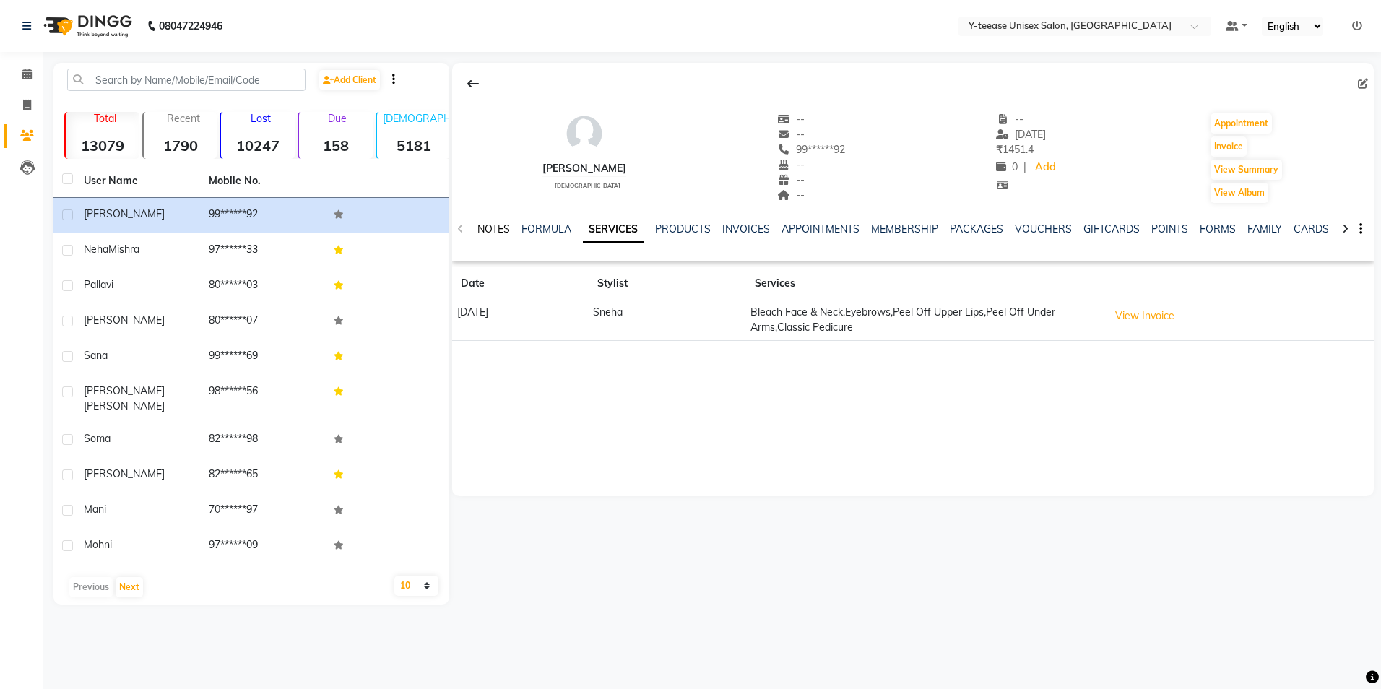
click at [492, 230] on link "NOTES" at bounding box center [493, 228] width 32 height 13
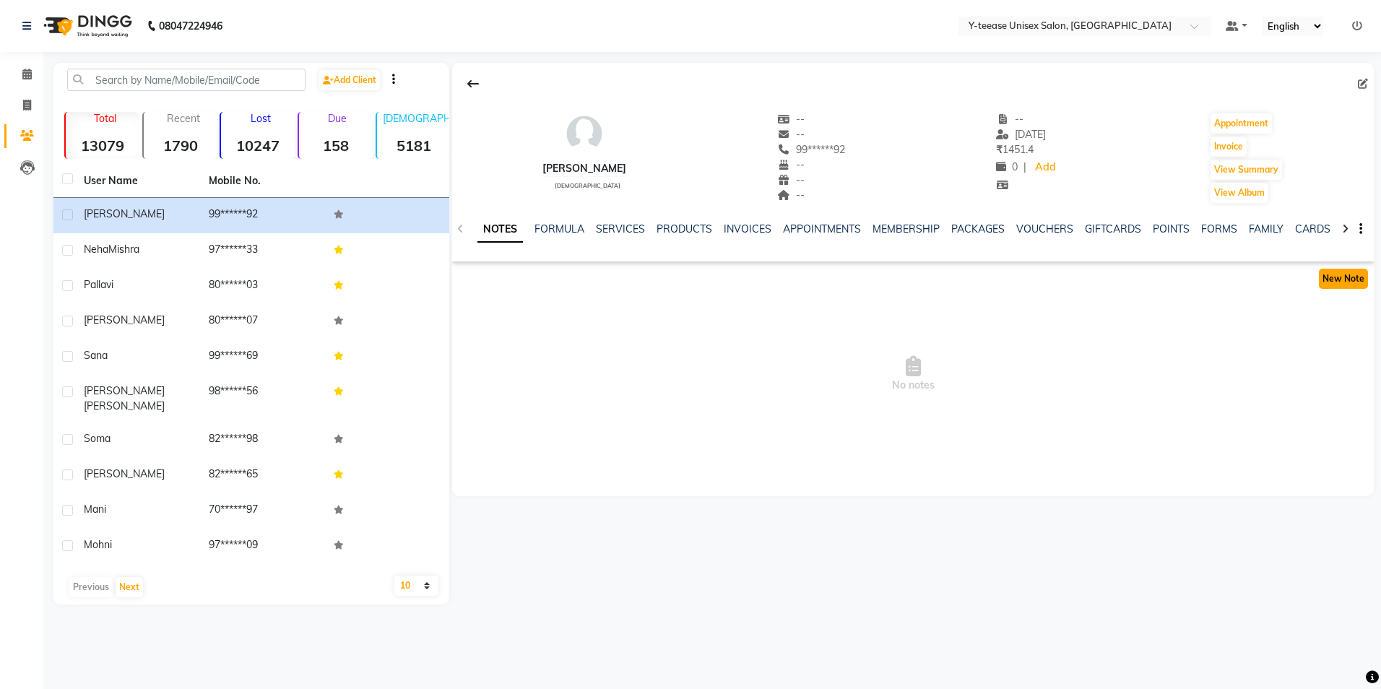
click at [1358, 285] on button "New Note" at bounding box center [1343, 279] width 49 height 20
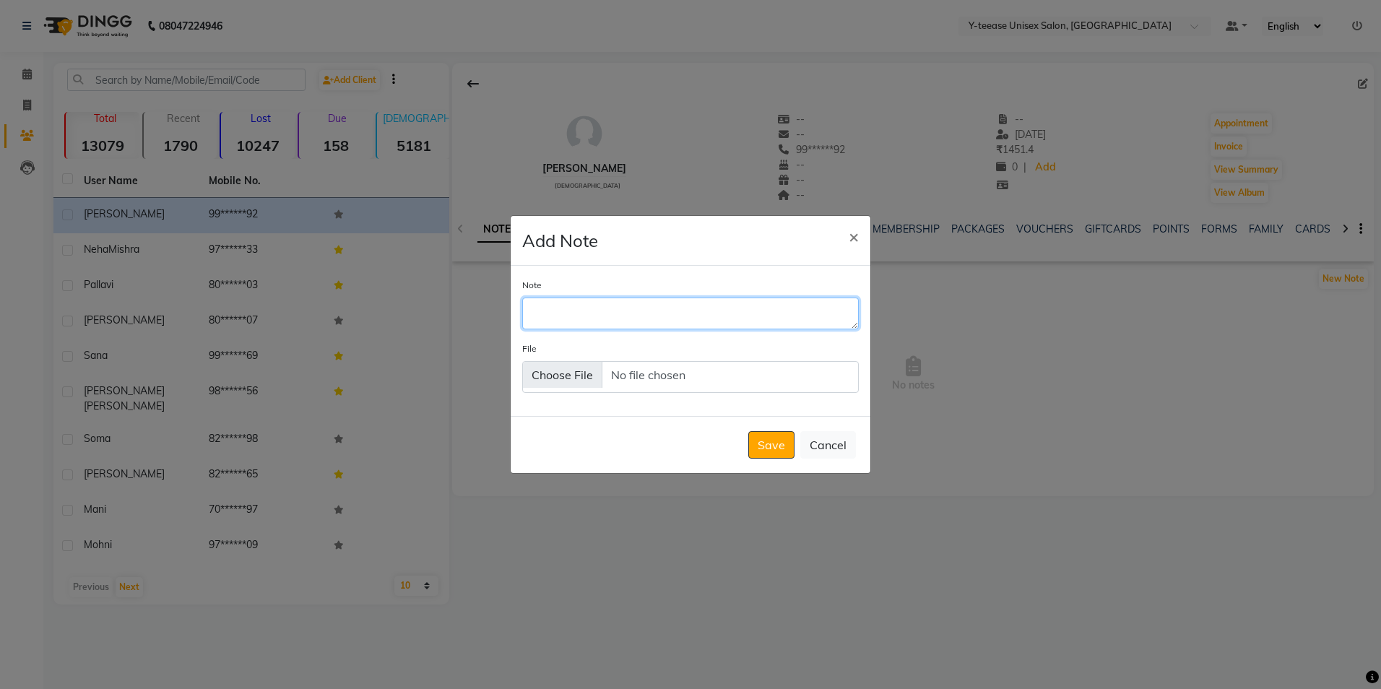
click at [579, 321] on textarea "Note" at bounding box center [690, 314] width 337 height 32
type textarea "01.08.2025 Balance 50/- Our Side"
click at [761, 446] on button "Save" at bounding box center [771, 444] width 46 height 27
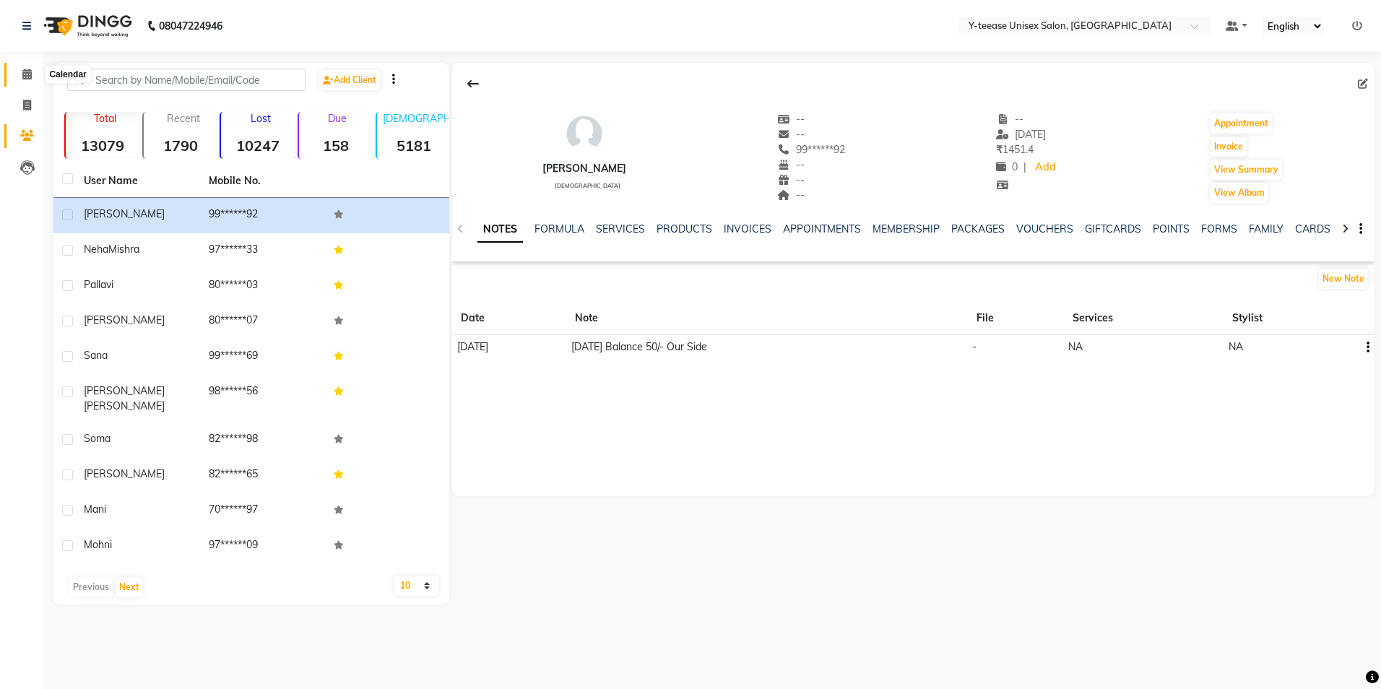
drag, startPoint x: 19, startPoint y: 71, endPoint x: 31, endPoint y: 79, distance: 14.0
click at [19, 71] on span at bounding box center [26, 74] width 25 height 17
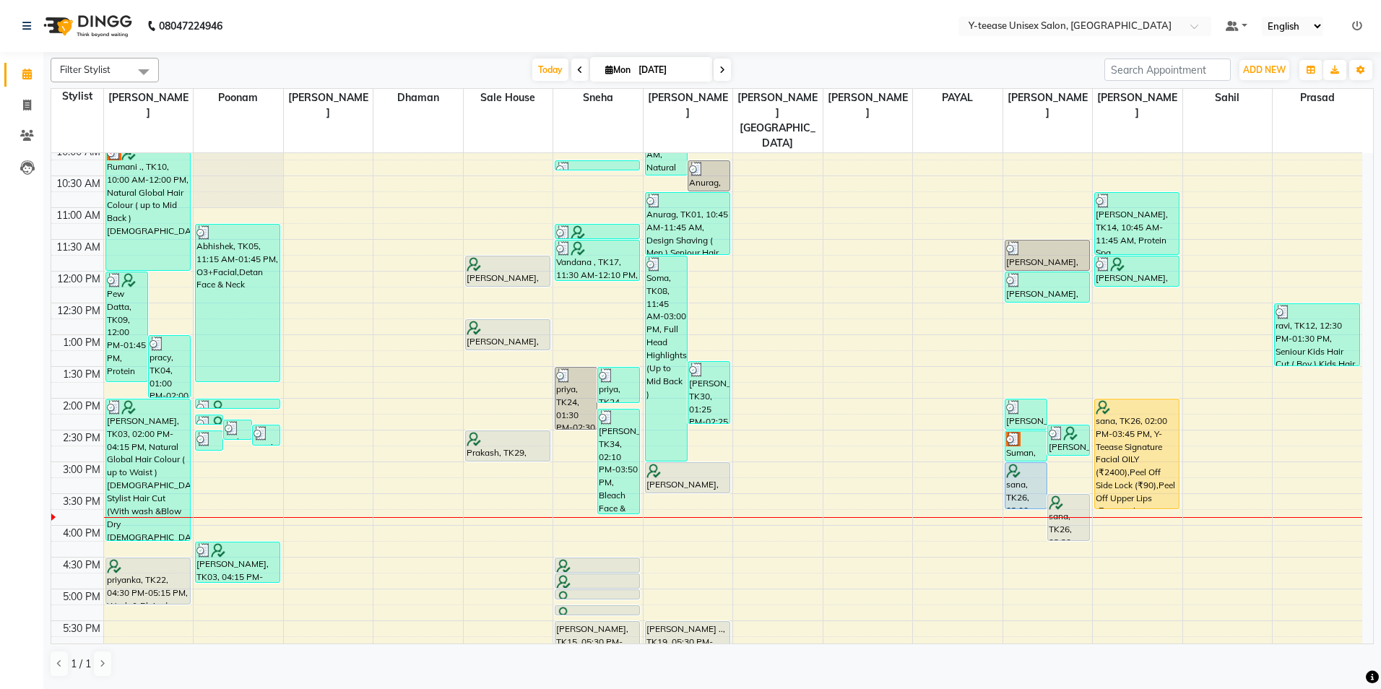
scroll to position [217, 0]
